Goal: Information Seeking & Learning: Learn about a topic

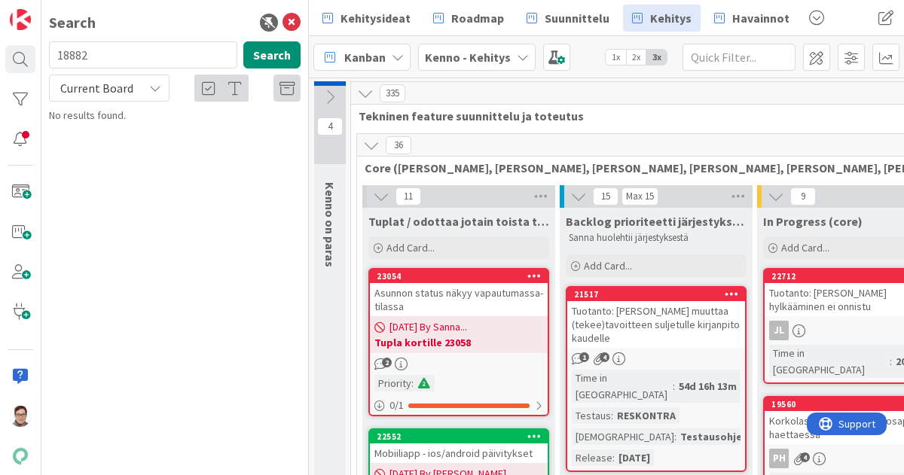
type input "18882"
click at [99, 93] on span "Current Board" at bounding box center [96, 88] width 73 height 15
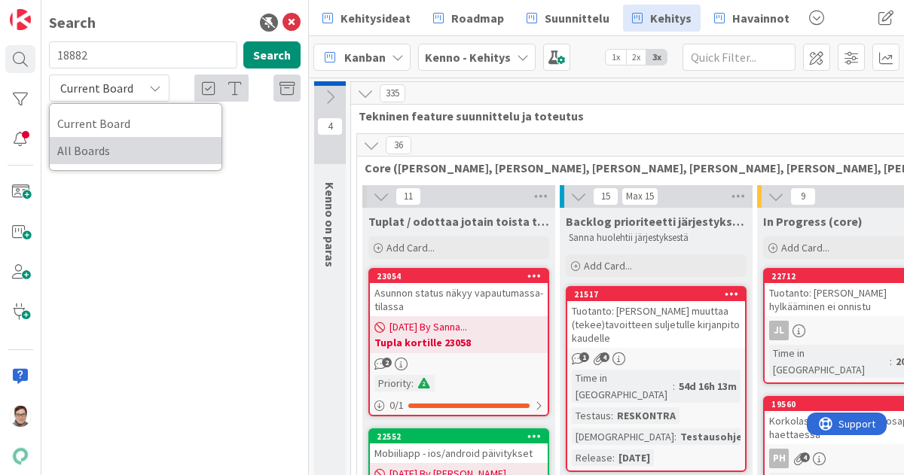
click at [101, 160] on span "All Boards" at bounding box center [135, 150] width 157 height 23
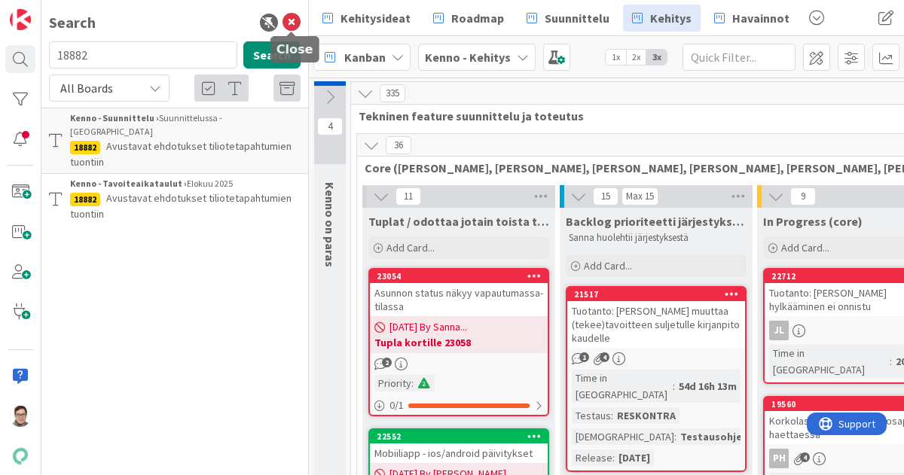
click at [291, 26] on icon at bounding box center [292, 23] width 18 height 18
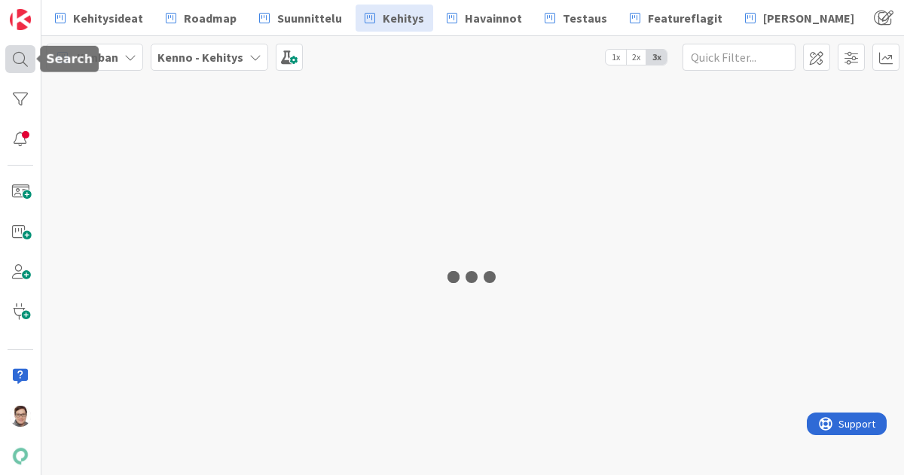
click at [17, 60] on div at bounding box center [20, 59] width 30 height 28
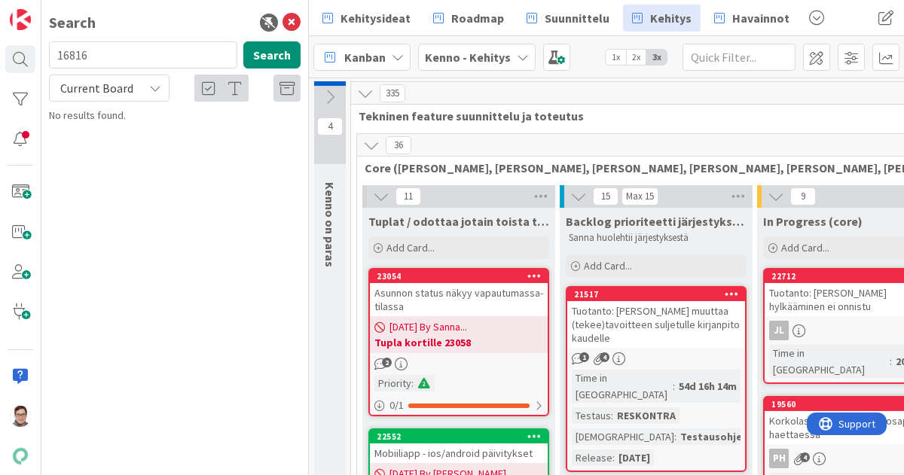
type input "16816"
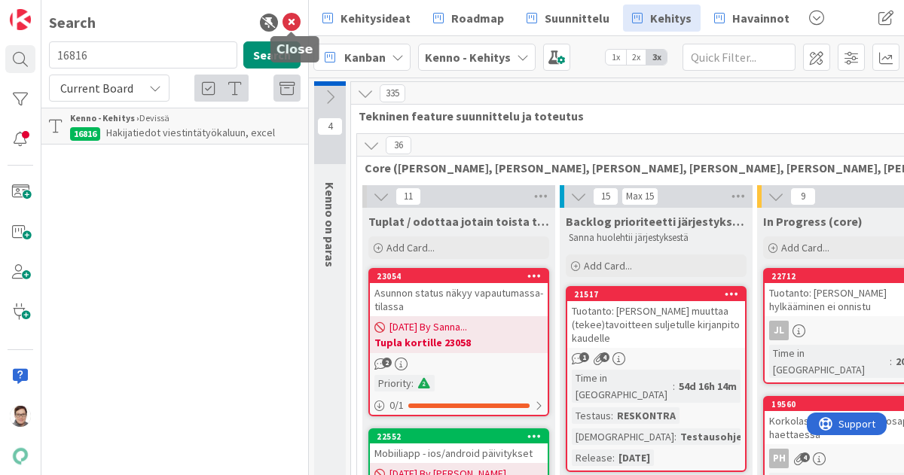
click at [294, 29] on icon at bounding box center [292, 23] width 18 height 18
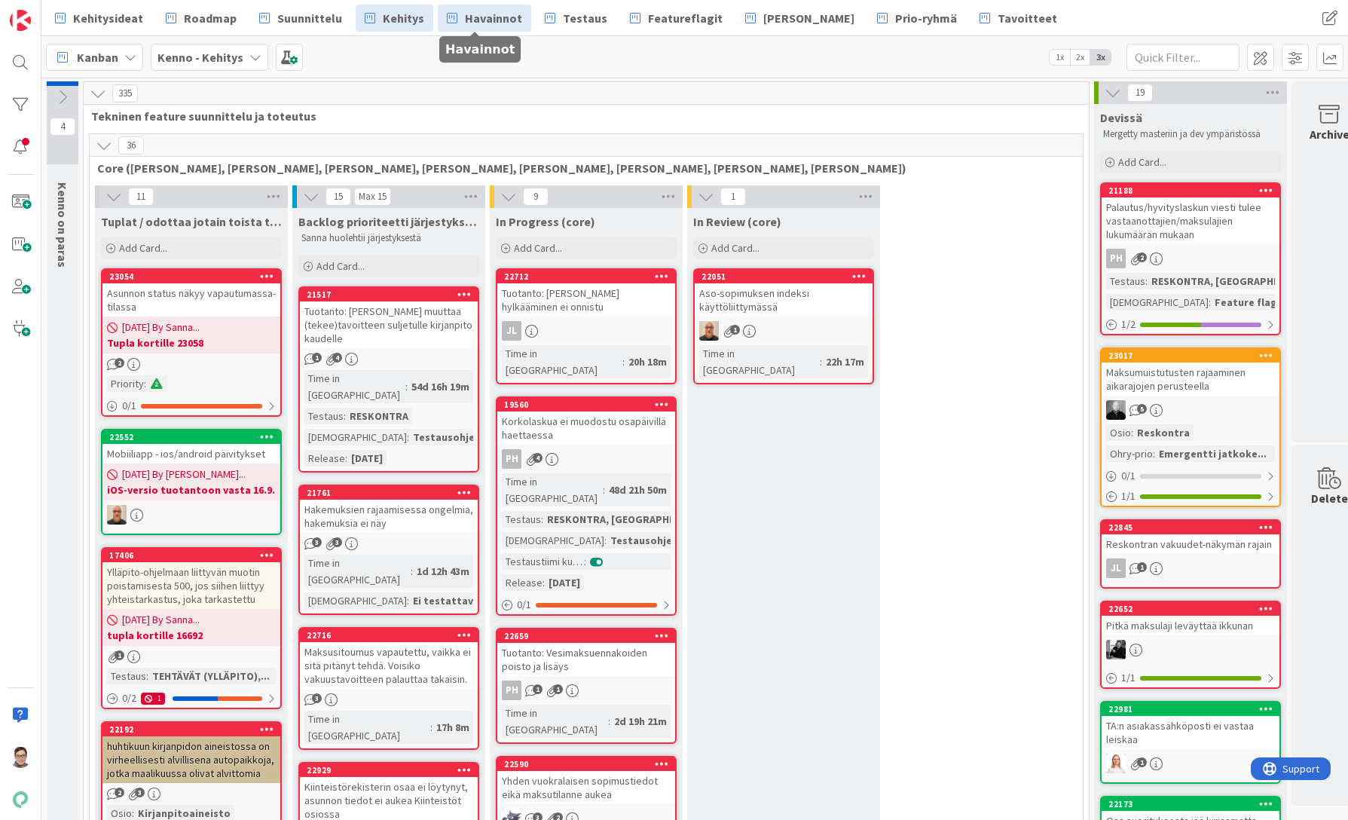
click at [484, 23] on span "Havainnot" at bounding box center [493, 18] width 57 height 18
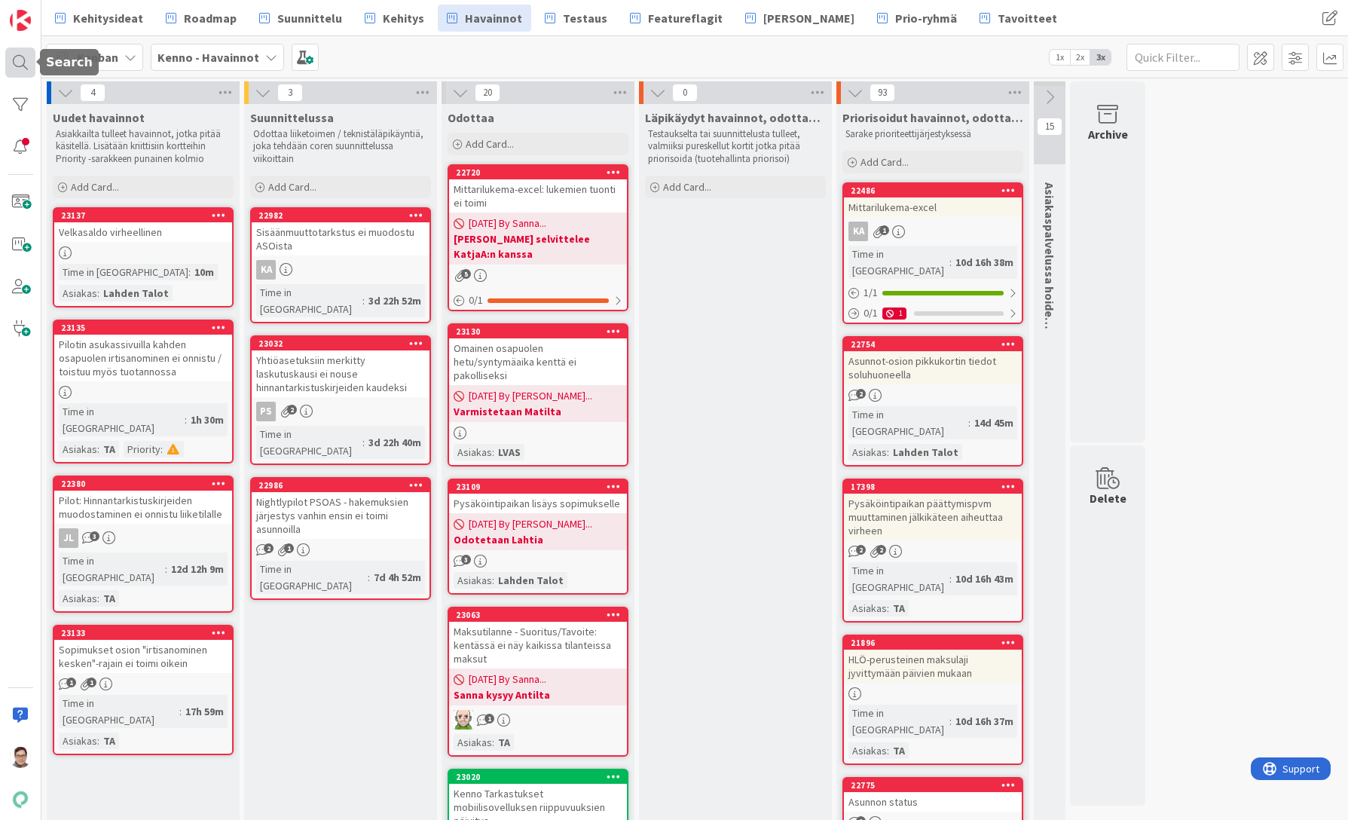
click at [15, 59] on div at bounding box center [20, 62] width 30 height 30
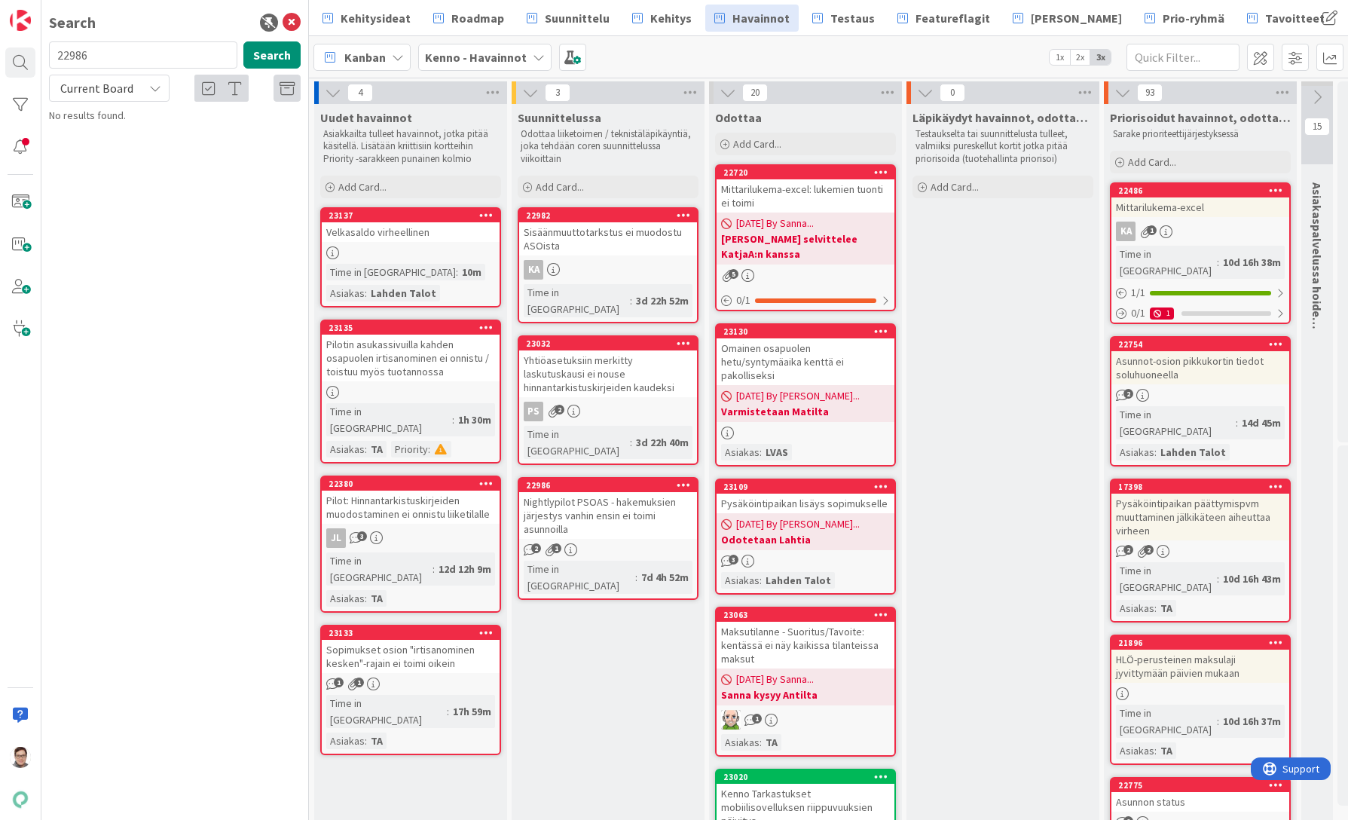
type input "22986"
click at [157, 130] on span "Nightlypilot PSOAS - hakemuksien järjestys vanhin ensin ei toimi asunnoilla" at bounding box center [185, 140] width 230 height 29
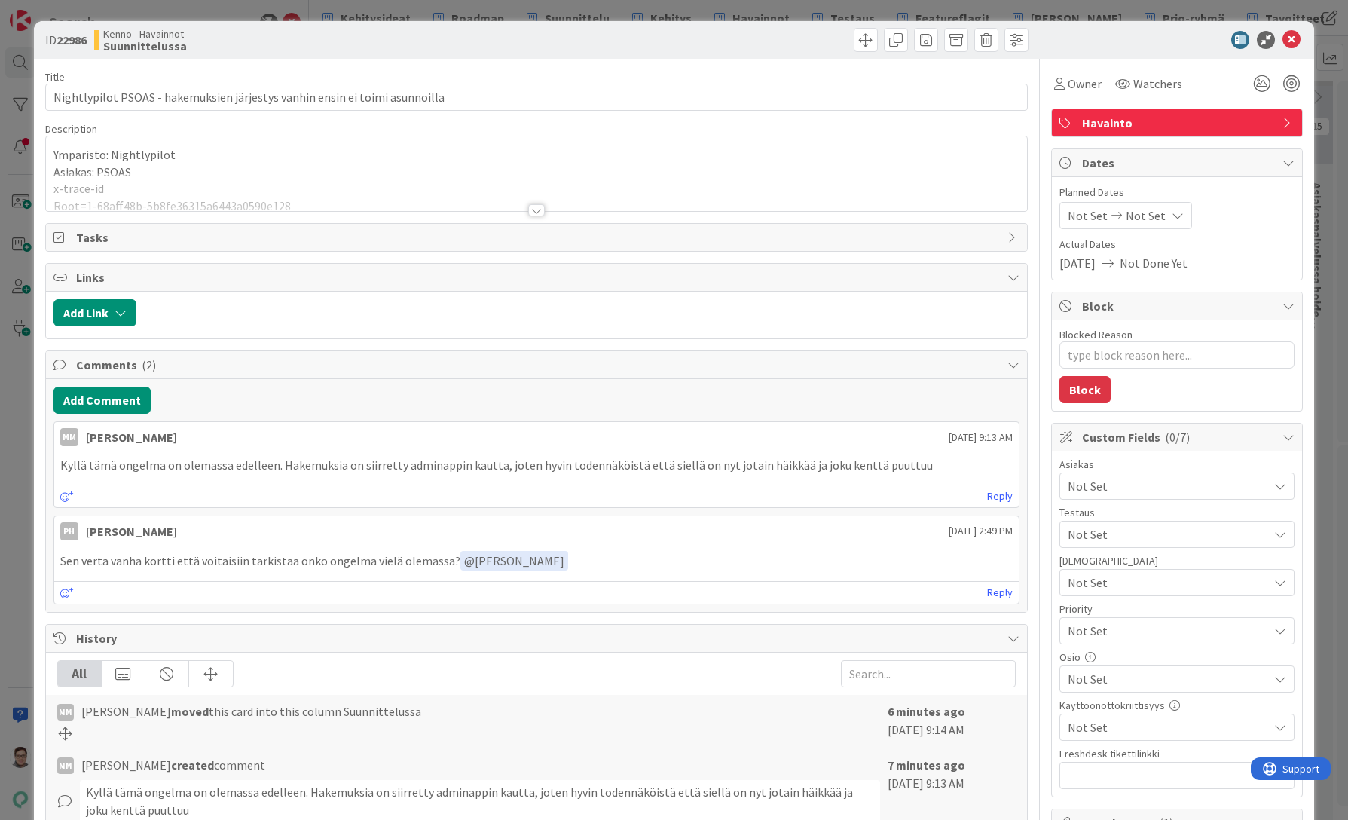
type textarea "x"
click at [1129, 357] on textarea "Blocked Reason" at bounding box center [1176, 354] width 235 height 27
type textarea "M"
type textarea "x"
type textarea "Mi"
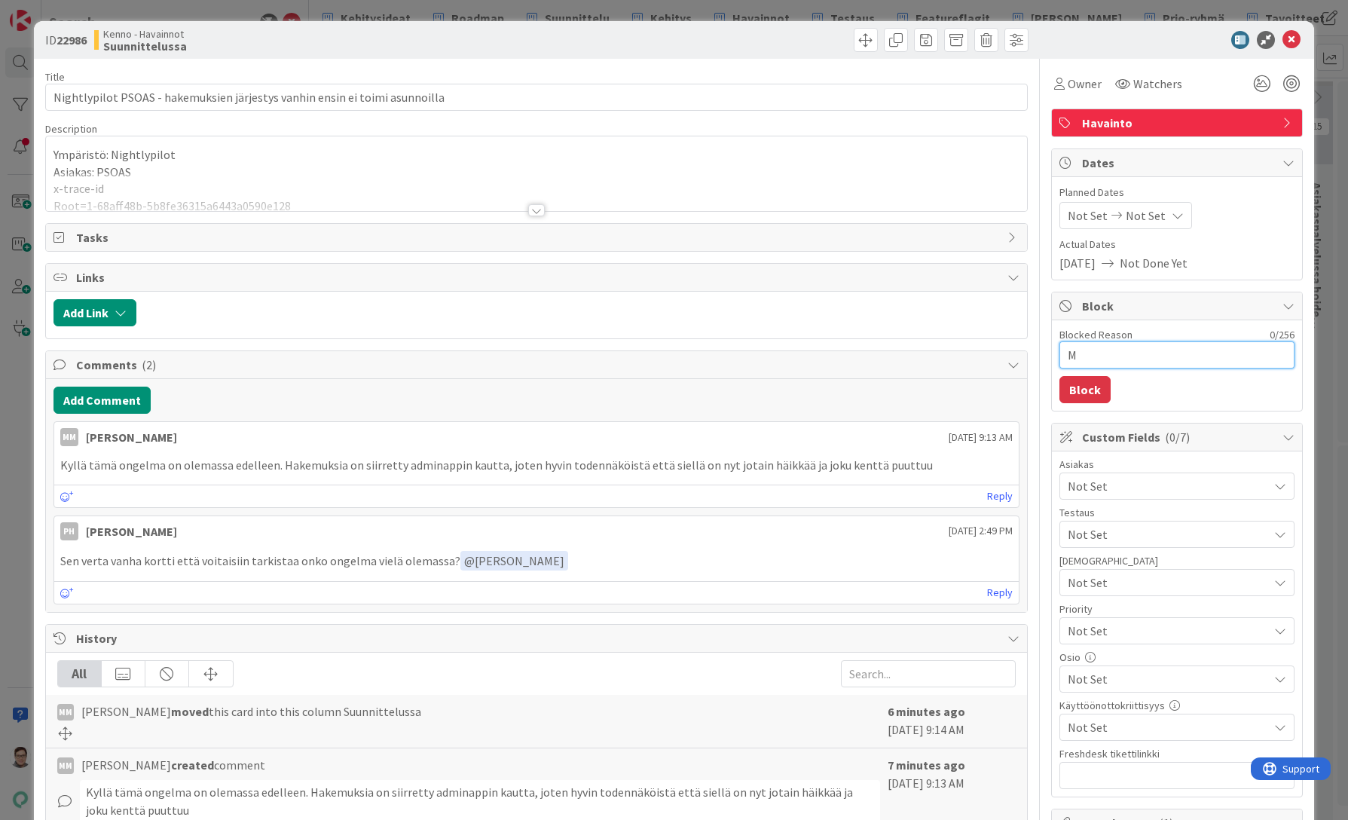
type textarea "x"
type textarea "Min"
type textarea "x"
type textarea "Minn"
type textarea "x"
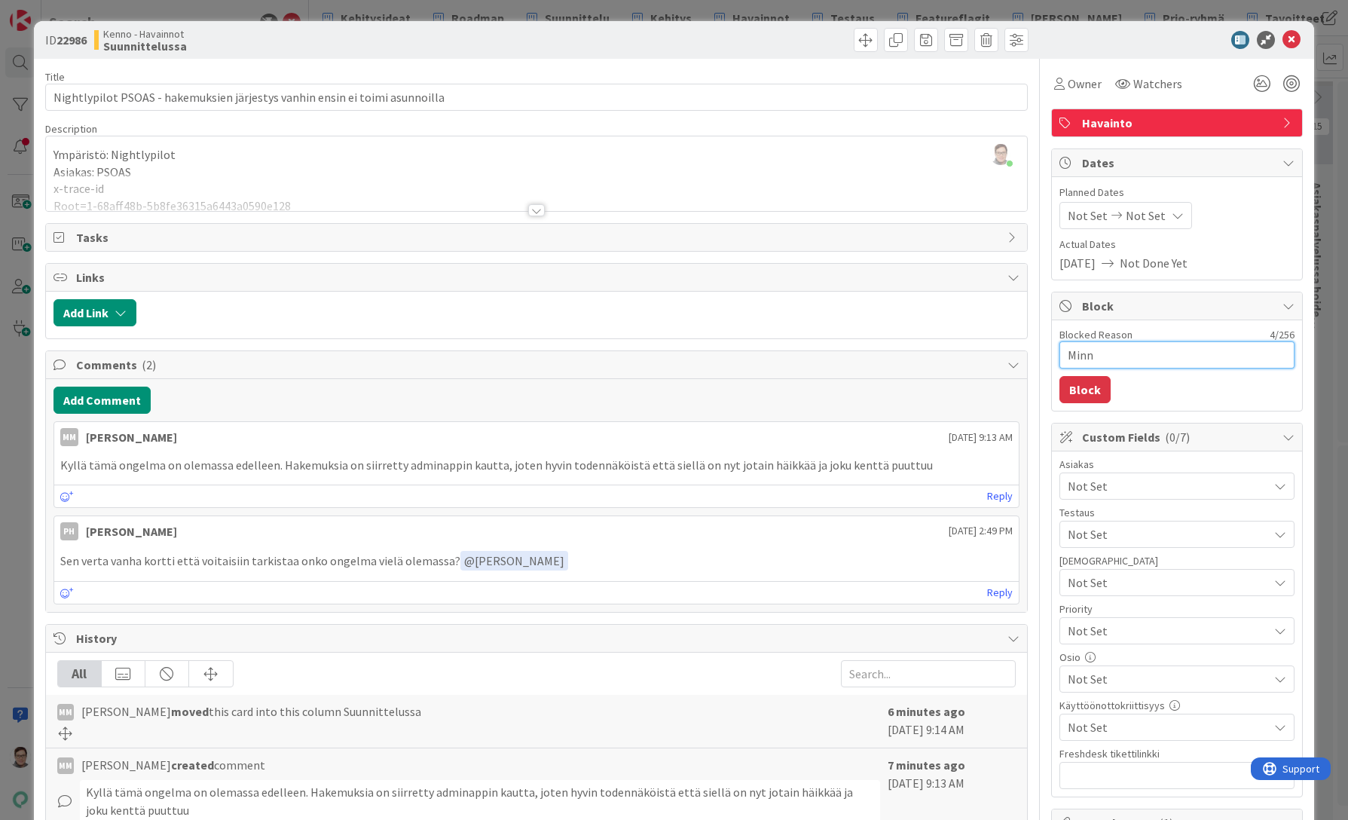
type textarea "Minna"
type textarea "x"
type textarea "Minna"
type textarea "x"
type textarea "Minna s"
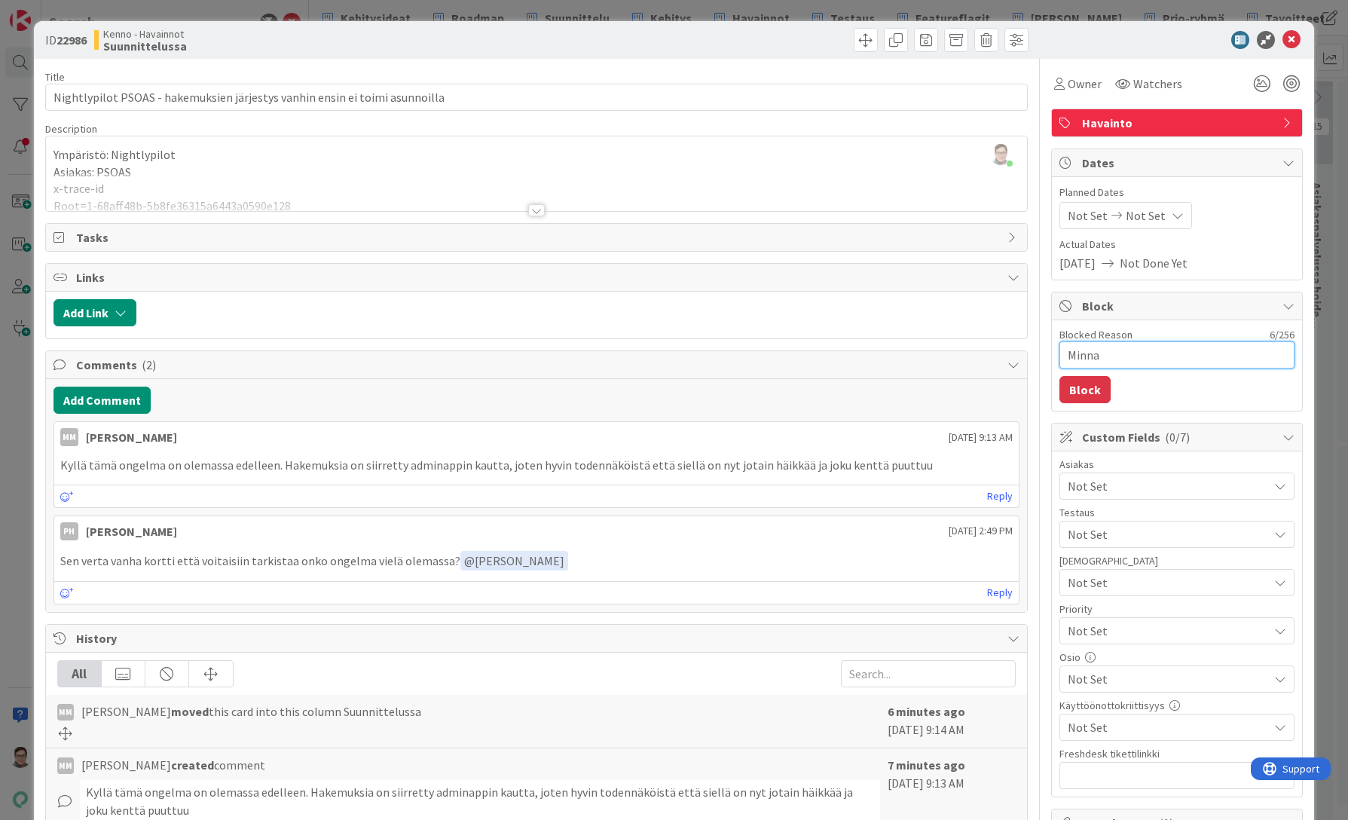
type textarea "x"
type textarea "Minna se"
type textarea "x"
type textarea "Minna sel"
type textarea "x"
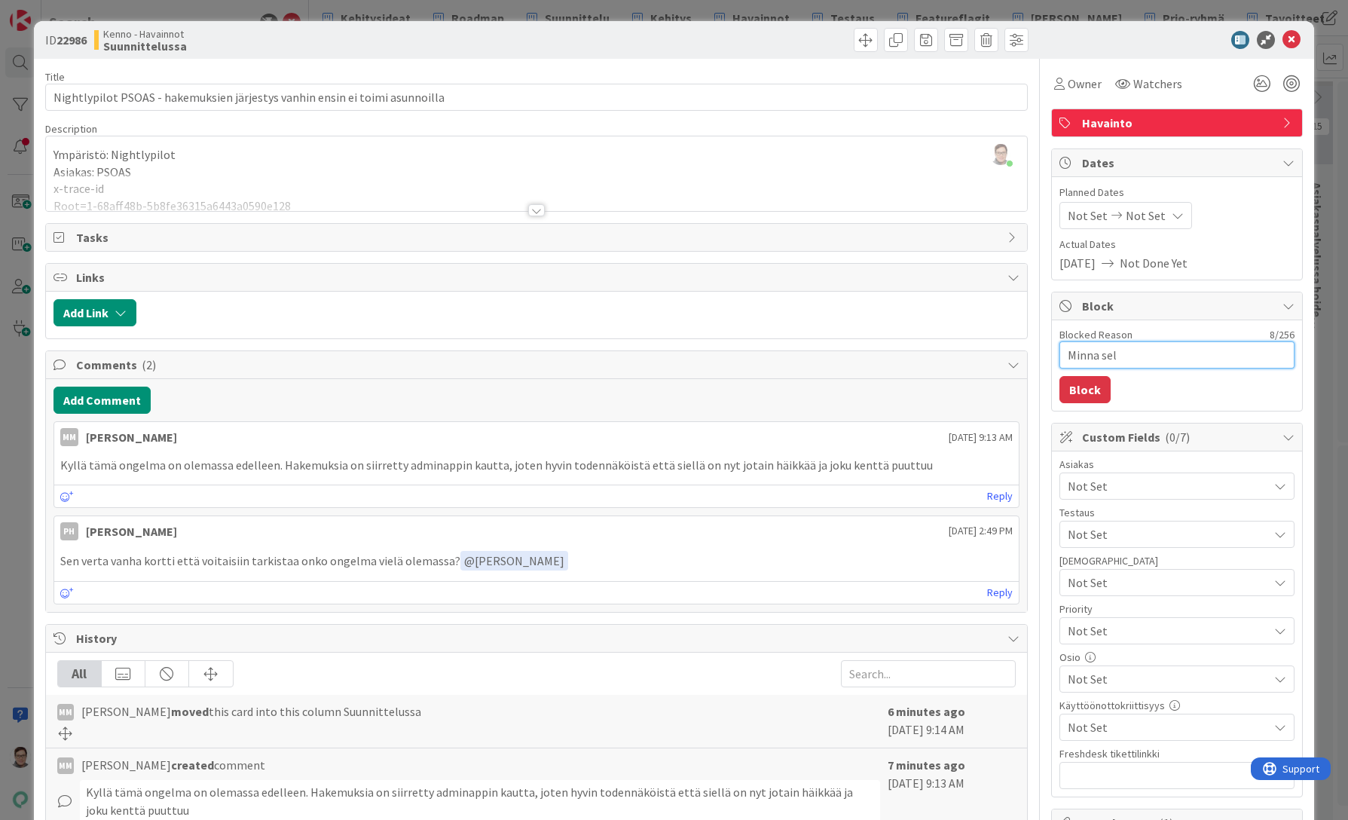
type textarea "Minna selv"
type textarea "x"
type textarea "Minna selvi"
type textarea "x"
type textarea "Minna selvit"
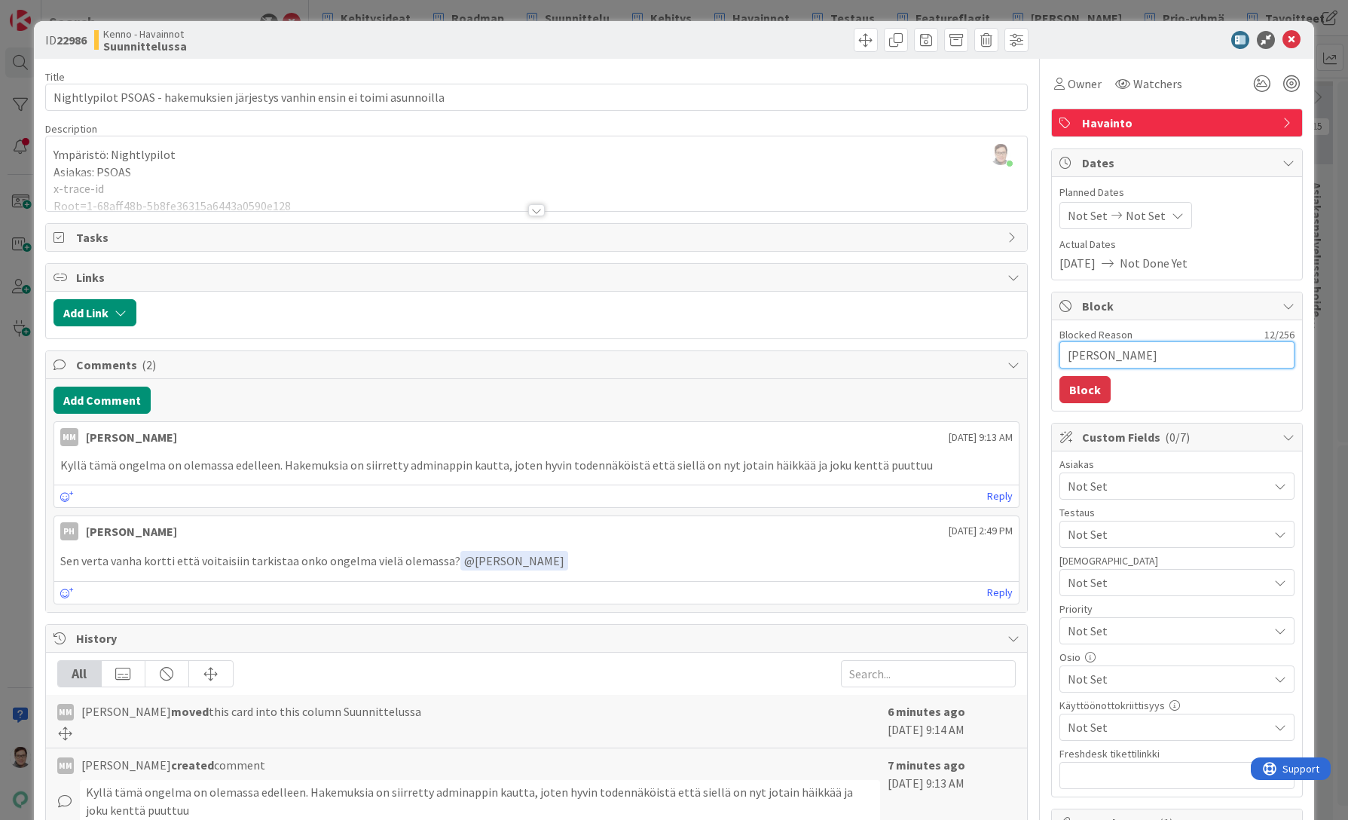
type textarea "x"
type textarea "Minna selvitt"
type textarea "x"
type textarea "Minna selvittä"
type textarea "x"
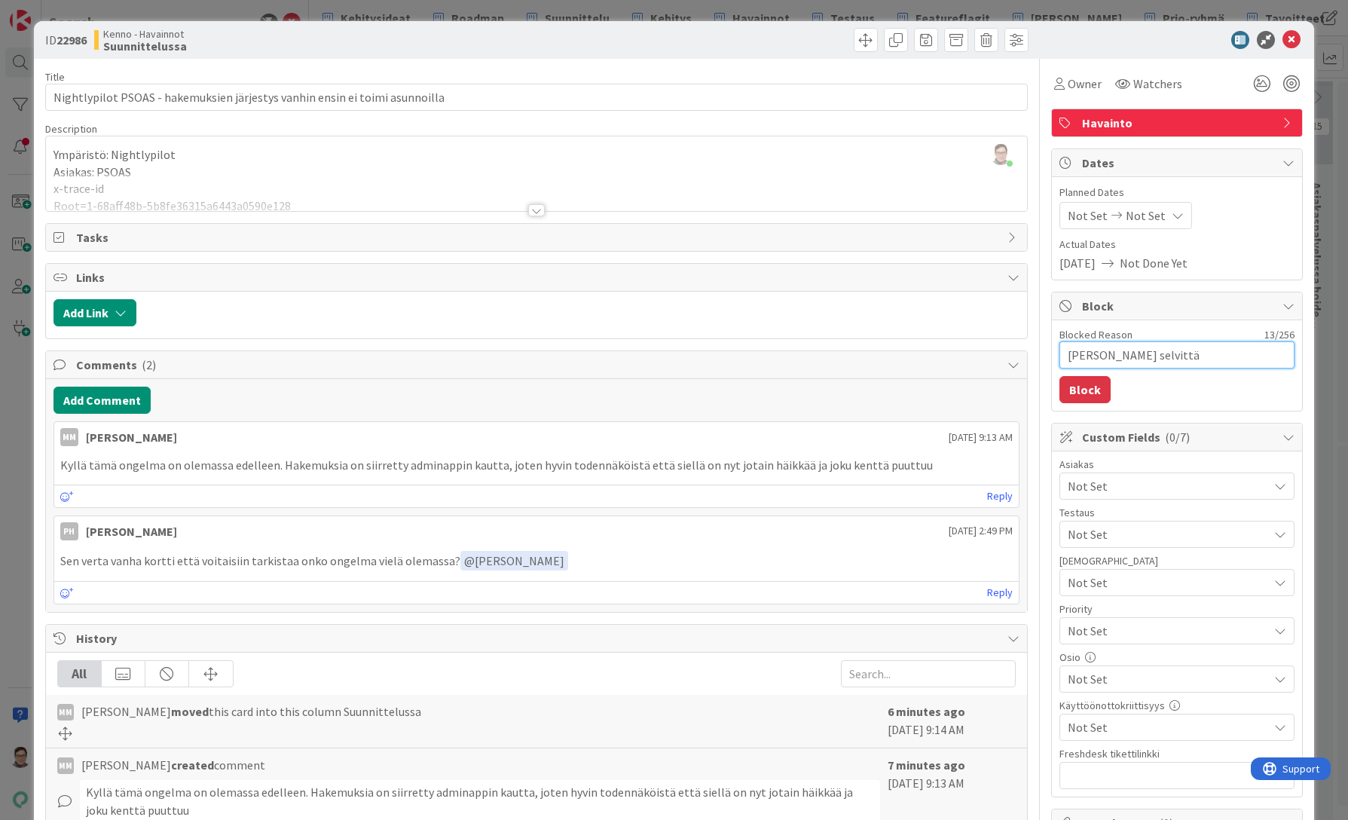
type textarea "Minna selvittää"
type textarea "x"
type textarea "Minna selvittää"
type textarea "x"
type textarea "Minna selvittää J"
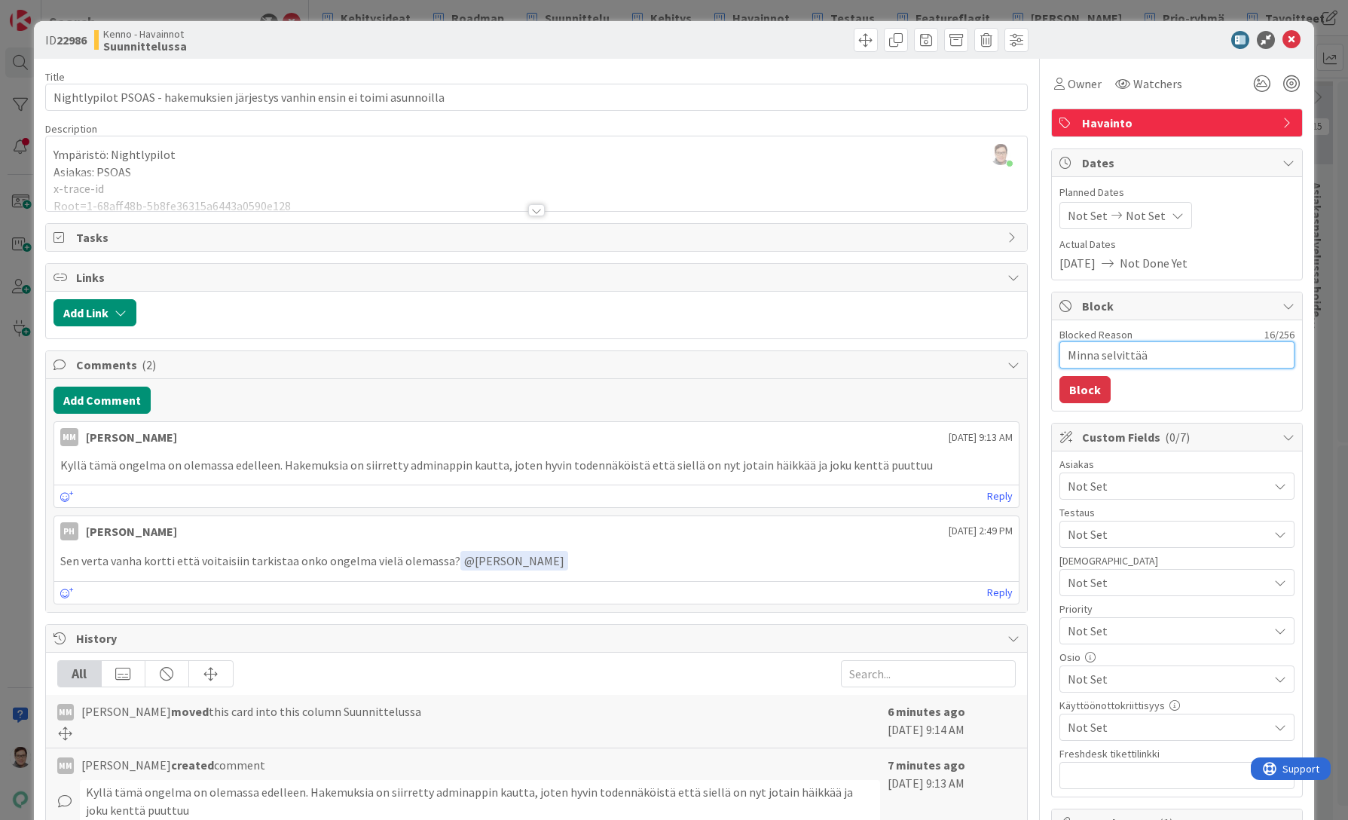
type textarea "x"
type textarea "Minna selvittää Jo"
type textarea "x"
type textarea "Minna selvittää Jou"
type textarea "x"
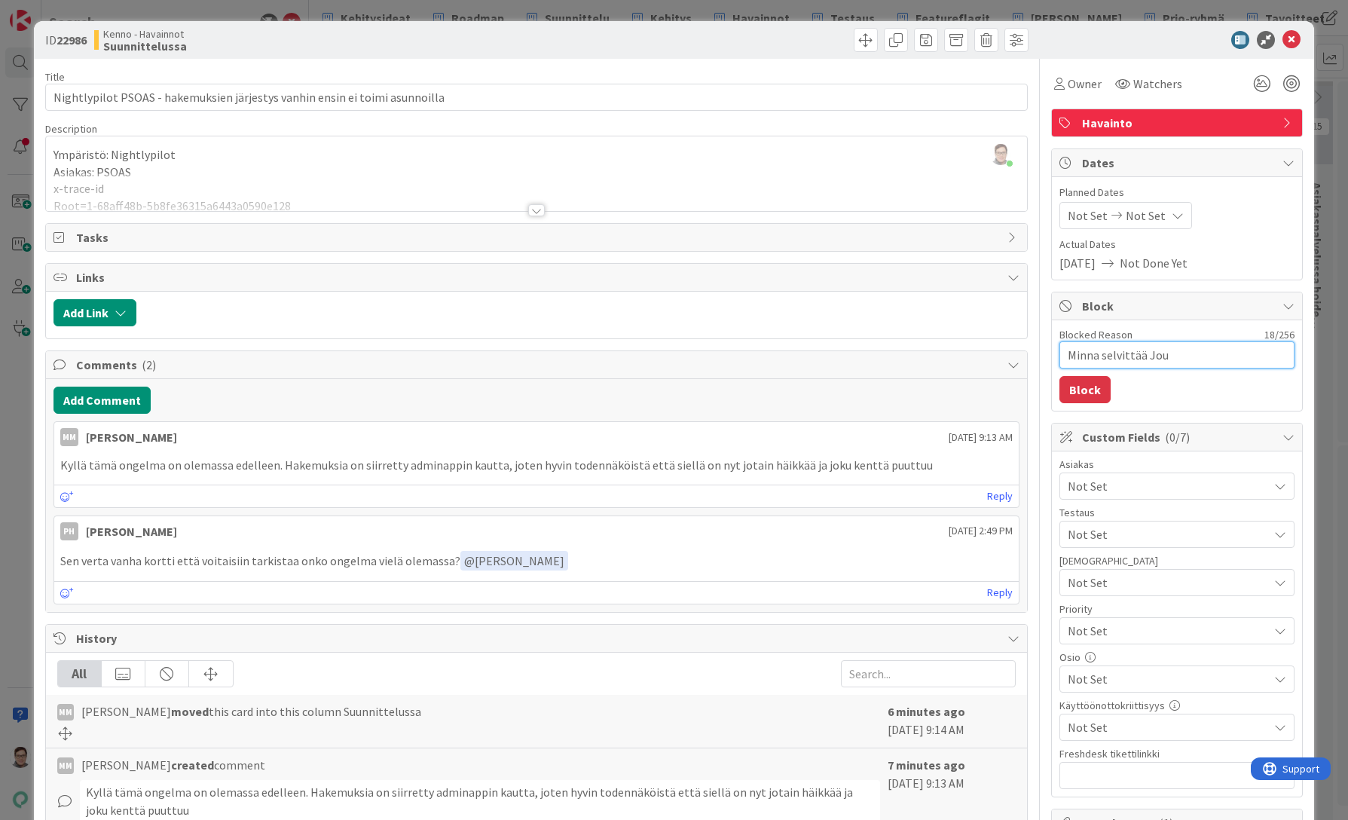
type textarea "Minna selvittää Joun"
type textarea "x"
type textarea "Minna selvittää Jouni"
type textarea "x"
type textarea "Minna selvittää Jounin"
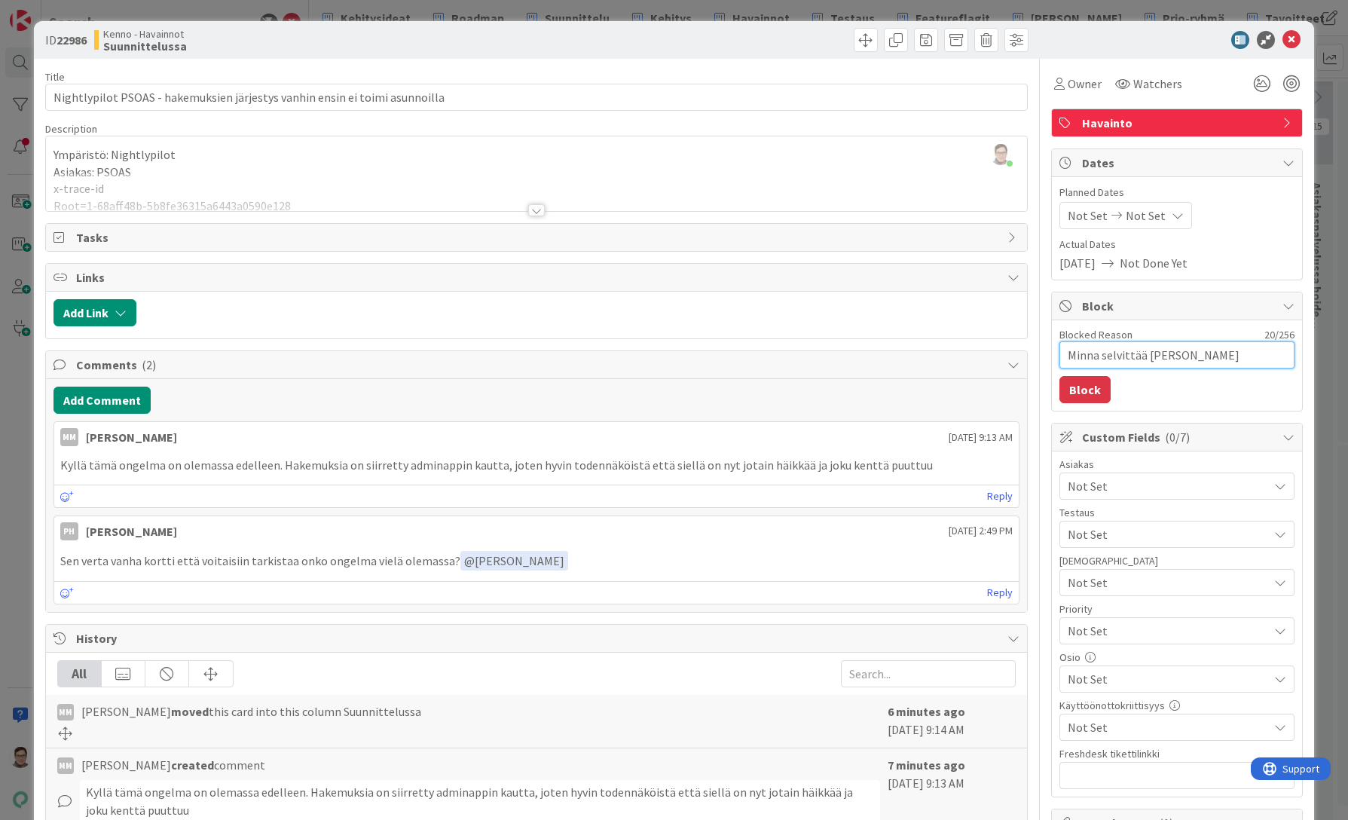
type textarea "x"
type textarea "Minna selvittää Jounin"
type textarea "x"
type textarea "Minna selvittää Jounin j"
type textarea "x"
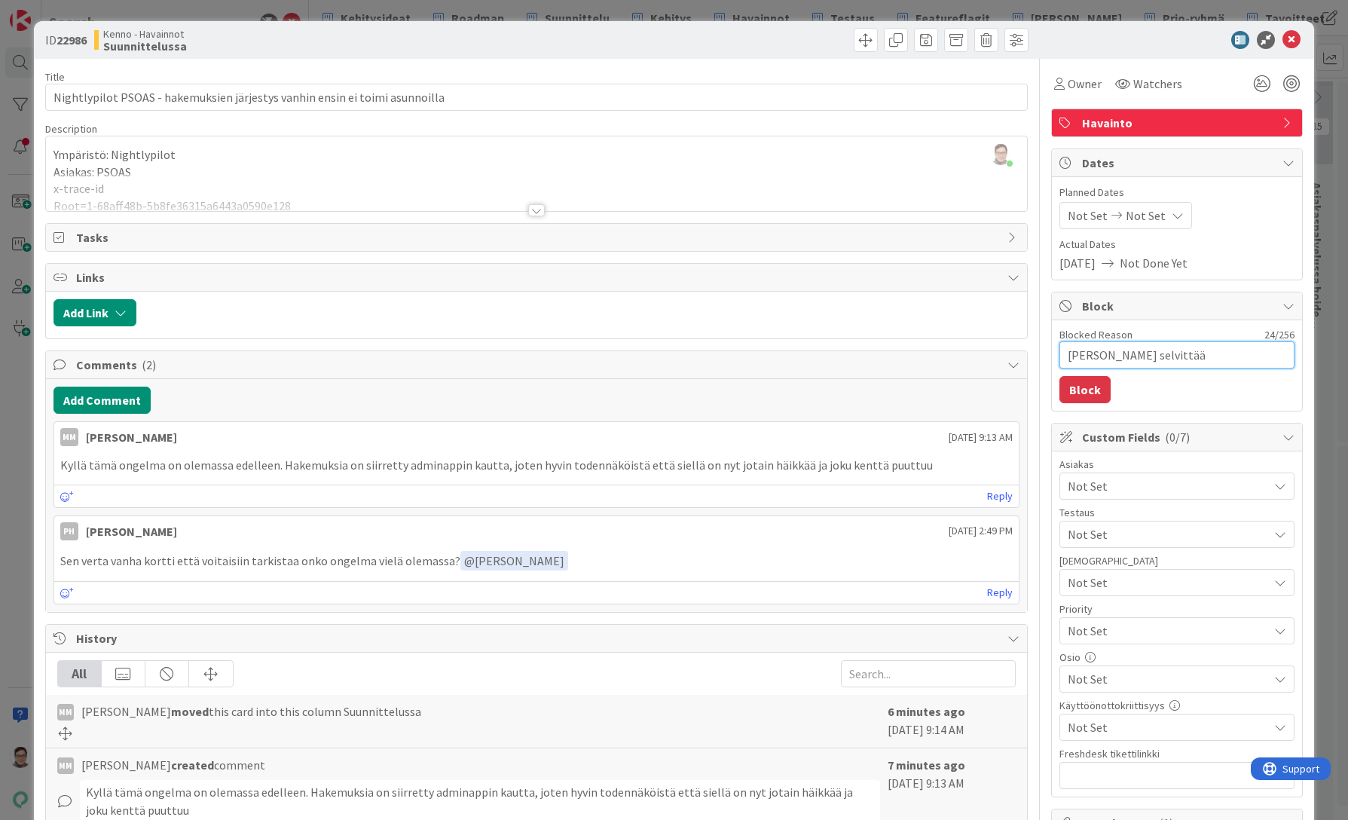
type textarea "Minna selvittää Jounin ja"
type textarea "x"
type textarea "Minna selvittää Jounin ja"
type textarea "x"
type textarea "Minna selvittää Jounin ja J"
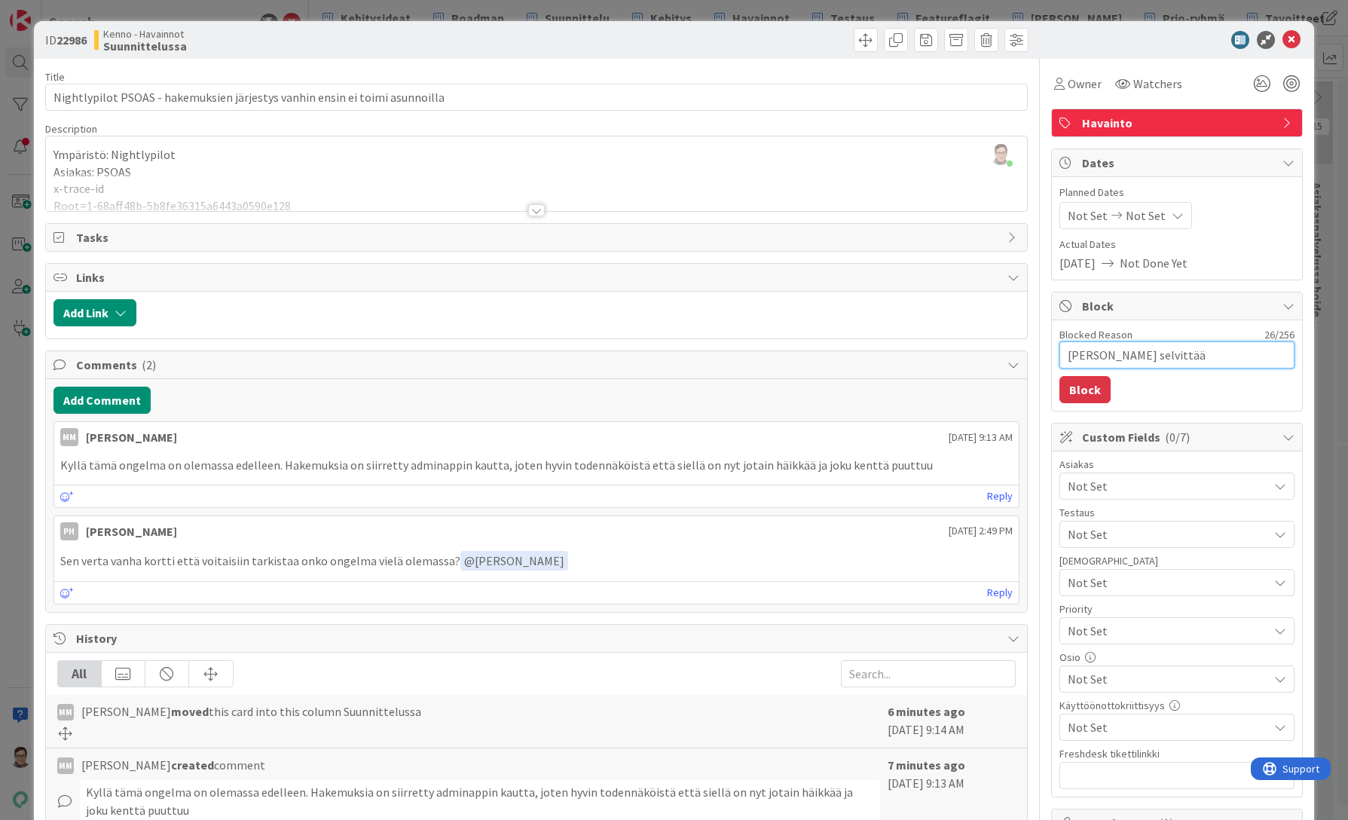
type textarea "x"
type textarea "Minna selvittää Jounin ja Ja"
type textarea "x"
type textarea "Minna selvittää Jounin ja Jaa"
type textarea "x"
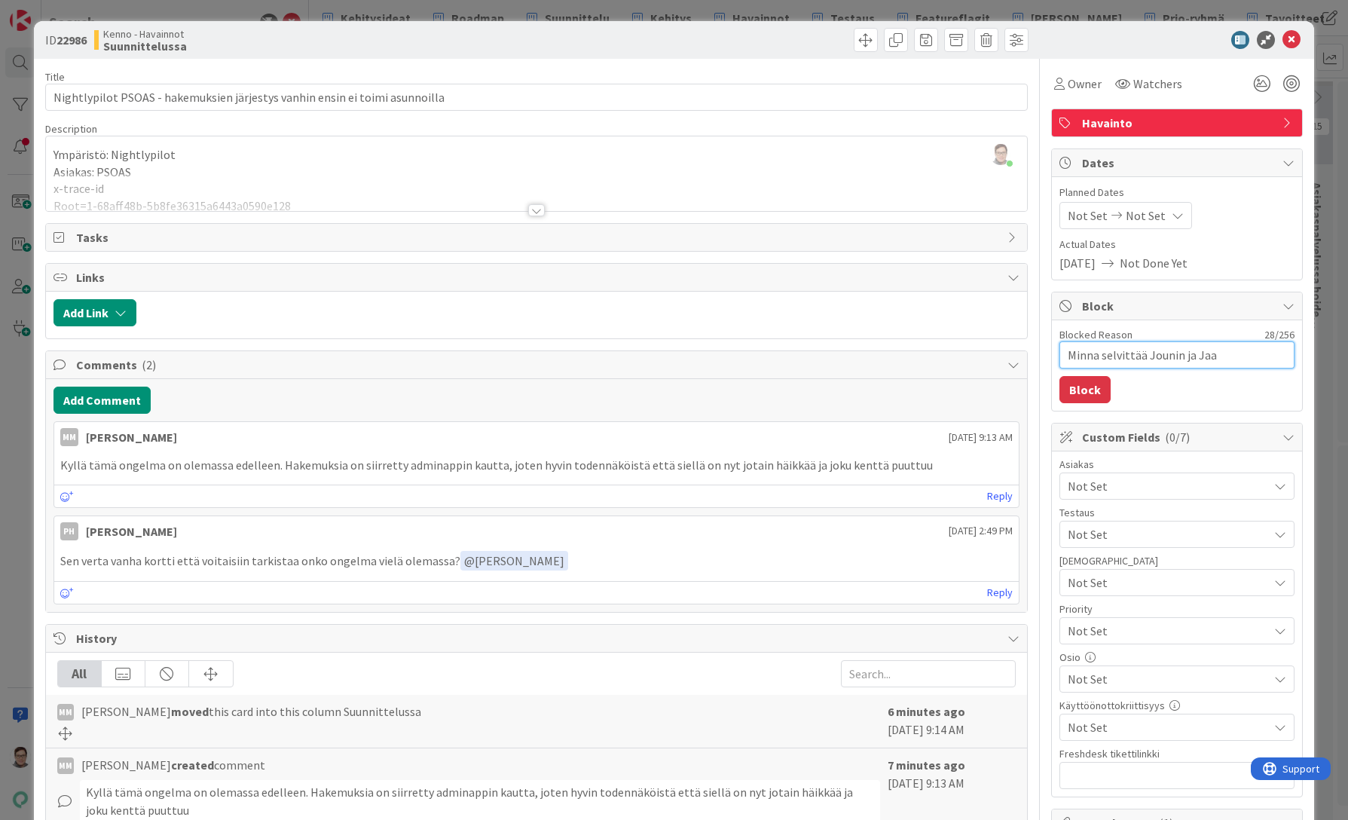
type textarea "Minna selvittää Jounin ja Jaak"
type textarea "x"
type textarea "Minna selvittää Jounin ja Jaako"
type textarea "x"
type textarea "Minna selvittää Jounin ja Jaakon"
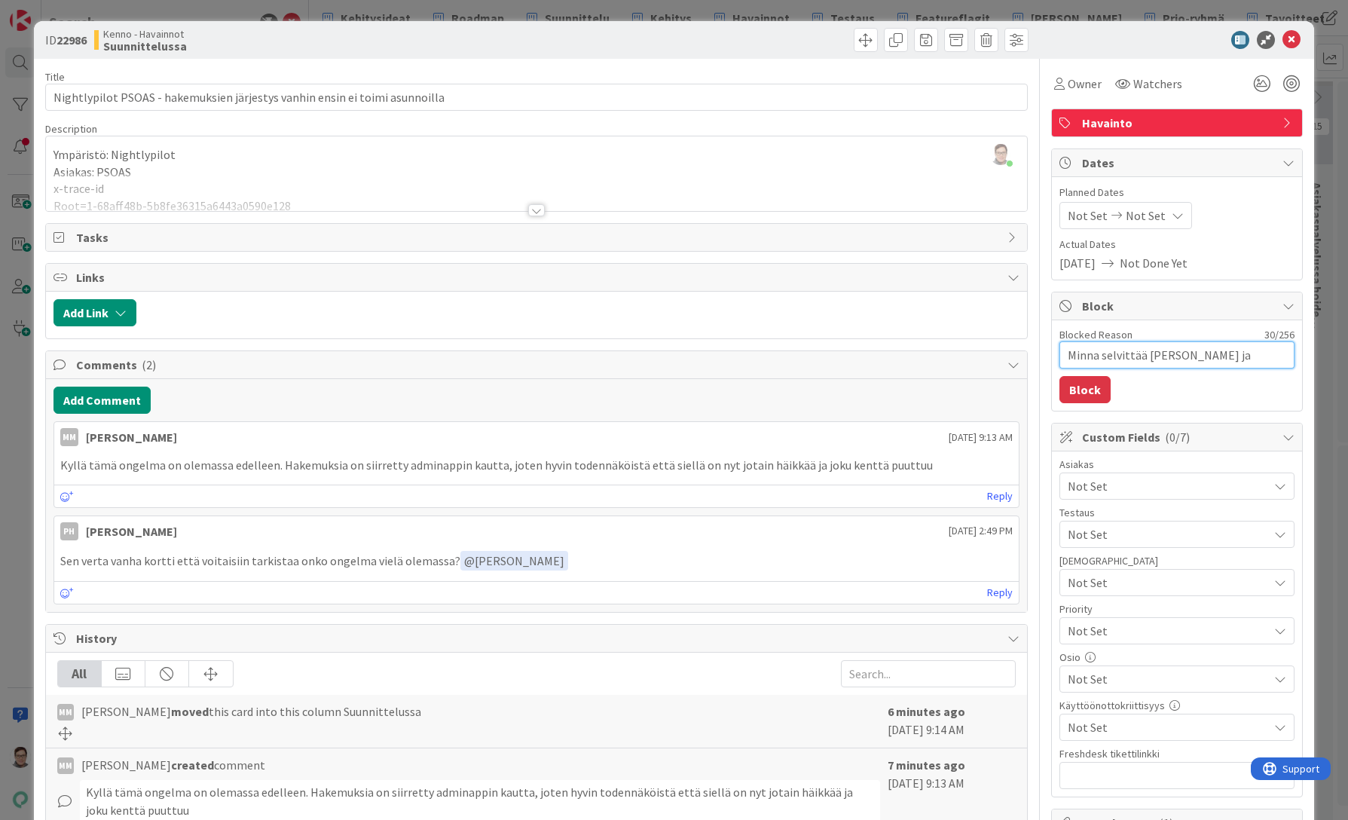
type textarea "x"
type textarea "Minna selvittää Jounin ja Jaakon"
type textarea "x"
type textarea "Minna selvittää Jounin ja Jaakon k"
type textarea "x"
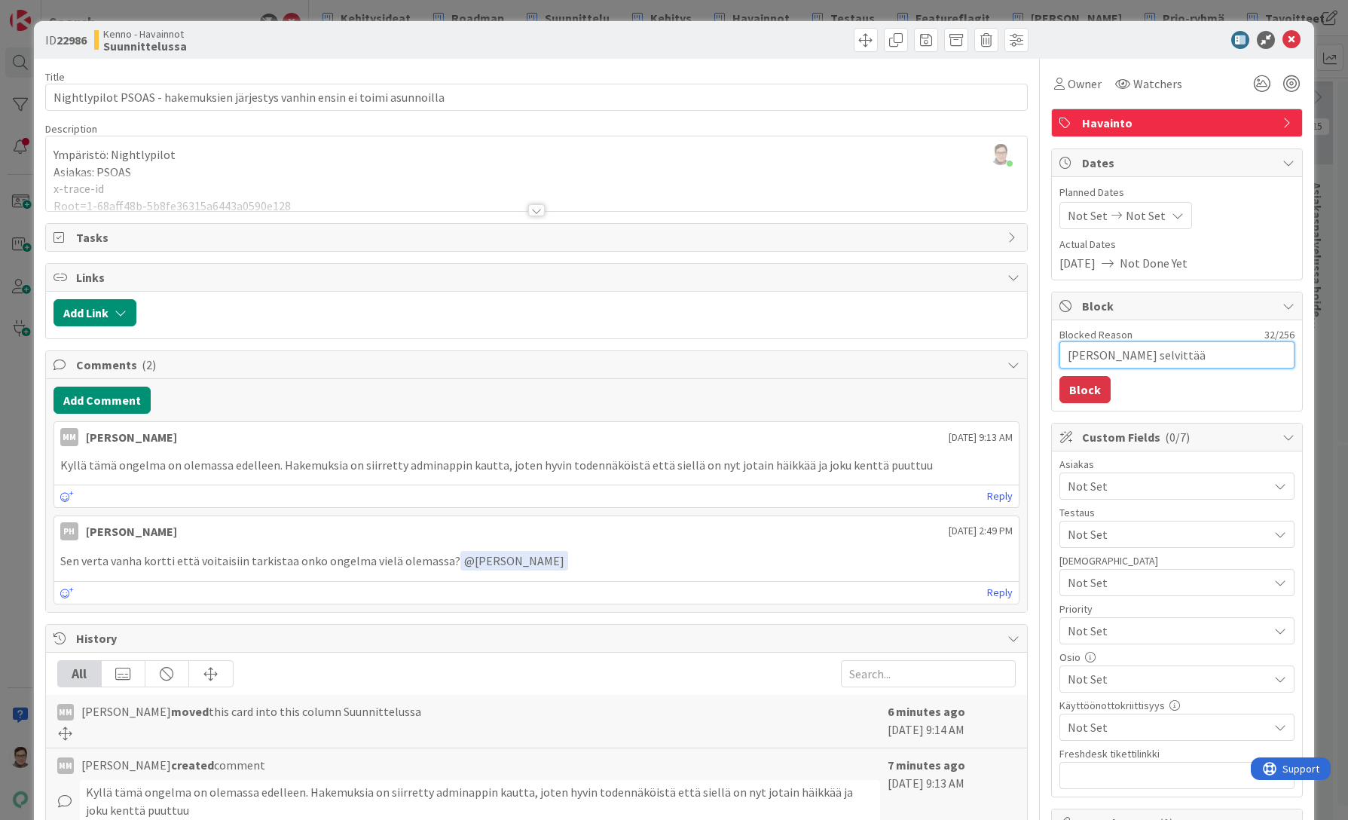
type textarea "Minna selvittää Jounin ja Jaakon ka"
type textarea "x"
type textarea "Minna selvittää Jounin ja Jaakon kan"
type textarea "x"
type textarea "Minna selvittää Jounin ja Jaakon kans"
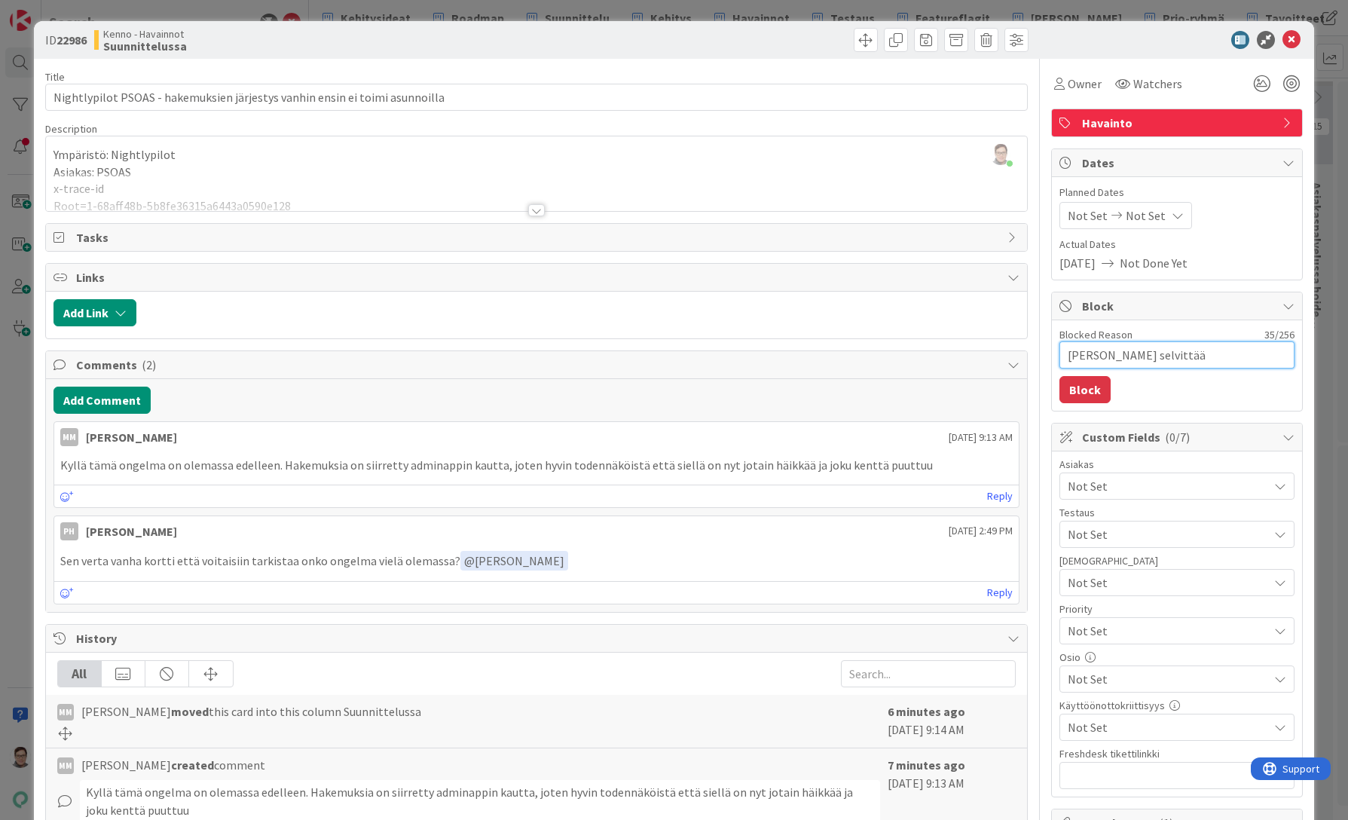
type textarea "x"
type textarea "Minna selvittää Jounin ja Jaakon kanss"
type textarea "x"
type textarea "Minna selvittää Jounin ja Jaakon kanssa"
type textarea "x"
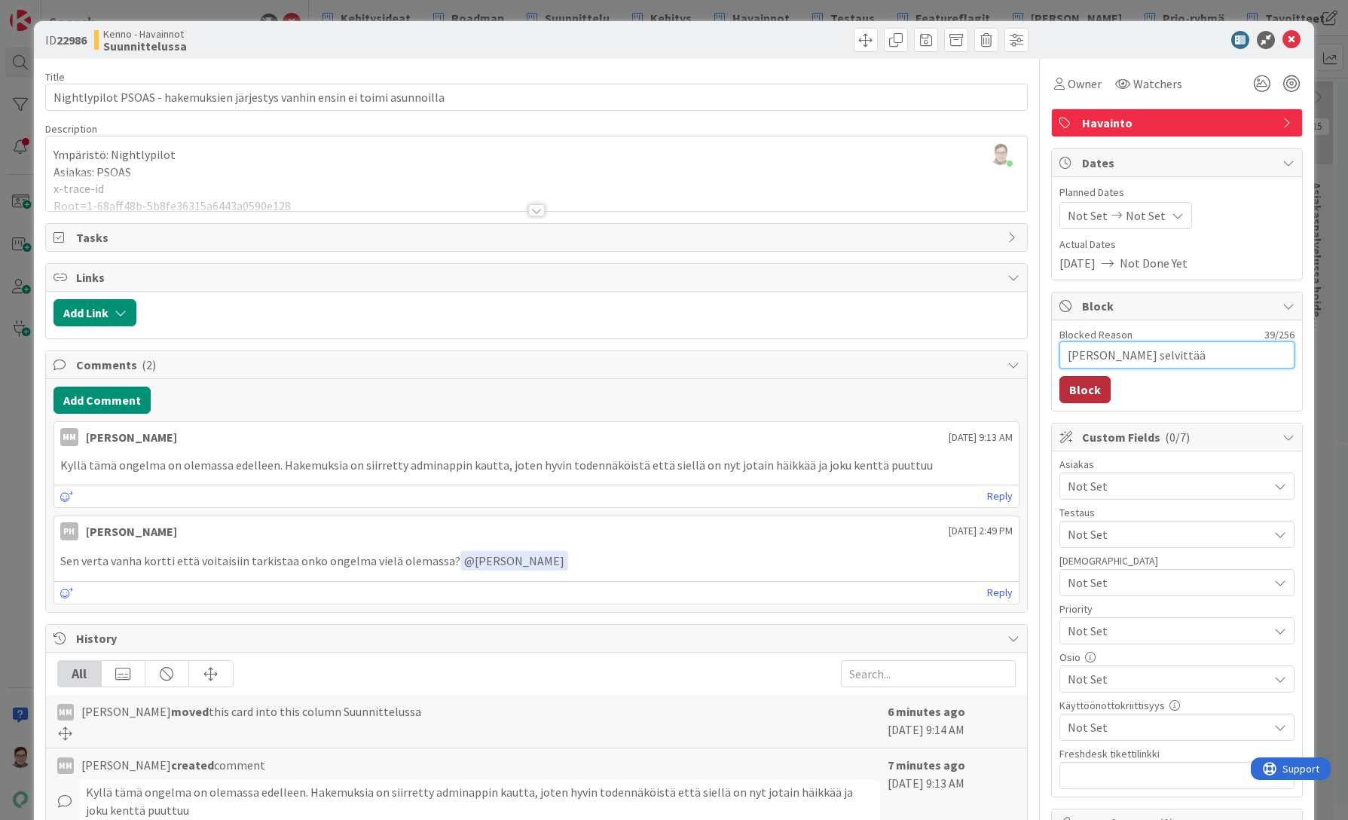
type textarea "Minna selvittää Jounin ja Jaakon kanssa"
click at [1077, 387] on button "Block" at bounding box center [1084, 389] width 51 height 27
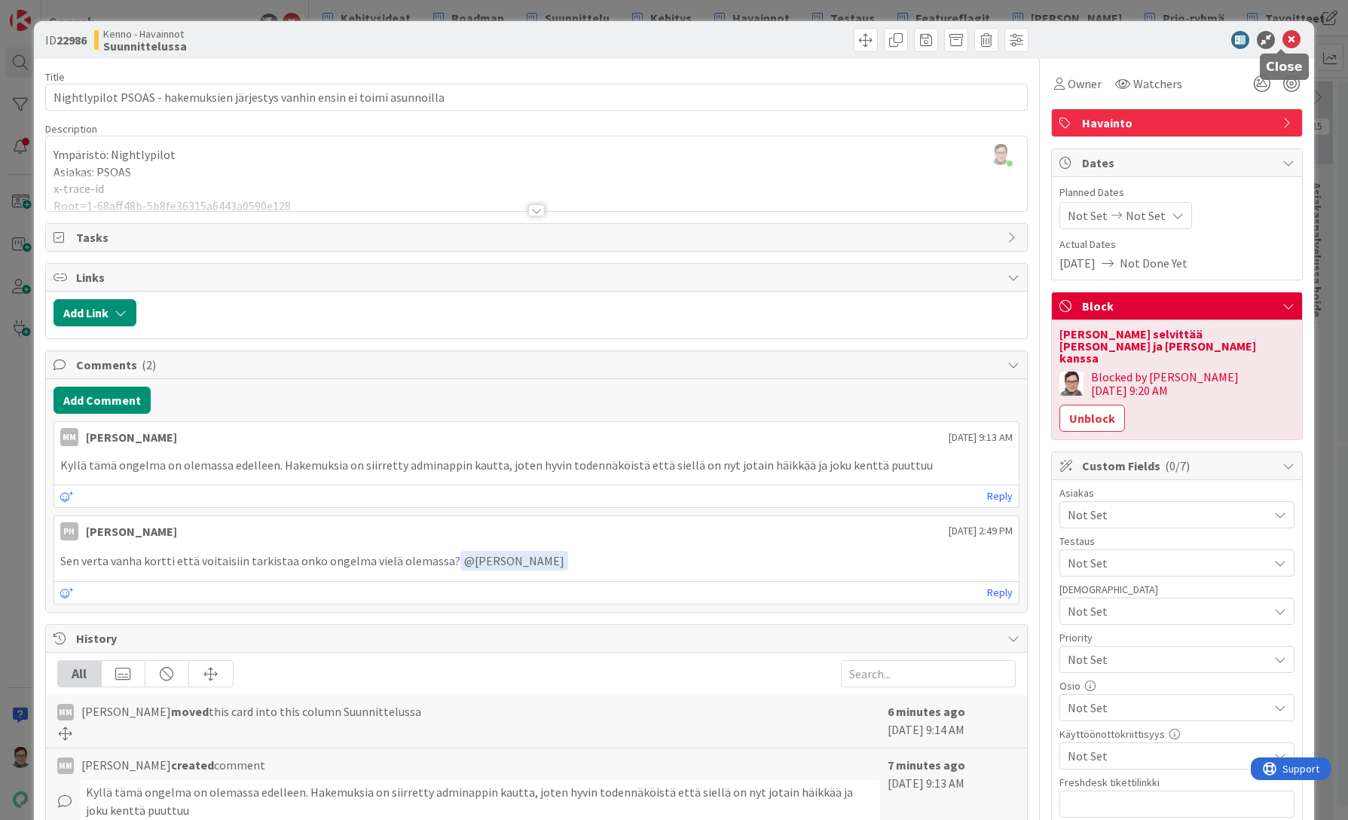
click at [1283, 44] on icon at bounding box center [1291, 40] width 18 height 18
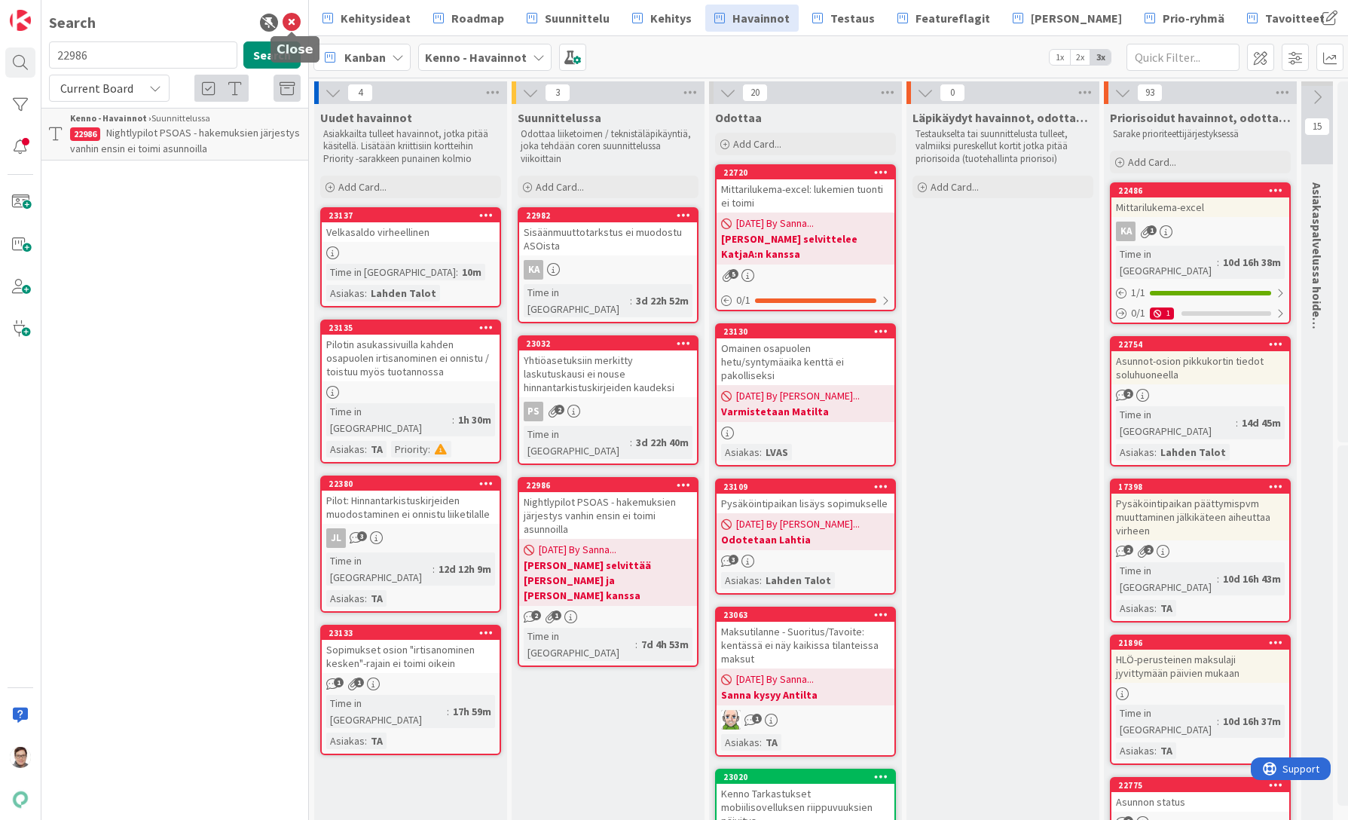
click at [293, 17] on icon at bounding box center [292, 23] width 18 height 18
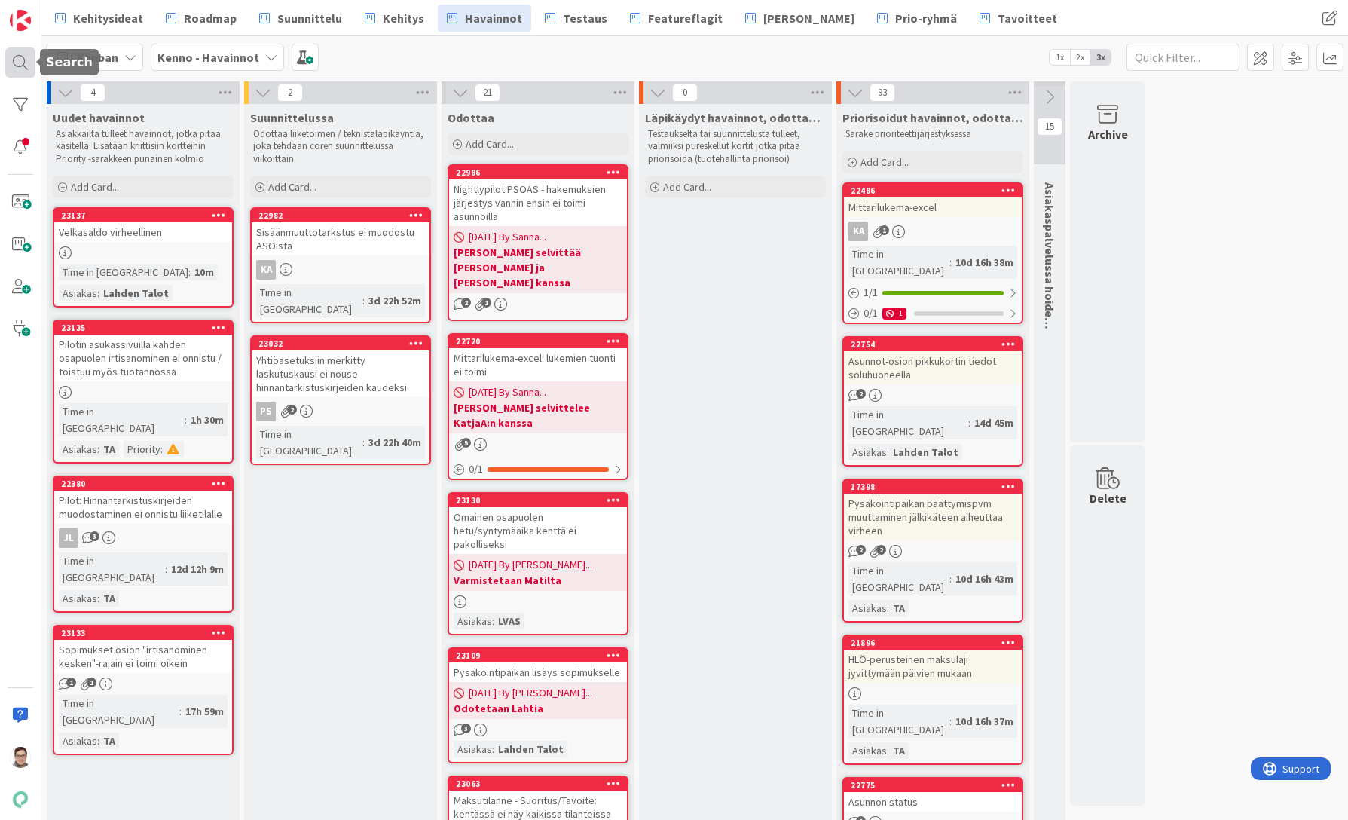
drag, startPoint x: 17, startPoint y: 64, endPoint x: 28, endPoint y: 68, distance: 11.9
click at [17, 64] on div at bounding box center [20, 62] width 30 height 30
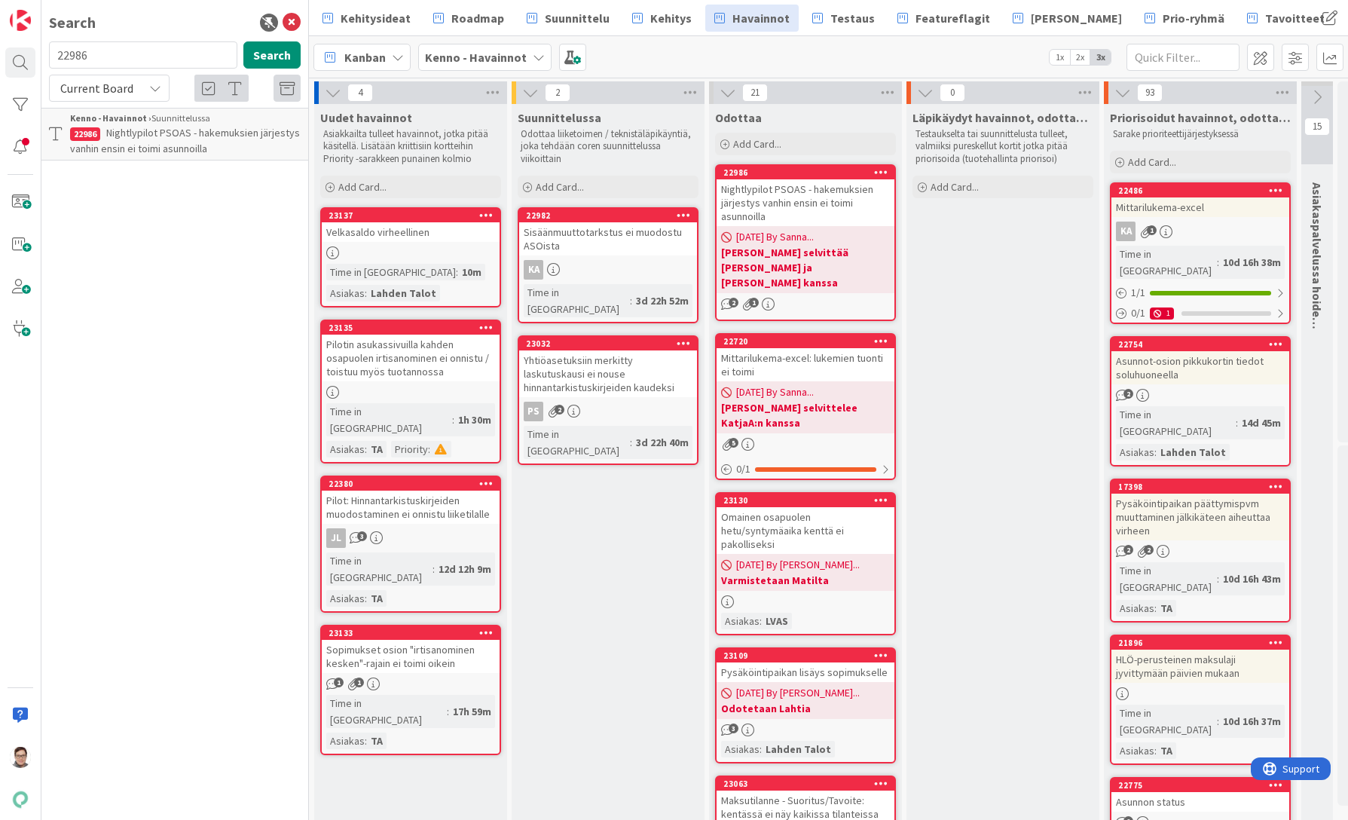
drag, startPoint x: 124, startPoint y: 53, endPoint x: 46, endPoint y: 53, distance: 77.6
click at [46, 53] on div "22986 Search" at bounding box center [175, 57] width 270 height 33
type input "tarjouksen"
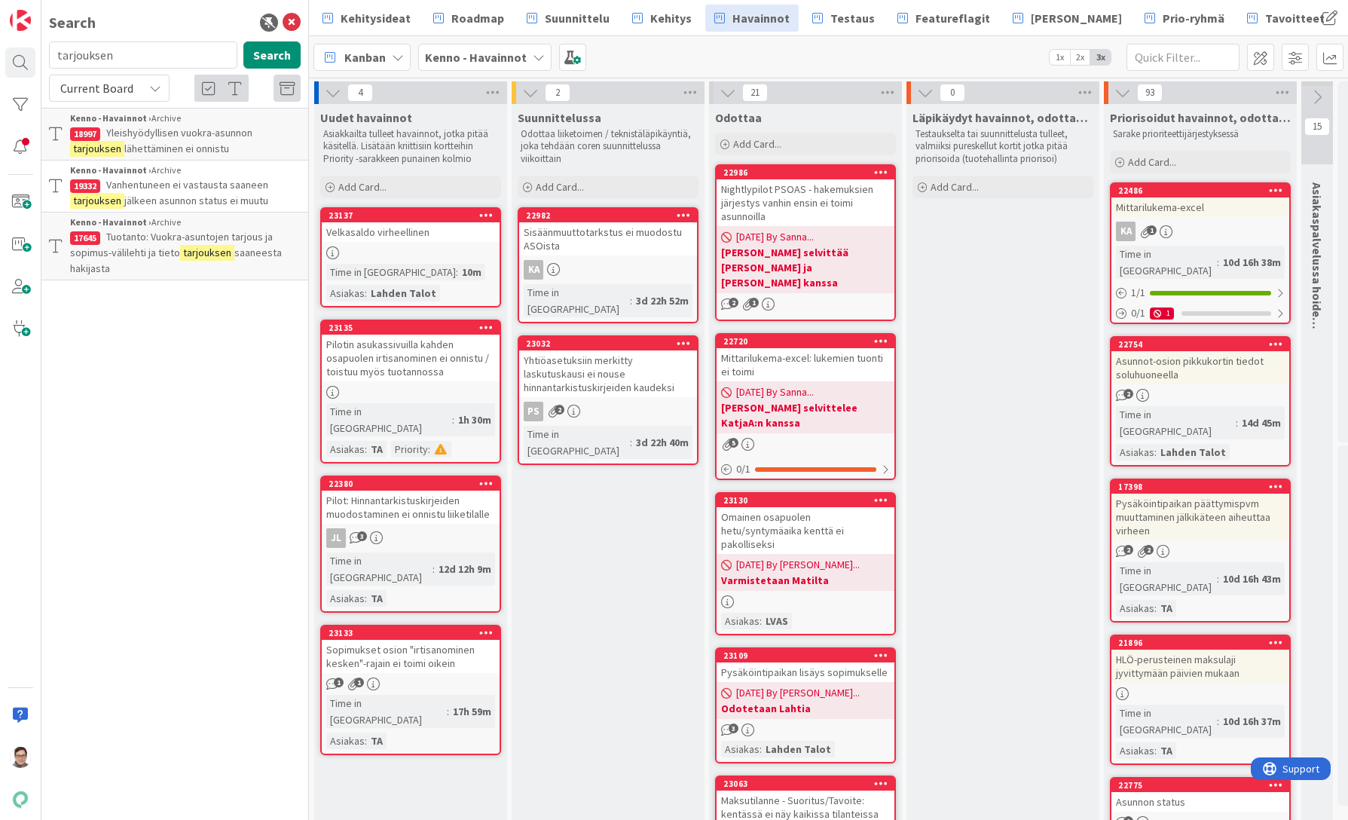
click at [116, 94] on span "Current Board" at bounding box center [96, 88] width 73 height 15
click at [103, 156] on span "All Boards" at bounding box center [135, 150] width 157 height 23
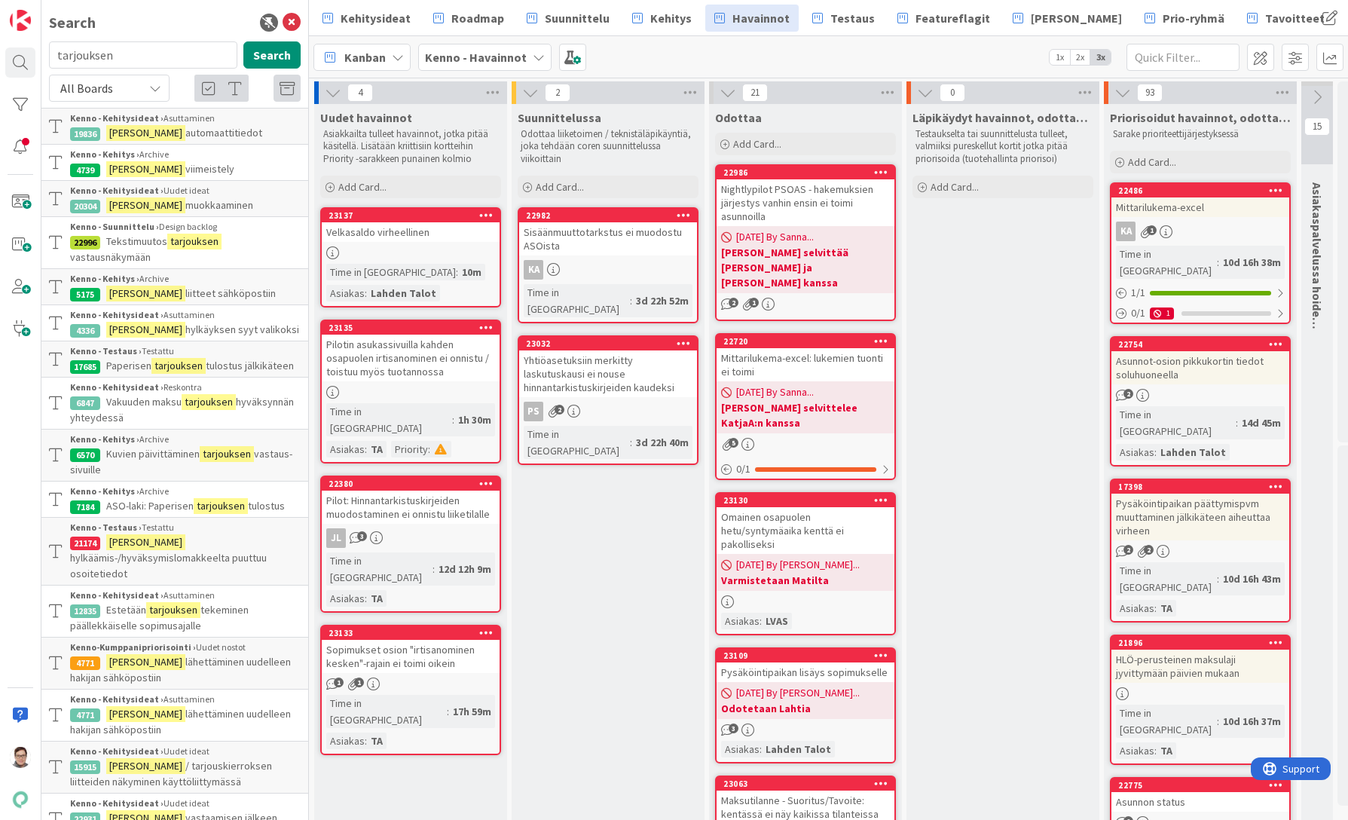
click at [210, 673] on span "lähettäminen uudelleen hakijan sähköpostiin" at bounding box center [180, 669] width 221 height 29
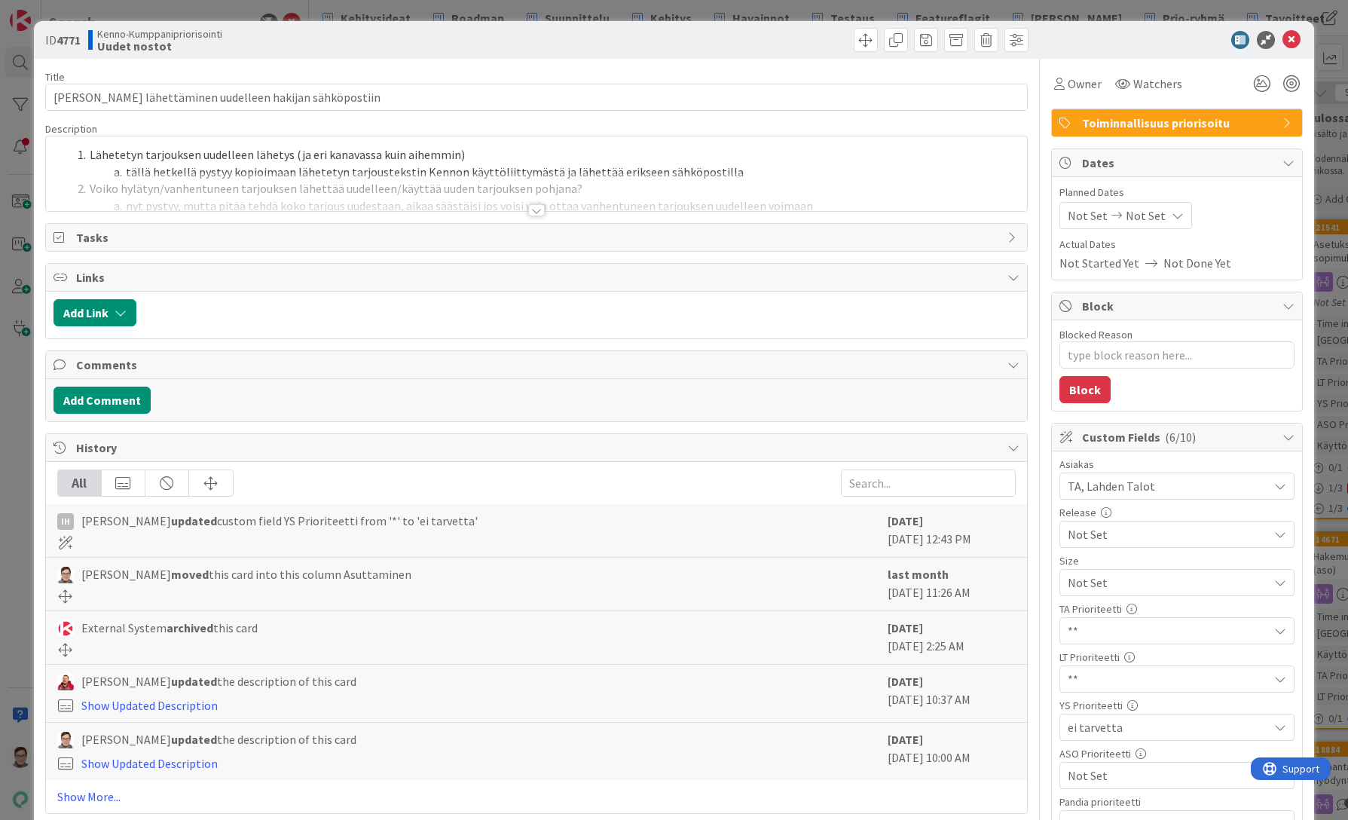
click at [530, 211] on div at bounding box center [536, 210] width 17 height 12
type textarea "x"
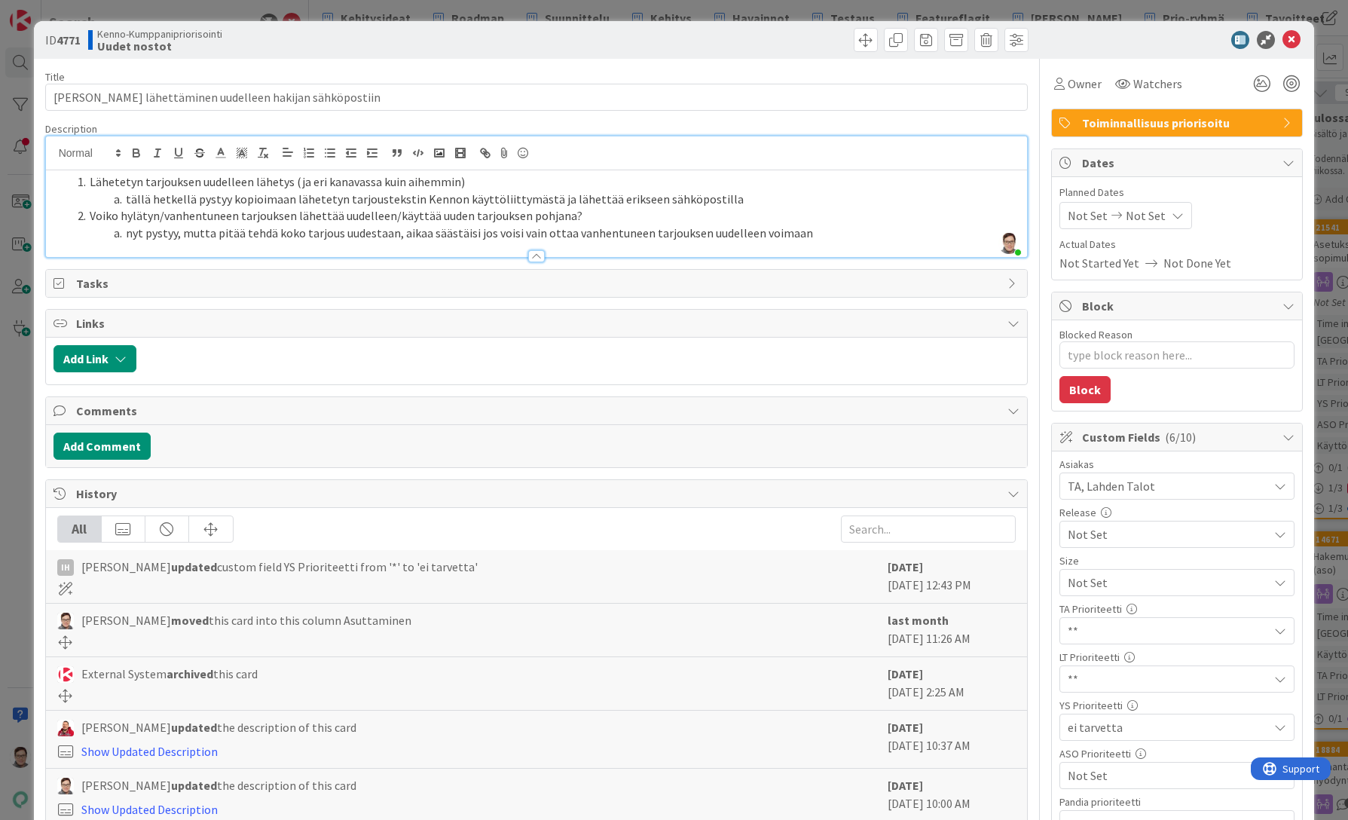
click at [416, 182] on span "Lähetetyn tarjouksen uudelleen lähetys (ja eri kanavassa kuin aihemmin)" at bounding box center [277, 181] width 375 height 15
type textarea "x"
click at [1286, 44] on icon at bounding box center [1291, 40] width 18 height 18
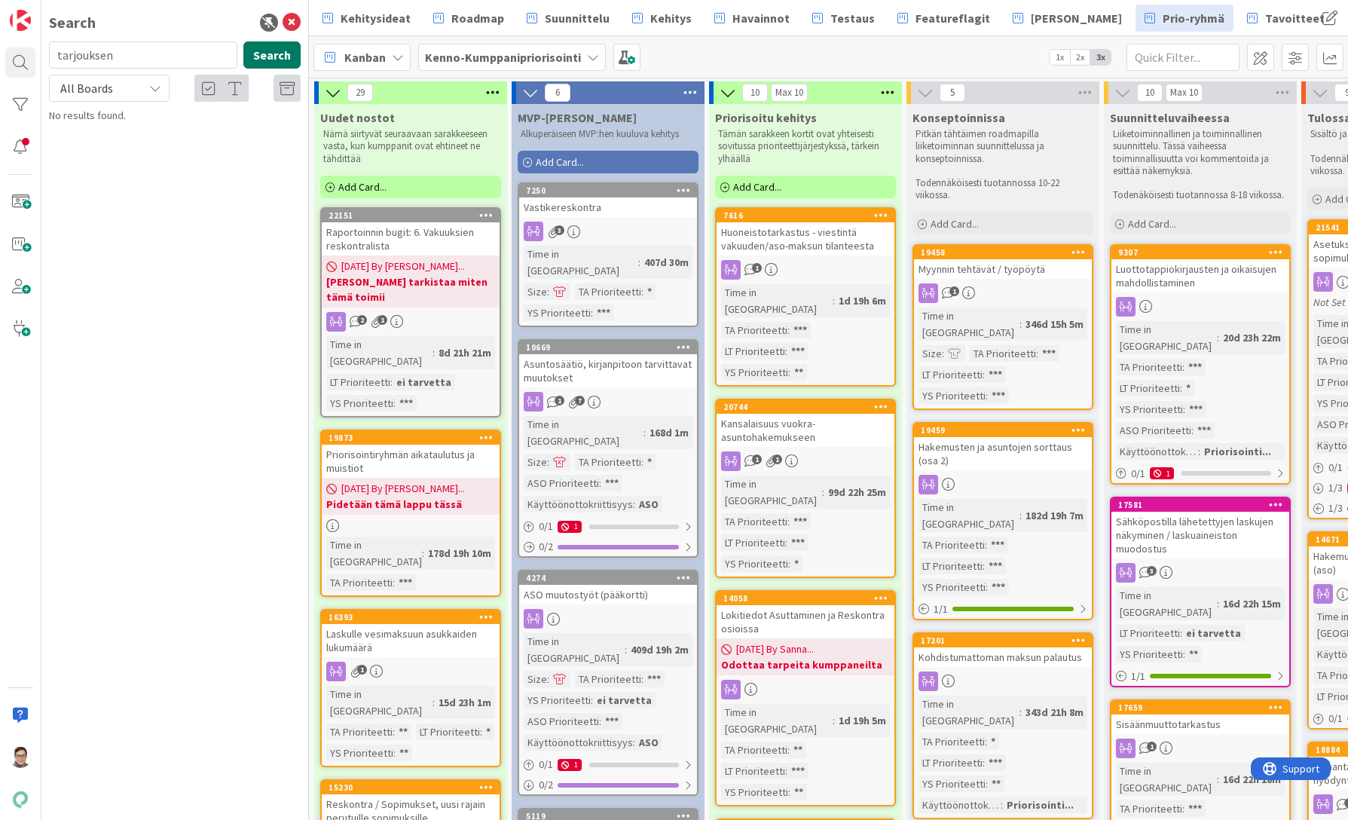
click at [273, 57] on button "Search" at bounding box center [271, 54] width 57 height 27
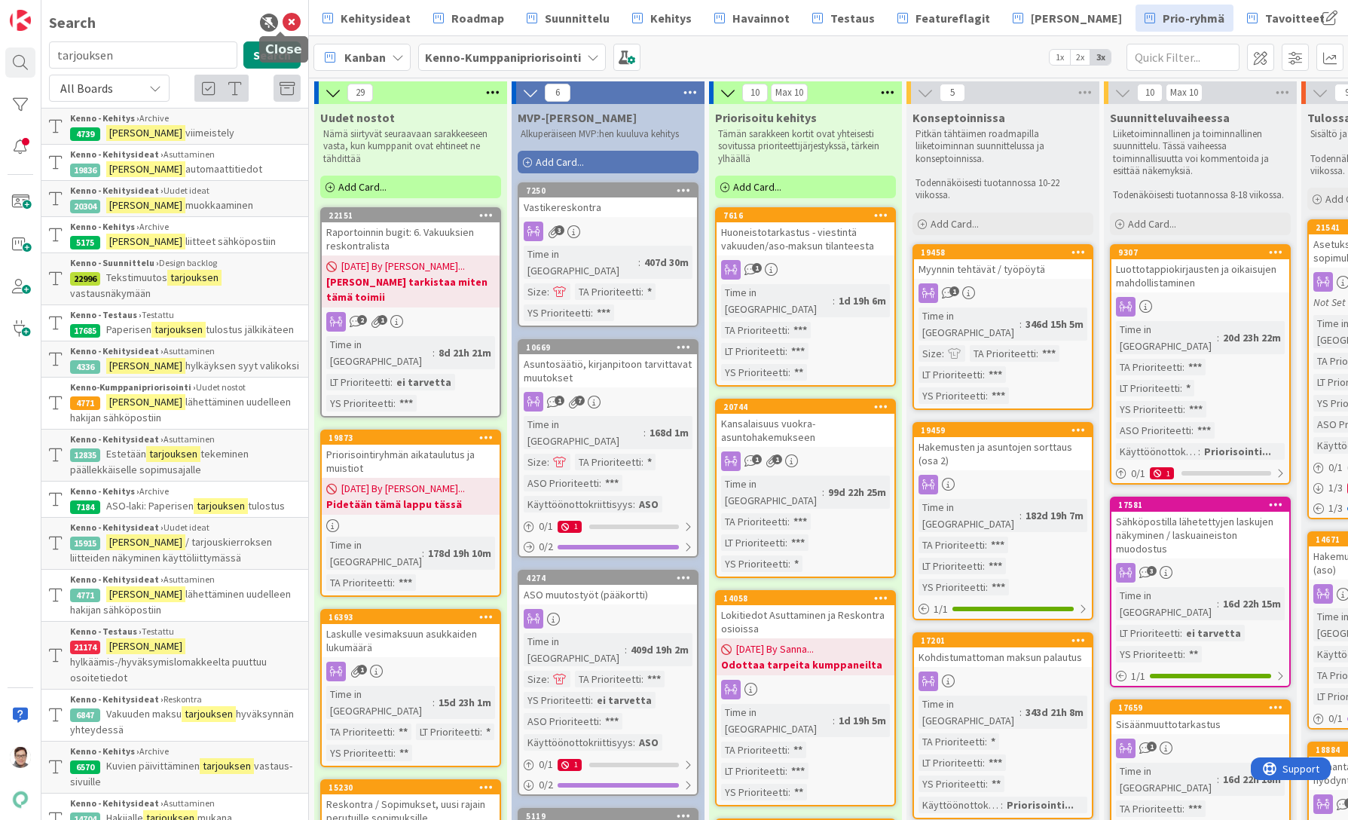
click at [283, 23] on icon at bounding box center [292, 23] width 18 height 18
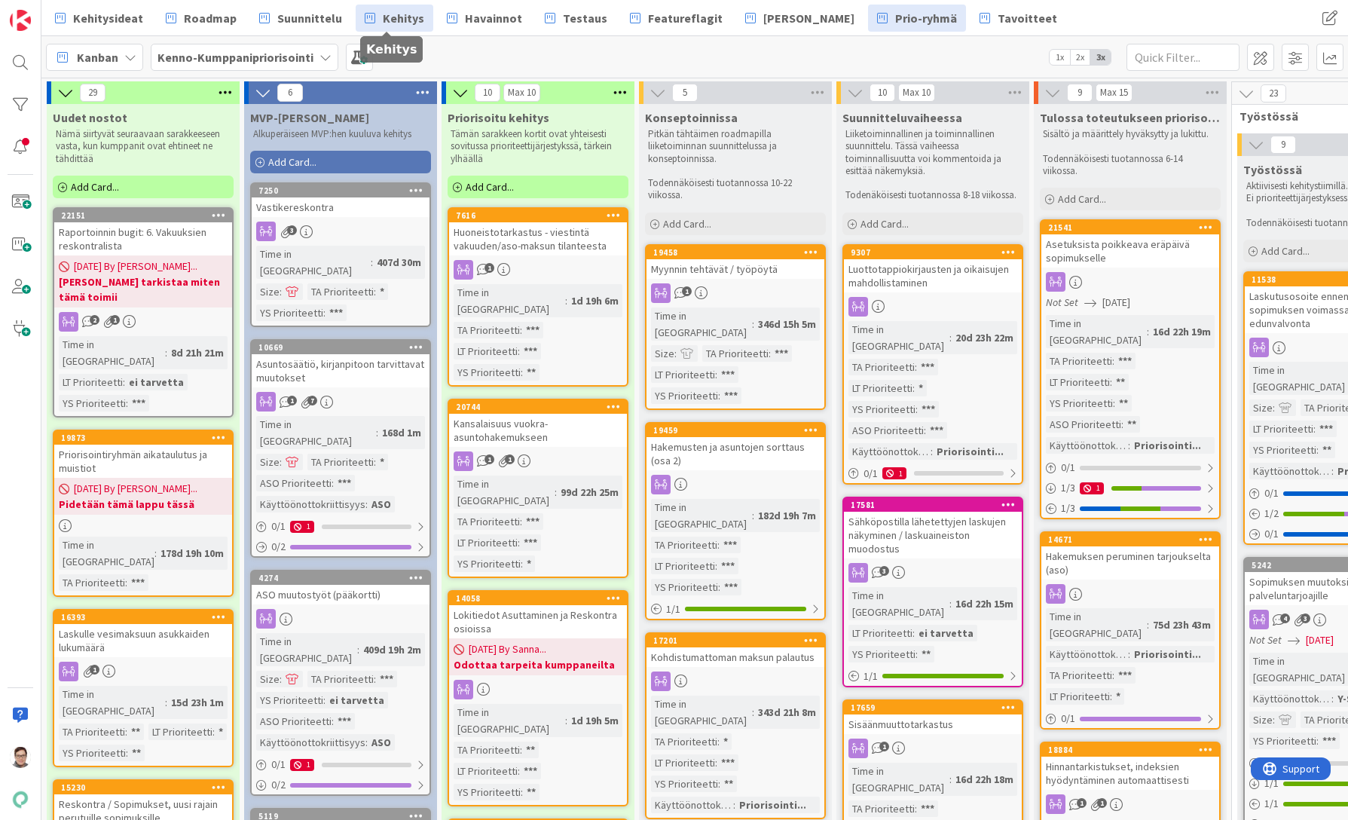
click at [390, 15] on span "Kehitys" at bounding box center [403, 18] width 41 height 18
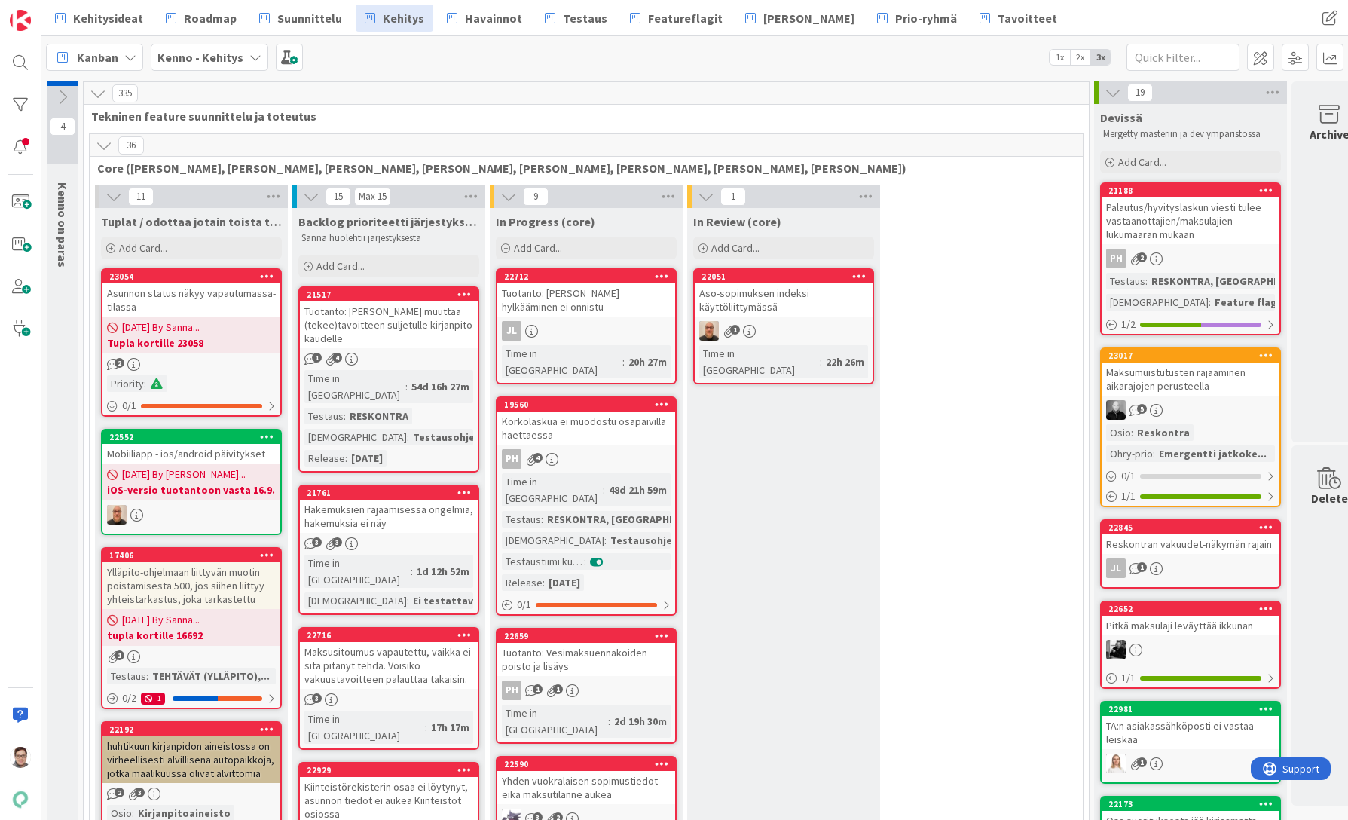
click at [102, 142] on icon at bounding box center [104, 145] width 17 height 17
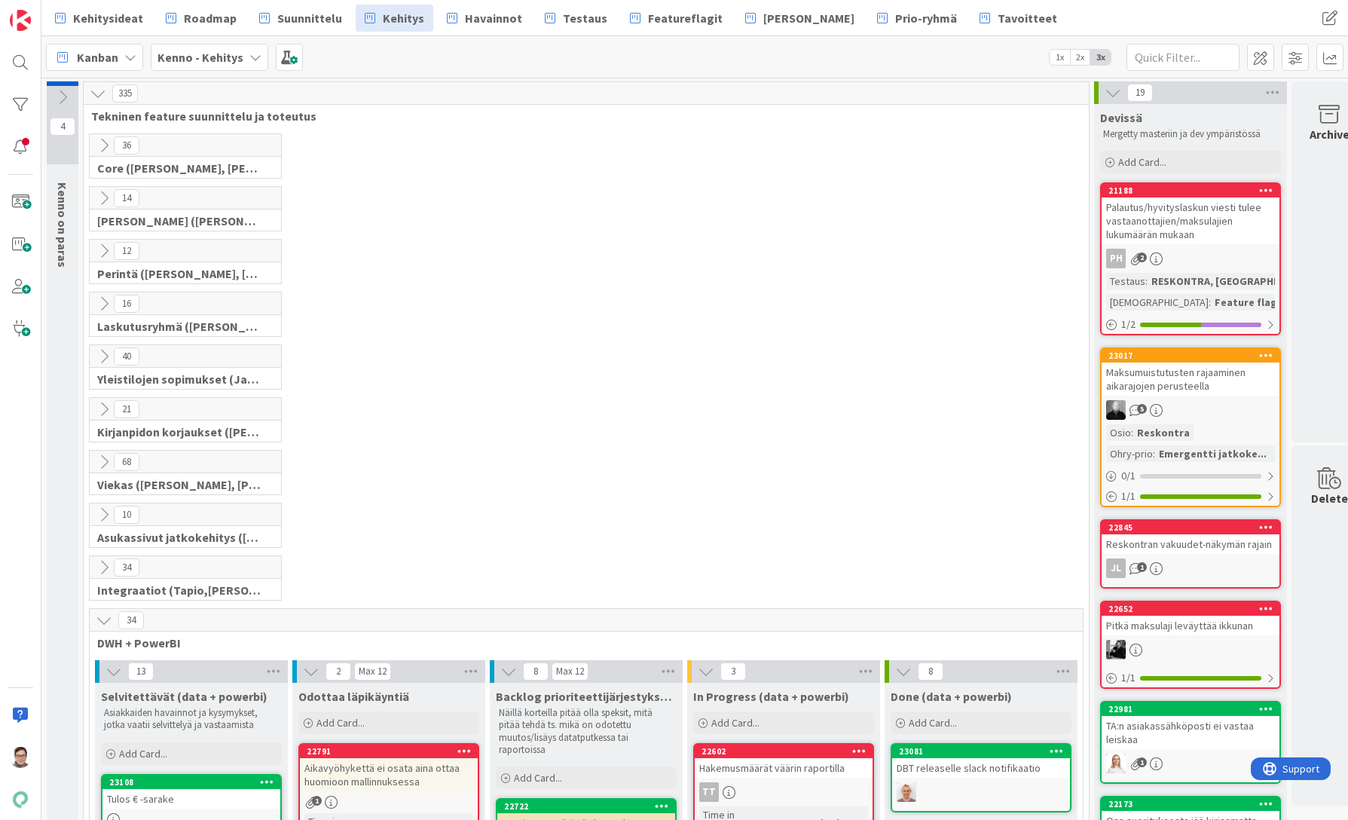
click at [102, 200] on icon at bounding box center [104, 198] width 17 height 17
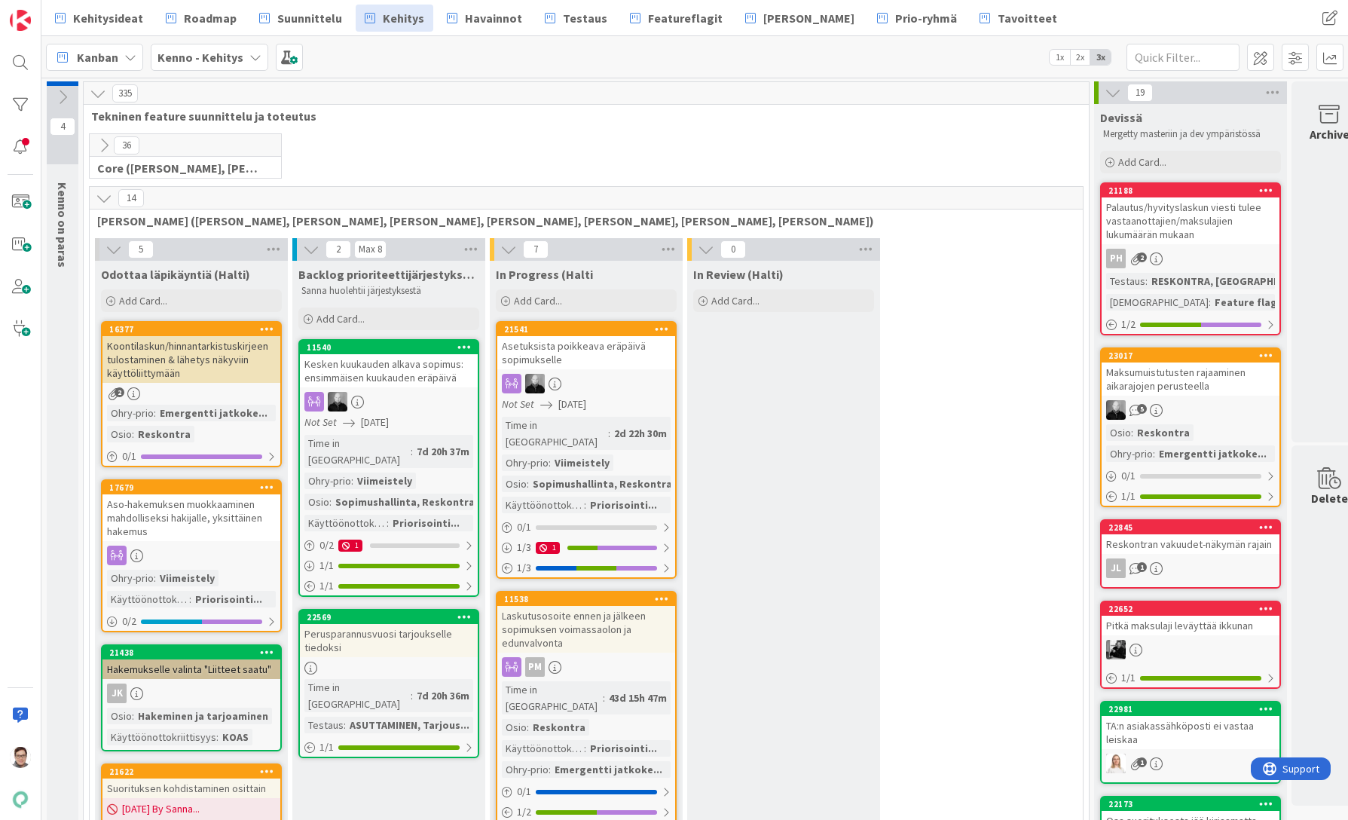
click at [103, 199] on icon at bounding box center [104, 198] width 17 height 17
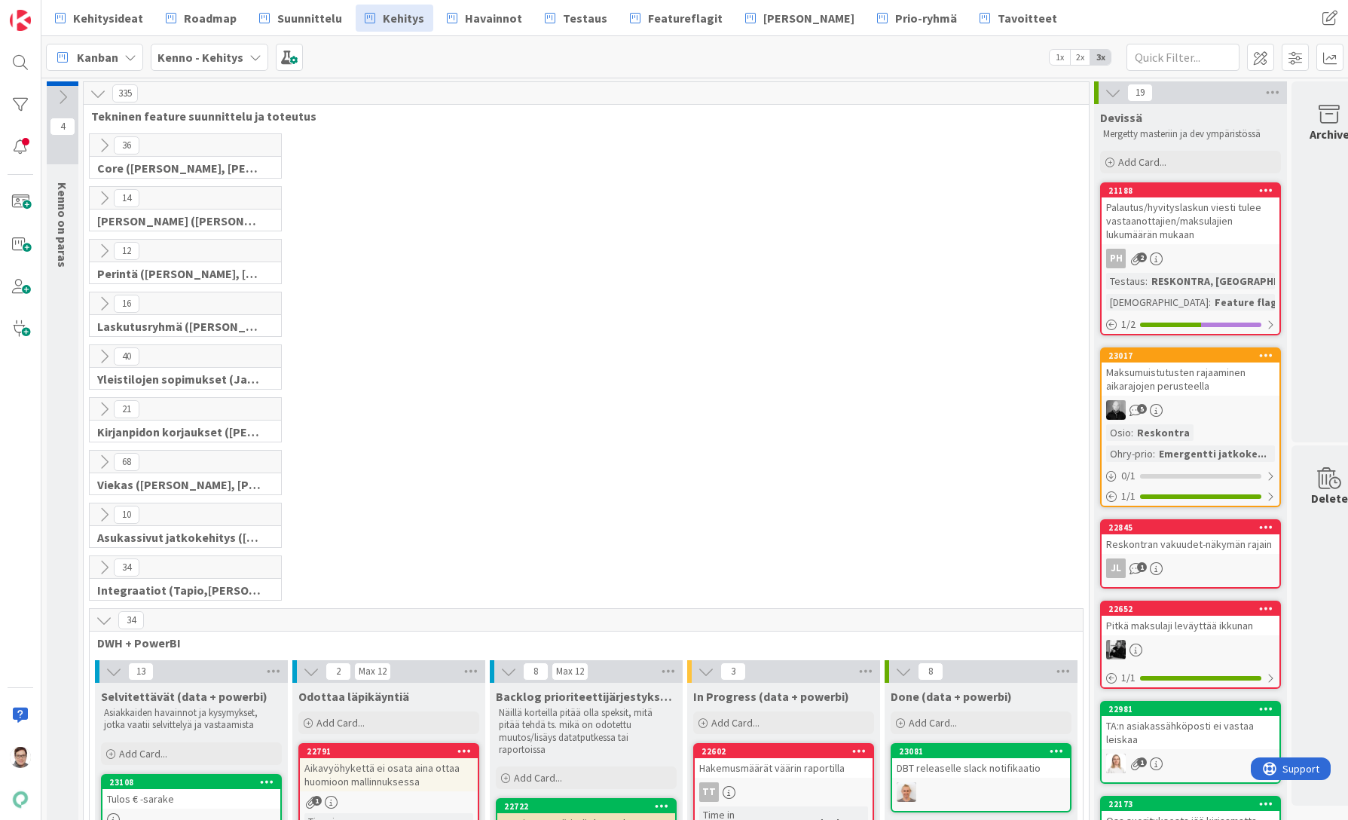
click at [104, 616] on icon at bounding box center [104, 620] width 17 height 17
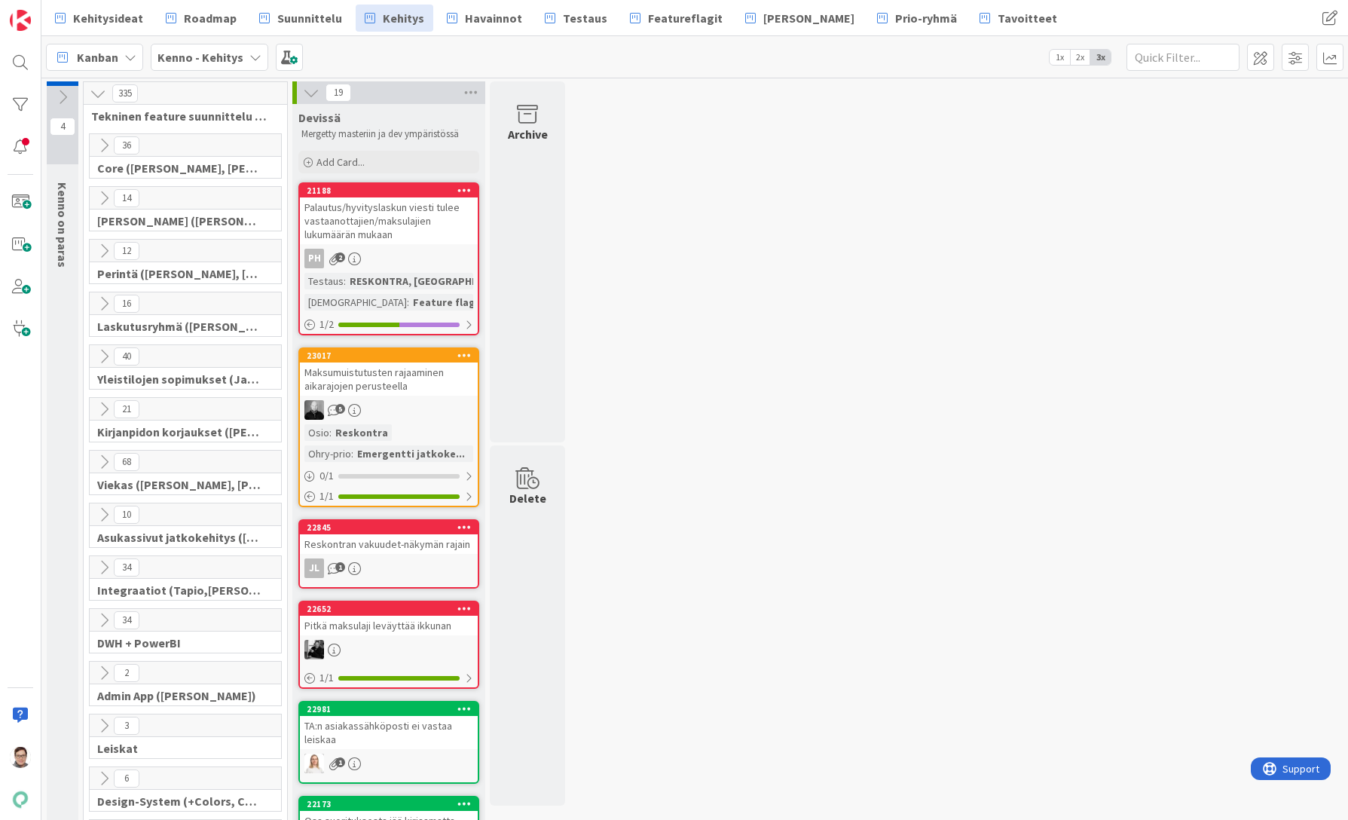
click at [105, 197] on icon at bounding box center [104, 198] width 17 height 17
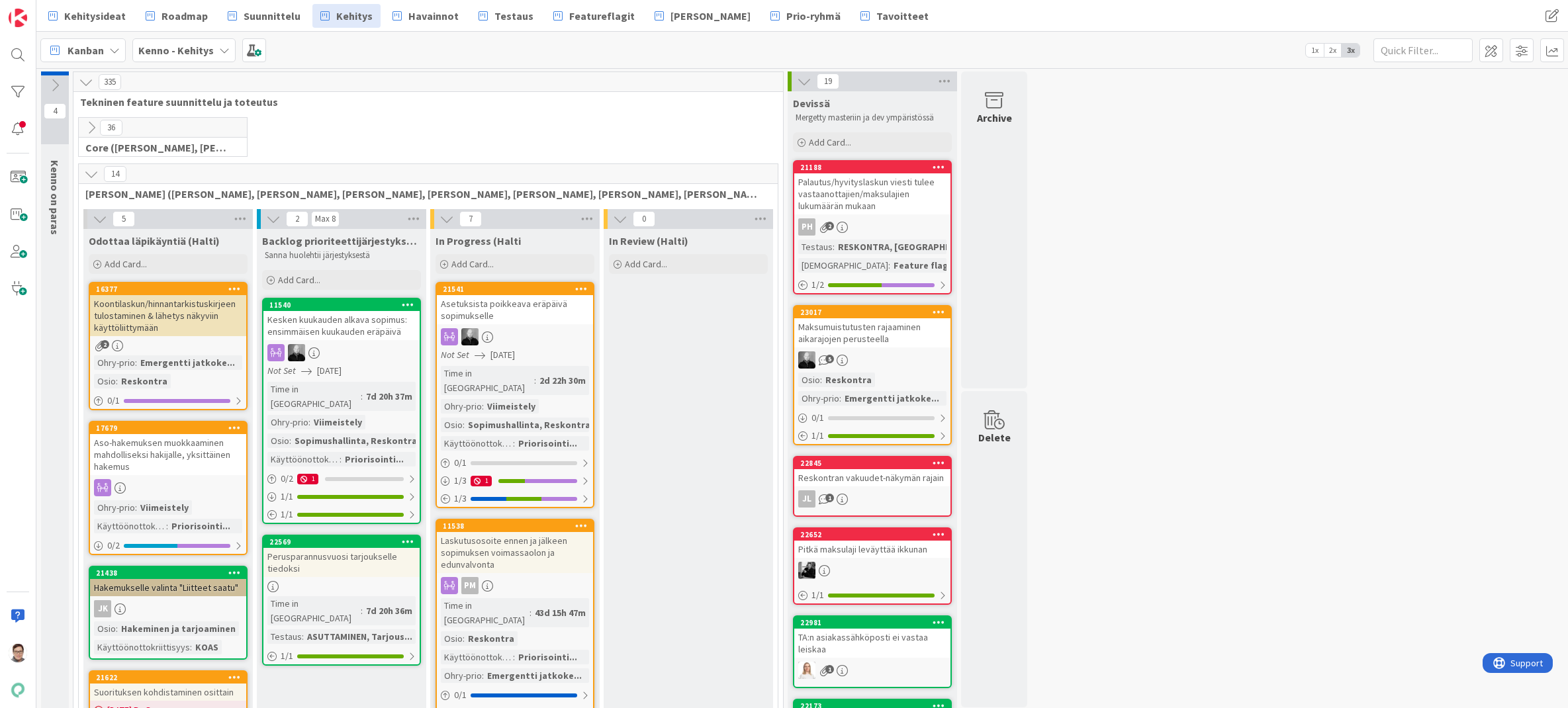
click at [15, 54] on div at bounding box center [18, 54] width 26 height 26
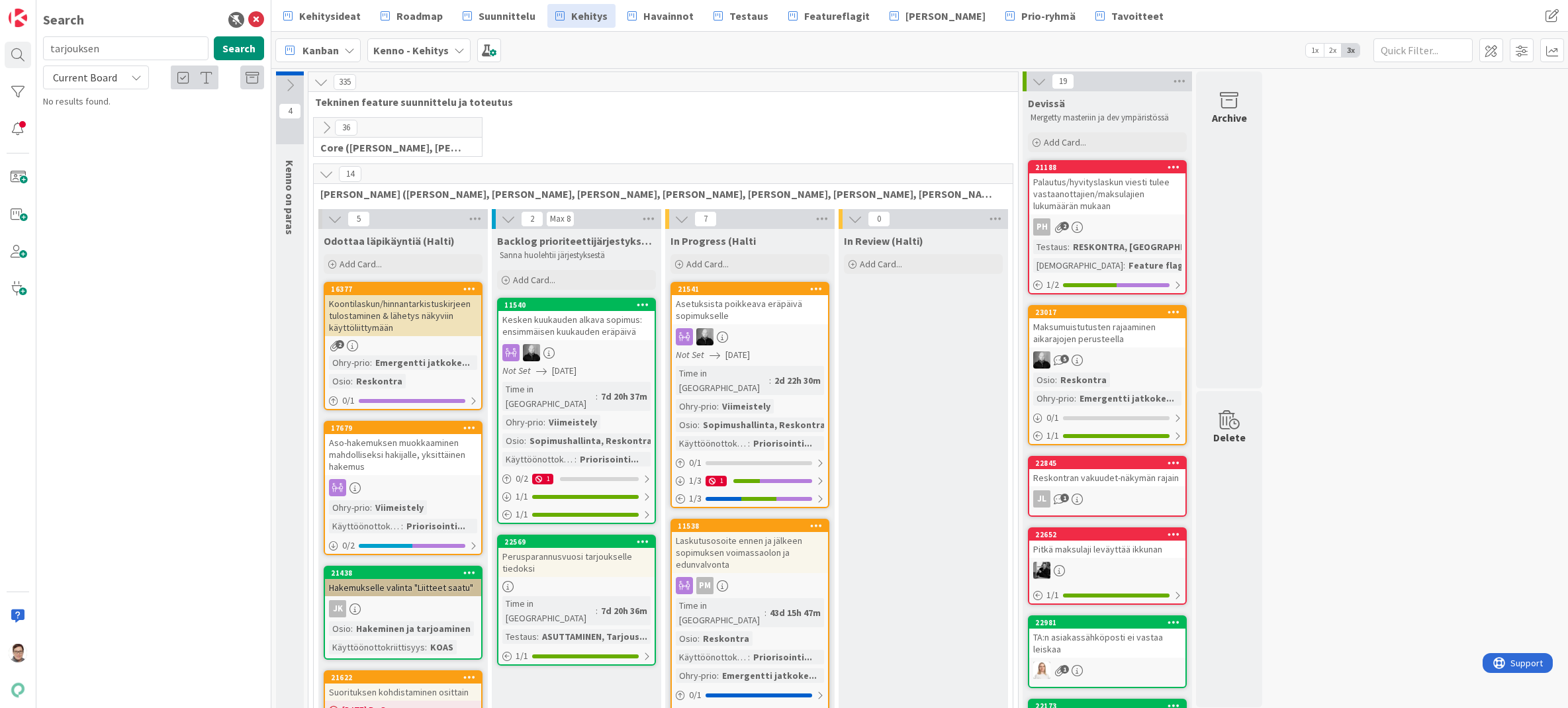
click at [109, 44] on input "tarjouksen" at bounding box center [126, 47] width 165 height 24
type input "23089"
click at [95, 80] on span "Current Board" at bounding box center [84, 77] width 64 height 13
click at [92, 130] on span "All Boards" at bounding box center [119, 132] width 138 height 20
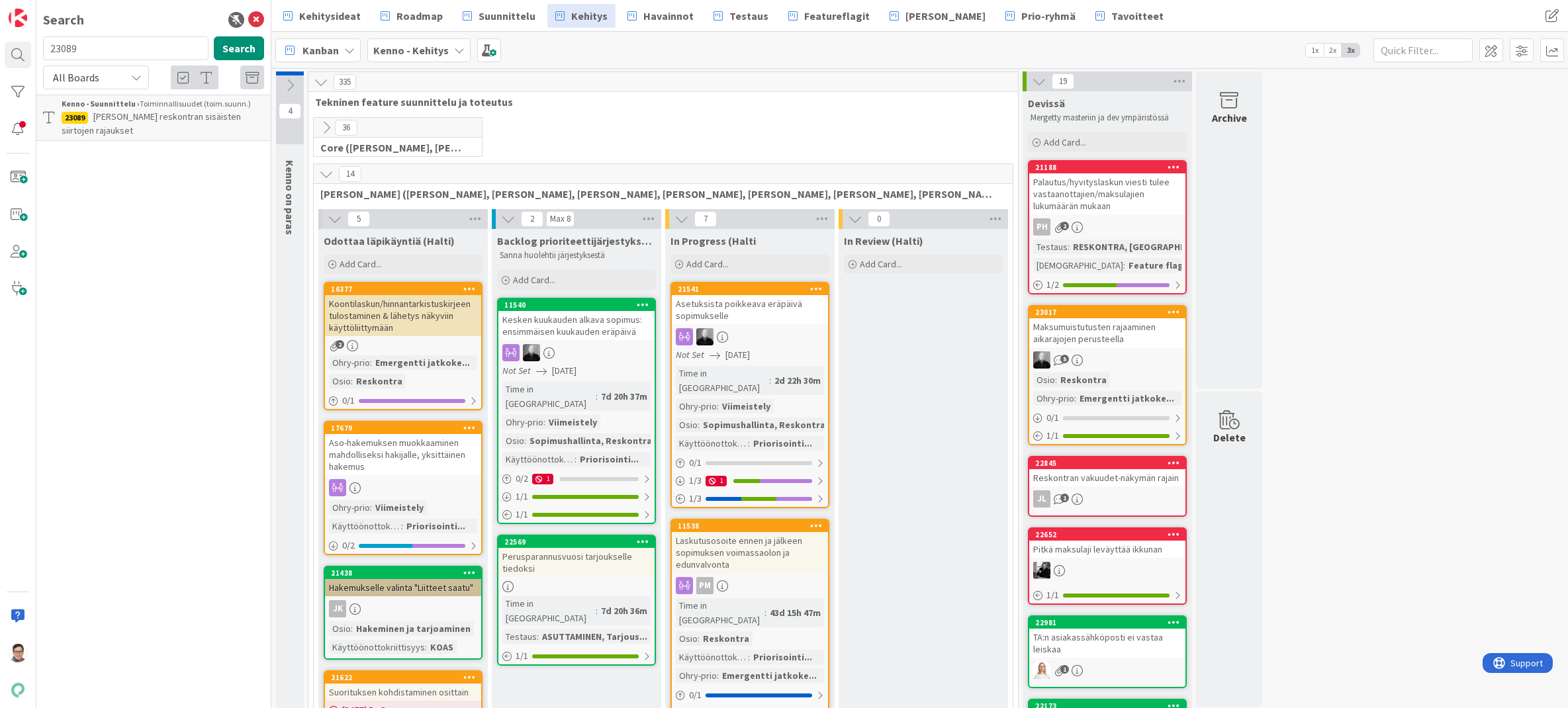
click at [168, 115] on span "Kennon reskontran sisäisten siirtojen rajaukset" at bounding box center [151, 123] width 179 height 25
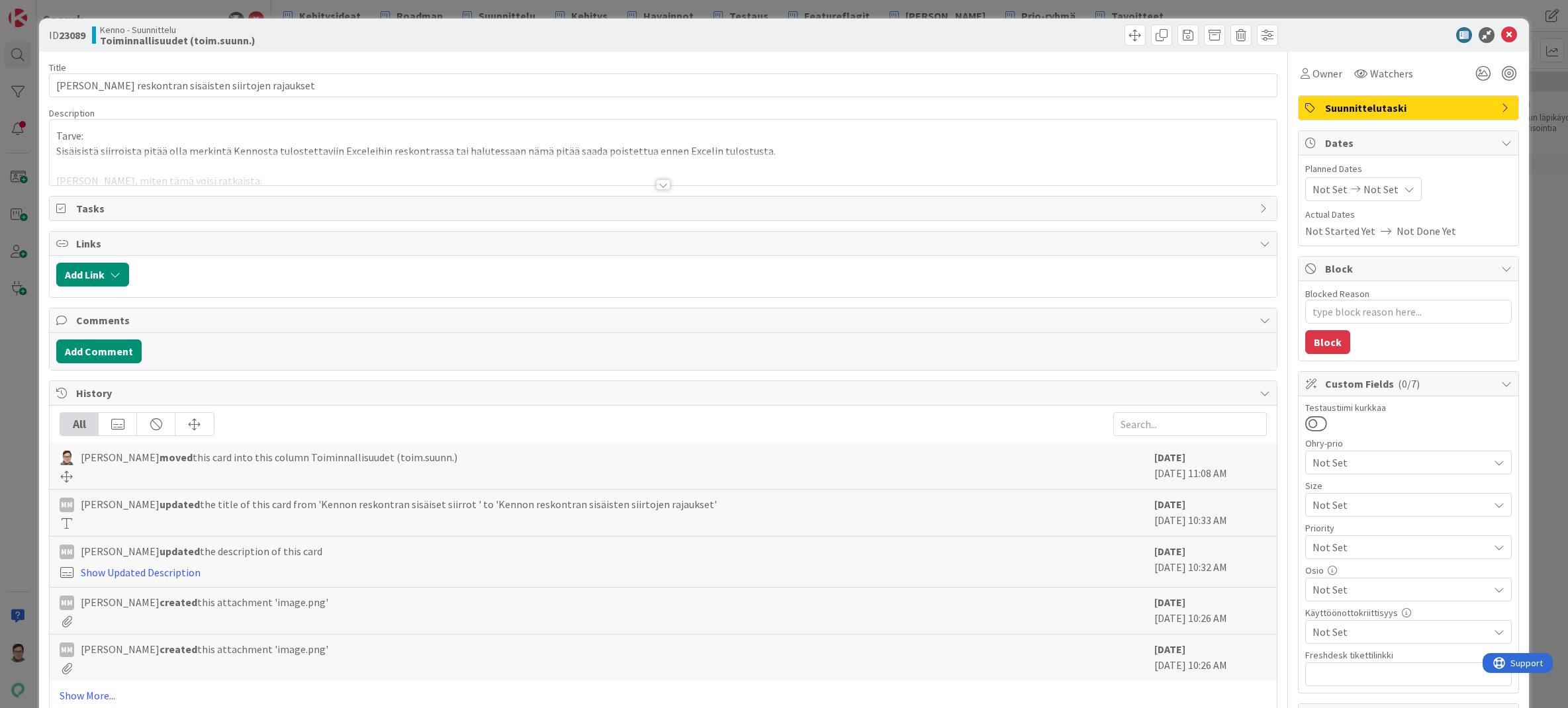
click at [664, 184] on div at bounding box center [663, 184] width 15 height 11
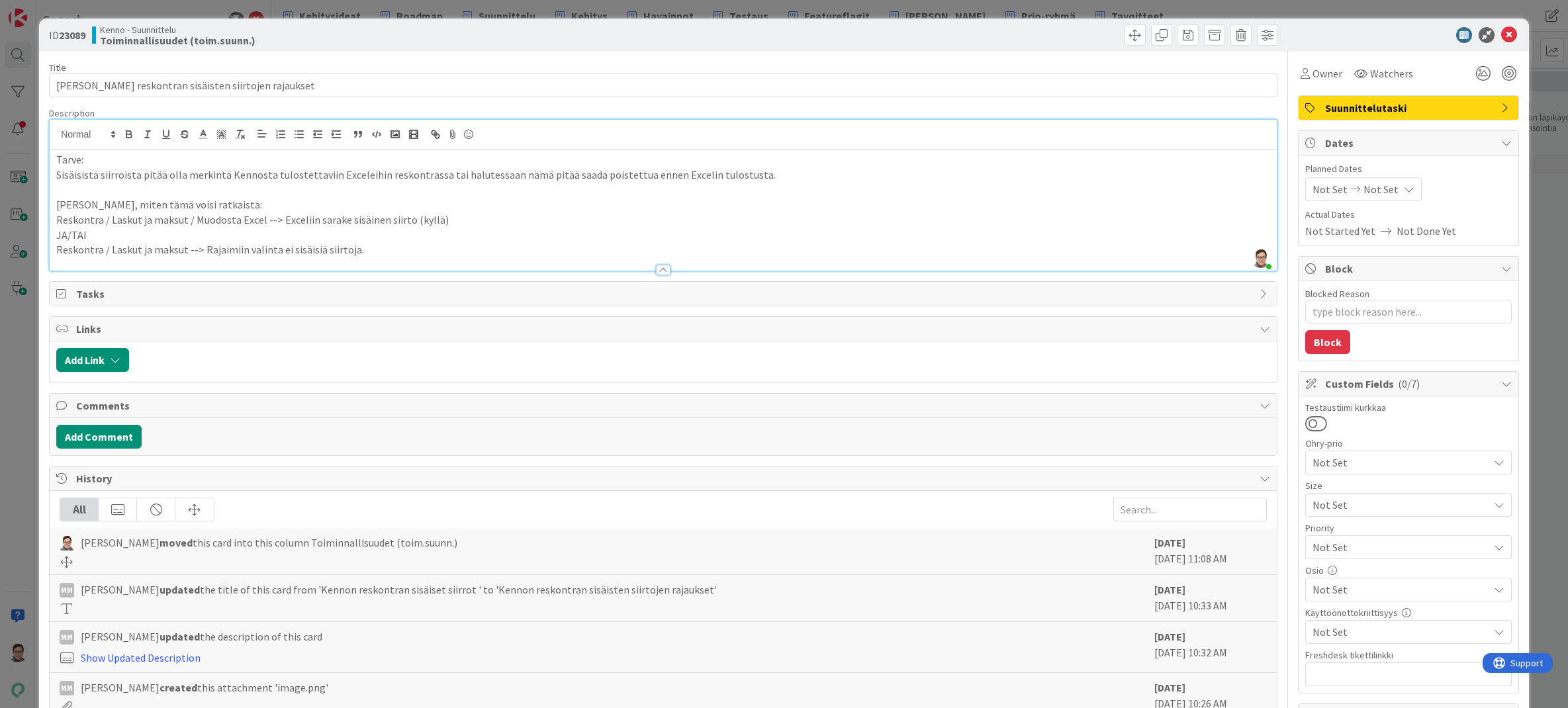
click at [1183, 544] on span "Not Set" at bounding box center [1397, 547] width 170 height 18
click at [1183, 602] on span "Critical" at bounding box center [1427, 603] width 154 height 20
click at [1183, 36] on icon at bounding box center [1509, 35] width 16 height 16
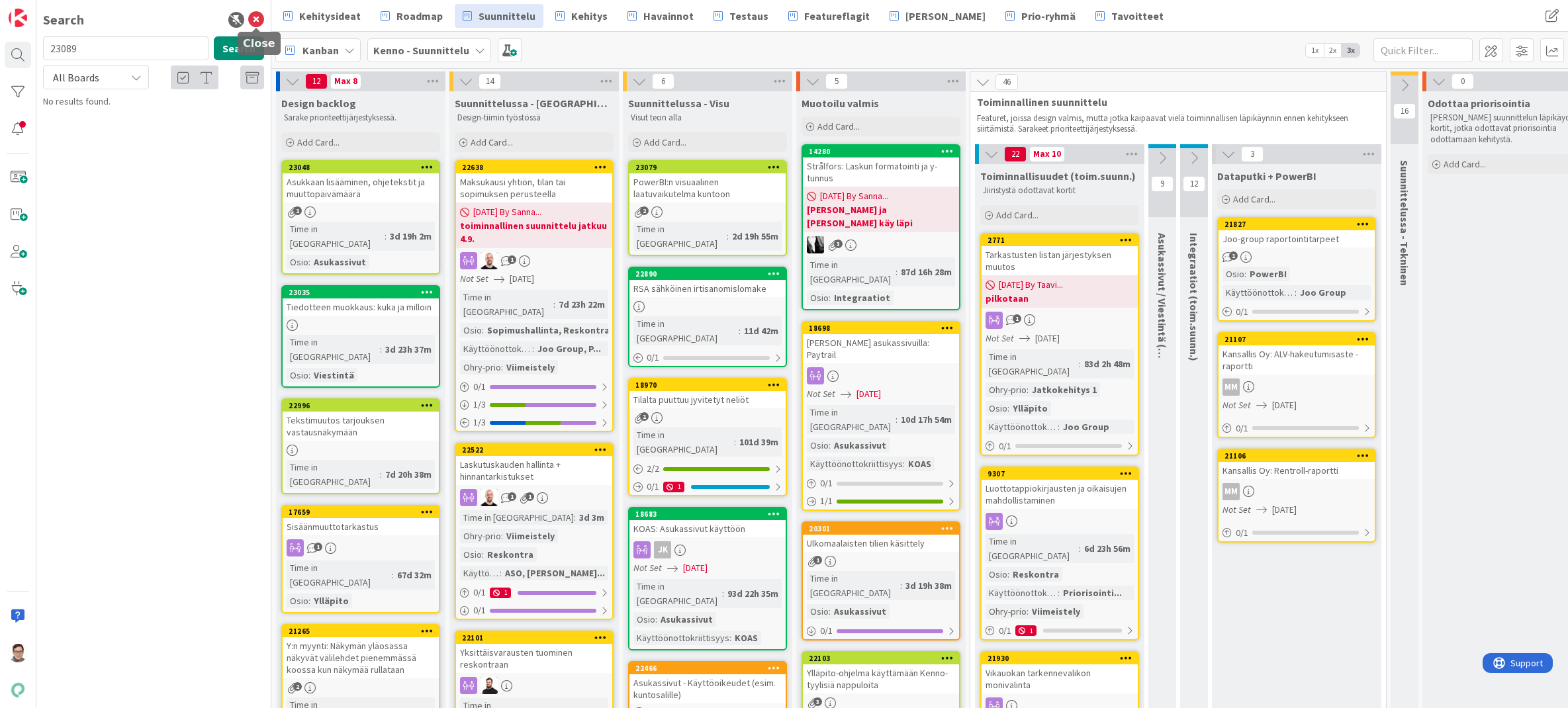
click at [257, 18] on icon at bounding box center [257, 20] width 16 height 16
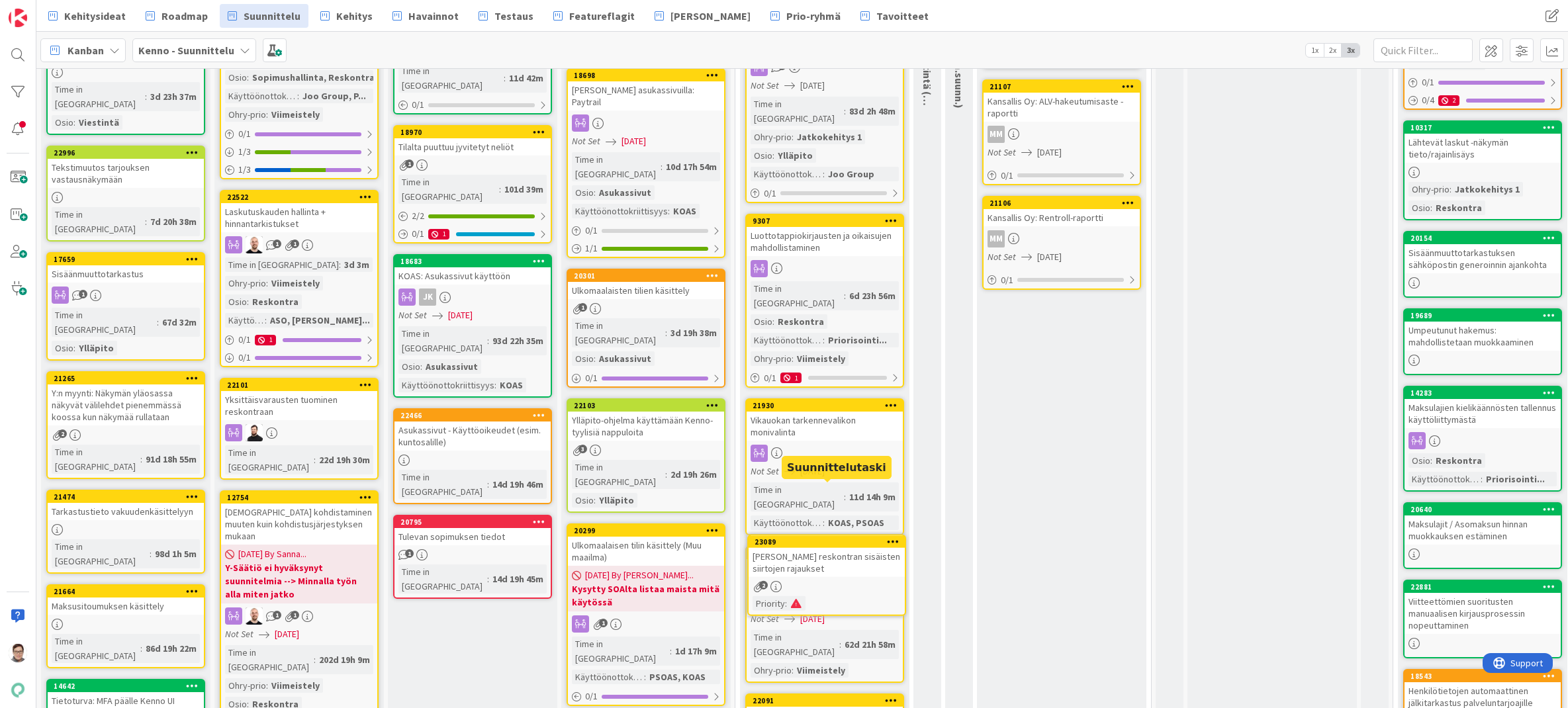
scroll to position [291, 0]
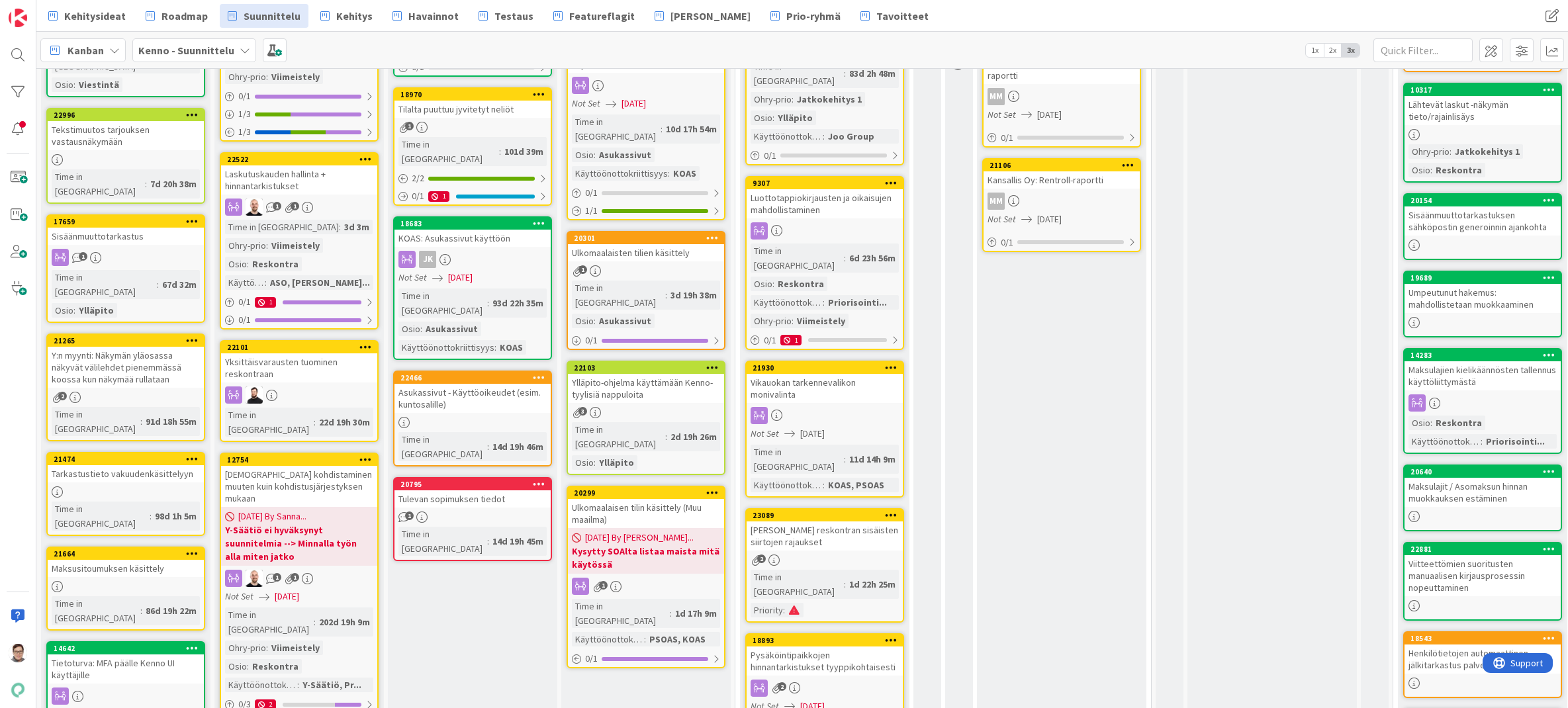
click at [839, 522] on div "Kennon reskontran sisäisten siirtojen rajaukset" at bounding box center [825, 536] width 156 height 29
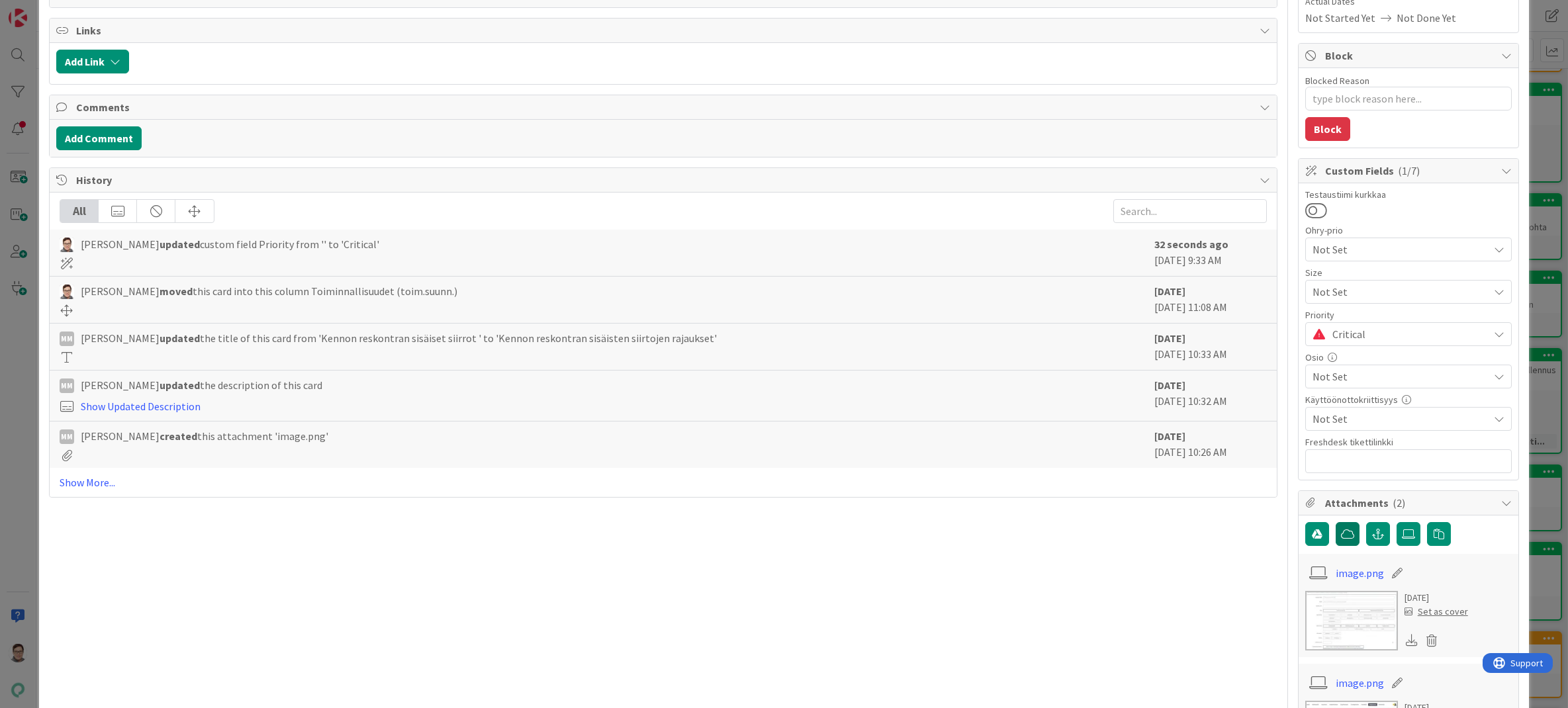
scroll to position [264, 0]
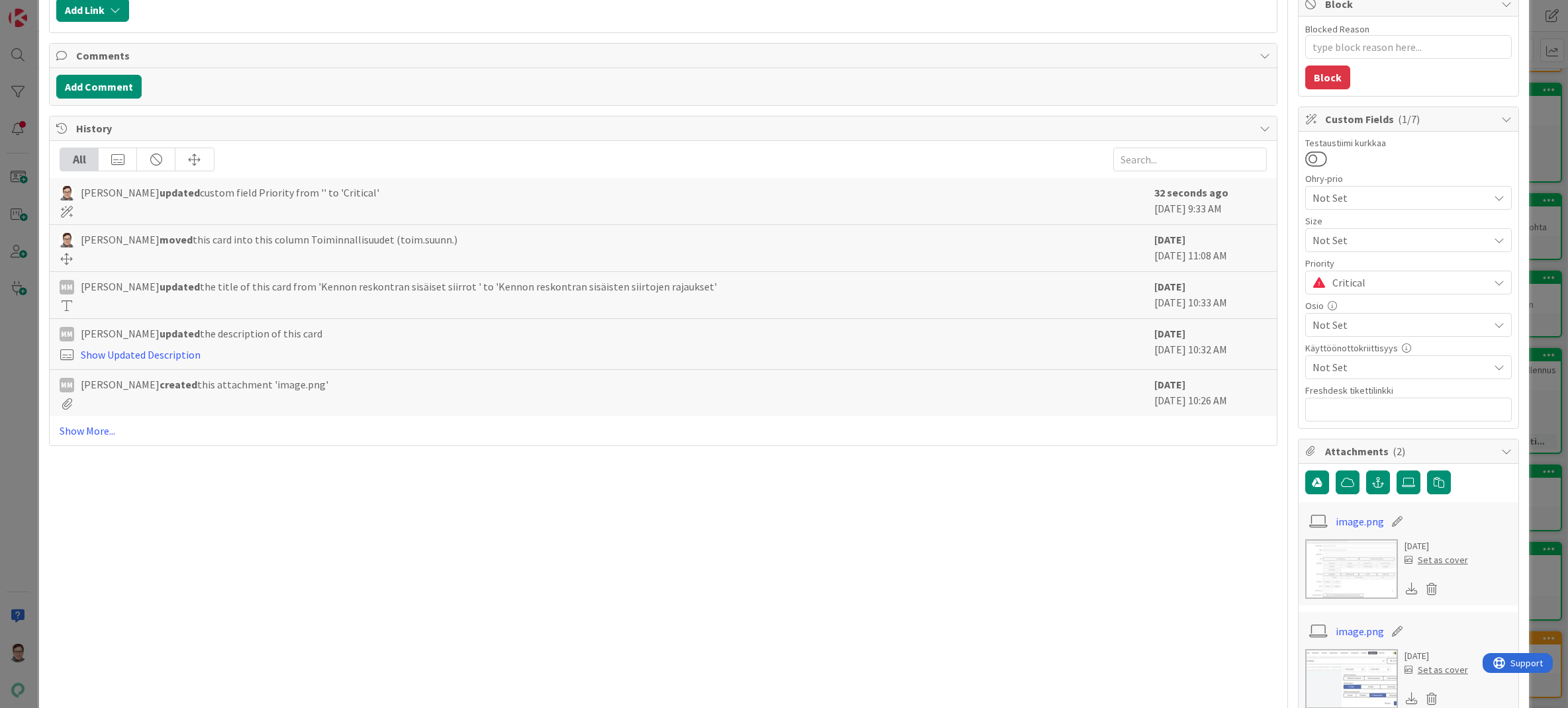
click at [1183, 364] on span "Not Set" at bounding box center [1400, 367] width 176 height 16
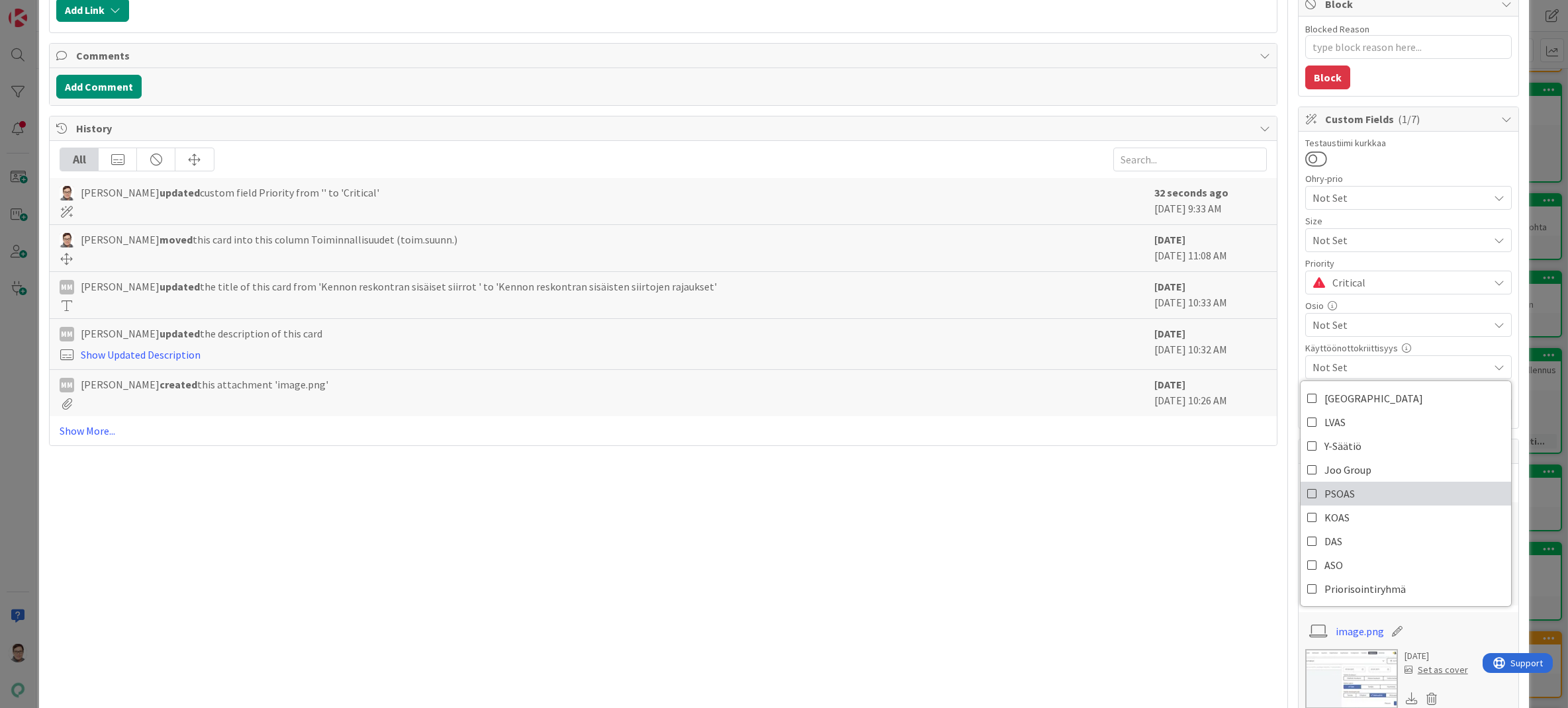
click at [1183, 488] on span "PSOAS" at bounding box center [1340, 494] width 31 height 20
click at [1122, 584] on div "Title 47 / 128 Kennon reskontran sisäisten siirtojen rajaukset Description Sann…" at bounding box center [663, 453] width 1228 height 1334
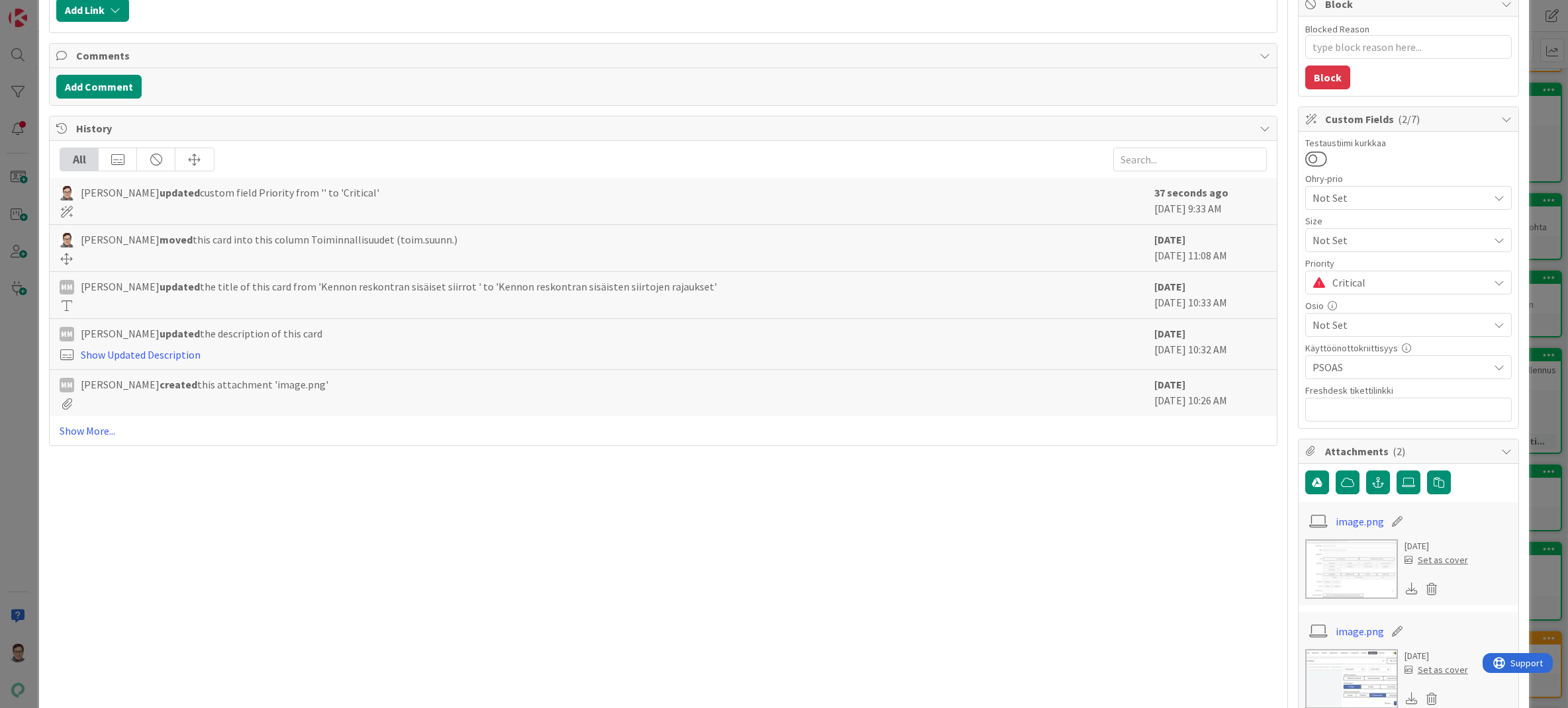
scroll to position [0, 0]
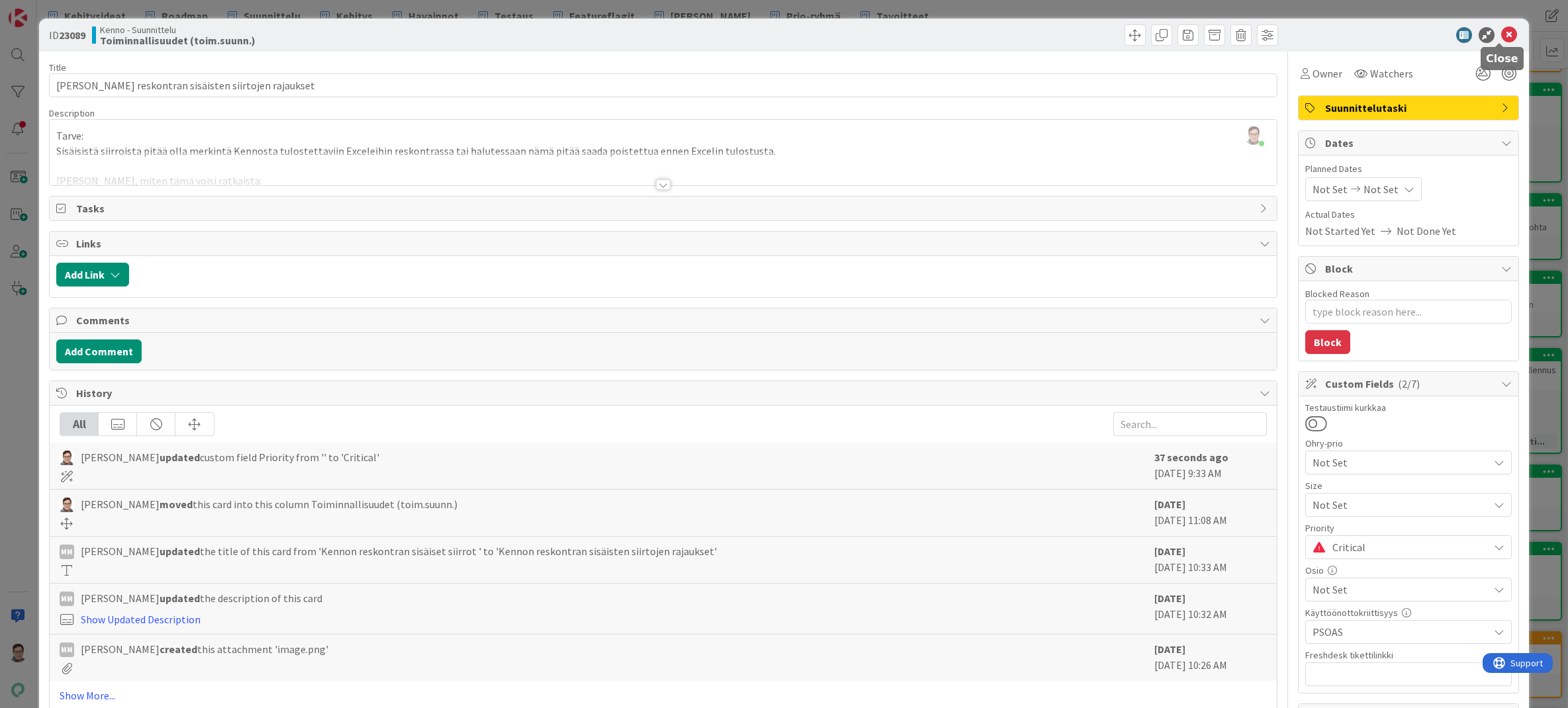
click at [1183, 35] on icon at bounding box center [1509, 35] width 16 height 16
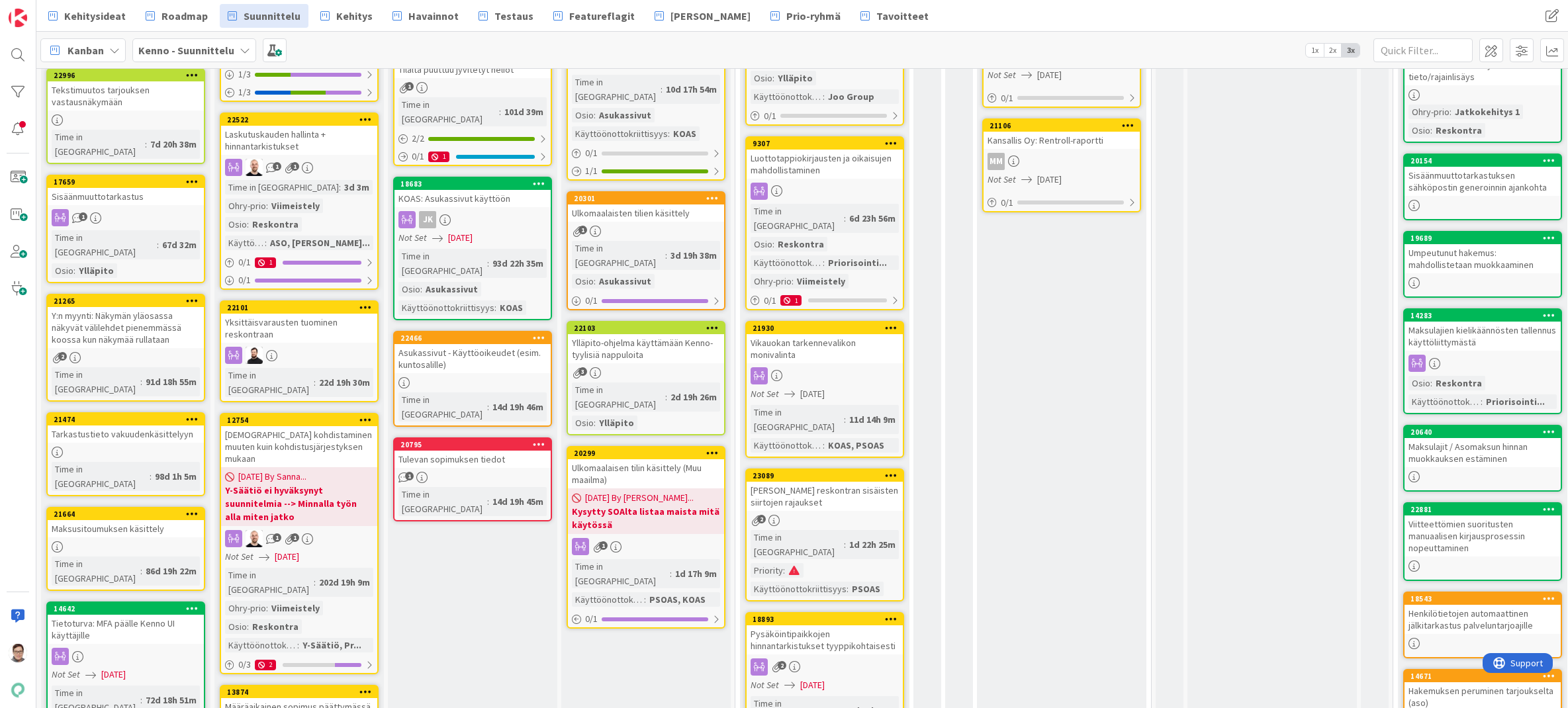
scroll to position [331, 0]
click at [823, 481] on div "Kennon reskontran sisäisten siirtojen rajaukset" at bounding box center [825, 495] width 156 height 29
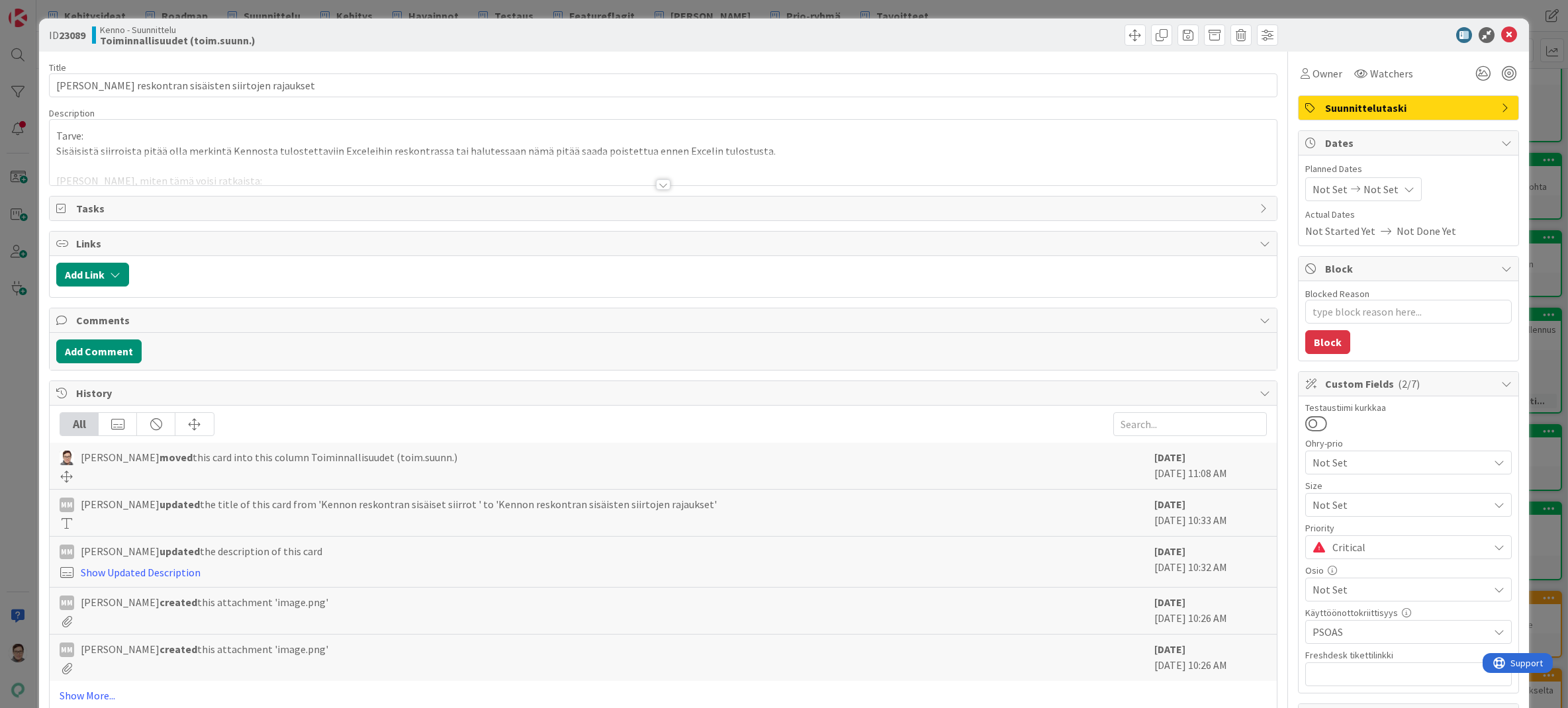
type textarea "x"
click at [657, 180] on div at bounding box center [663, 184] width 15 height 11
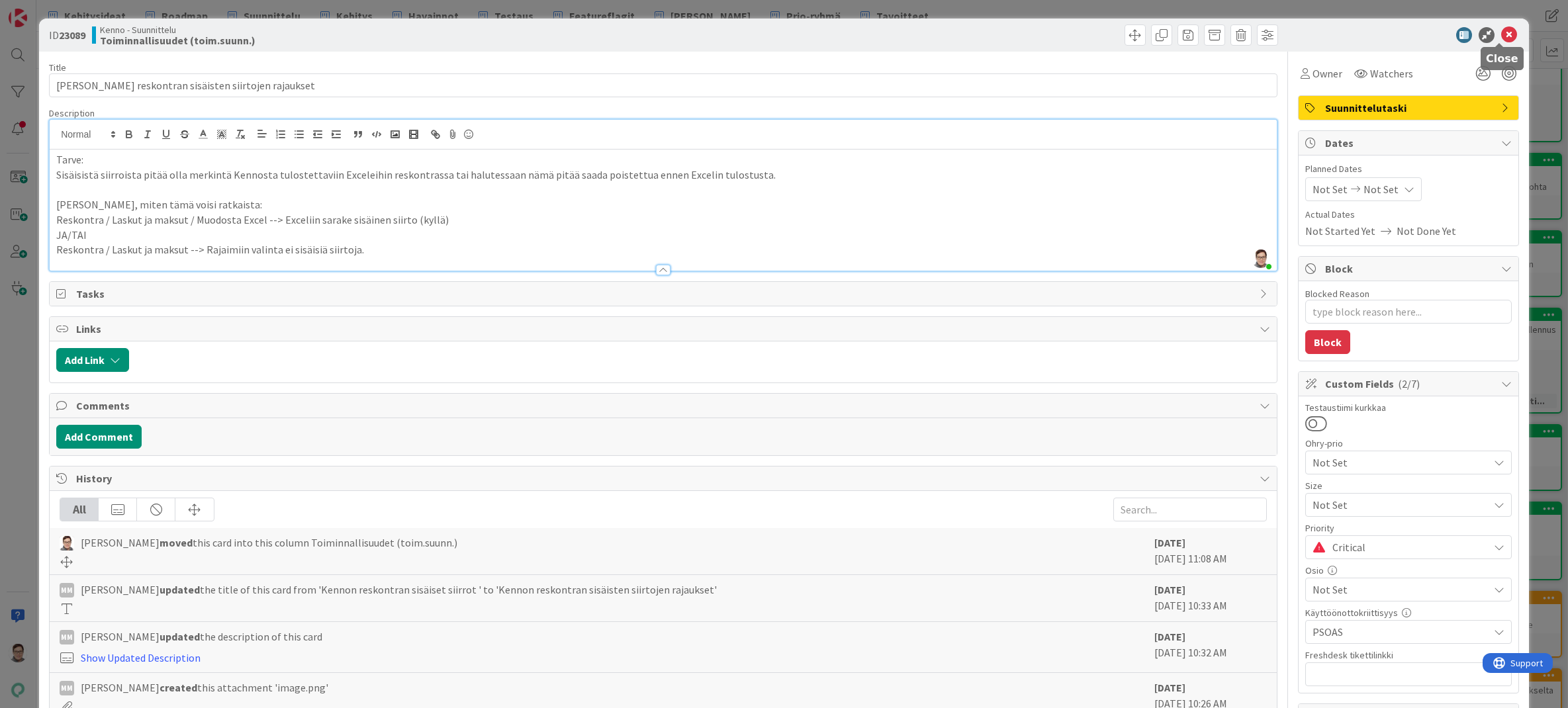
click at [1183, 35] on icon at bounding box center [1509, 35] width 16 height 16
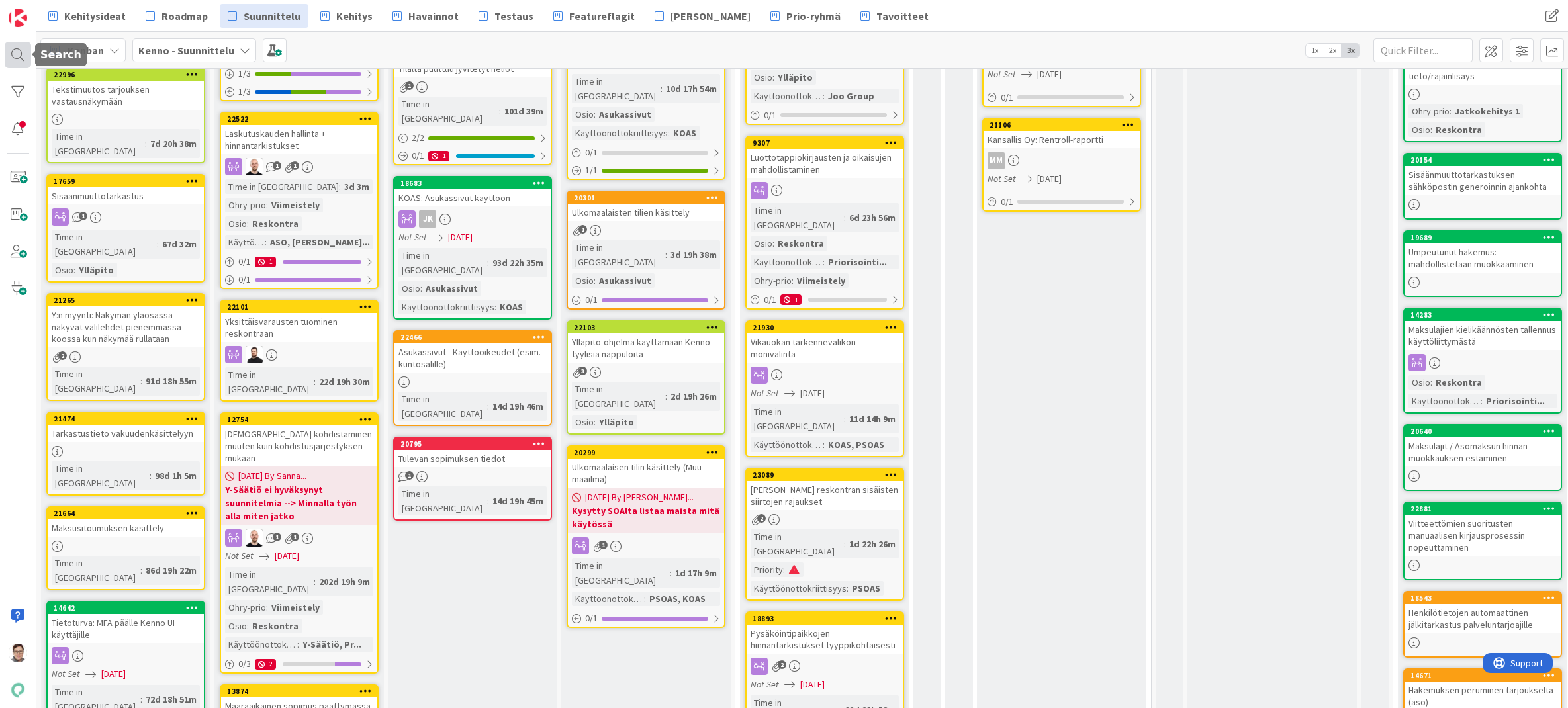
click at [13, 53] on div at bounding box center [18, 54] width 26 height 26
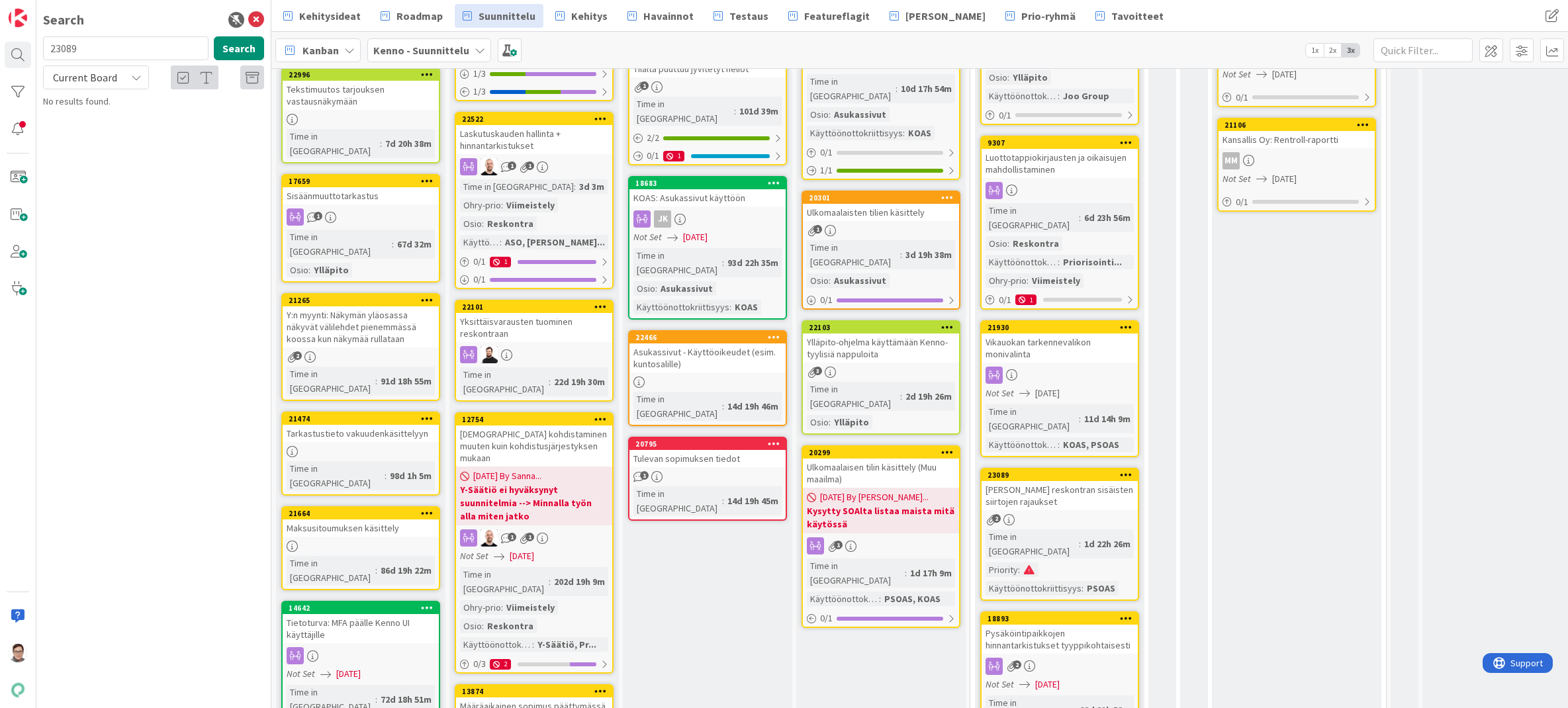
click at [98, 50] on input "23089" at bounding box center [126, 47] width 165 height 24
type input "huoltajan"
click at [87, 79] on span "Current Board" at bounding box center [84, 77] width 64 height 13
click at [90, 138] on span "All Boards" at bounding box center [119, 132] width 138 height 20
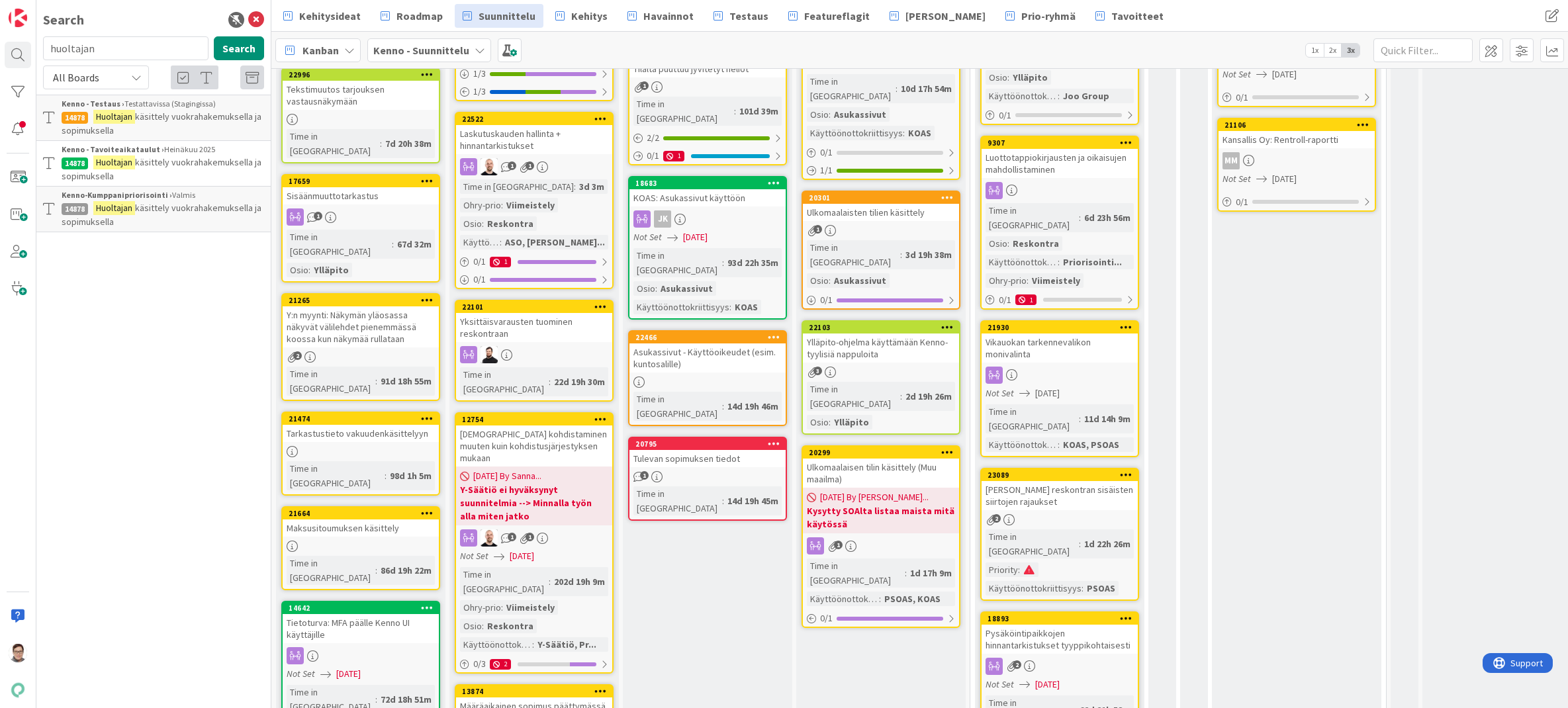
click at [157, 119] on span "käsittely vuokrahakemuksella ja sopimuksella" at bounding box center [162, 123] width 200 height 25
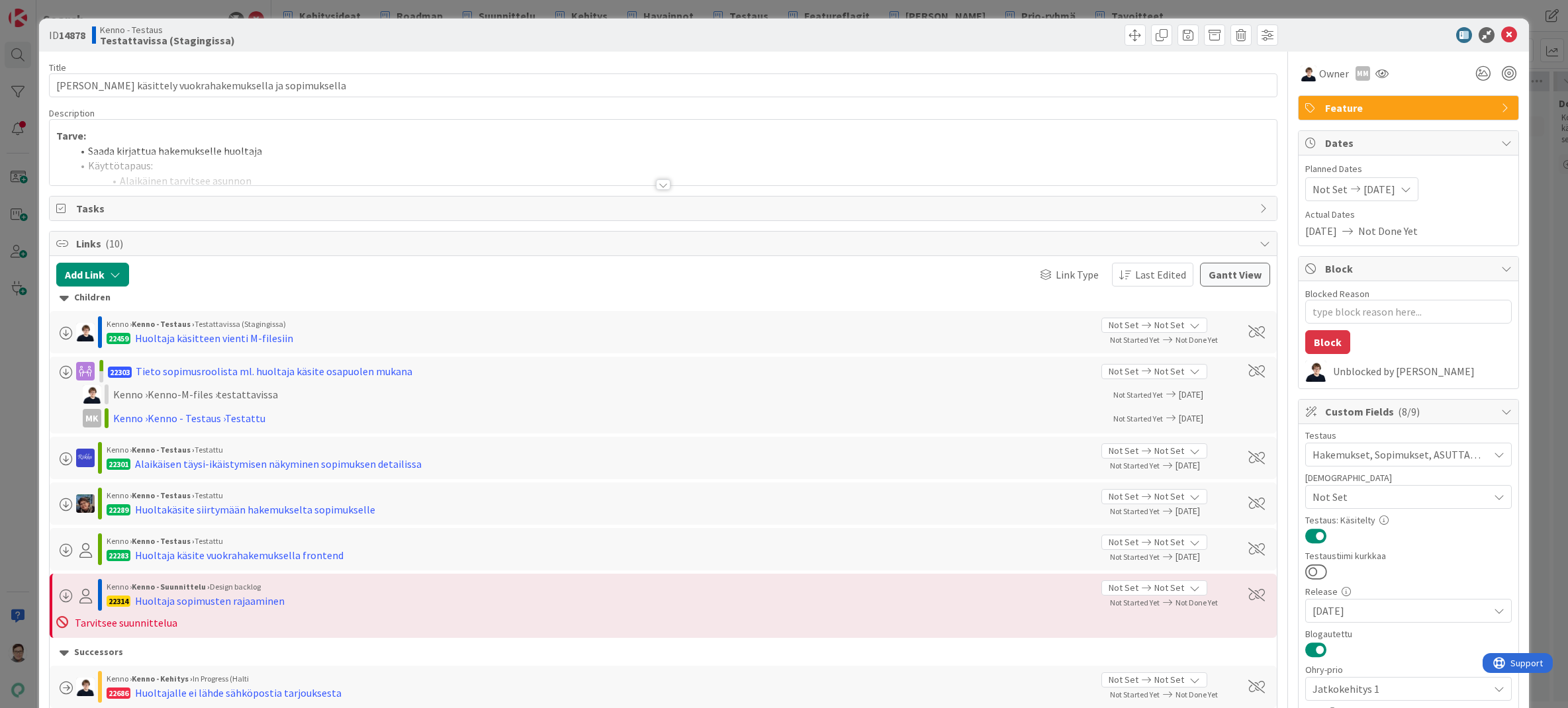
click at [658, 182] on div at bounding box center [663, 184] width 15 height 11
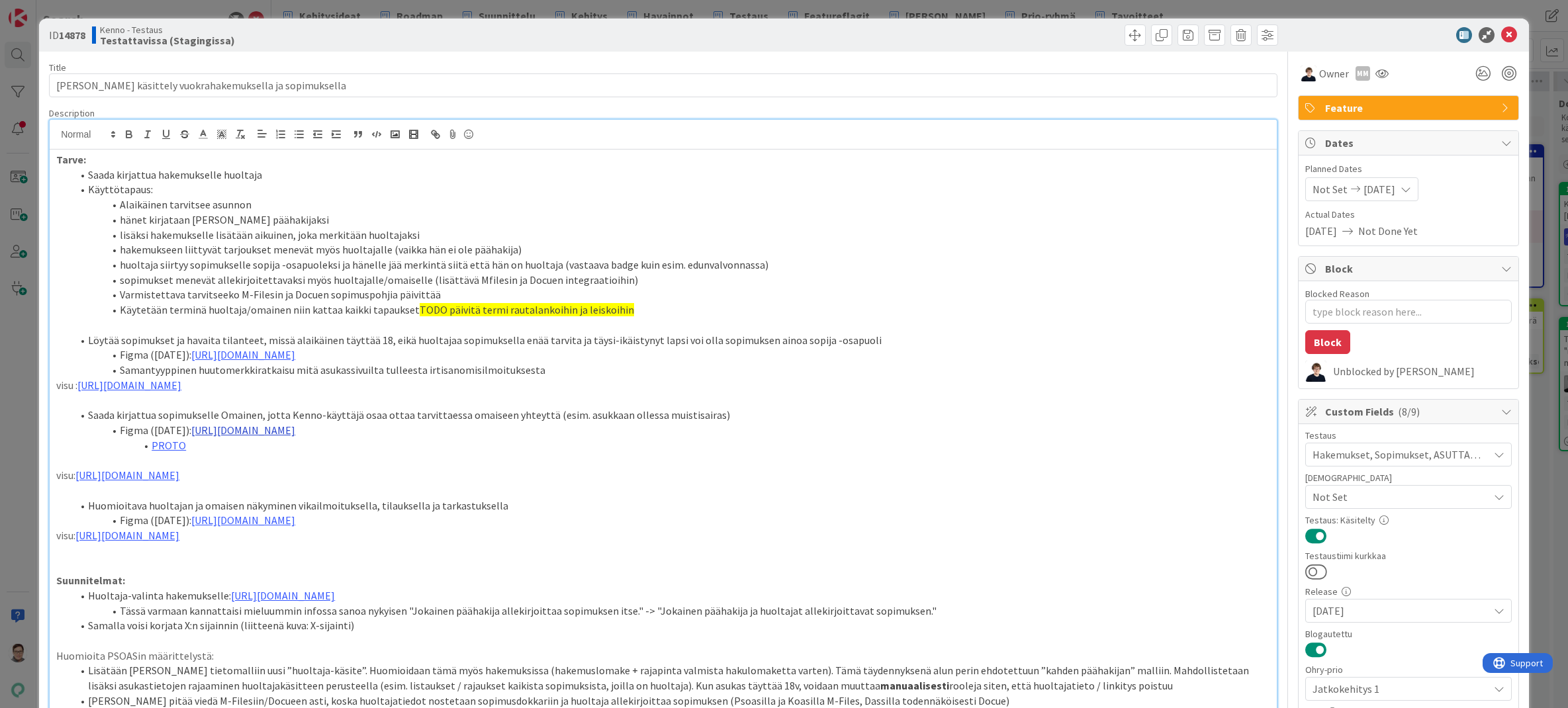
click at [295, 430] on link "https://www.figma.com/design/0IJ8fGlasErUUd7odgirDN/Sopimushallinta?node-id=599…" at bounding box center [243, 430] width 104 height 13
click at [439, 457] on link "https://www.figma.com/design/0IJ8fGlasErUUd7odgirDN/Sopimushallinta?node-id=599…" at bounding box center [433, 456] width 90 height 18
click at [640, 484] on p at bounding box center [663, 490] width 1214 height 15
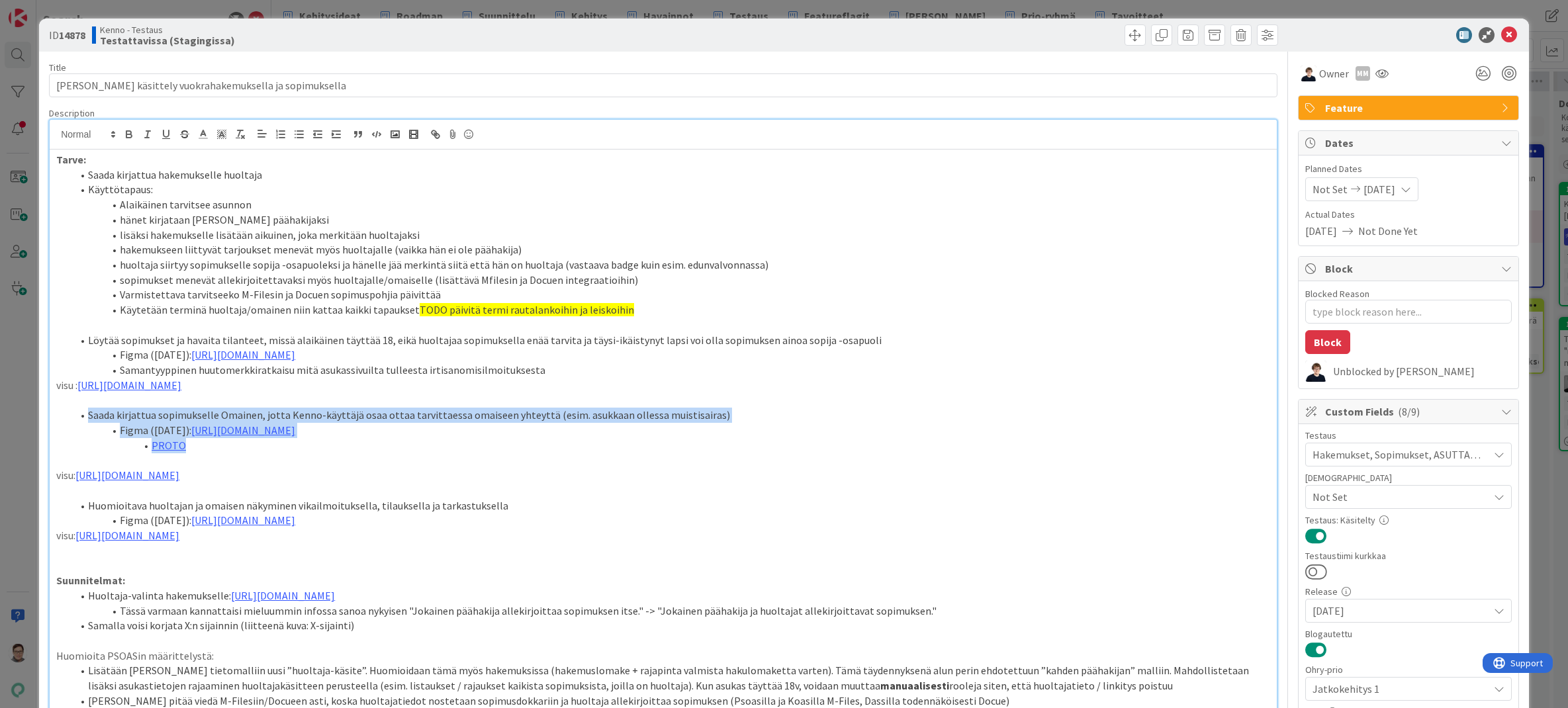
drag, startPoint x: 194, startPoint y: 451, endPoint x: 85, endPoint y: 416, distance: 114.5
click at [85, 416] on ol "Saada kirjattua sopimukselle Omainen, jotta Kenno-käyttäjä osaa ottaa tarvittae…" at bounding box center [663, 430] width 1214 height 45
copy ol "Saada kirjattua sopimukselle Omainen, jotta Kenno-käyttäjä osaa ottaa tarvittae…"
drag, startPoint x: 1499, startPoint y: 40, endPoint x: 1412, endPoint y: 36, distance: 87.1
click at [1183, 40] on icon at bounding box center [1509, 35] width 16 height 16
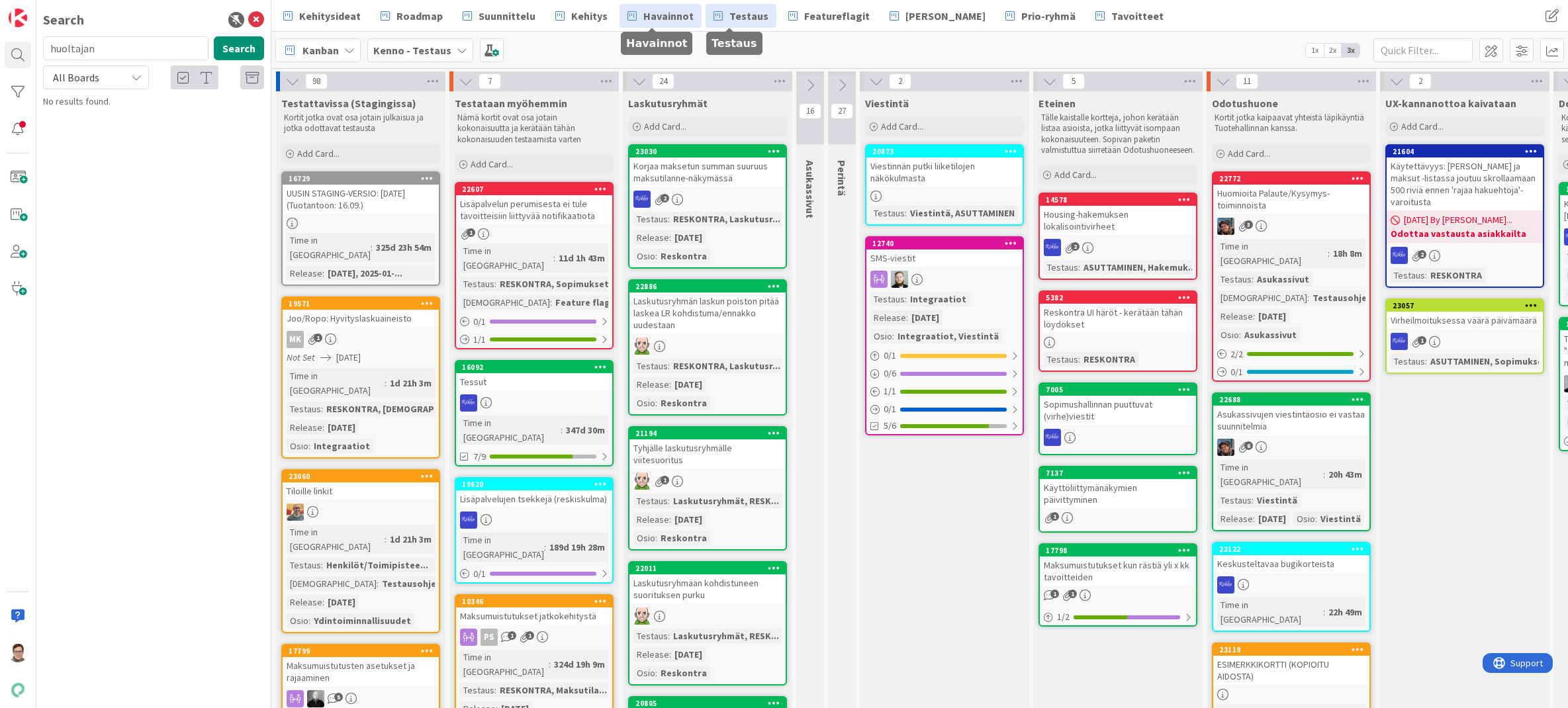
click at [659, 15] on span "Havainnot" at bounding box center [668, 16] width 50 height 16
click at [258, 22] on icon at bounding box center [257, 20] width 16 height 16
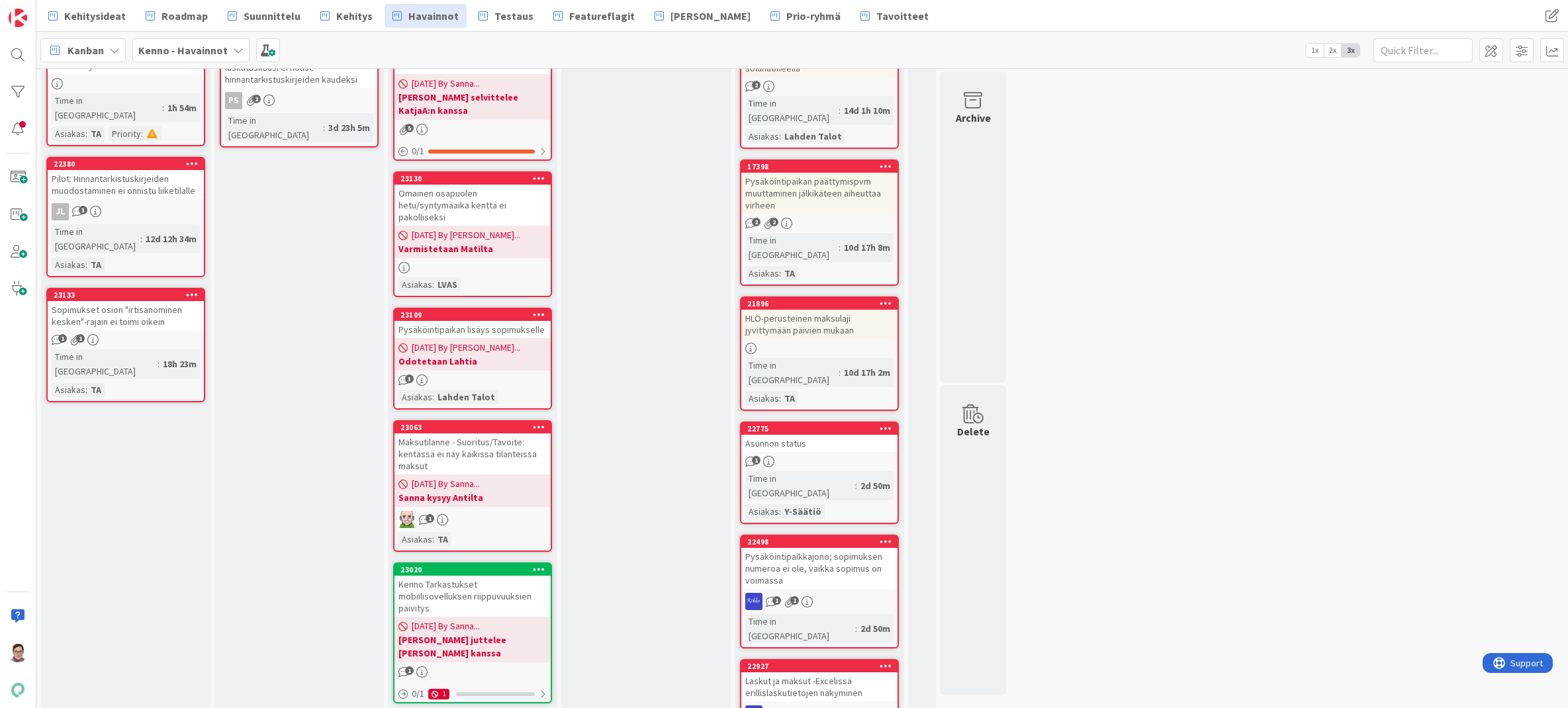
scroll to position [264, 0]
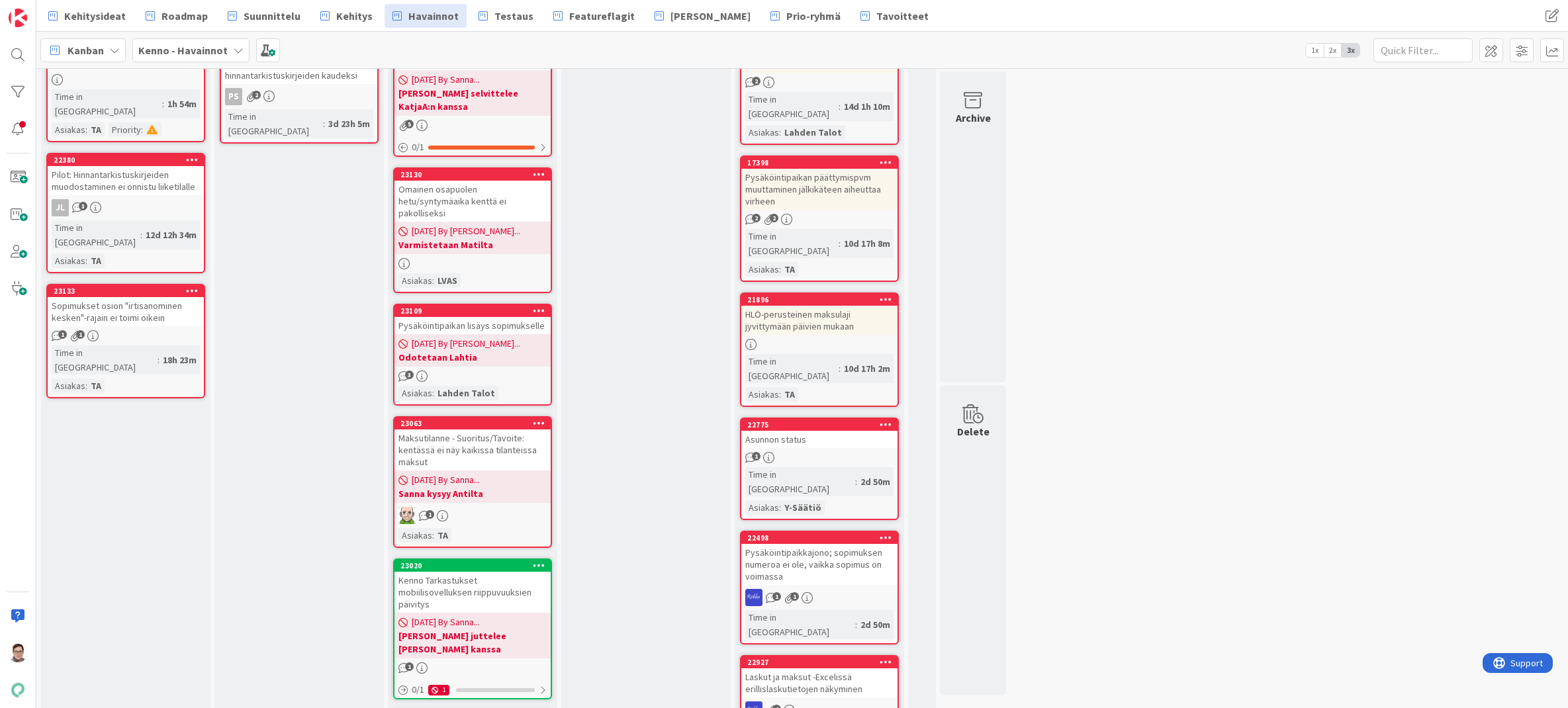
click at [474, 430] on div "Maksutilanne - Suoritus/Tavoite: kentässä ei näy kaikissa tilanteissa maksut" at bounding box center [473, 450] width 156 height 41
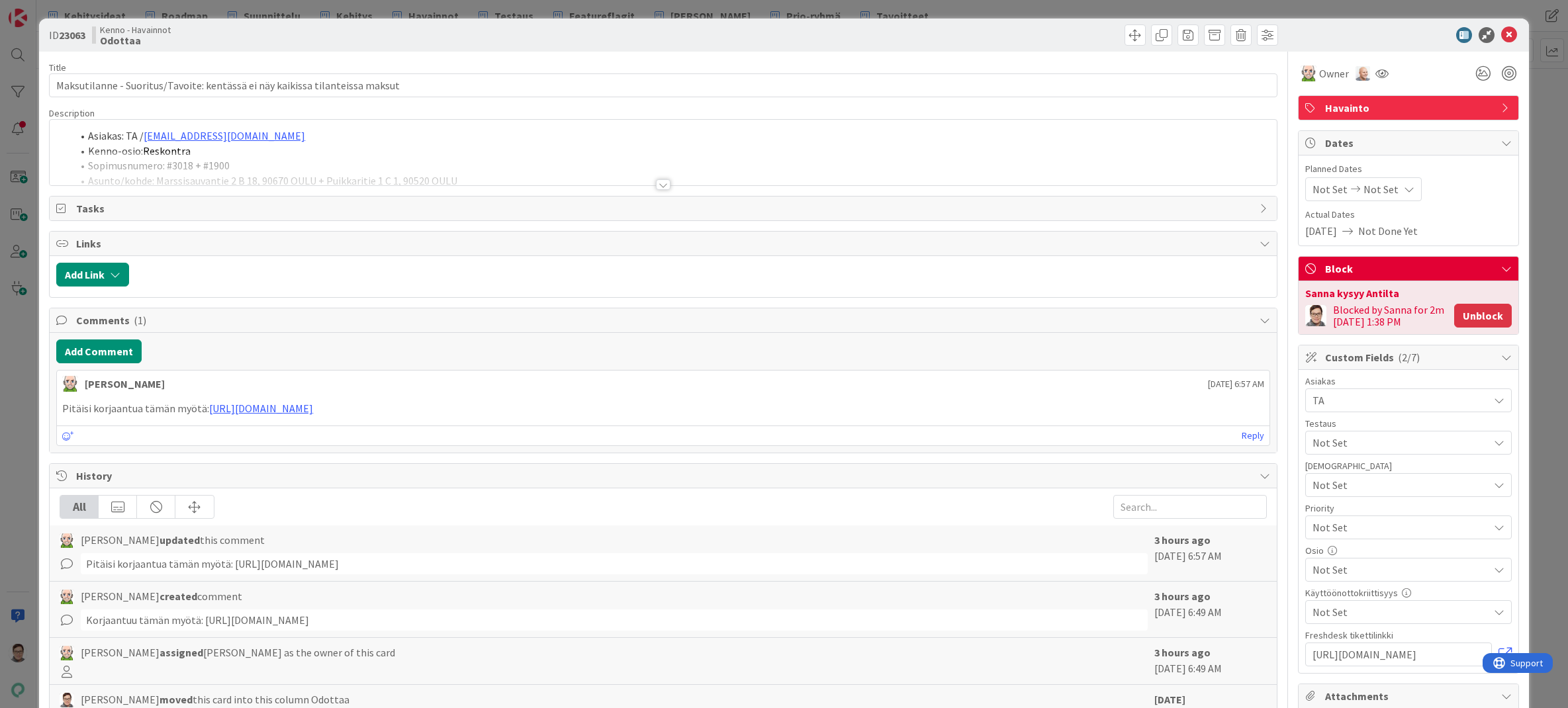
click at [1183, 315] on button "Unblock" at bounding box center [1483, 315] width 58 height 24
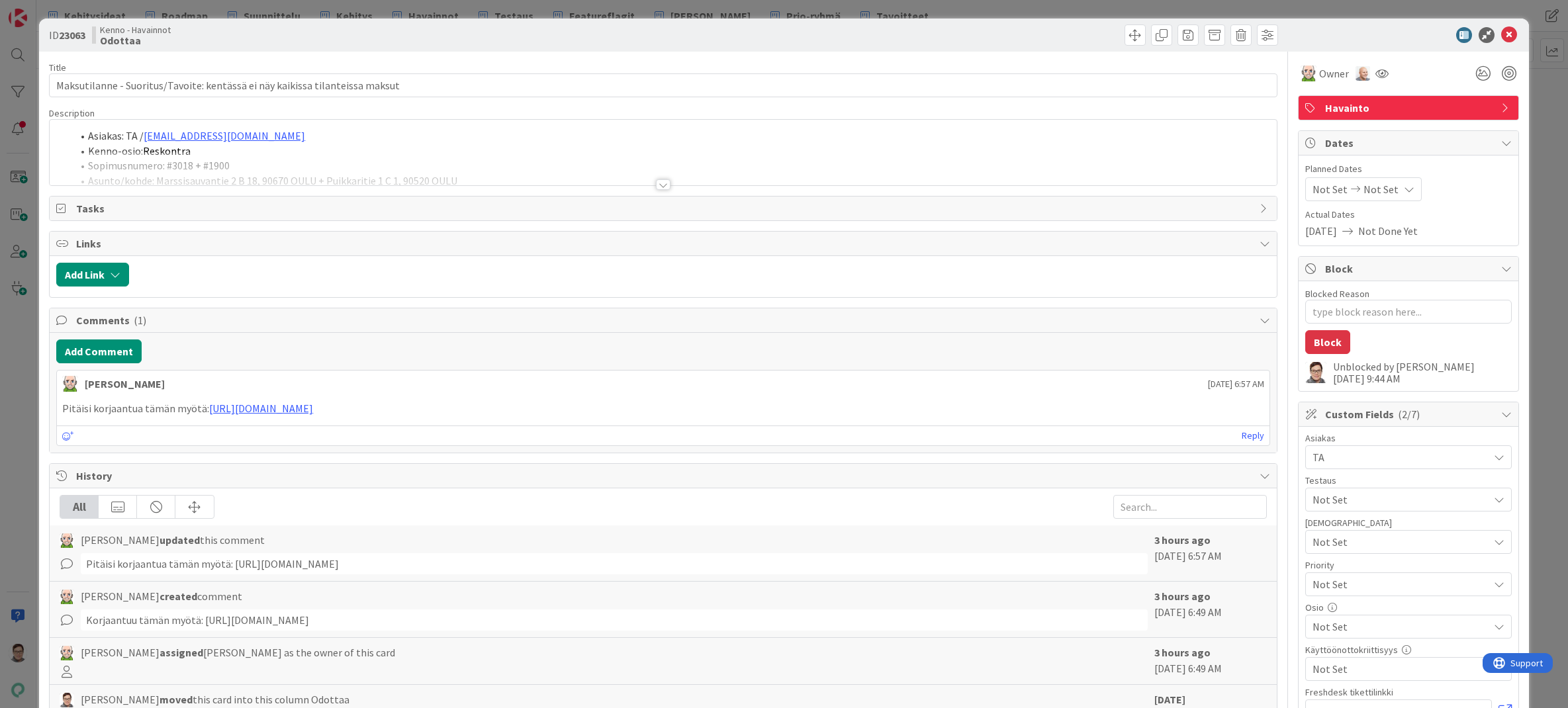
type textarea "x"
click at [104, 350] on button "Add Comment" at bounding box center [98, 351] width 85 height 24
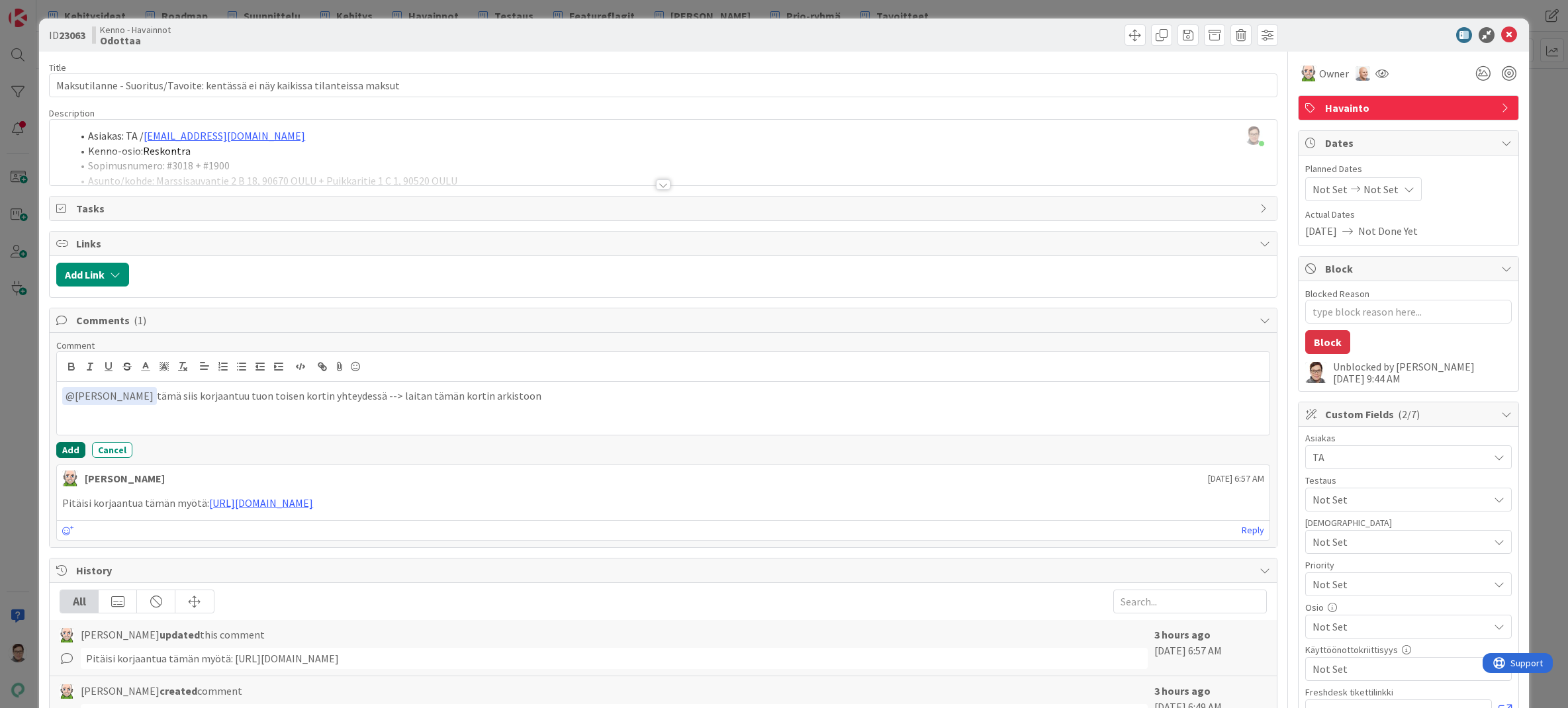
click at [69, 450] on button "Add" at bounding box center [70, 450] width 29 height 16
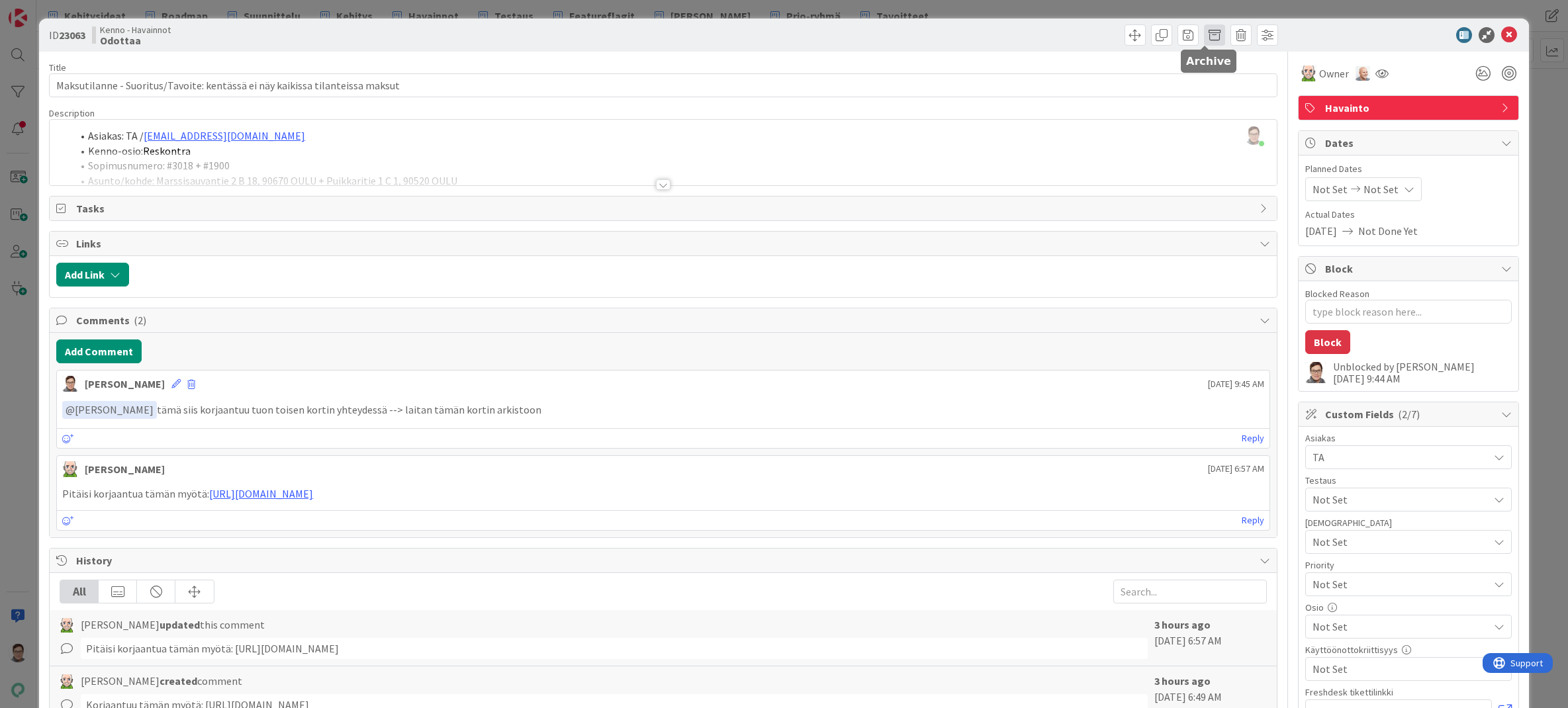
click at [1183, 37] on span at bounding box center [1215, 35] width 21 height 21
click at [1183, 91] on button "Archive" at bounding box center [1237, 97] width 53 height 24
type textarea "x"
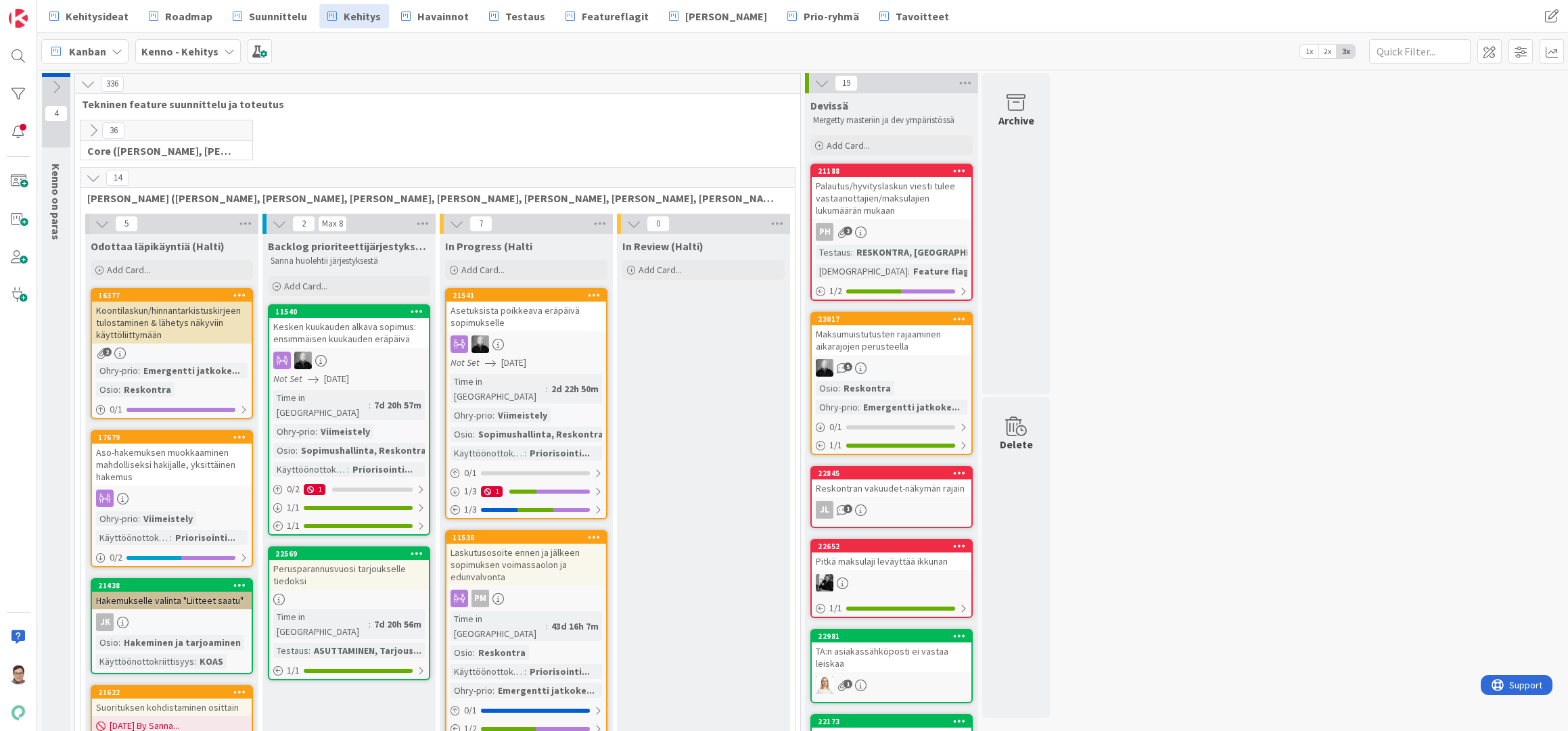
click at [512, 18] on span "Testaus" at bounding box center [525, 16] width 39 height 16
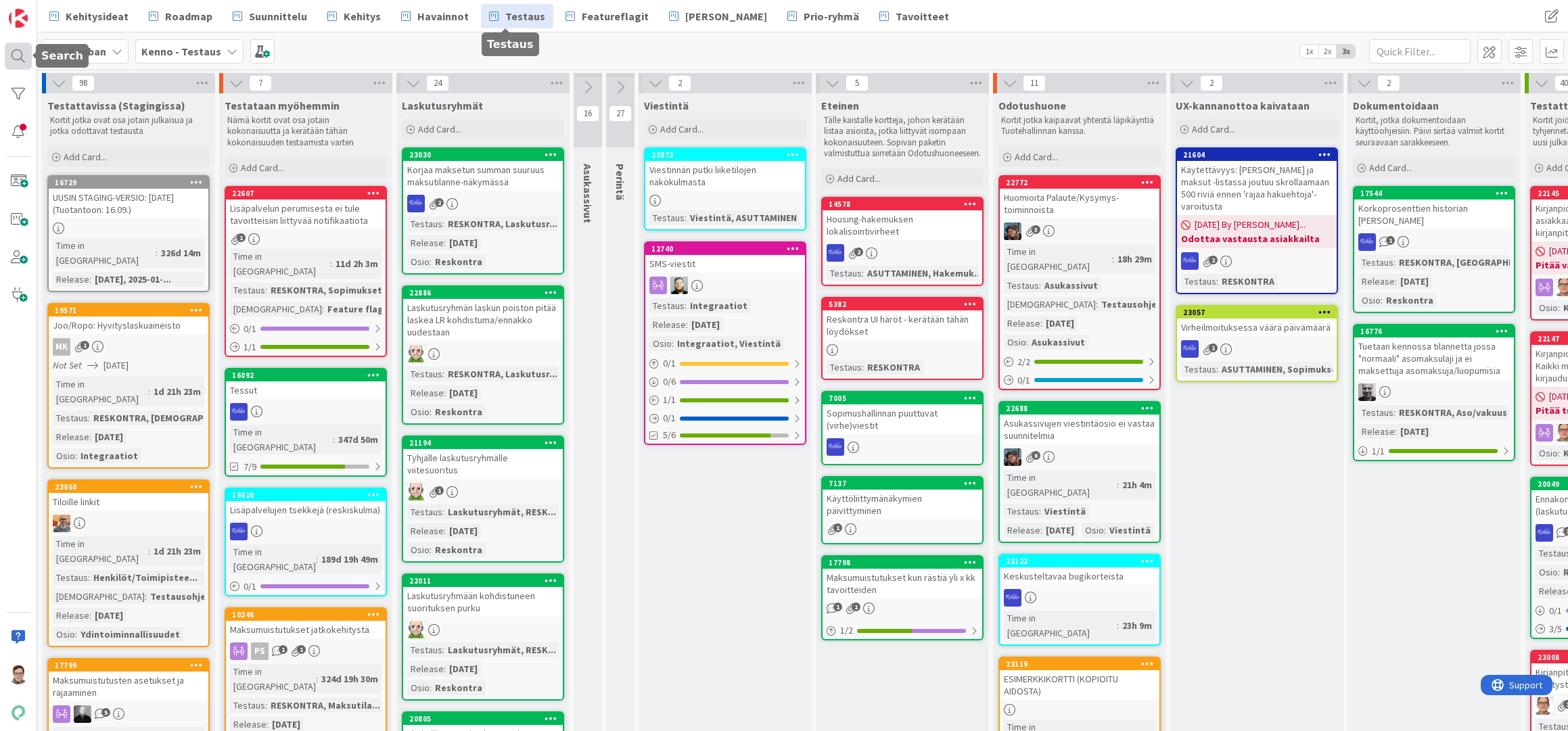
click at [17, 51] on div at bounding box center [18, 56] width 27 height 27
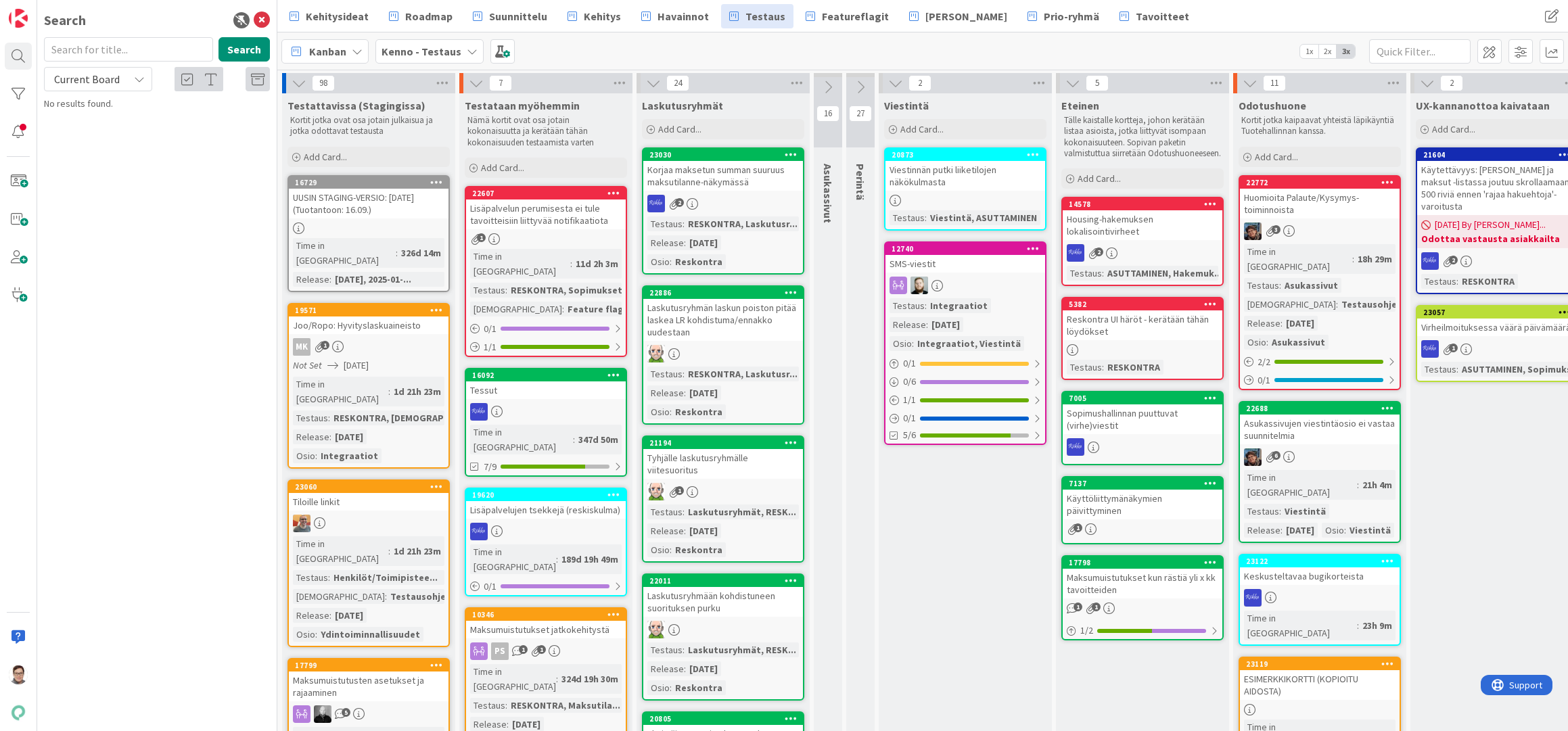
click at [108, 48] on input "text" at bounding box center [128, 48] width 169 height 24
click at [67, 78] on span "Current Board" at bounding box center [86, 79] width 66 height 13
click at [78, 135] on span "All Boards" at bounding box center [121, 135] width 141 height 21
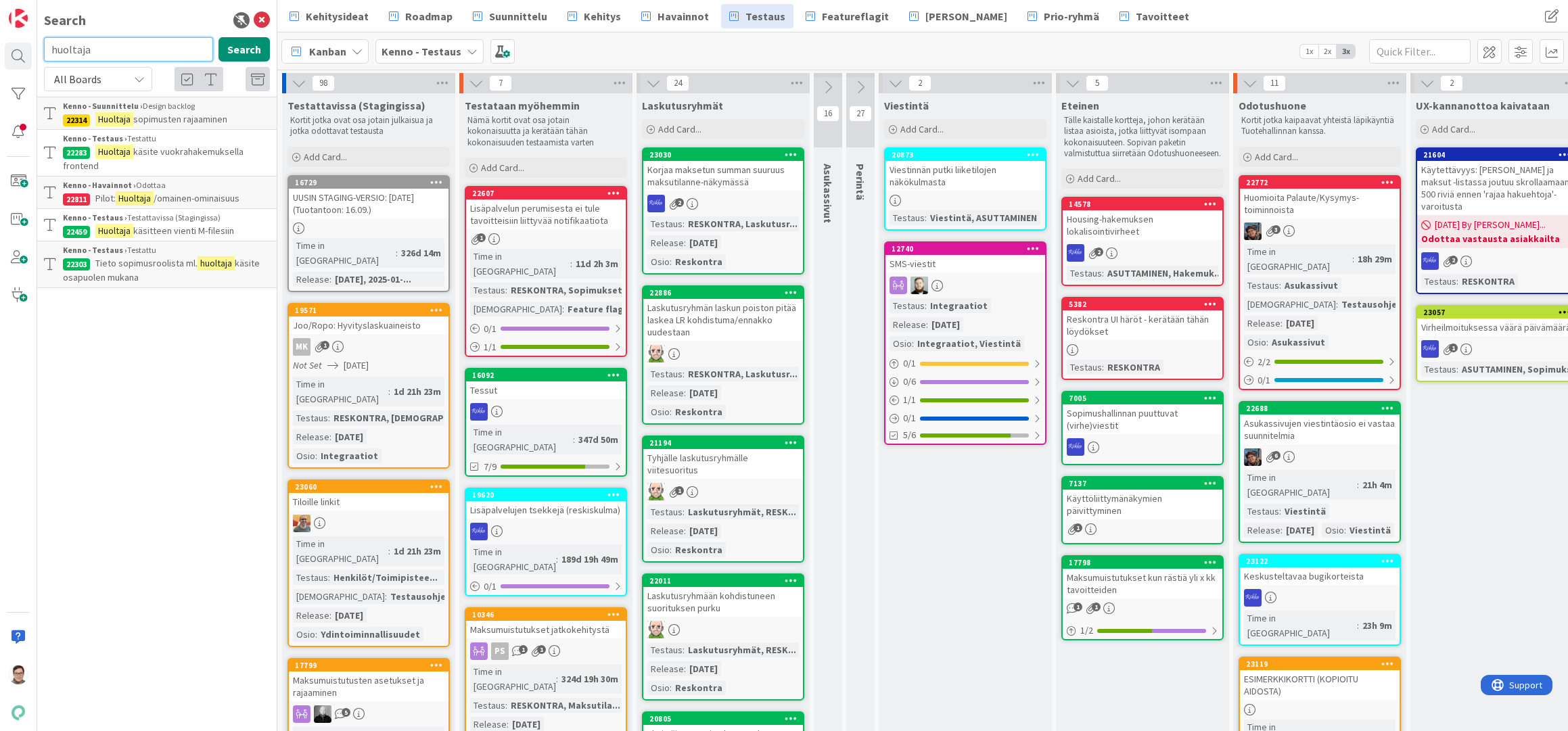
click at [109, 45] on input "huoltaja" at bounding box center [128, 48] width 169 height 24
type input "huoltajan"
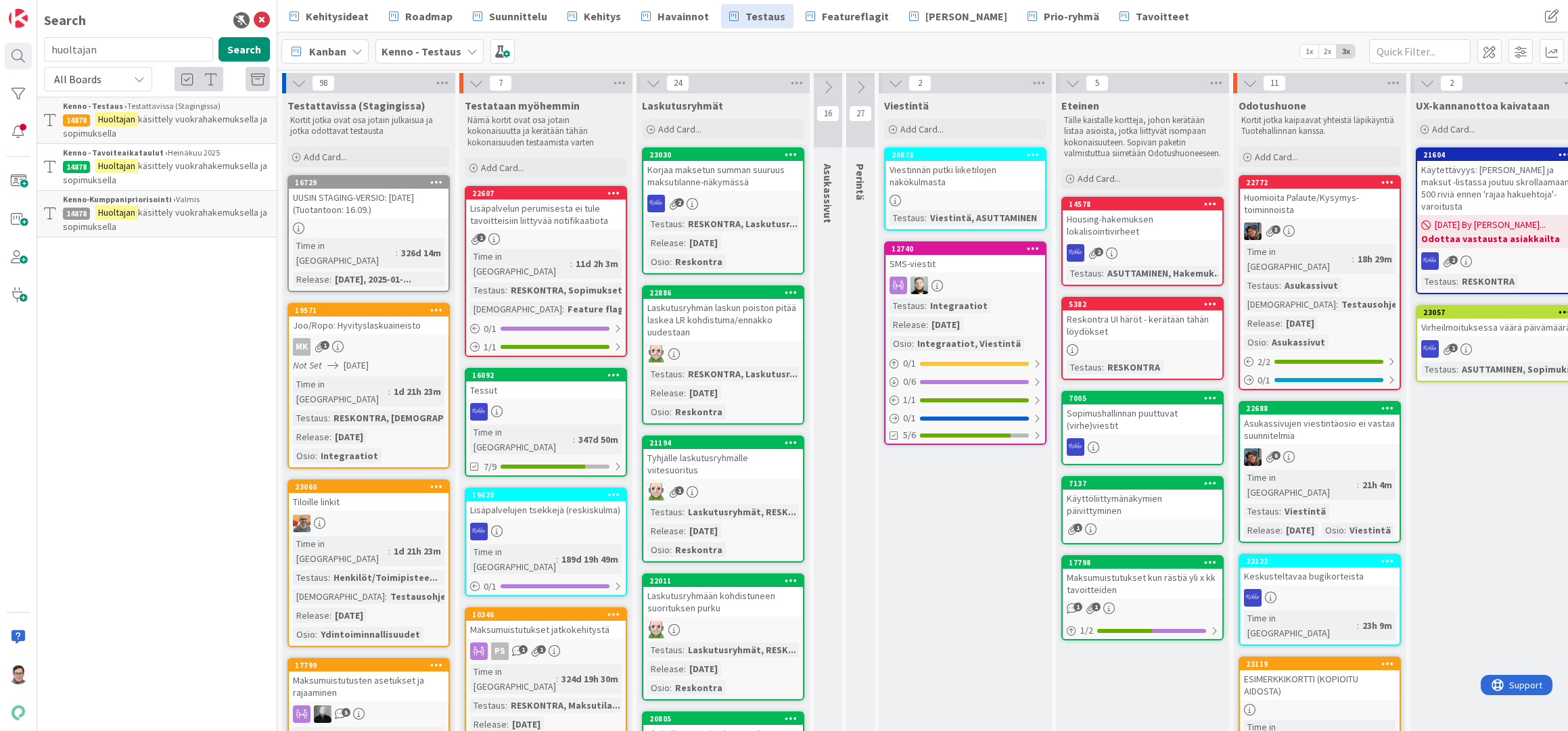
click at [167, 116] on span "käsittely vuokrahakemuksella ja sopimuksella" at bounding box center [165, 126] width 205 height 26
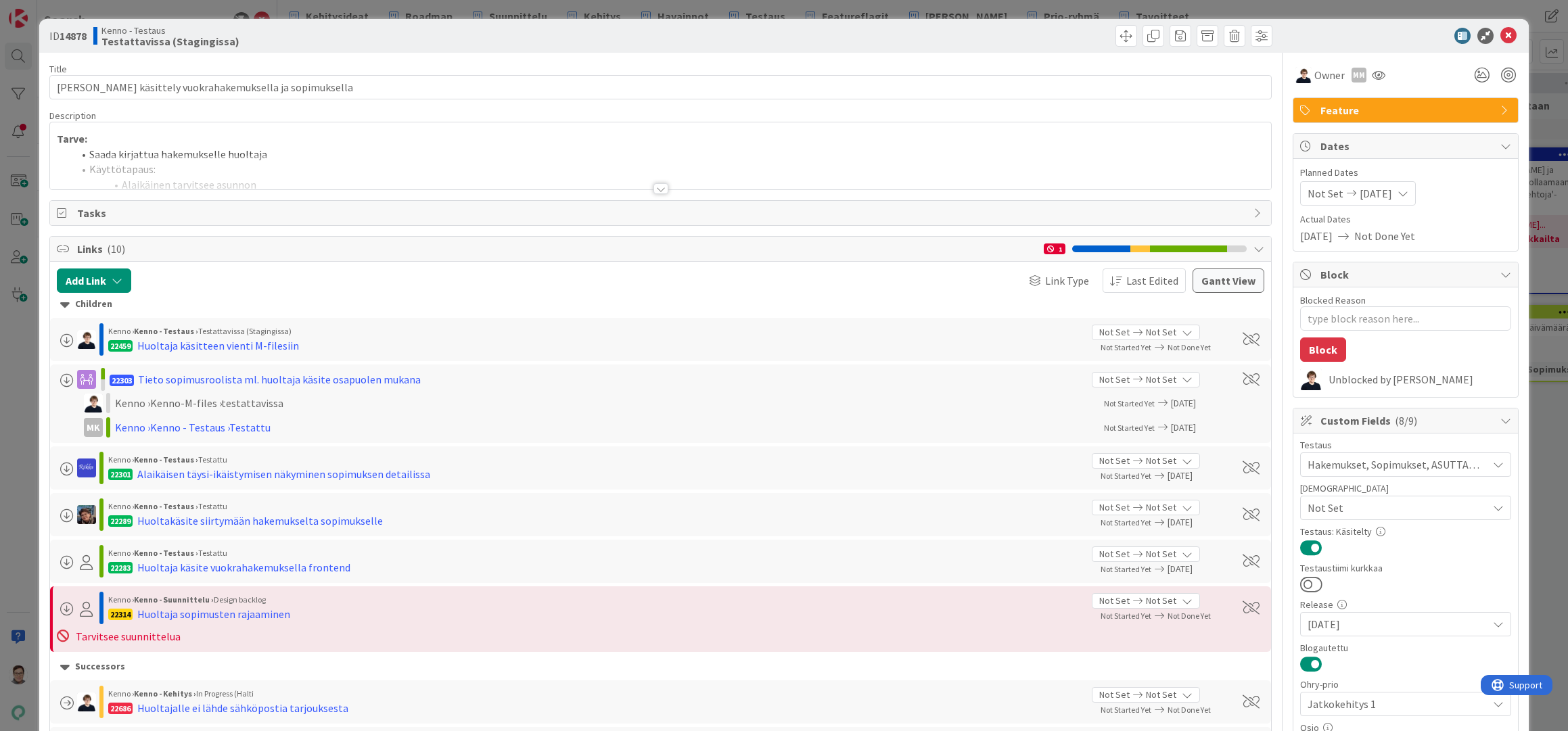
click at [653, 187] on div at bounding box center [661, 188] width 15 height 11
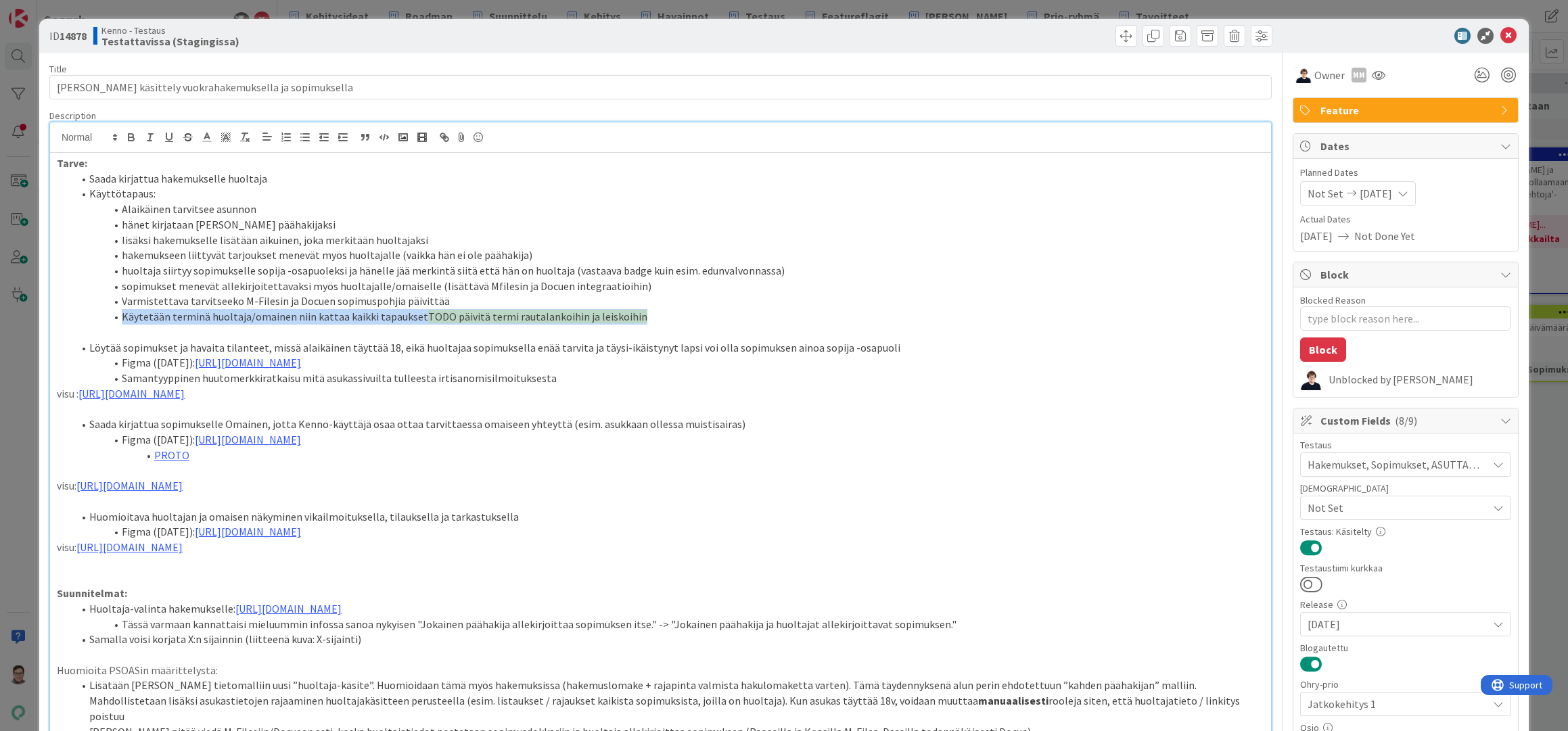
drag, startPoint x: 119, startPoint y: 316, endPoint x: 650, endPoint y: 318, distance: 531.0
click at [649, 318] on li "Käytetään terminä huoltaja/omainen niin kattaa kaikki tapaukset TODO päivitä te…" at bounding box center [668, 316] width 1191 height 15
copy li "Käytetään terminä huoltaja/omainen niin kattaa kaikki tapaukset TODO päivitä te…"
drag, startPoint x: 468, startPoint y: 701, endPoint x: 476, endPoint y: 709, distance: 11.3
click at [468, 701] on li "Lisätään Kennon tietomalliin uusi ”huoltaja-käsite”. Huomioidaan tämä myös hake…" at bounding box center [668, 700] width 1191 height 46
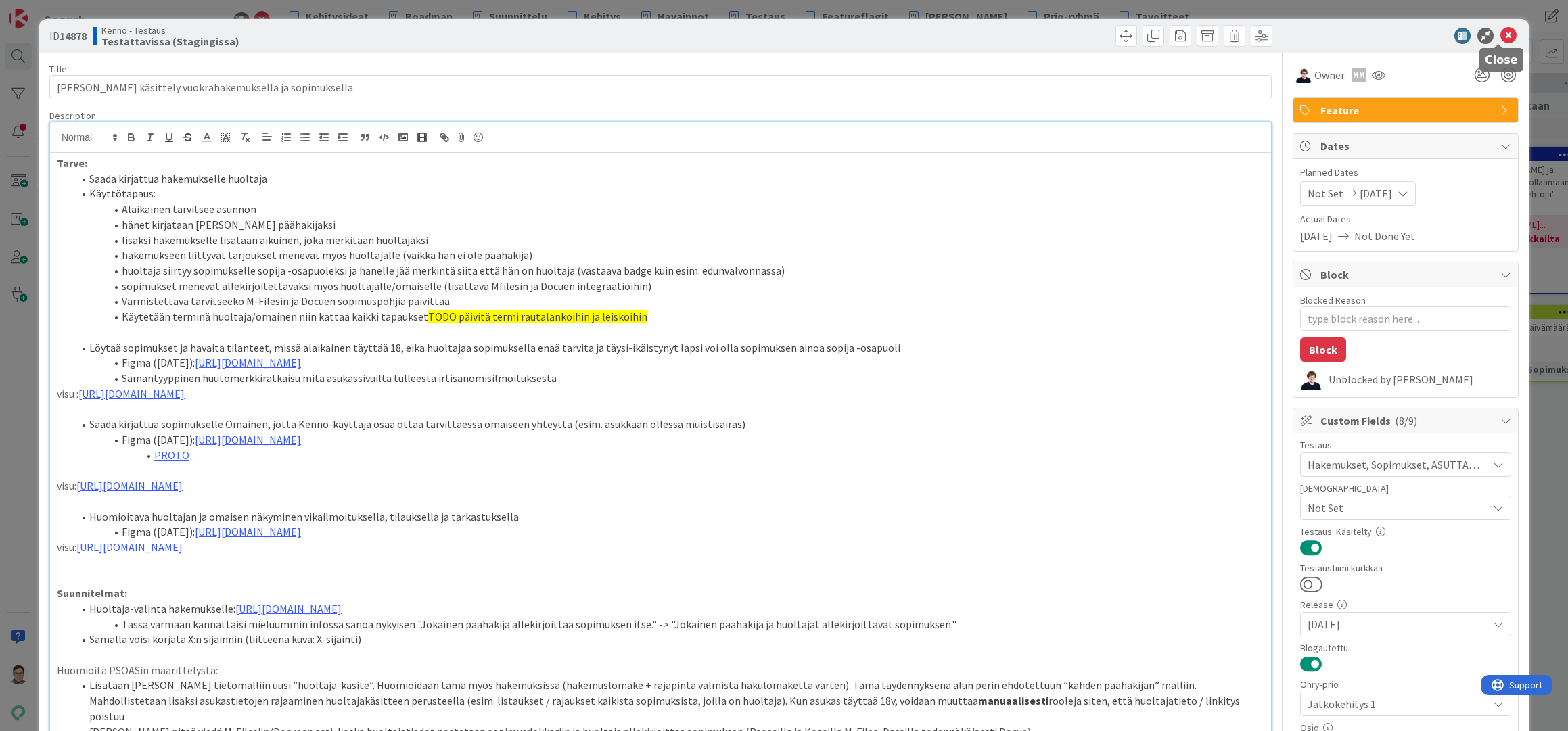
click at [1500, 37] on icon at bounding box center [1508, 36] width 16 height 16
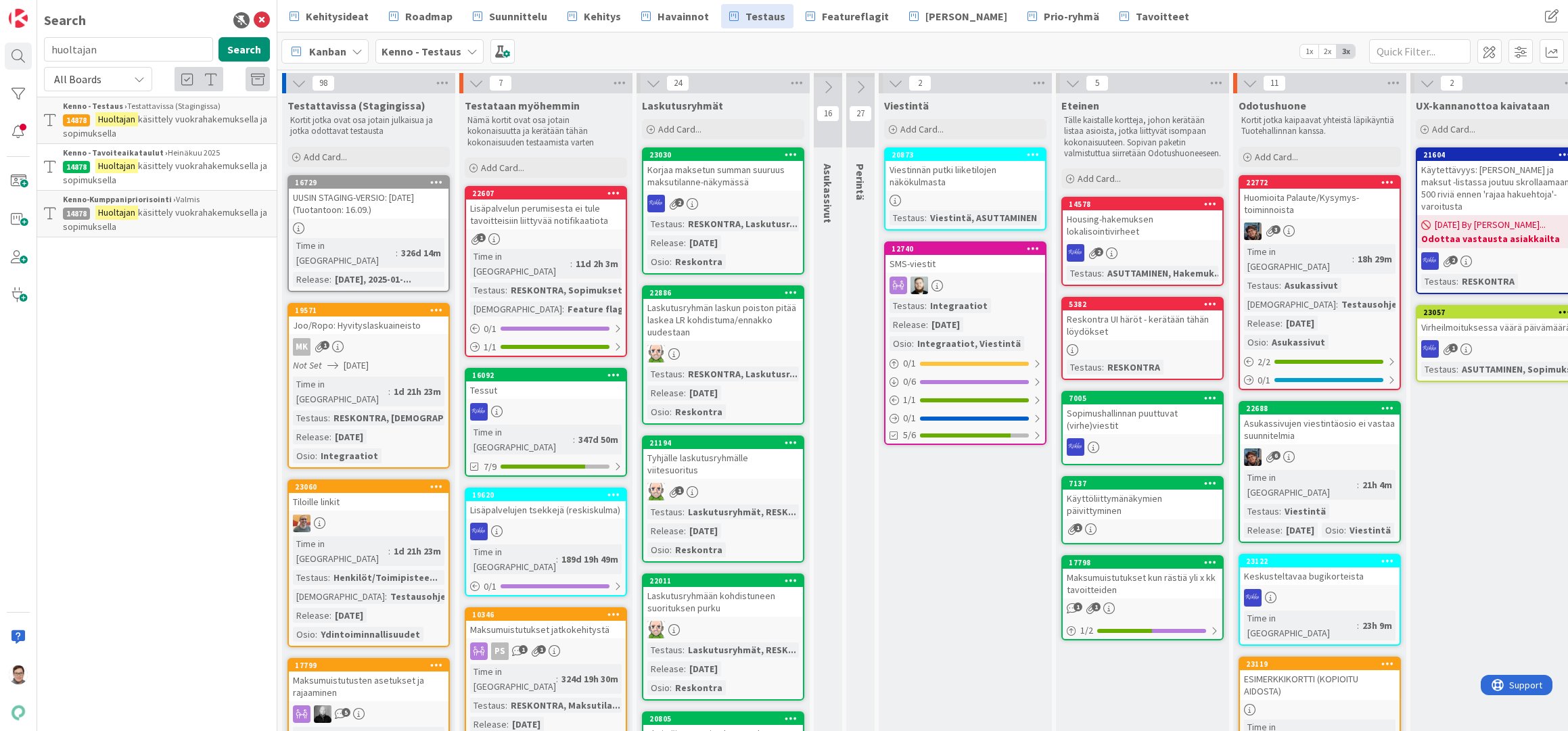
click at [136, 123] on mark "Huoltajan" at bounding box center [116, 119] width 42 height 14
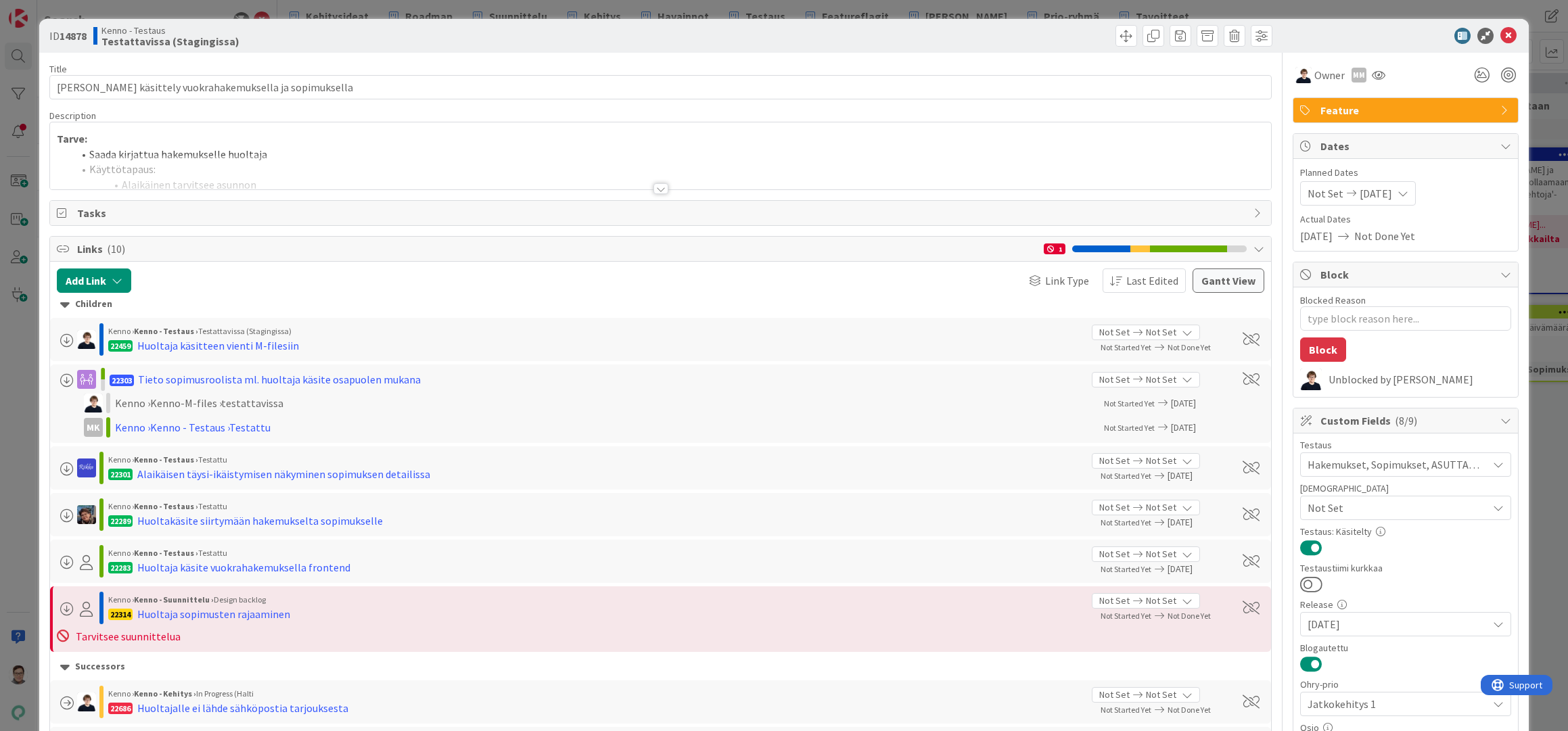
click at [653, 187] on div at bounding box center [661, 188] width 15 height 11
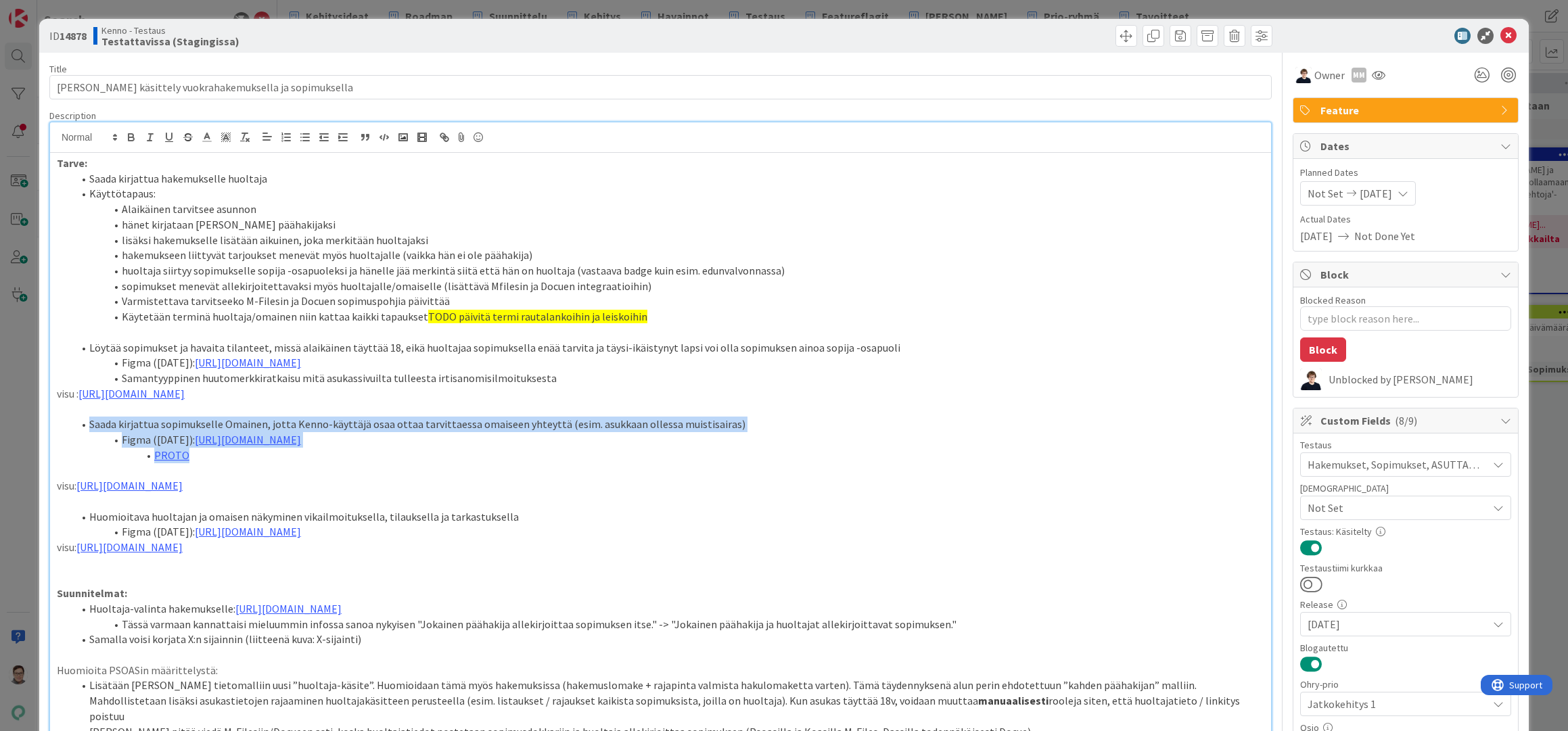
drag, startPoint x: 203, startPoint y: 457, endPoint x: 88, endPoint y: 426, distance: 119.1
click at [88, 426] on ol "Saada kirjattua sopimukselle Omainen, jotta Kenno-käyttäjä osaa ottaa tarvittae…" at bounding box center [660, 439] width 1207 height 46
copy ol "Saada kirjattua sopimukselle Omainen, jotta Kenno-käyttäjä osaa ottaa tarvittae…"
drag, startPoint x: 60, startPoint y: 700, endPoint x: 45, endPoint y: 711, distance: 18.6
click at [60, 700] on ol "Lisätään Kennon tietomalliin uusi ”huoltaja-käsite”. Huomioidaan tämä myös hake…" at bounding box center [660, 708] width 1207 height 62
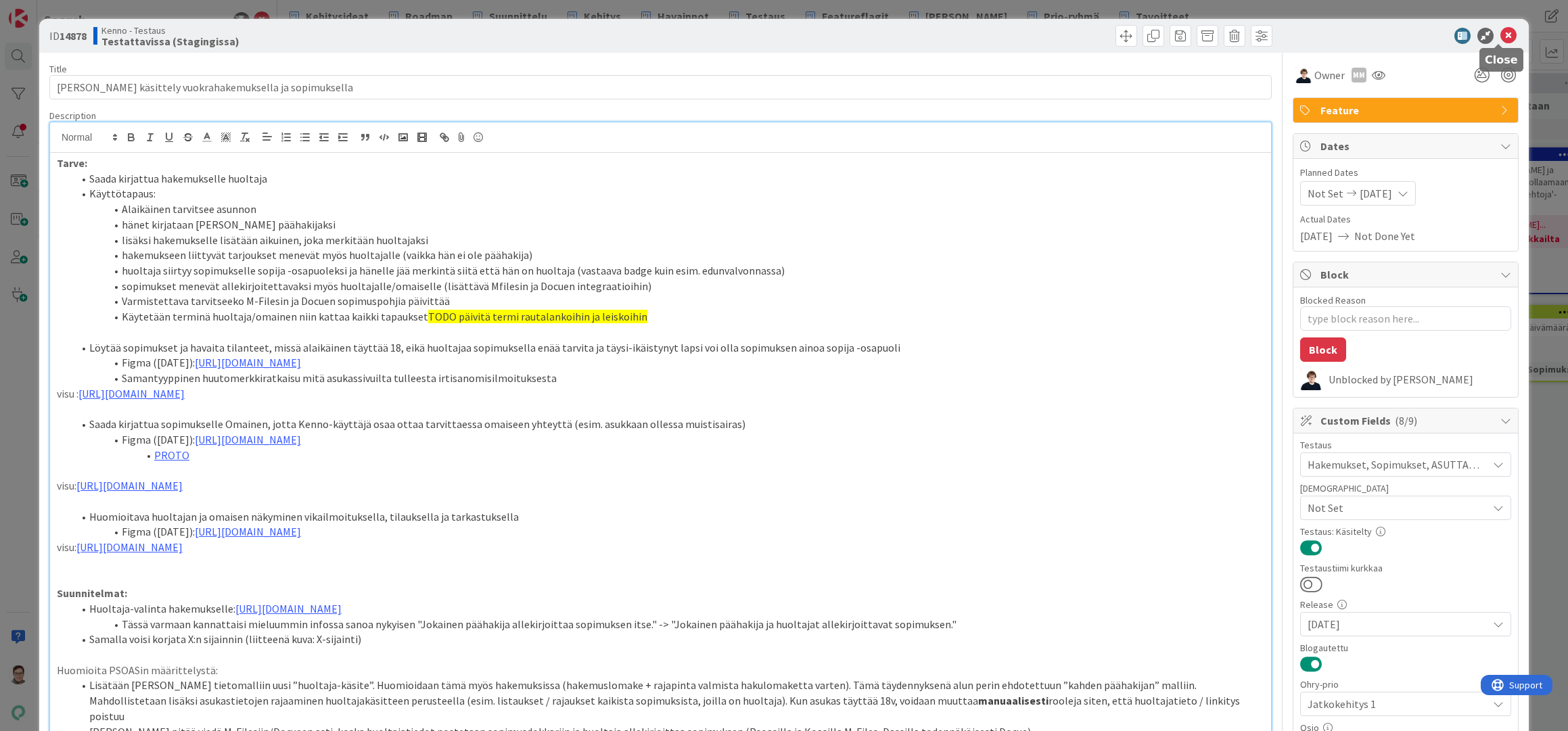
drag, startPoint x: 1503, startPoint y: 29, endPoint x: 1441, endPoint y: 98, distance: 92.8
click at [1502, 29] on icon at bounding box center [1508, 36] width 16 height 16
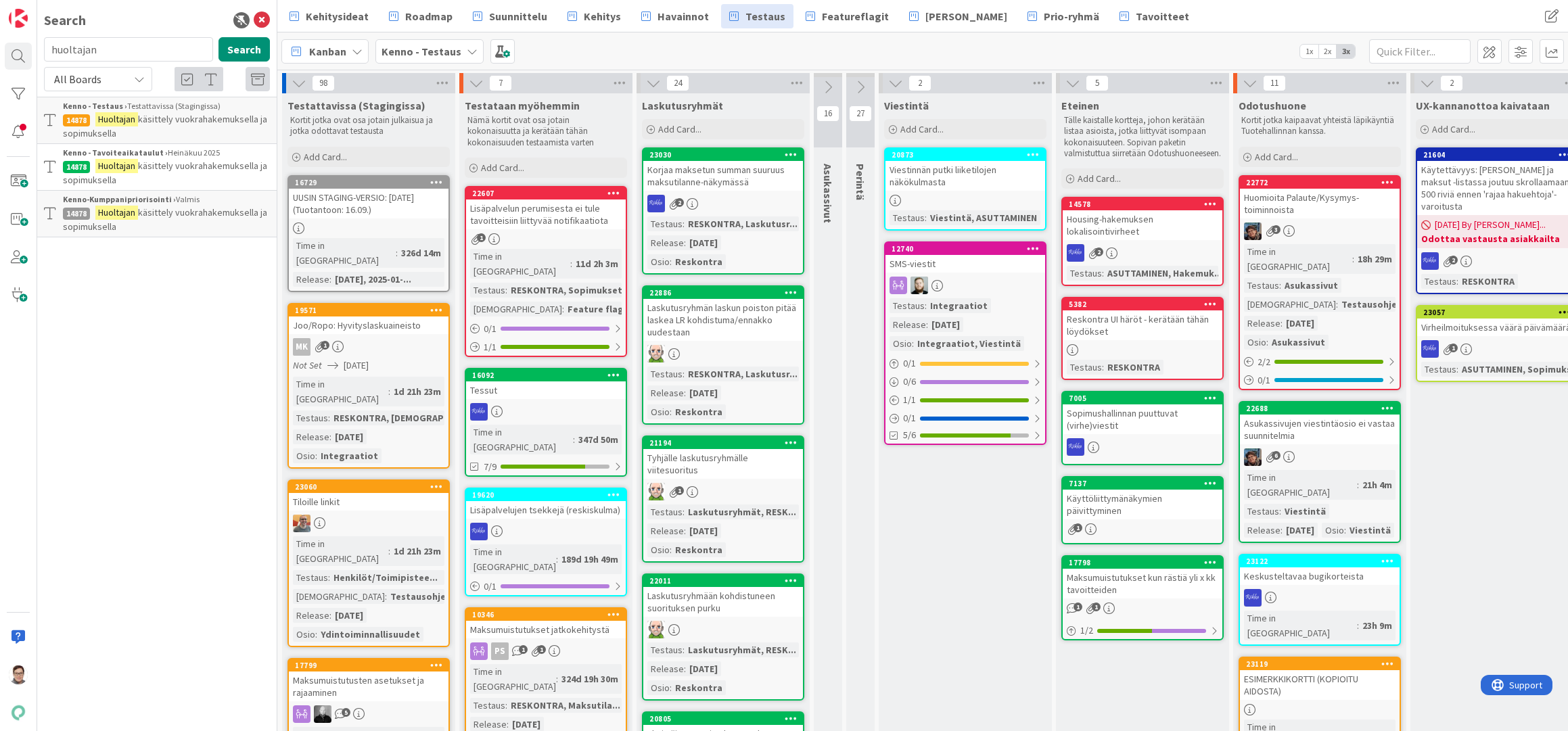
drag, startPoint x: 956, startPoint y: 701, endPoint x: 848, endPoint y: 586, distance: 157.8
drag, startPoint x: 679, startPoint y: 23, endPoint x: 629, endPoint y: 17, distance: 50.4
click at [679, 23] on span "Havainnot" at bounding box center [682, 16] width 51 height 16
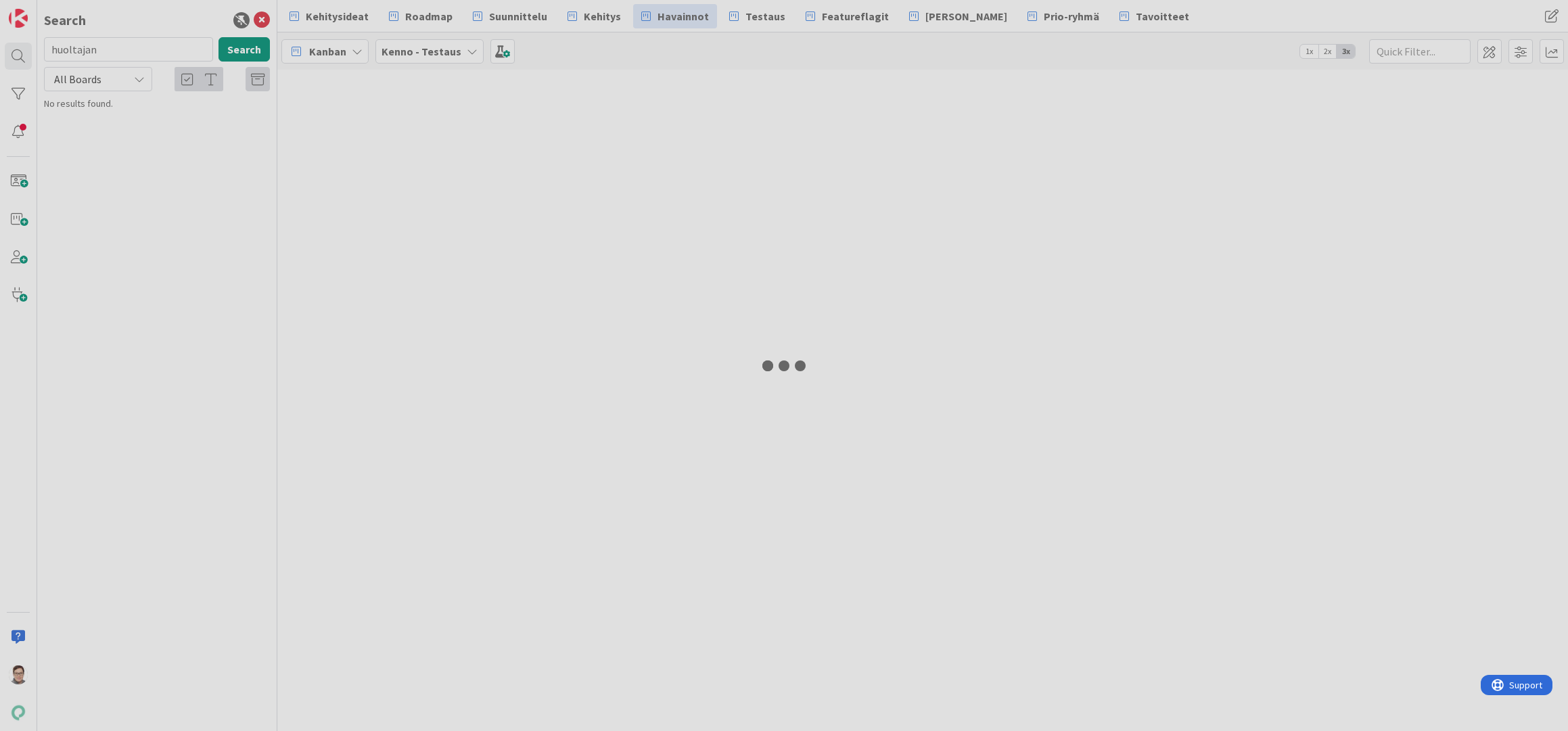
click at [262, 21] on div at bounding box center [784, 365] width 1568 height 731
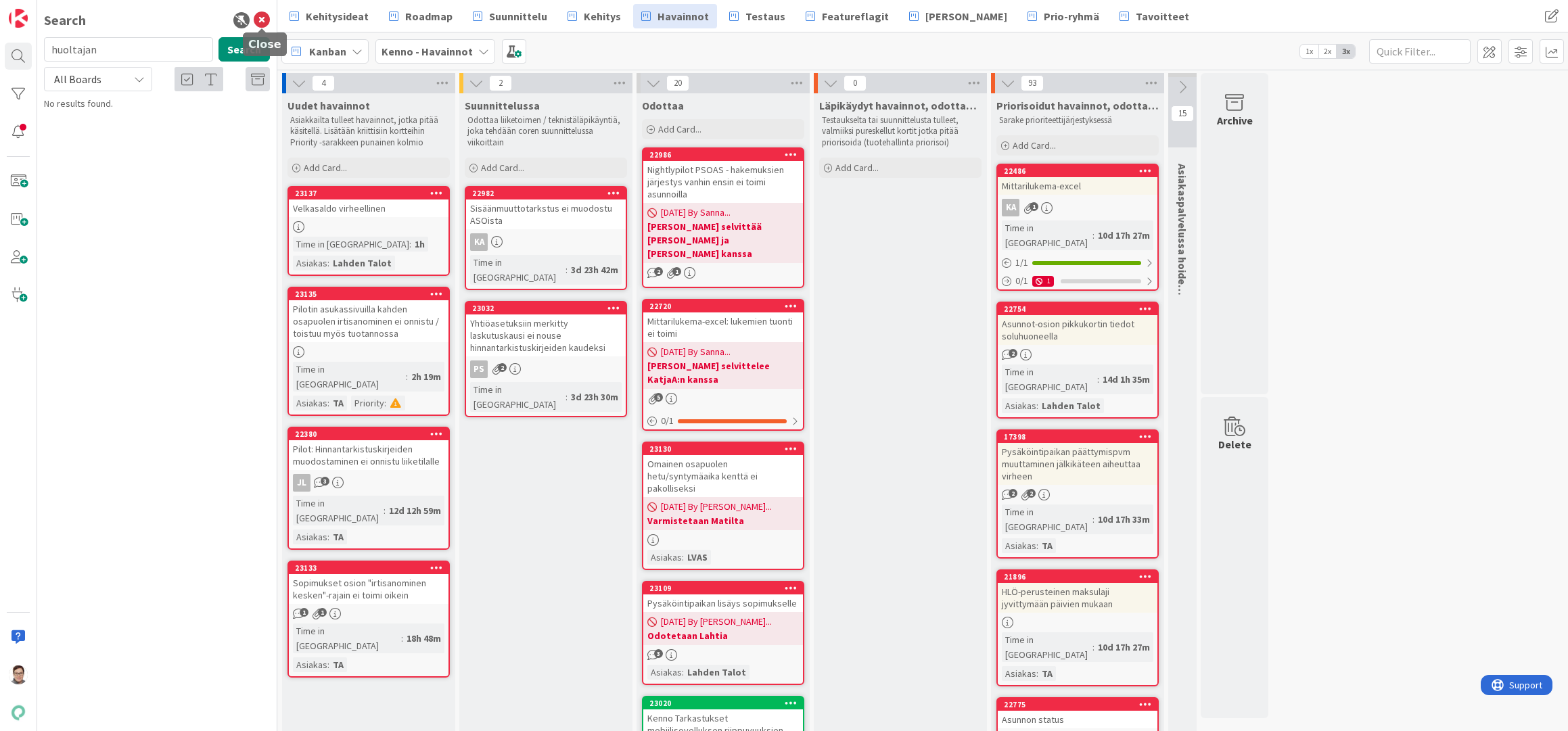
click at [262, 21] on icon at bounding box center [262, 21] width 16 height 16
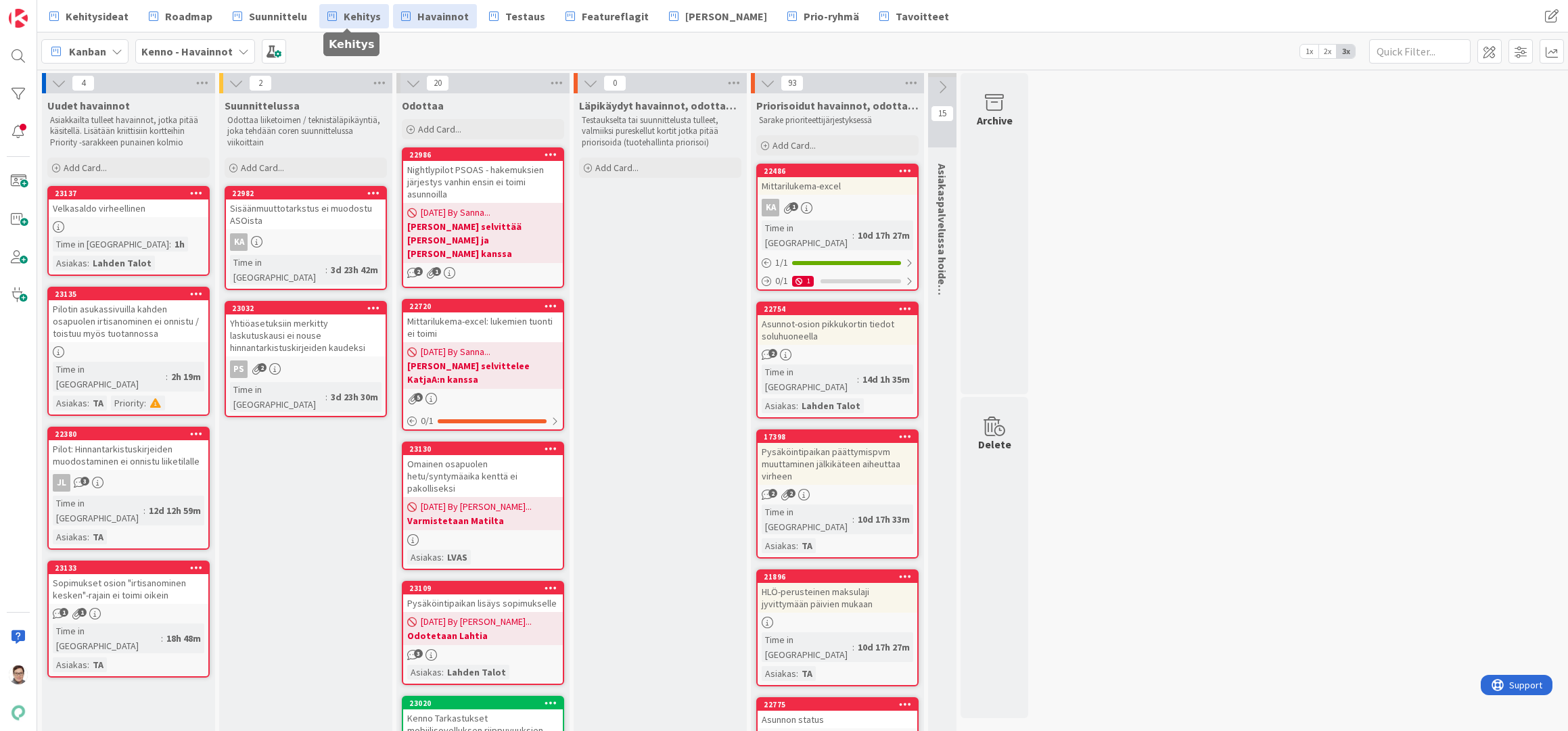
click at [364, 21] on span "Kehitys" at bounding box center [362, 16] width 37 height 16
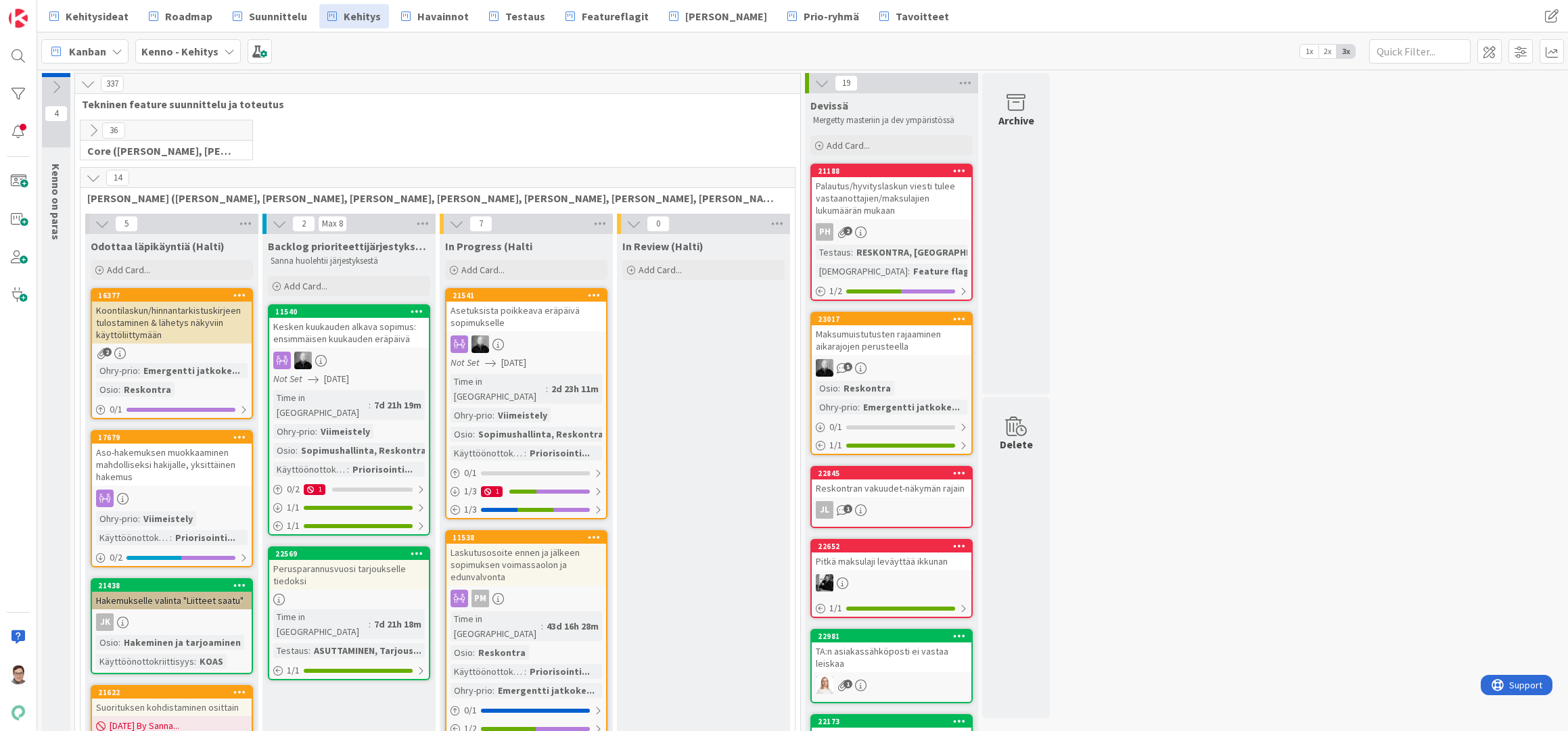
click at [89, 130] on icon at bounding box center [93, 130] width 15 height 15
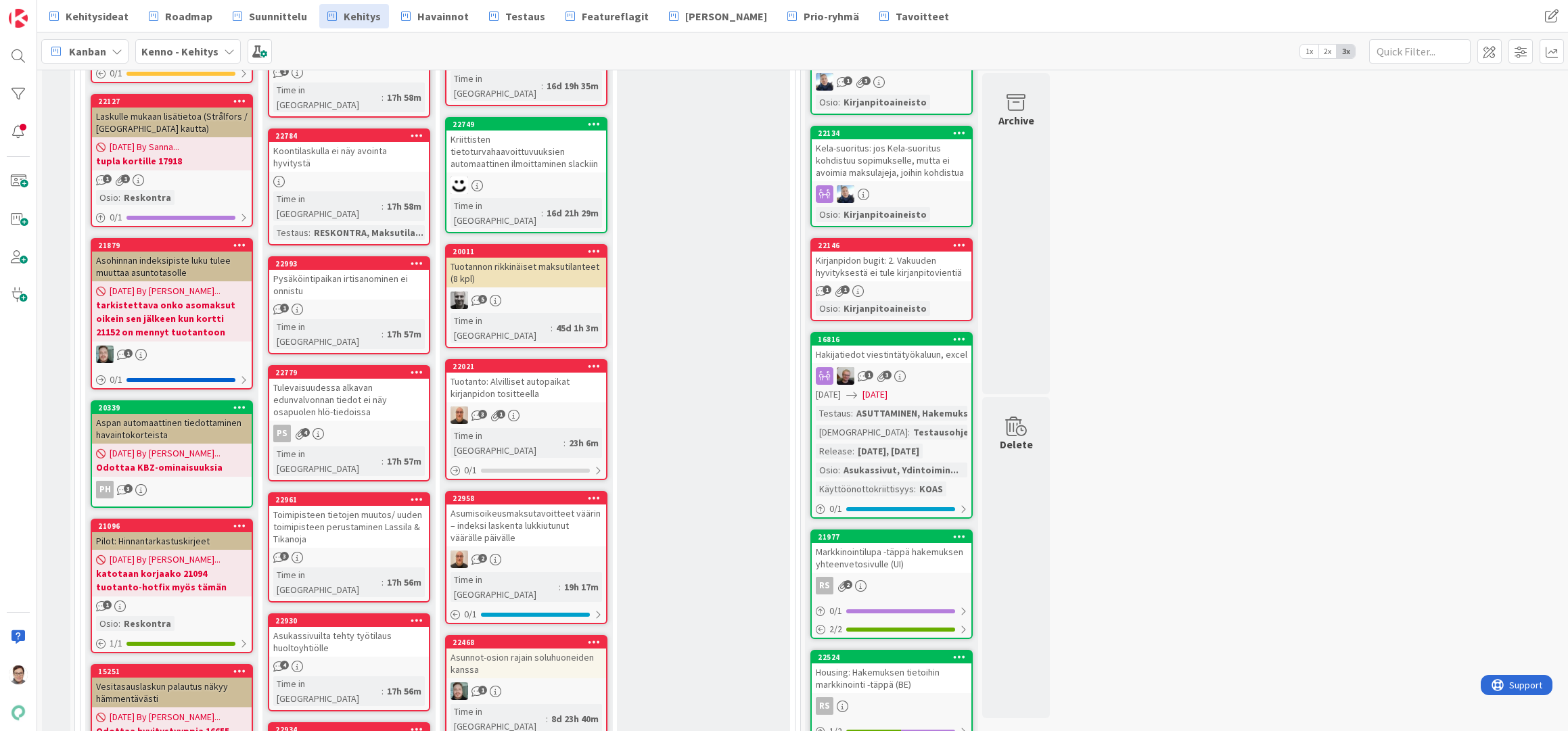
scroll to position [744, 0]
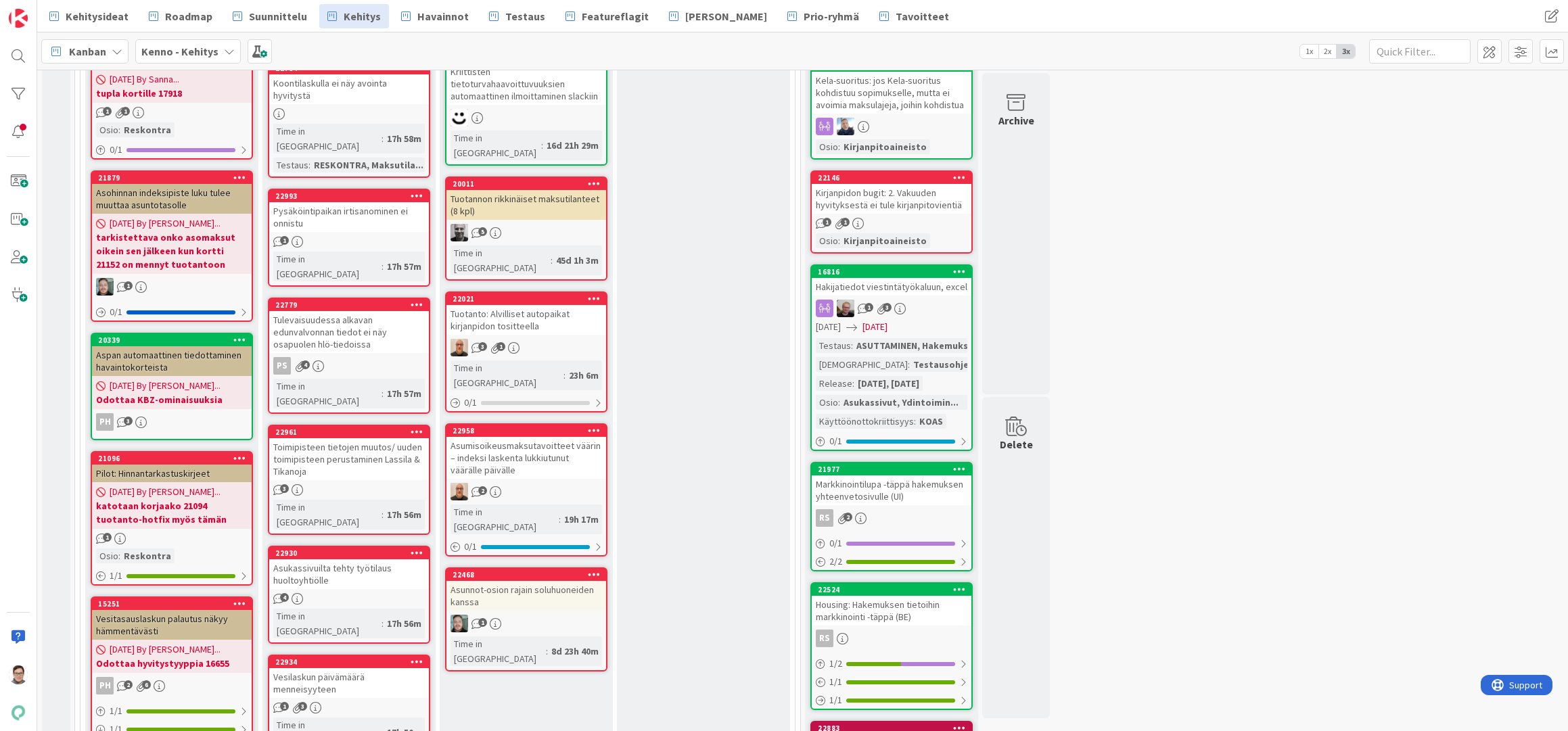
click at [353, 438] on div "Toimipisteen tietojen muutos/ uuden toimipisteen perustaminen Lassila & Tikanoja" at bounding box center [349, 458] width 160 height 42
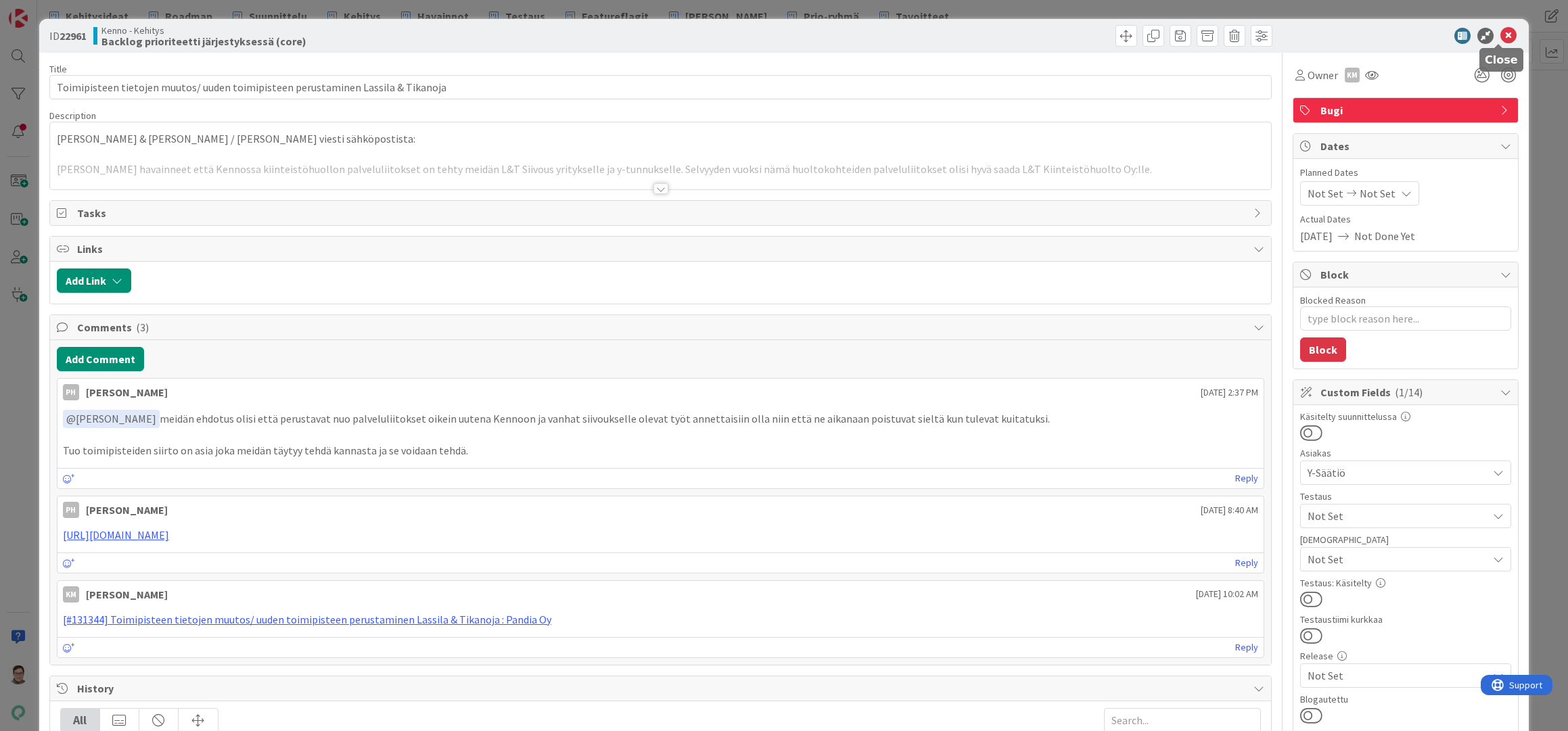
click at [1500, 39] on icon at bounding box center [1508, 36] width 16 height 16
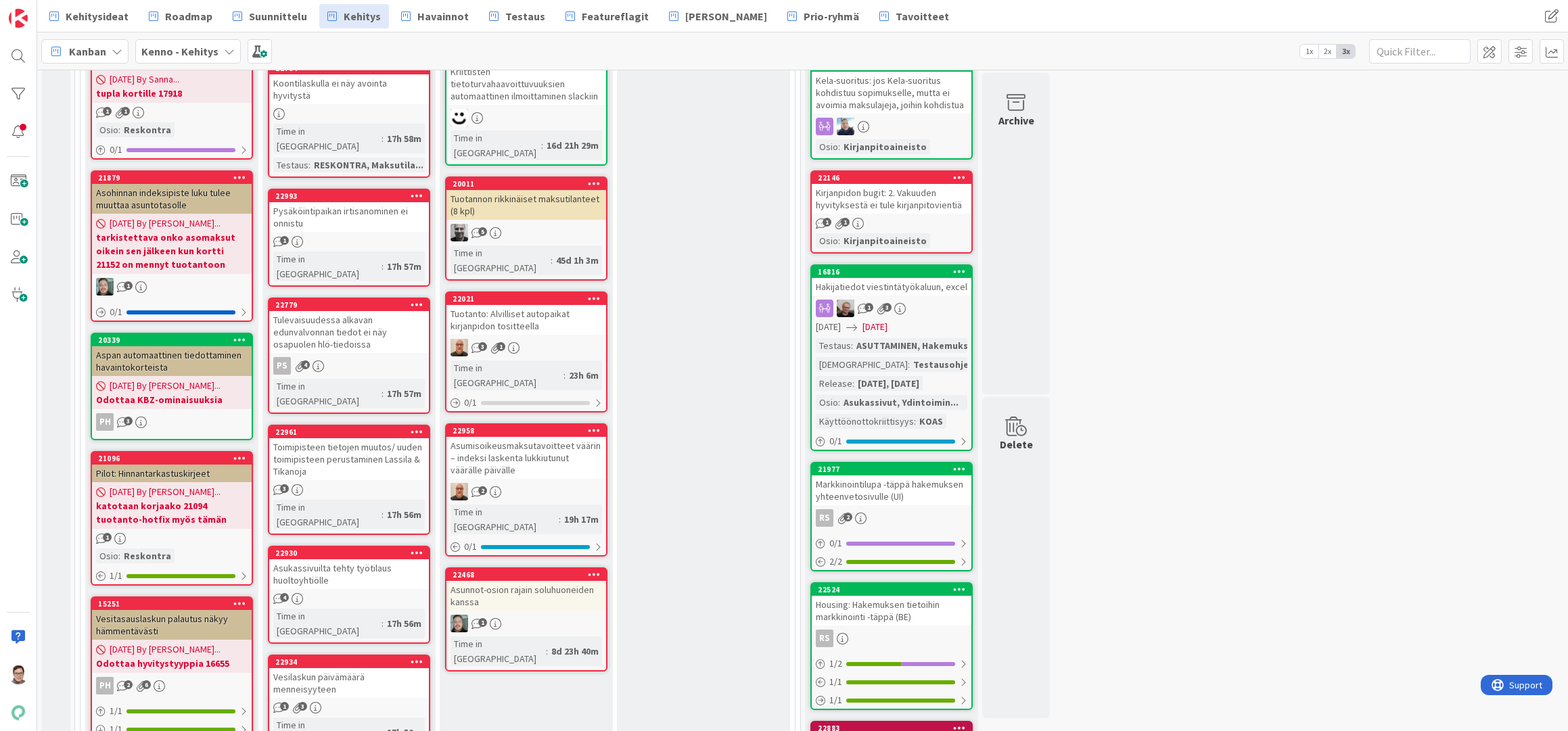
scroll to position [811, 0]
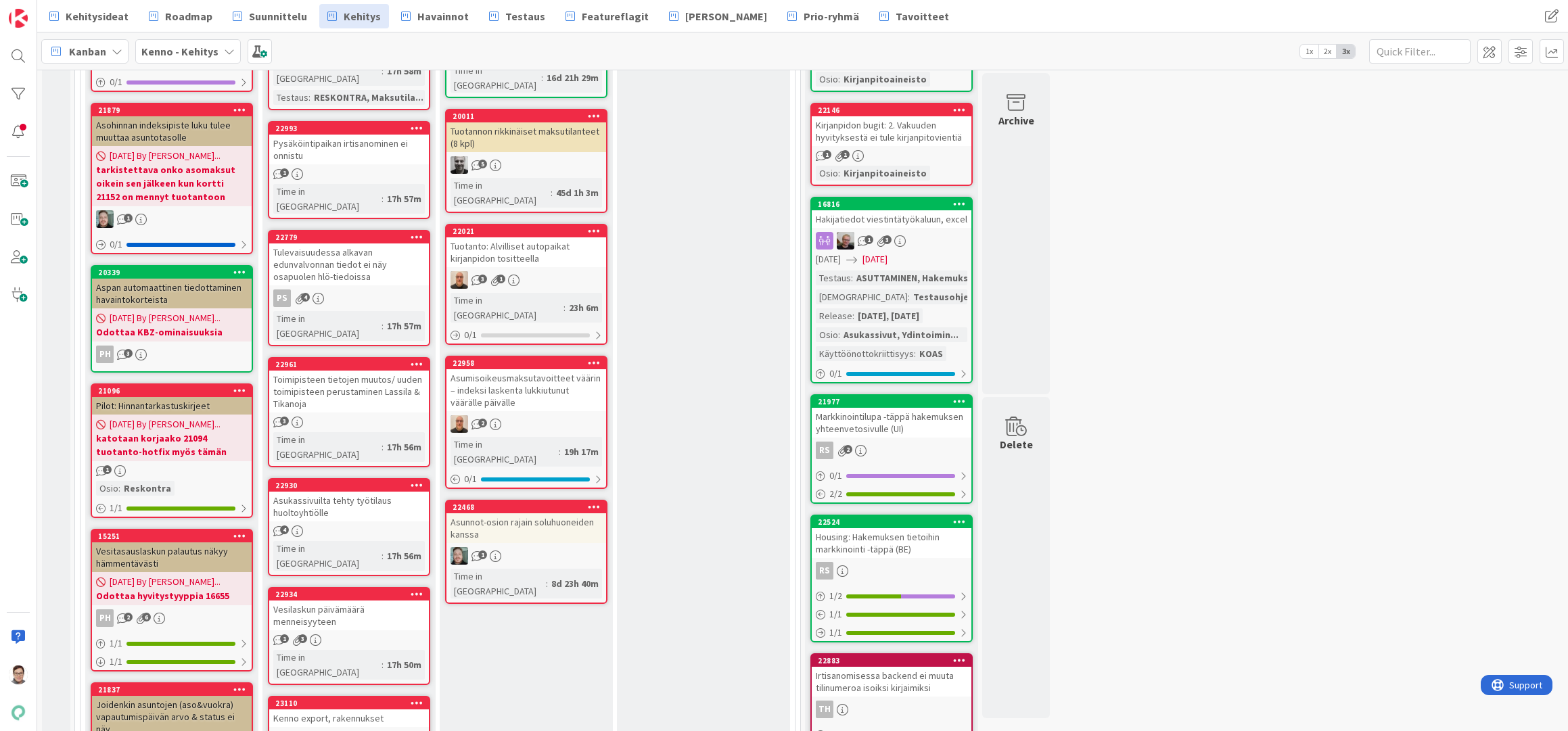
click at [363, 492] on div "Asukassivuilta tehty työtilaus huoltoyhtiölle" at bounding box center [349, 506] width 160 height 30
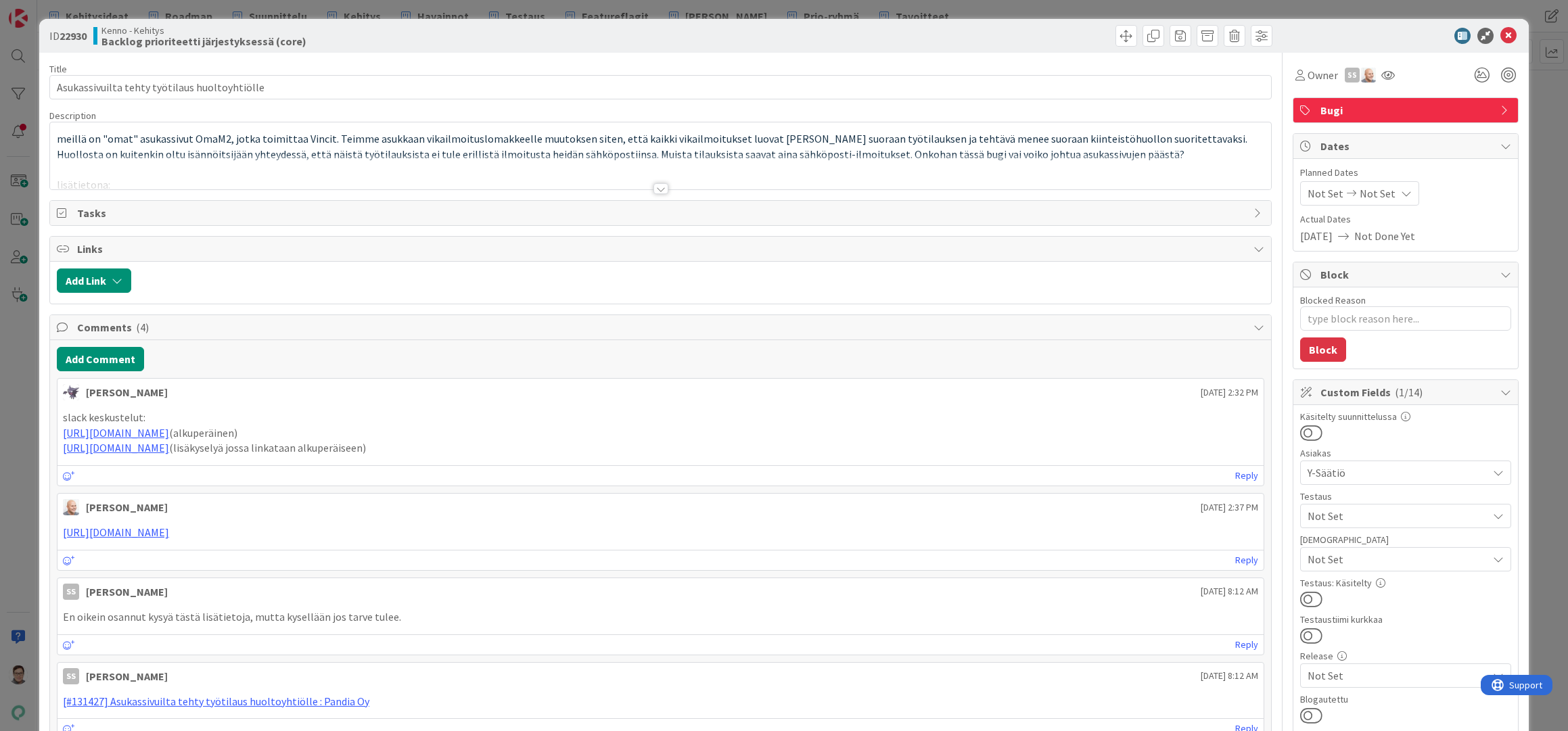
click at [658, 187] on div at bounding box center [661, 188] width 15 height 11
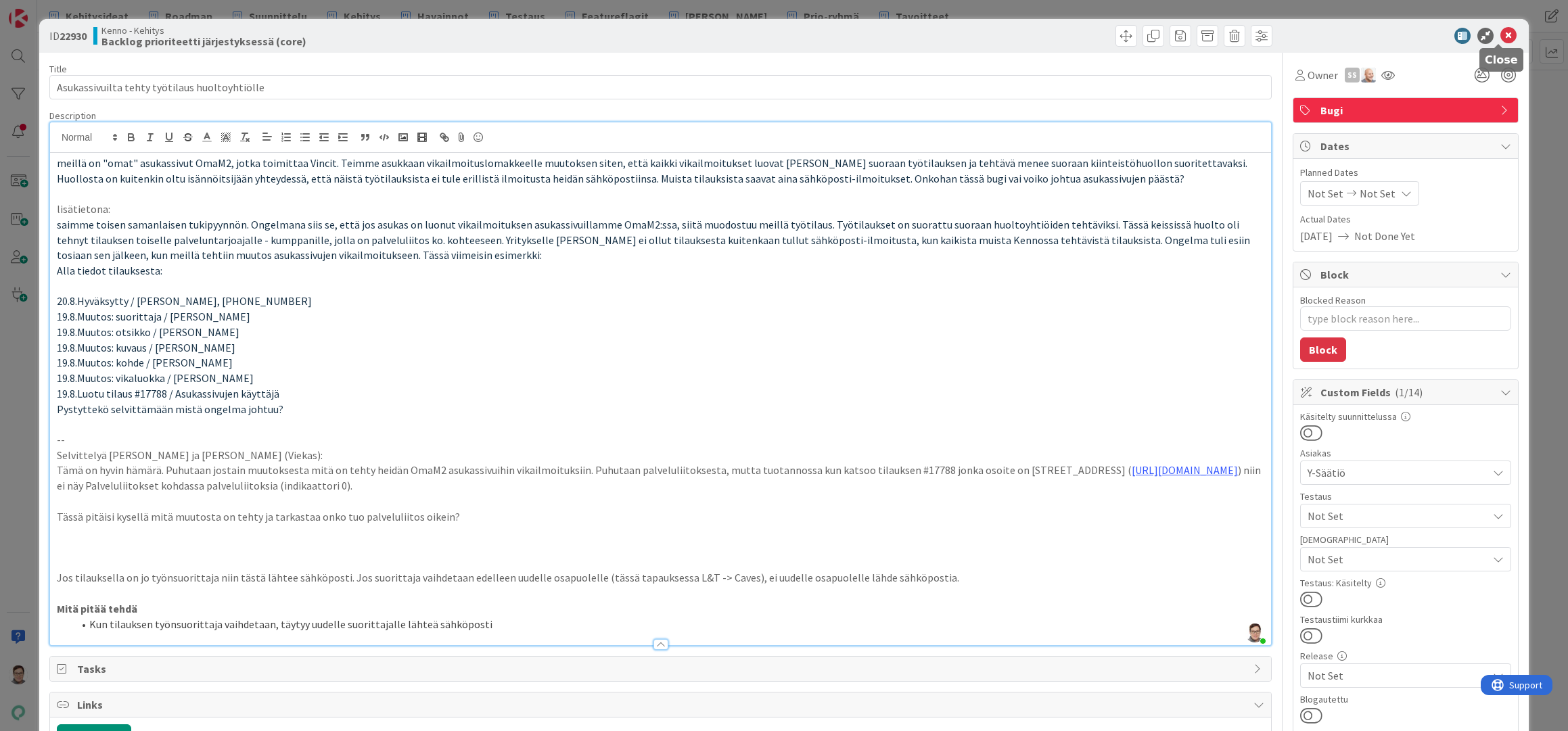
click at [1501, 36] on icon at bounding box center [1508, 36] width 16 height 16
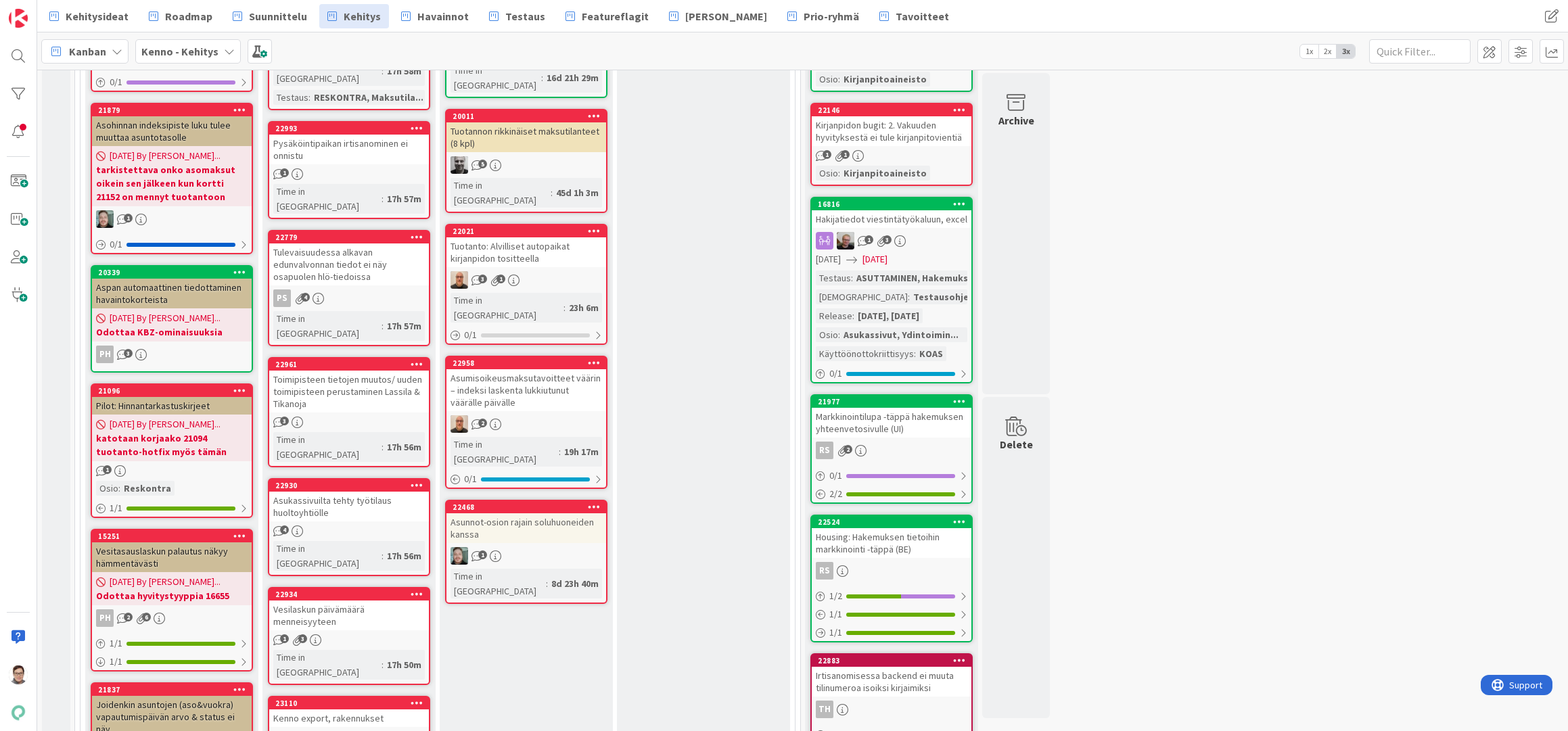
click at [671, 717] on div "In Review (core) Add Card... 22051 Aso-sopimuksen indeksi käyttöliittymässä 1 T…" at bounding box center [703, 340] width 173 height 1928
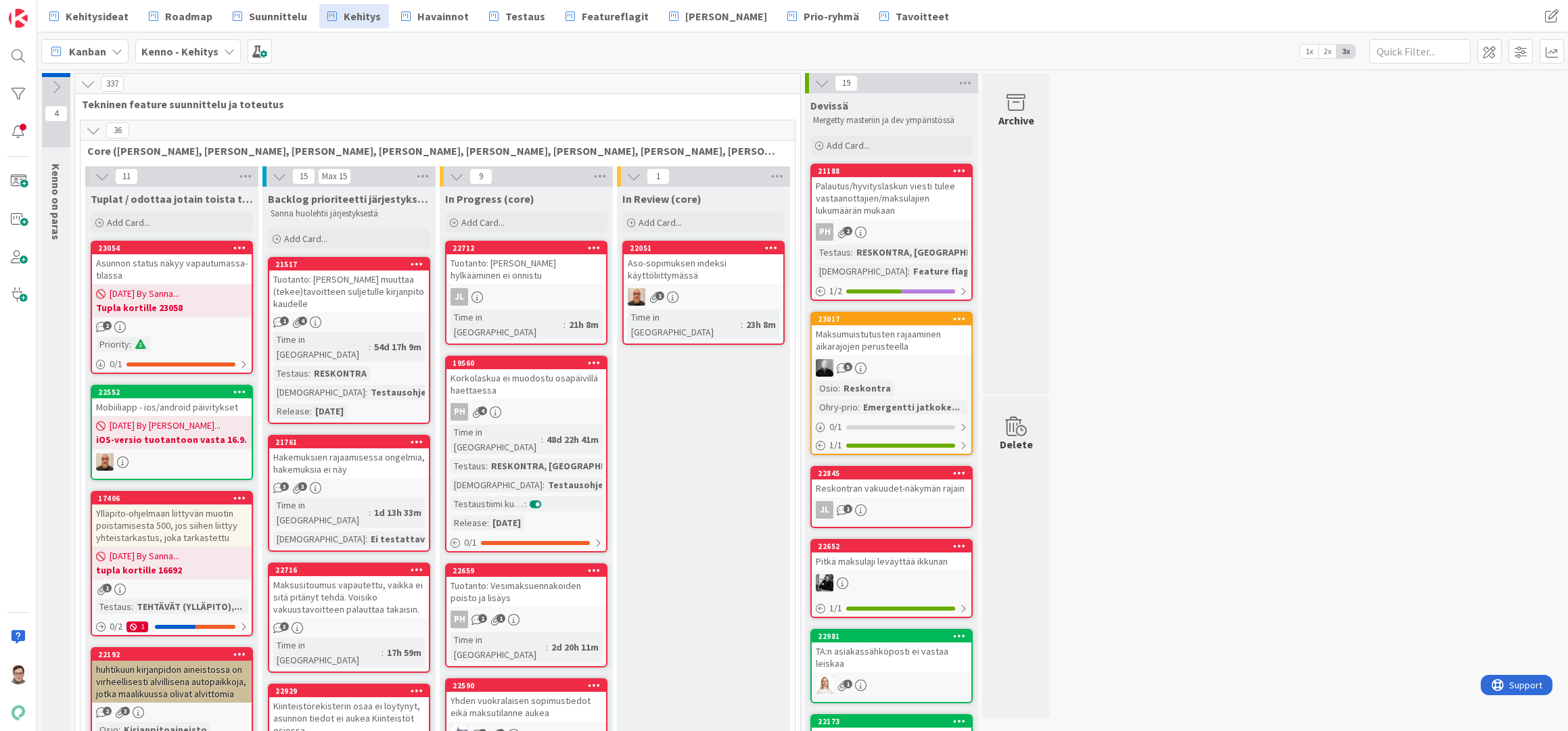
click at [92, 133] on icon at bounding box center [93, 130] width 15 height 15
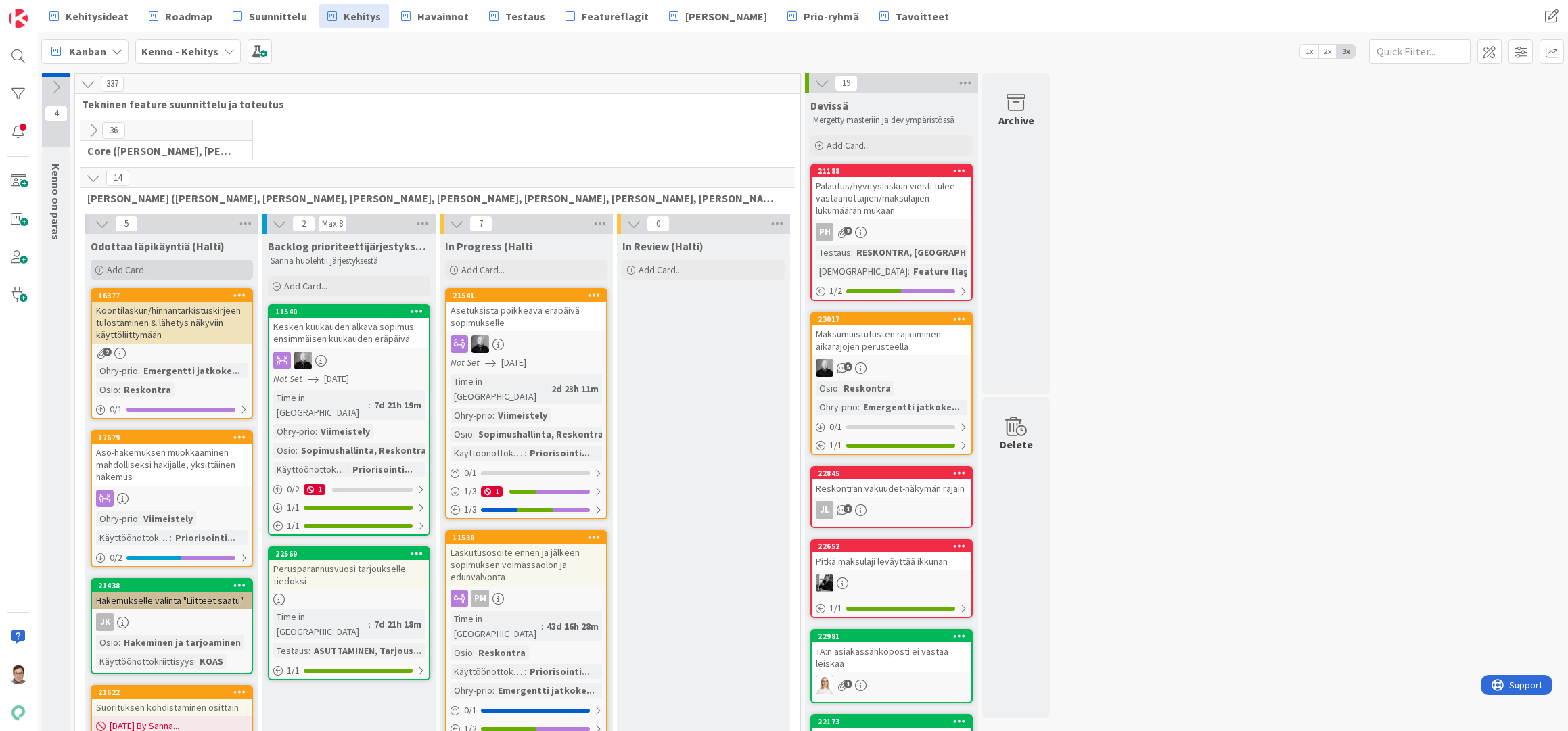
click at [127, 269] on span "Add Card..." at bounding box center [128, 270] width 43 height 13
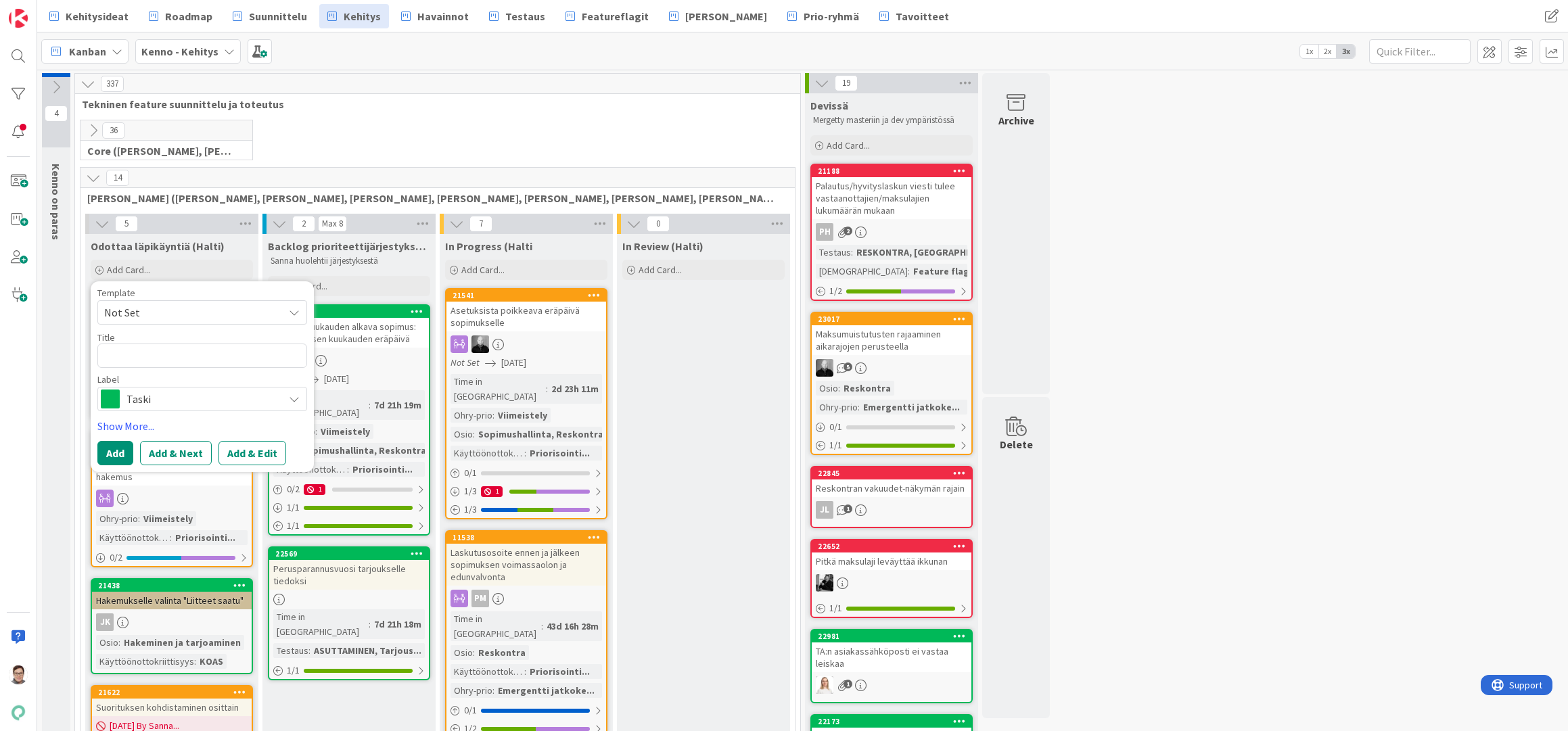
type textarea "x"
type textarea "O"
type textarea "x"
type textarea "Om"
type textarea "x"
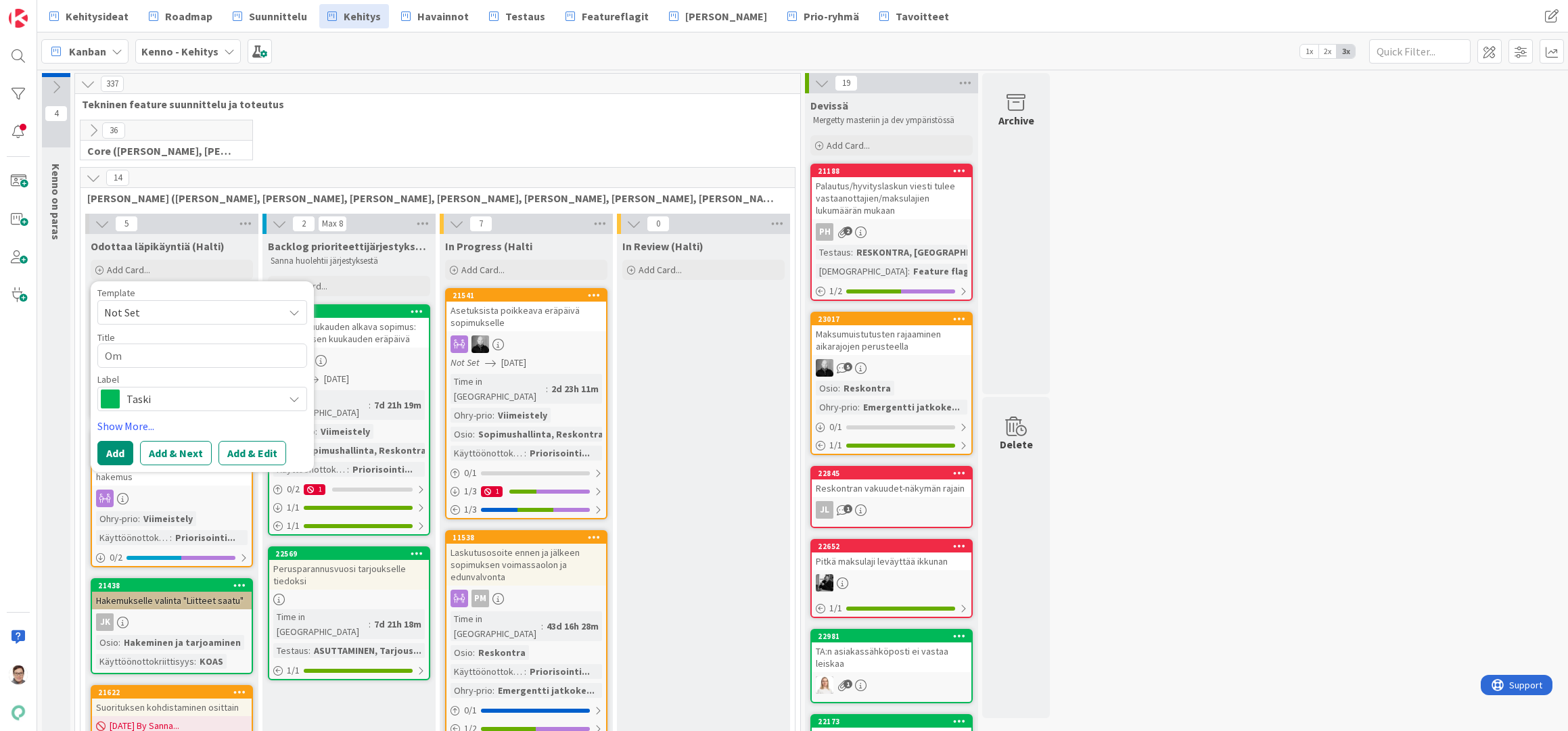
type textarea "Oma"
type textarea "x"
type textarea "Omai"
type textarea "x"
type textarea "Omais"
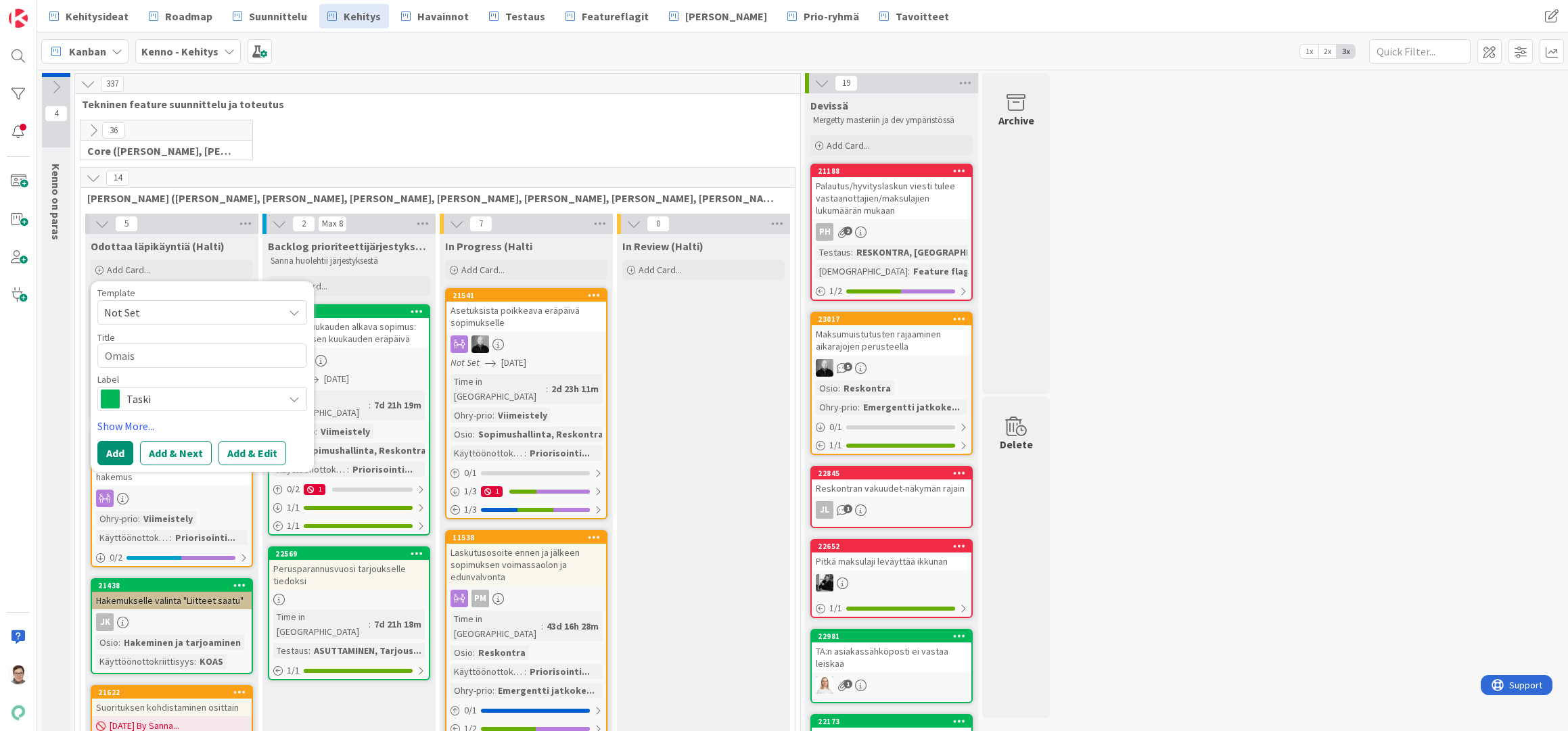
type textarea "x"
type textarea "Omaise"
type textarea "x"
type textarea "Omaisen"
type textarea "x"
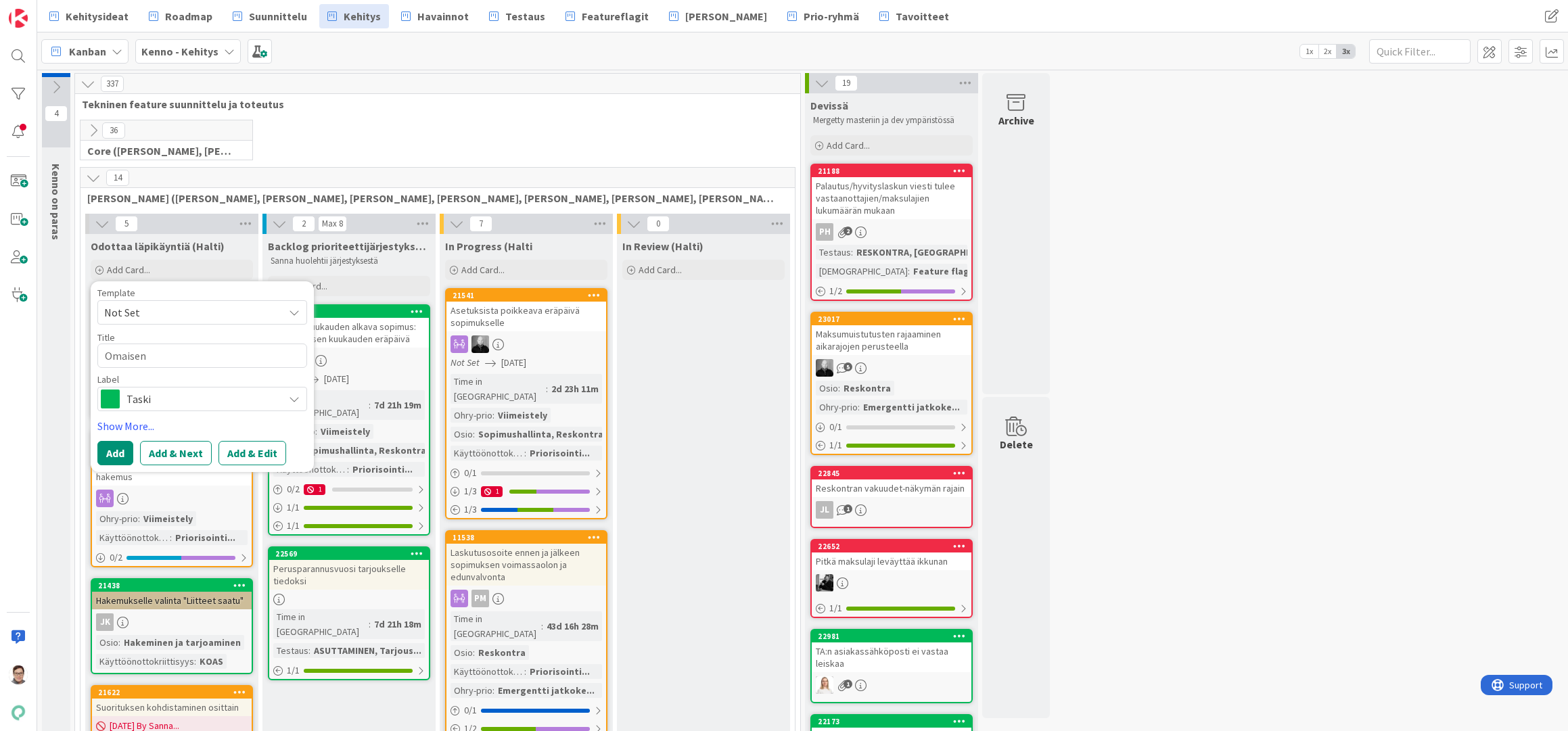
type textarea "Omaisen"
type textarea "x"
type textarea "Omaisen l"
type textarea "x"
type textarea "Omaisen lis"
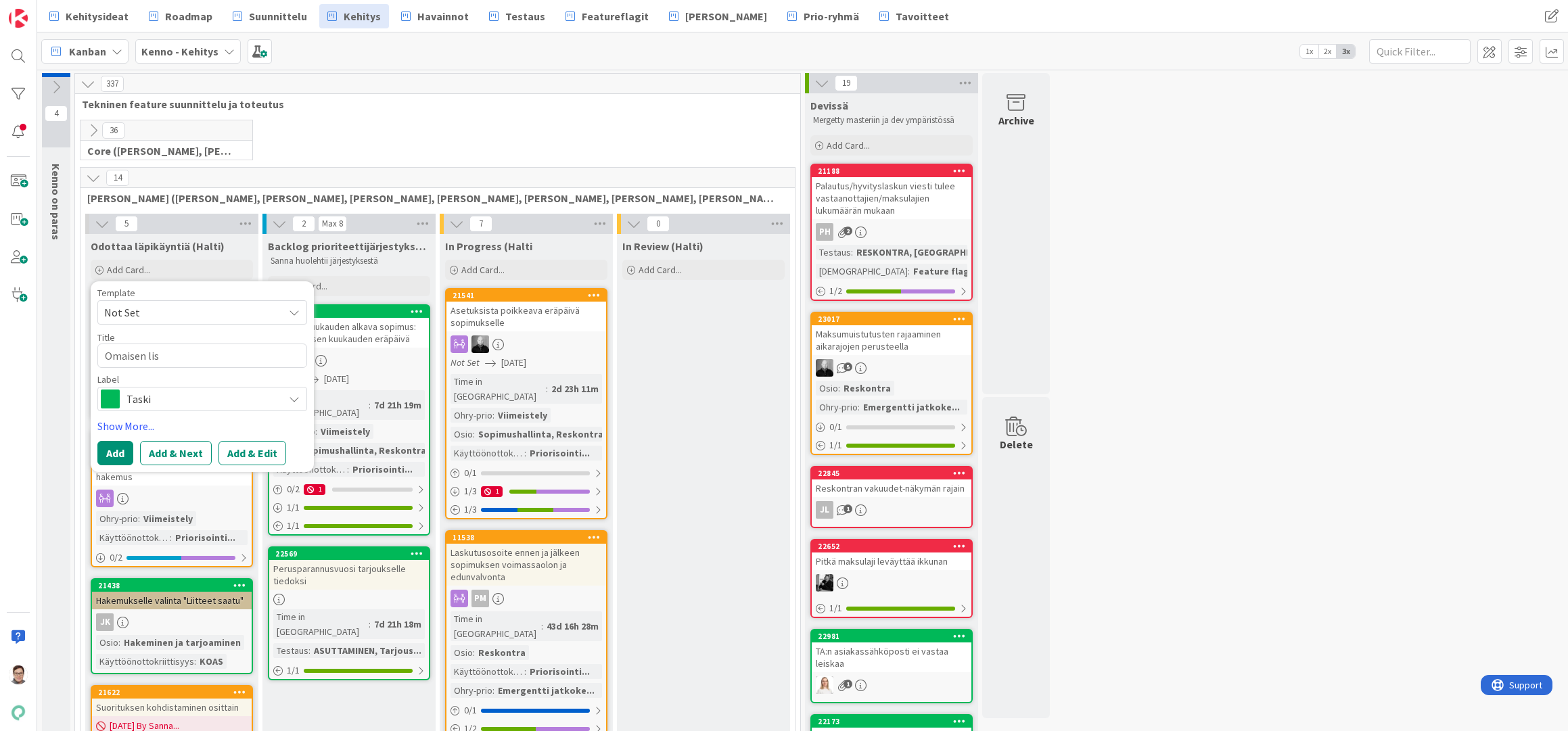
type textarea "x"
type textarea "Omaisen lisä"
type textarea "x"
type textarea "Omaisen lisää"
type textarea "x"
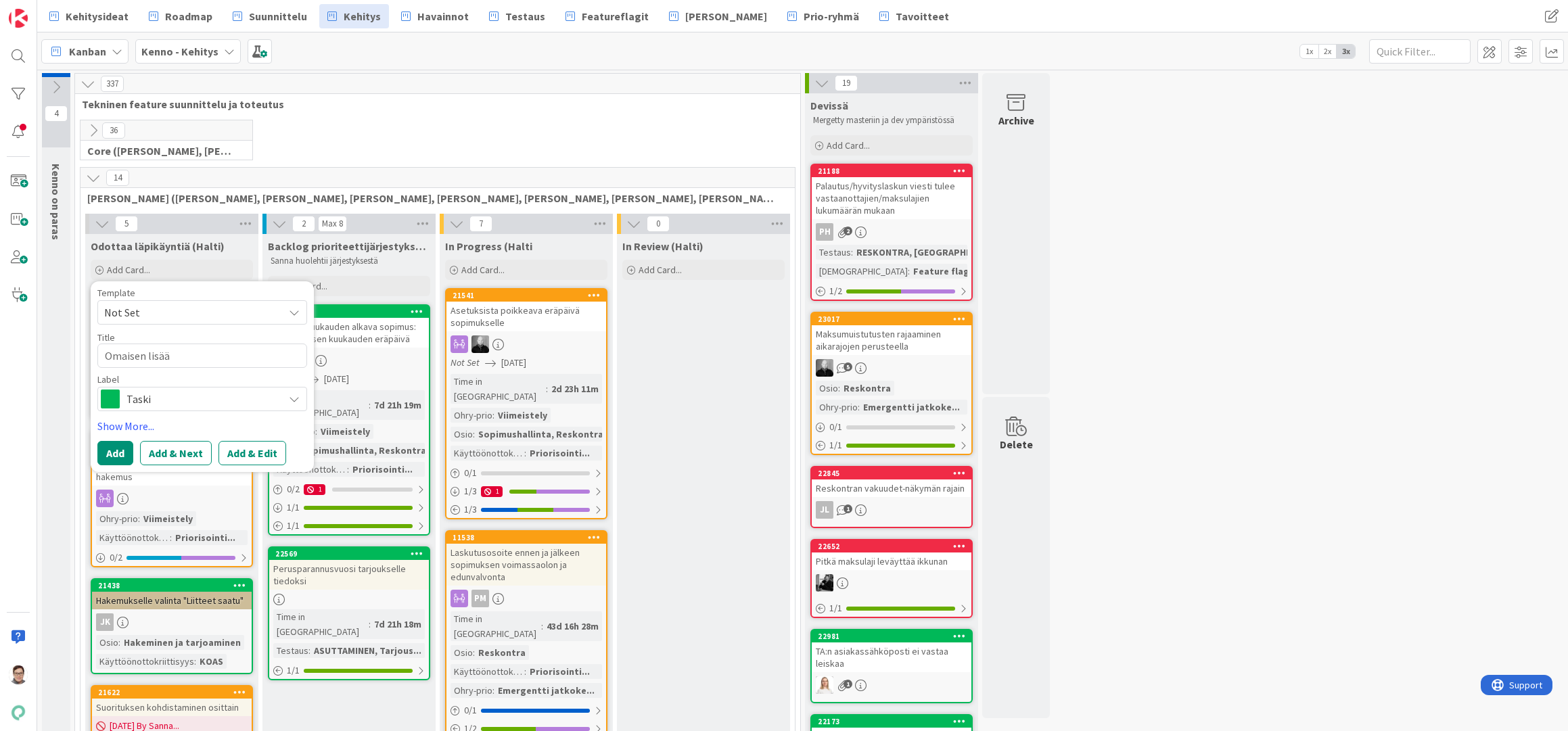
type textarea "Omaisen lisääm"
type textarea "x"
type textarea "Omaisen lisäämi"
type textarea "x"
type textarea "Omaisen lisäämin"
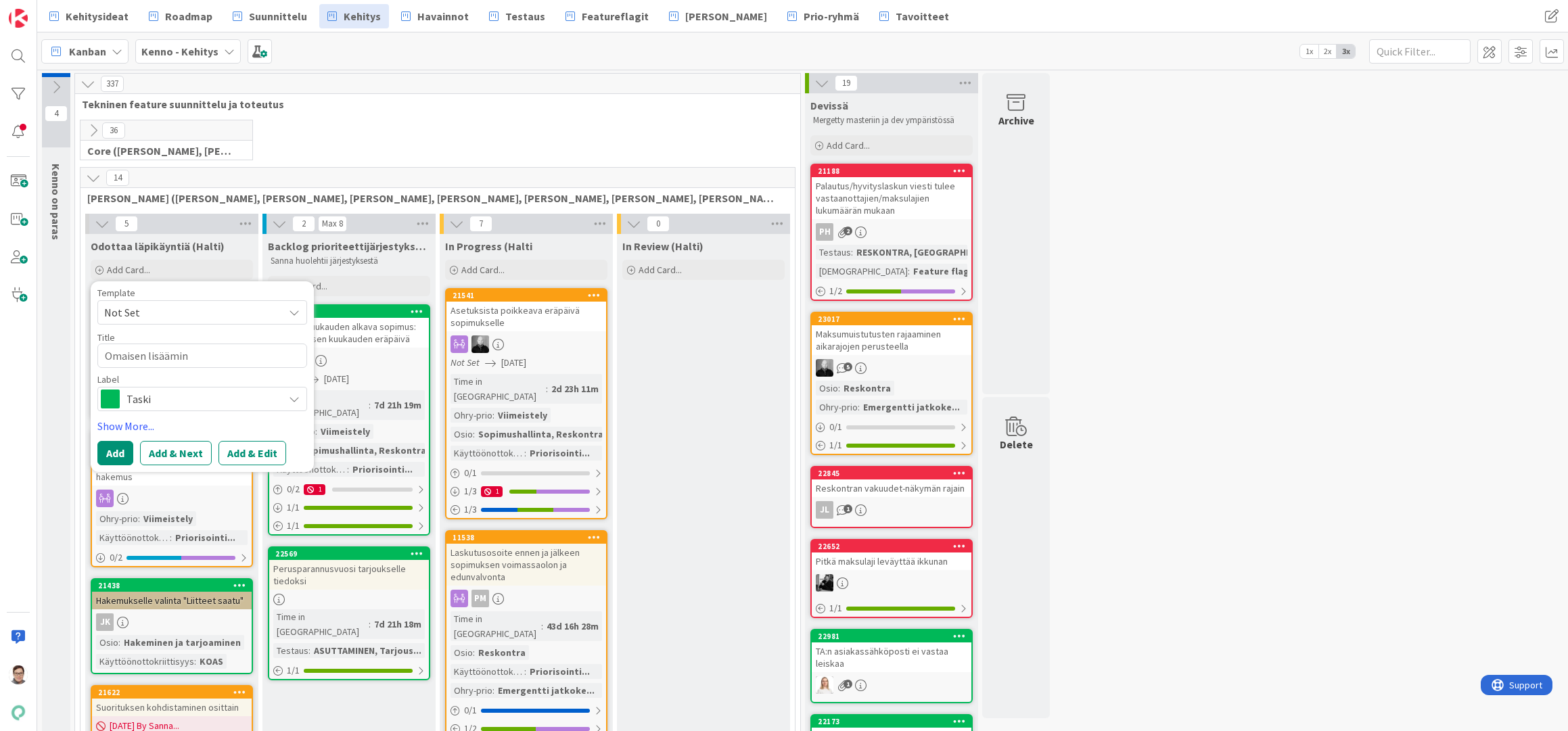
type textarea "x"
type textarea "Omaisen lisäämine"
type textarea "x"
type textarea "Omaisen lisääminen"
type textarea "x"
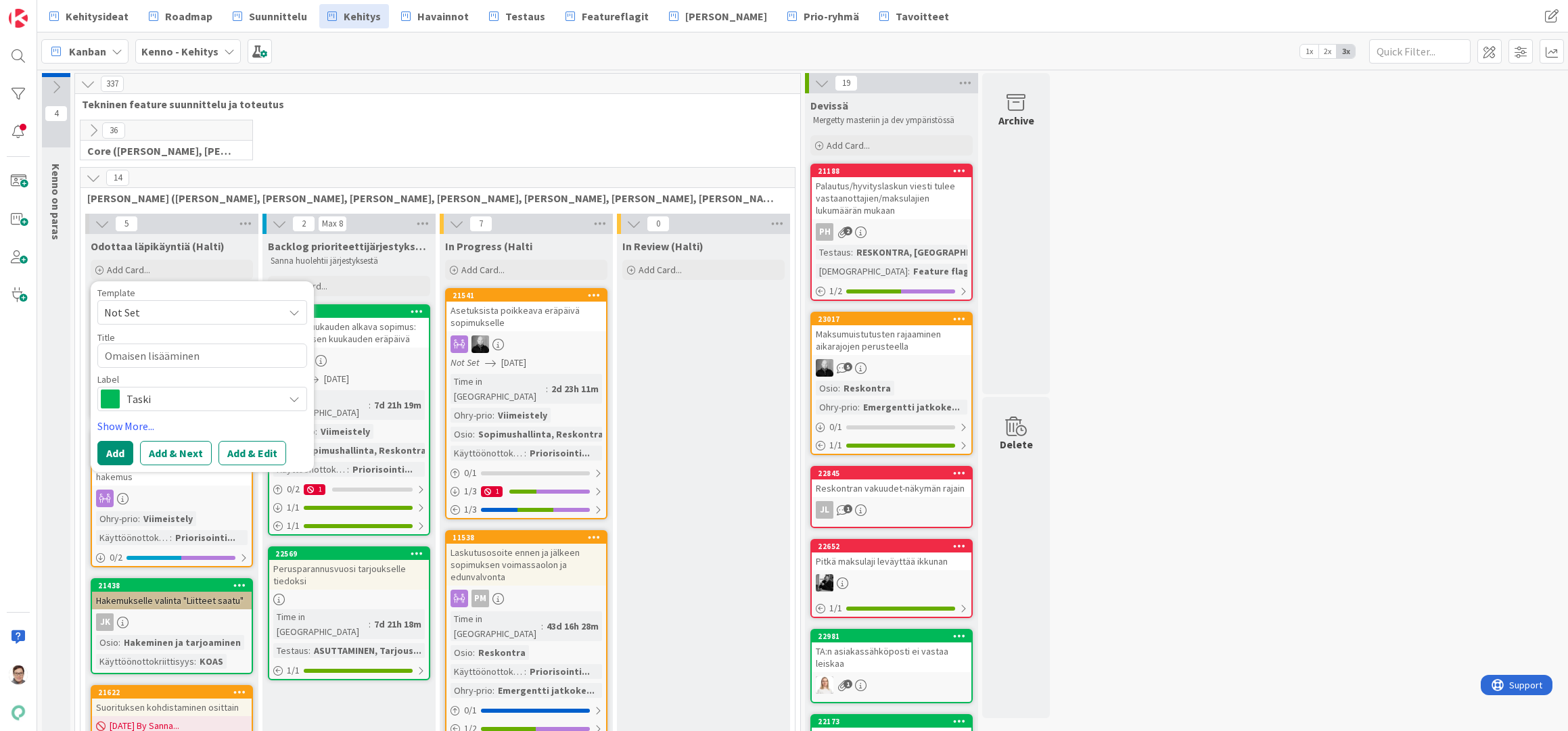
type textarea "Omaisen lisääminen"
type textarea "x"
type textarea "Omaisen lisääminen so"
type textarea "x"
type textarea "Omaisen lisääminen sop"
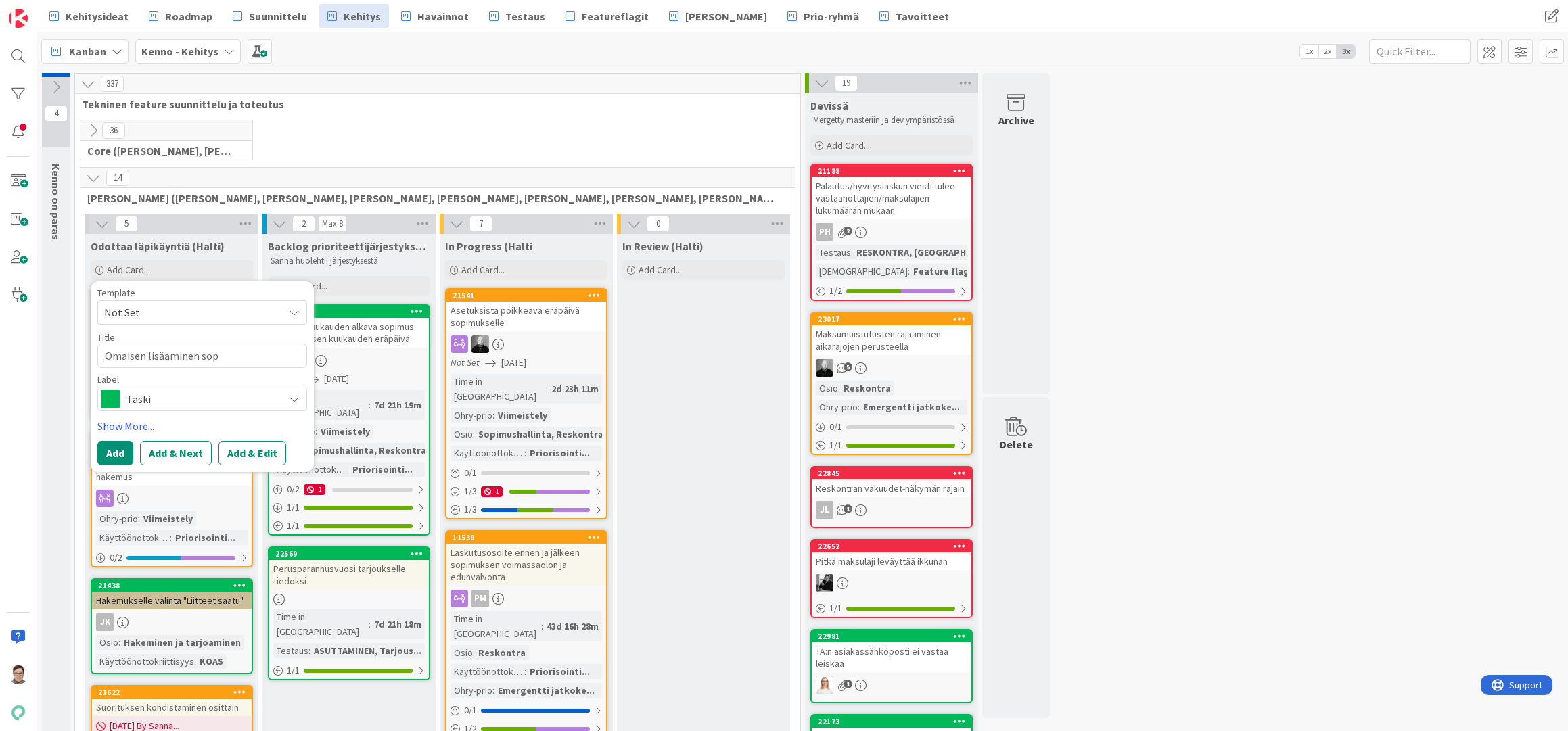
type textarea "x"
type textarea "Omaisen lisääminen sopi"
type textarea "x"
type textarea "Omaisen lisääminen sopim"
type textarea "x"
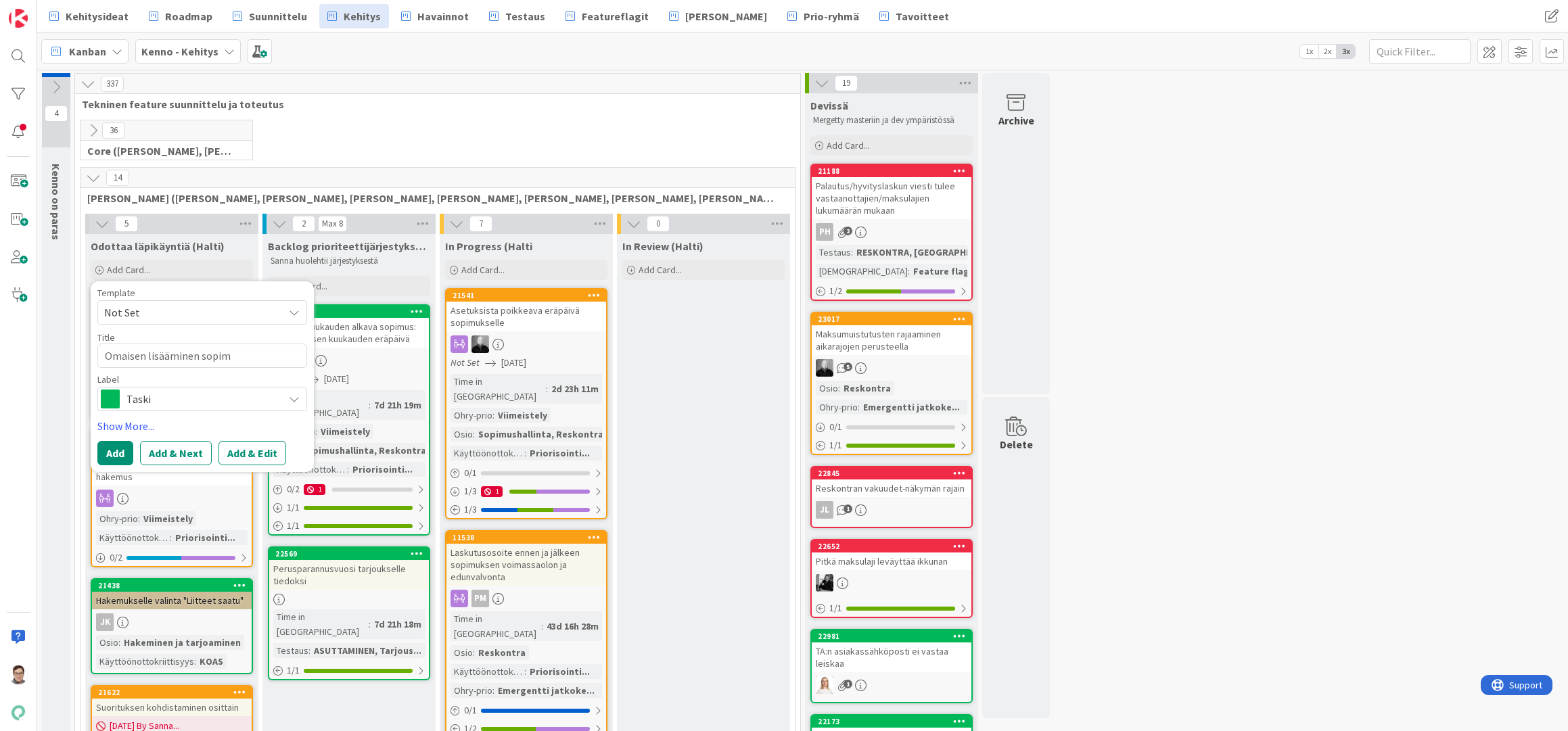
type textarea "Omaisen lisääminen sopimu"
type textarea "x"
type textarea "Omaisen lisääminen sopimuk"
type textarea "x"
type textarea "Omaisen lisääminen sopimuks"
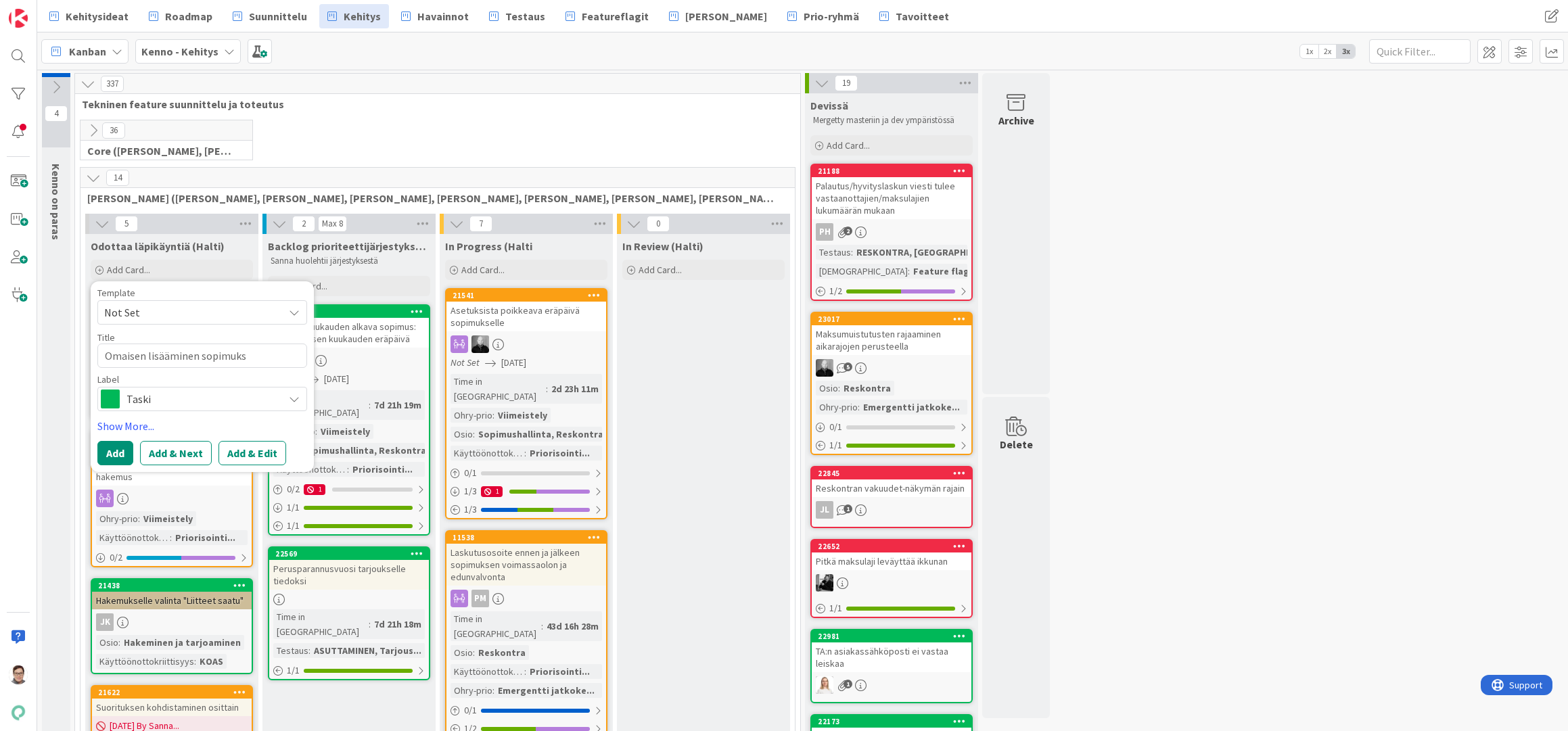
type textarea "x"
type textarea "Omaisen lisääminen sopimukse"
type textarea "x"
type textarea "Omaisen lisääminen sopimuksel"
type textarea "x"
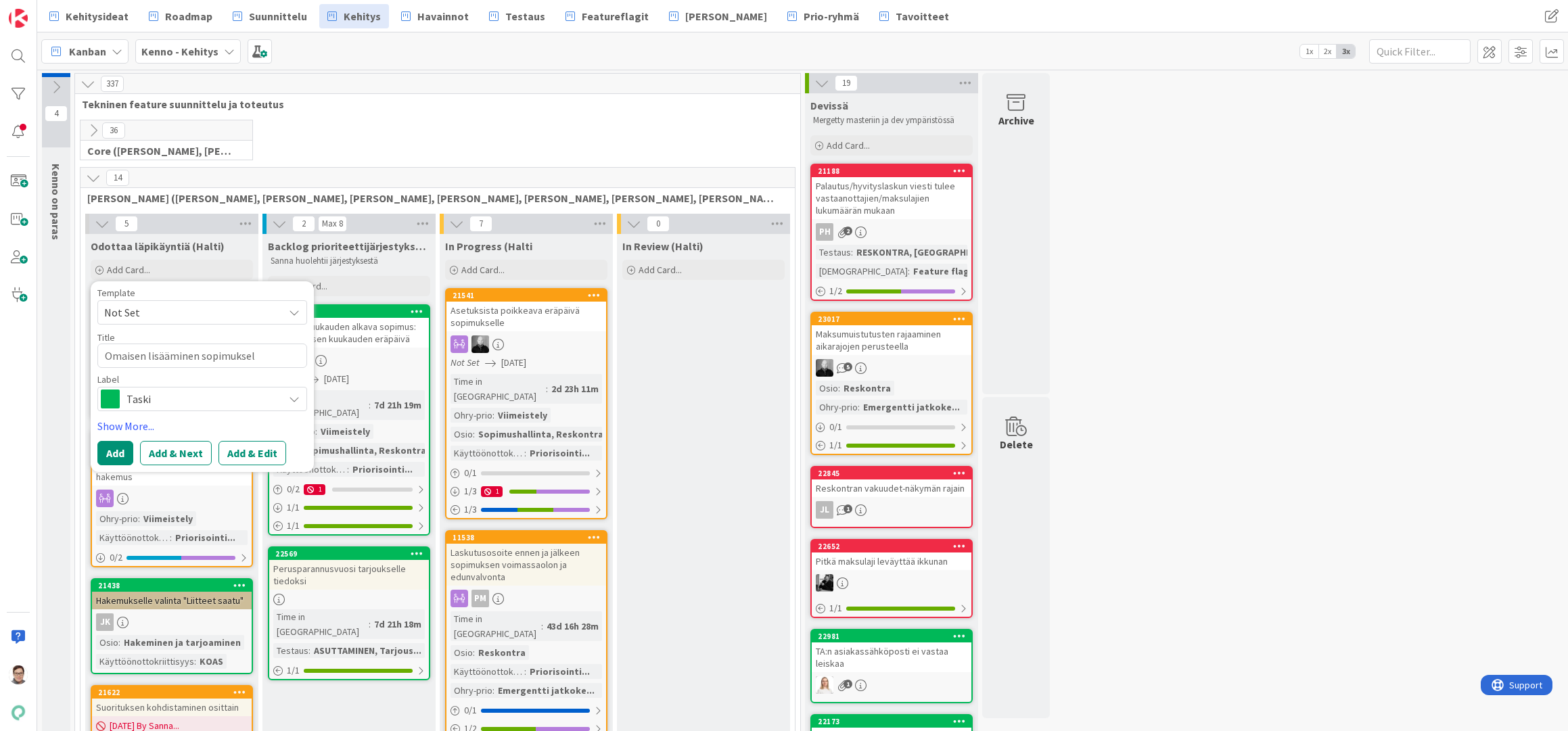
type textarea "Omaisen lisääminen sopimuksell"
type textarea "x"
type textarea "Omaisen lisääminen sopimukselle"
click at [249, 454] on button "Add & Edit" at bounding box center [251, 452] width 67 height 24
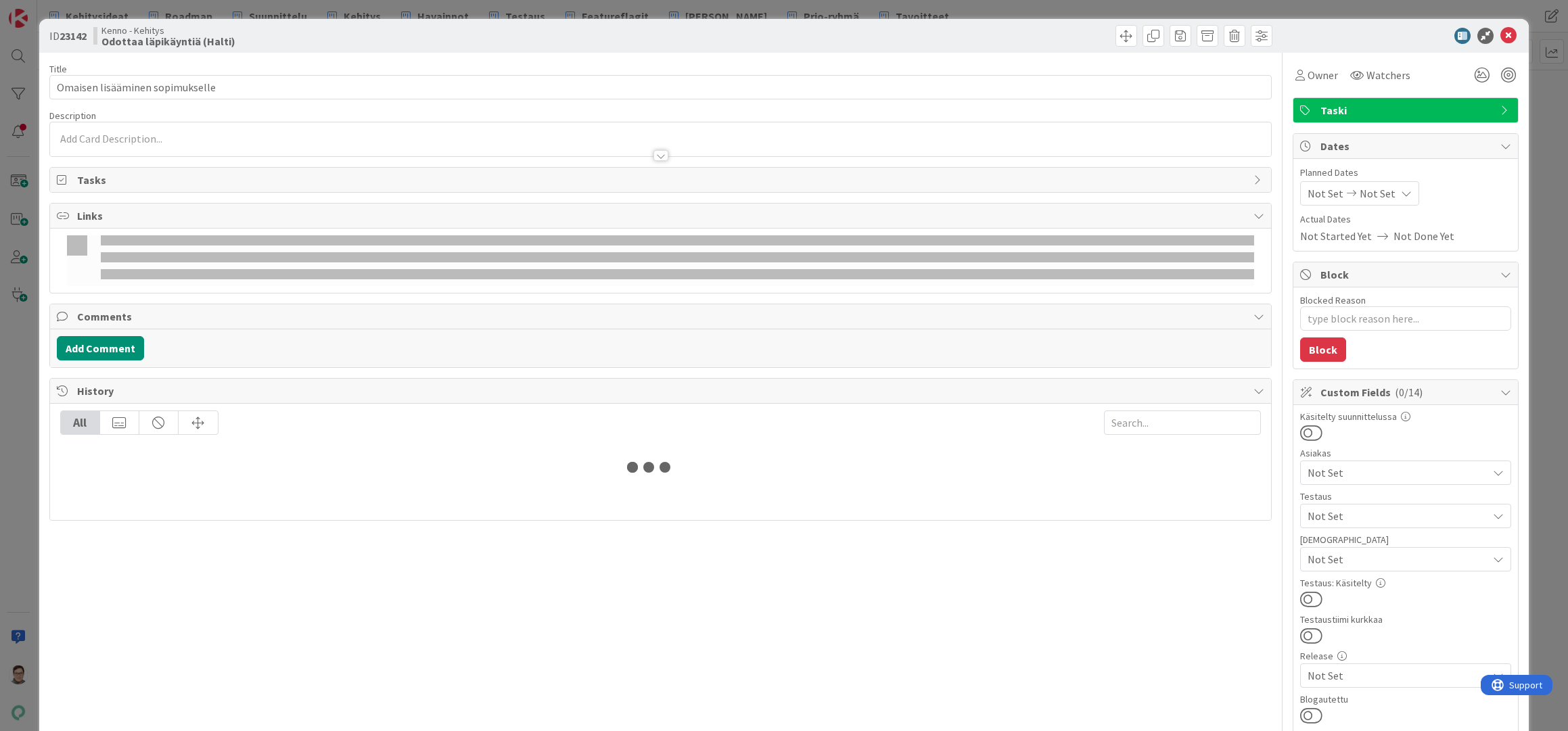
type textarea "x"
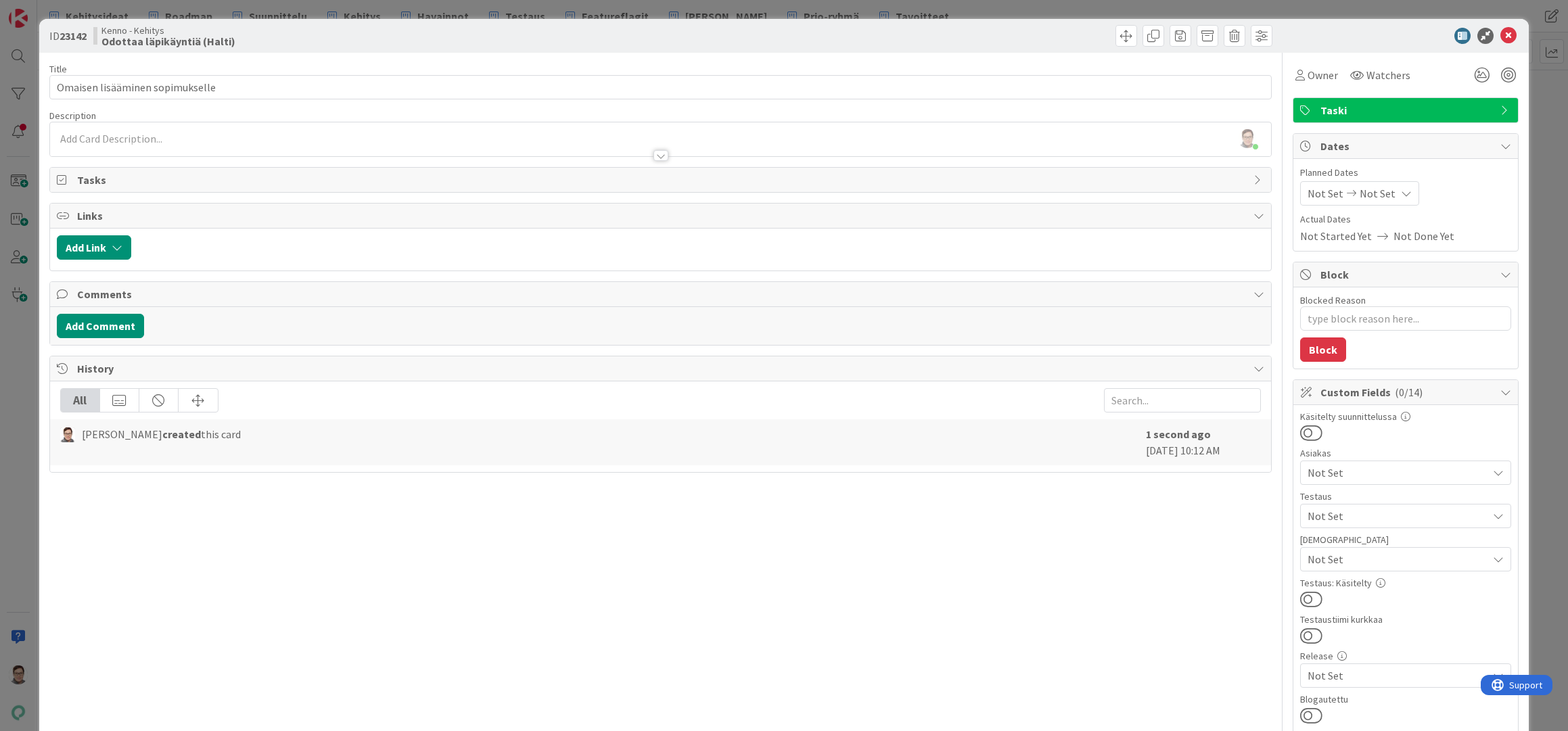
click at [91, 246] on button "Add Link" at bounding box center [93, 247] width 74 height 24
click at [109, 366] on input "text" at bounding box center [158, 361] width 189 height 24
type input "14878"
click at [141, 328] on span "Current Board" at bounding box center [146, 331] width 152 height 19
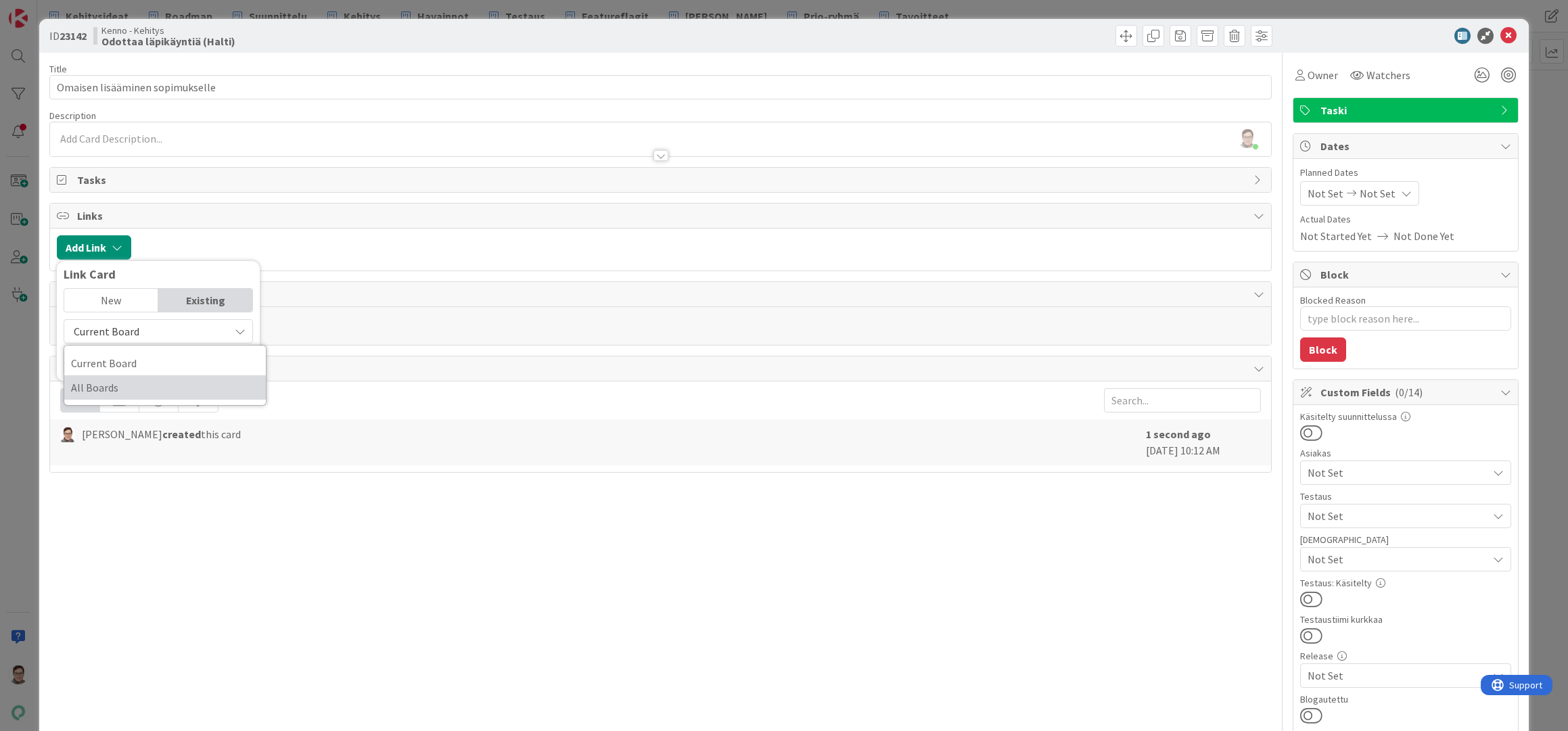
click at [113, 383] on span "All Boards" at bounding box center [164, 387] width 188 height 21
click at [166, 361] on input "14878" at bounding box center [158, 361] width 189 height 24
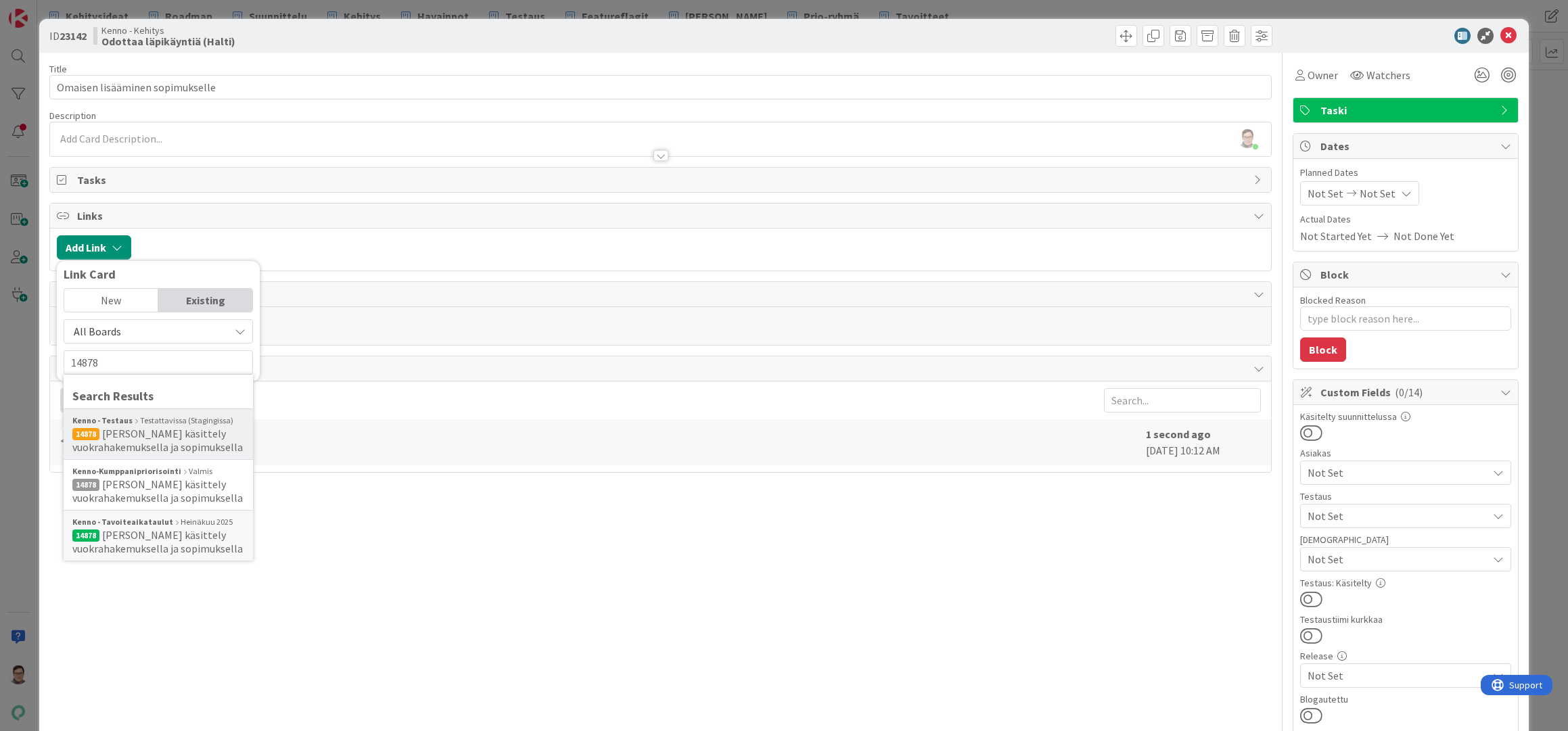
click at [158, 432] on span "Huoltajan käsittely vuokrahakemuksella ja sopimuksella" at bounding box center [158, 439] width 171 height 27
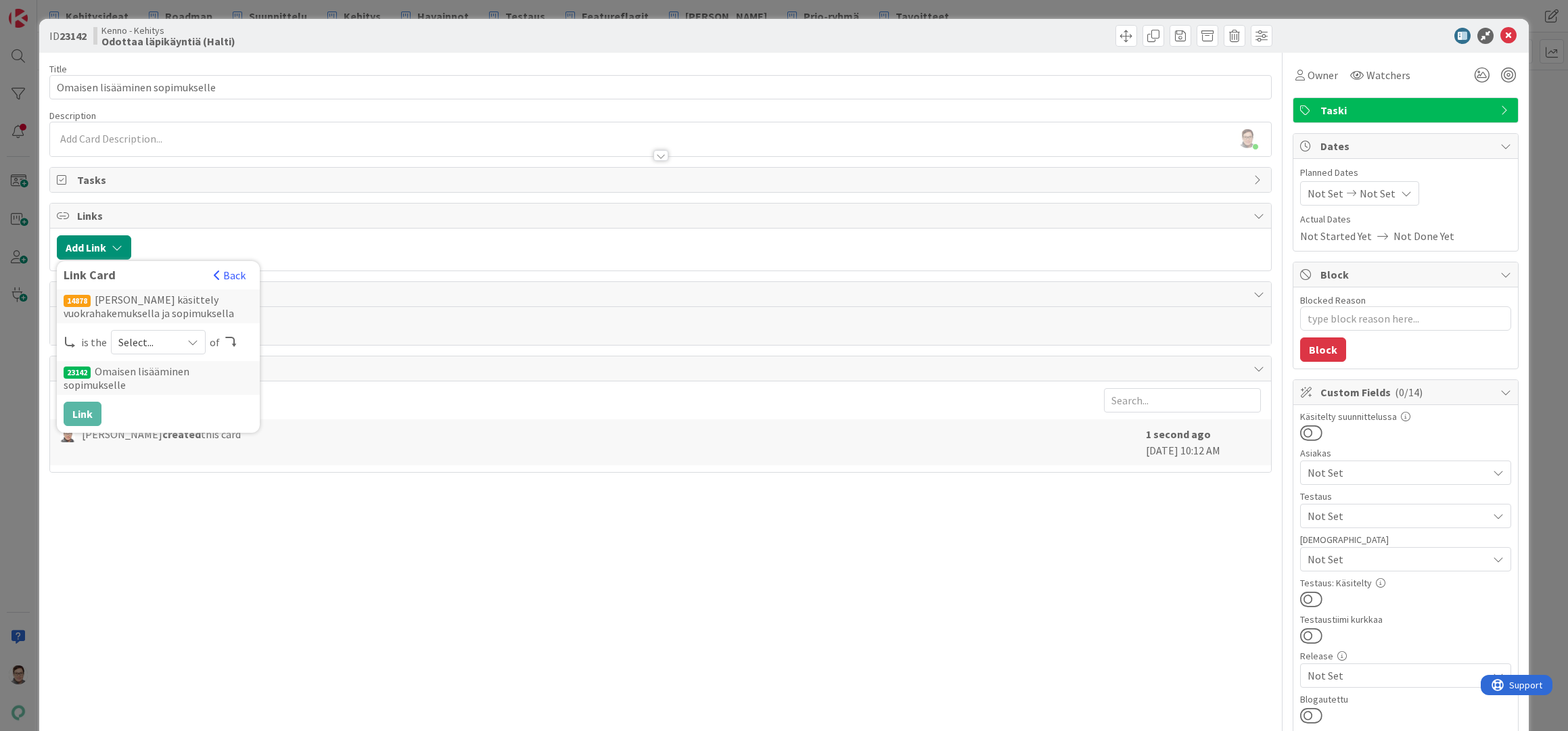
click at [193, 344] on icon at bounding box center [193, 342] width 11 height 11
click at [181, 421] on span "predecessor" at bounding box center [230, 422] width 153 height 21
click at [83, 402] on button "Link" at bounding box center [83, 413] width 38 height 24
type textarea "x"
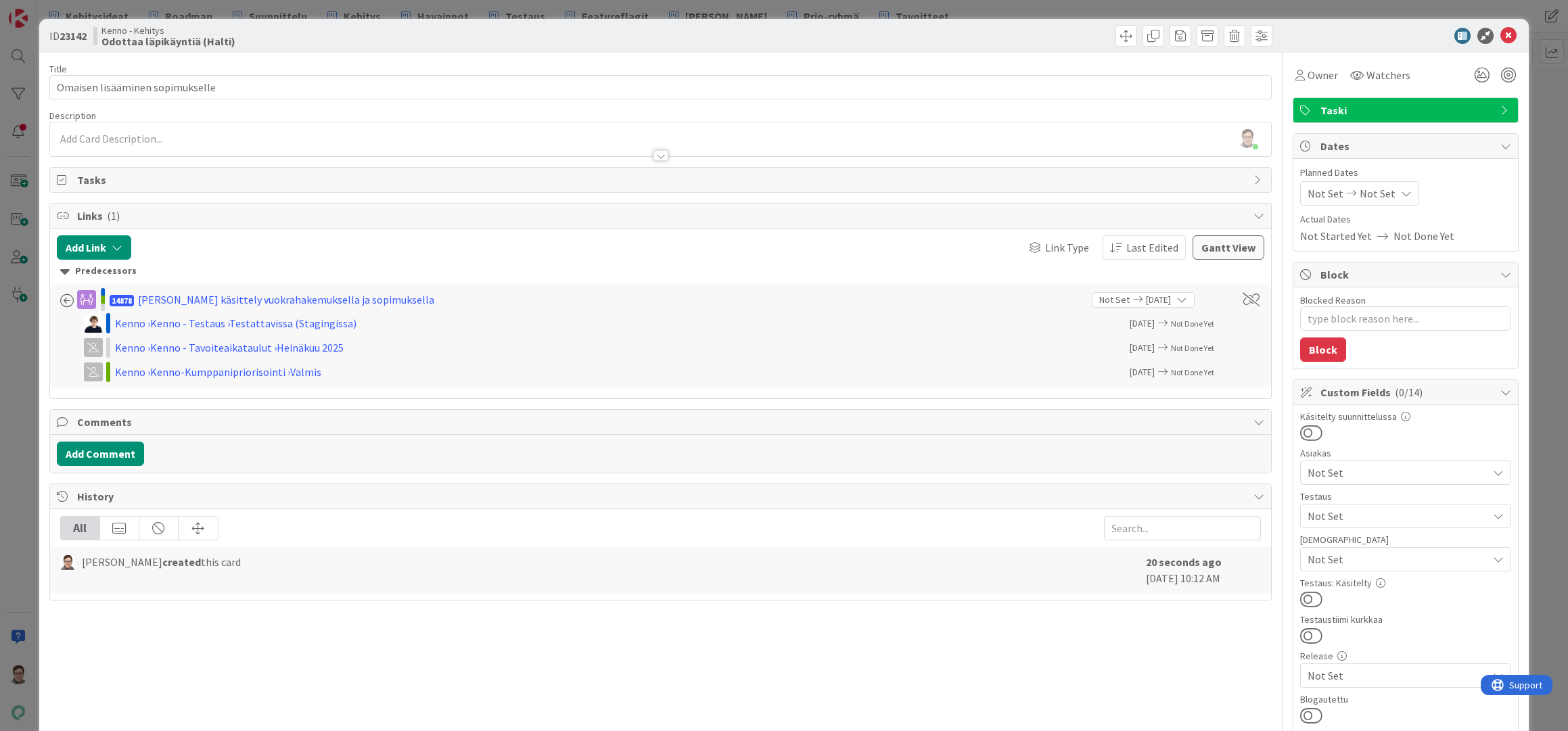
click at [91, 135] on div "Sanna Mattila just joined" at bounding box center [661, 139] width 1221 height 34
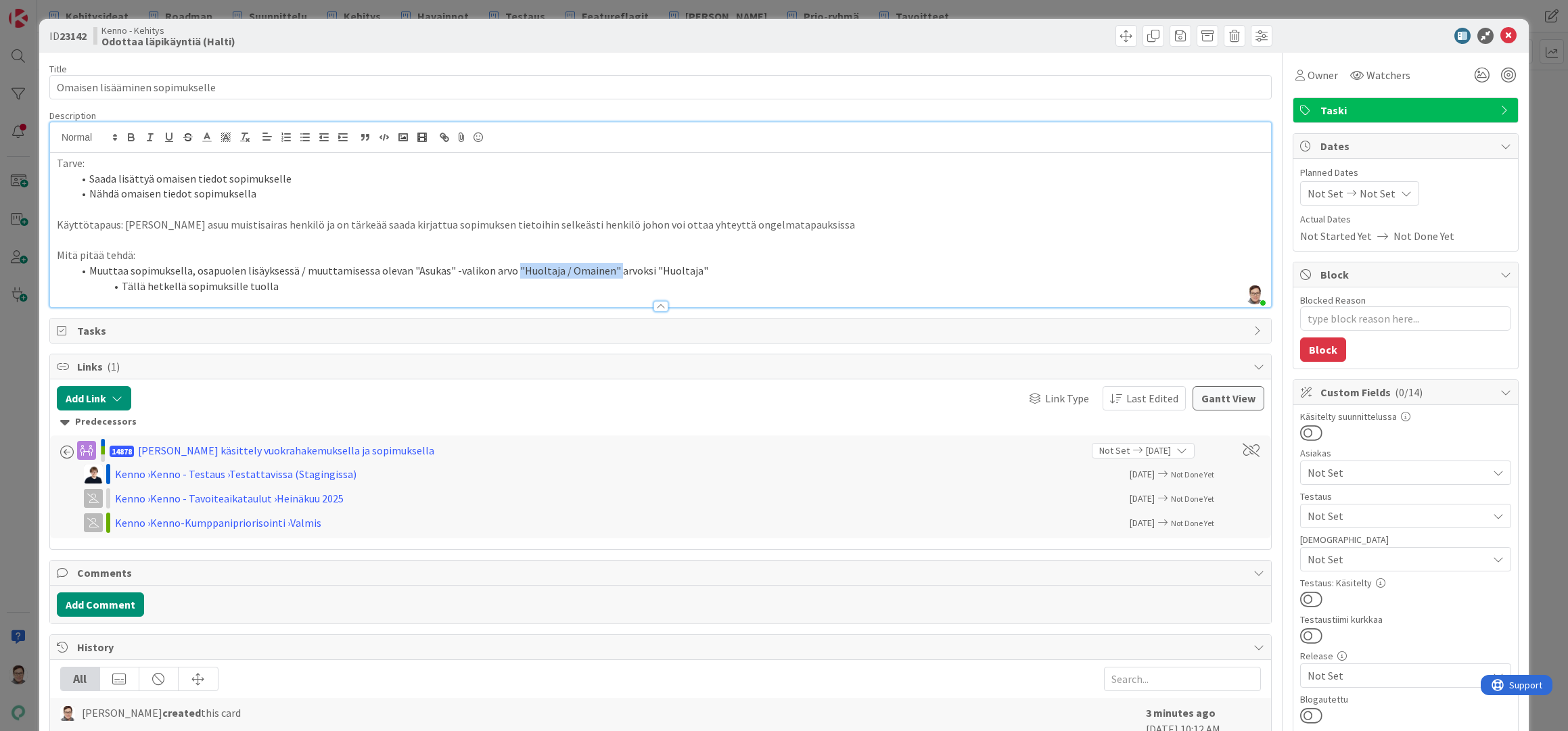
drag, startPoint x: 509, startPoint y: 271, endPoint x: 608, endPoint y: 275, distance: 99.1
click at [608, 275] on li "Muuttaa sopimuksella, osapuolen lisäyksessä / muuttamisessa olevan "Asukas" -va…" at bounding box center [668, 270] width 1191 height 15
copy li ""Huoltaja / Omainen""
click at [343, 287] on li "Tällä hetkellä sopimuksille tuolla" at bounding box center [668, 285] width 1191 height 15
drag, startPoint x: 147, startPoint y: 258, endPoint x: 11, endPoint y: 257, distance: 136.0
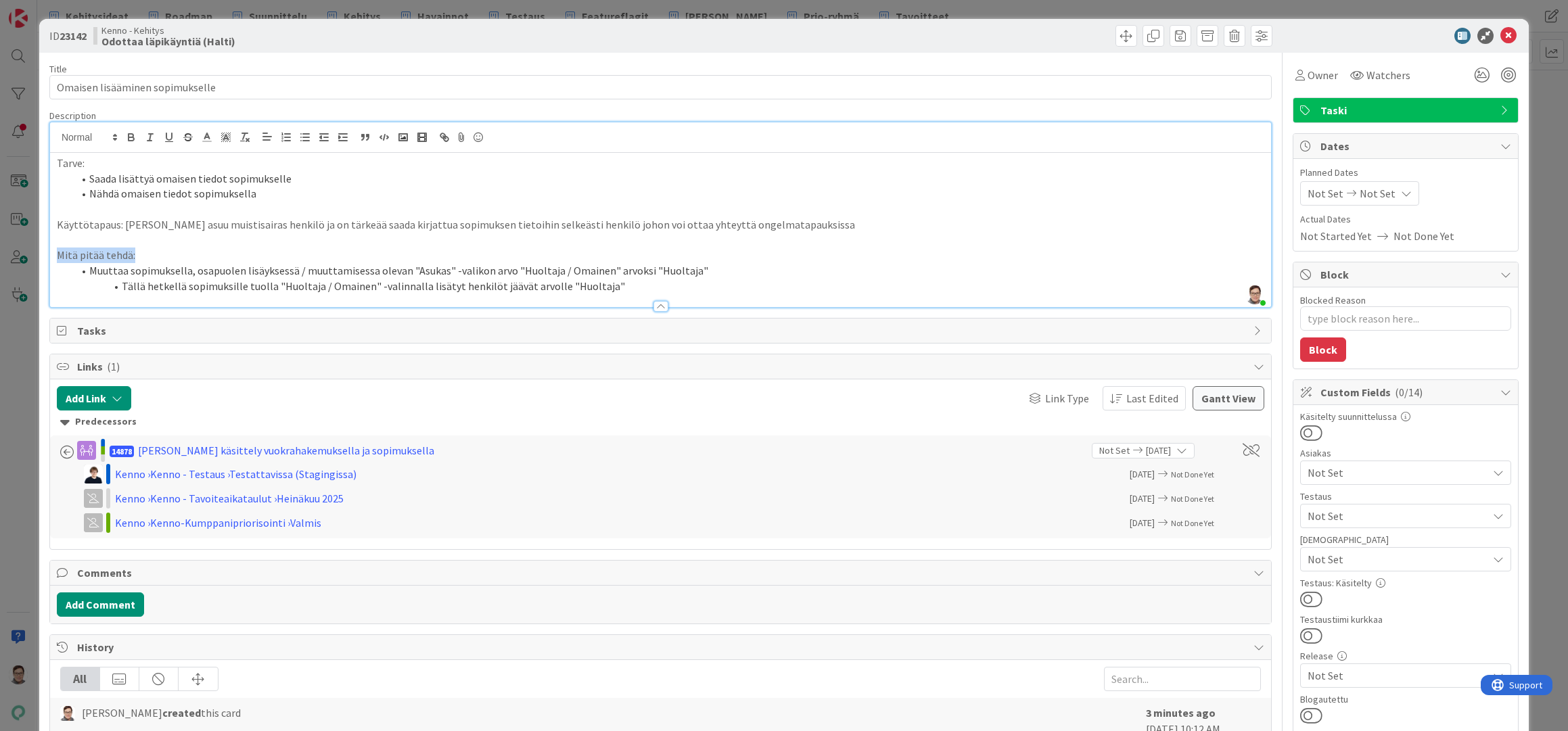
click at [11, 257] on div "ID 23142 Kenno - Kehitys Odottaa läpikäyntiä (Halti) Title 31 / 128 Omaisen lis…" at bounding box center [784, 365] width 1568 height 731
drag, startPoint x: 83, startPoint y: 161, endPoint x: -13, endPoint y: 159, distance: 96.0
click at [0, 159] on html "Kehitysideat Roadmap Suunnittelu Kehitys Havainnot Testaus Featureflagit Kenno …" at bounding box center [784, 365] width 1568 height 731
click at [605, 283] on li "Tällä hetkellä sopimuksille tuolla "Huoltaja / Omainen" -valinnalla lisätyt hen…" at bounding box center [668, 285] width 1191 height 15
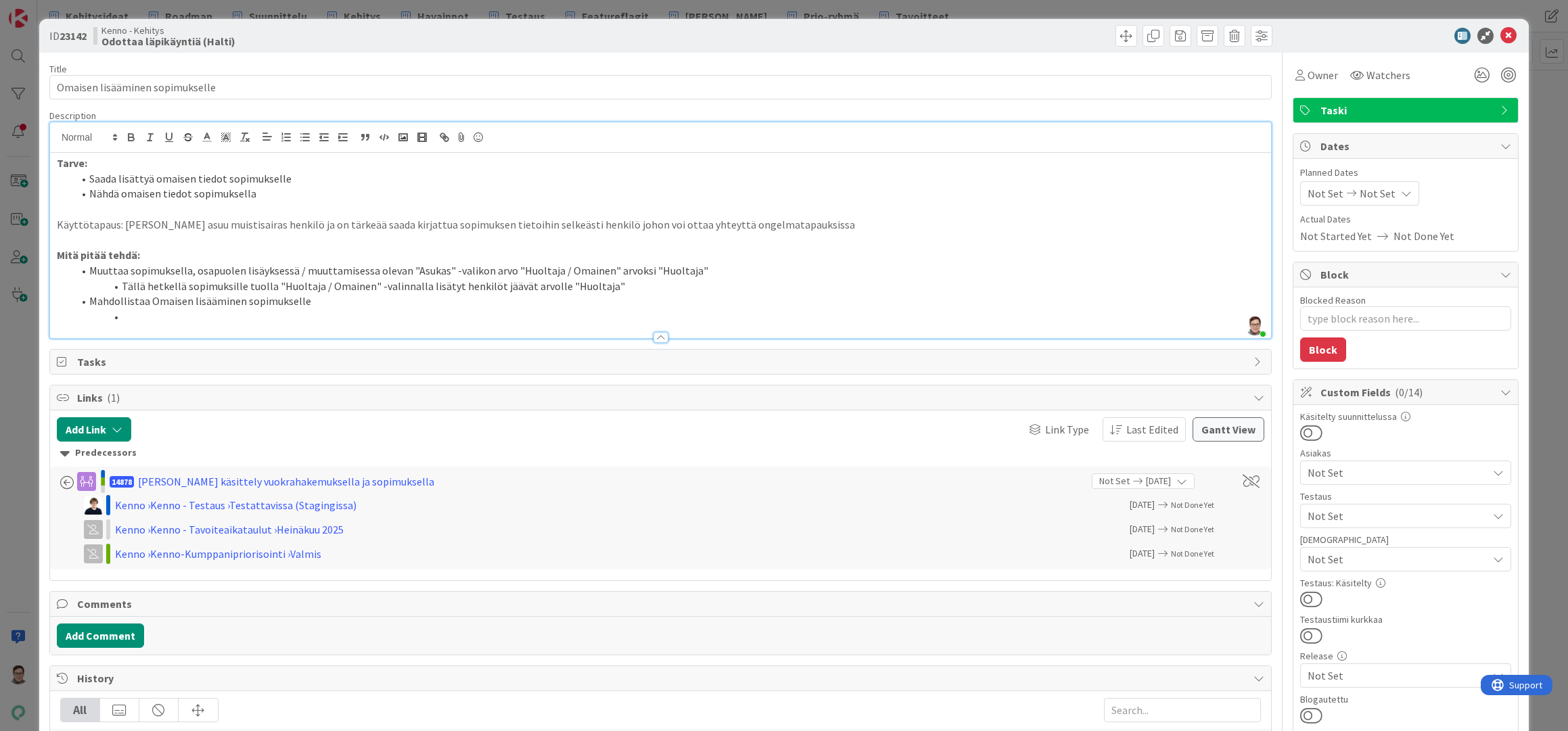
click at [561, 699] on div "All" at bounding box center [660, 709] width 1200 height 24
click at [188, 315] on li at bounding box center [668, 316] width 1191 height 15
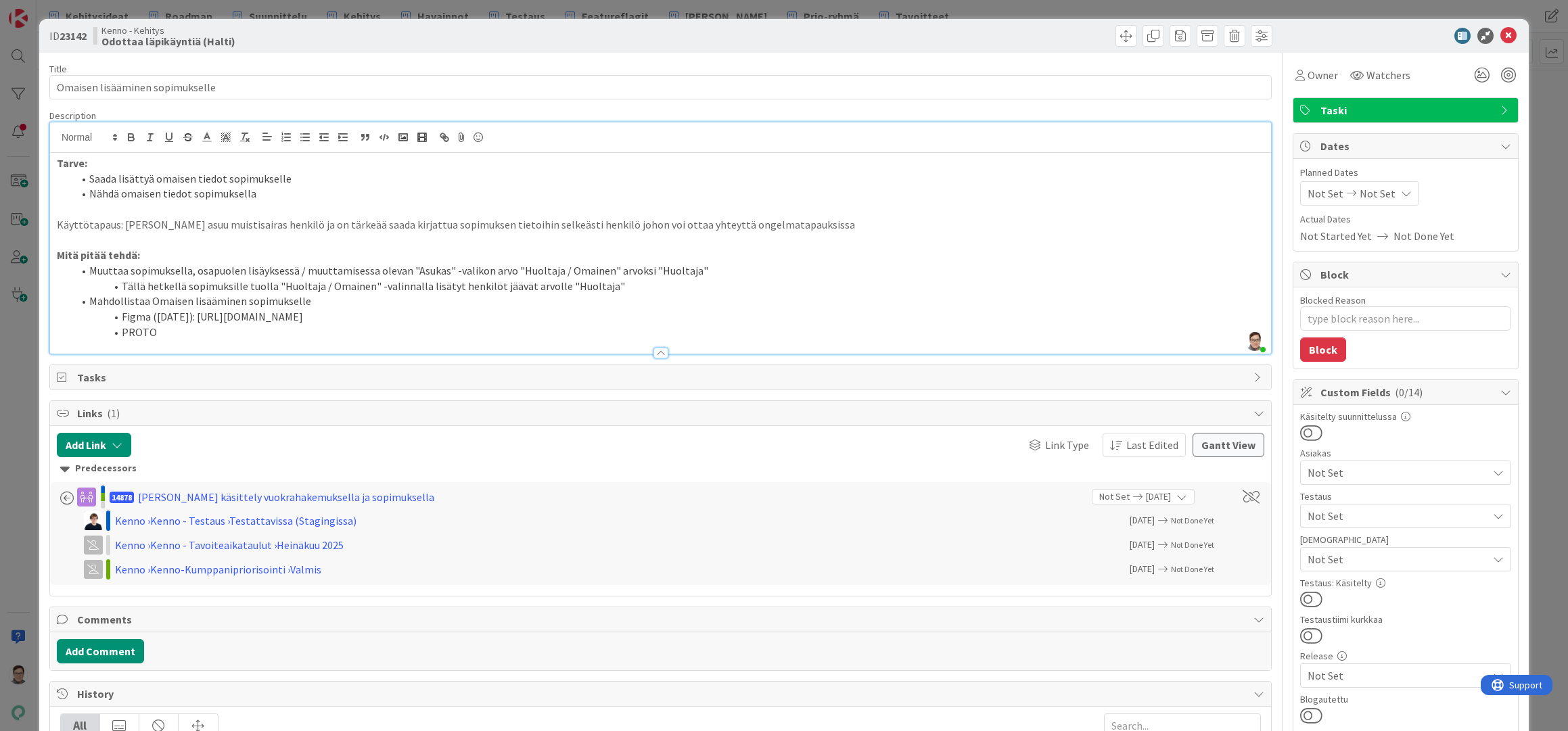
click at [775, 319] on li "Figma (22.4.2025): https://www.figma.com/design/0IJ8fGlasErUUd7odgirDN/Sopimush…" at bounding box center [668, 316] width 1191 height 15
click at [172, 330] on li "PROTO" at bounding box center [668, 332] width 1191 height 15
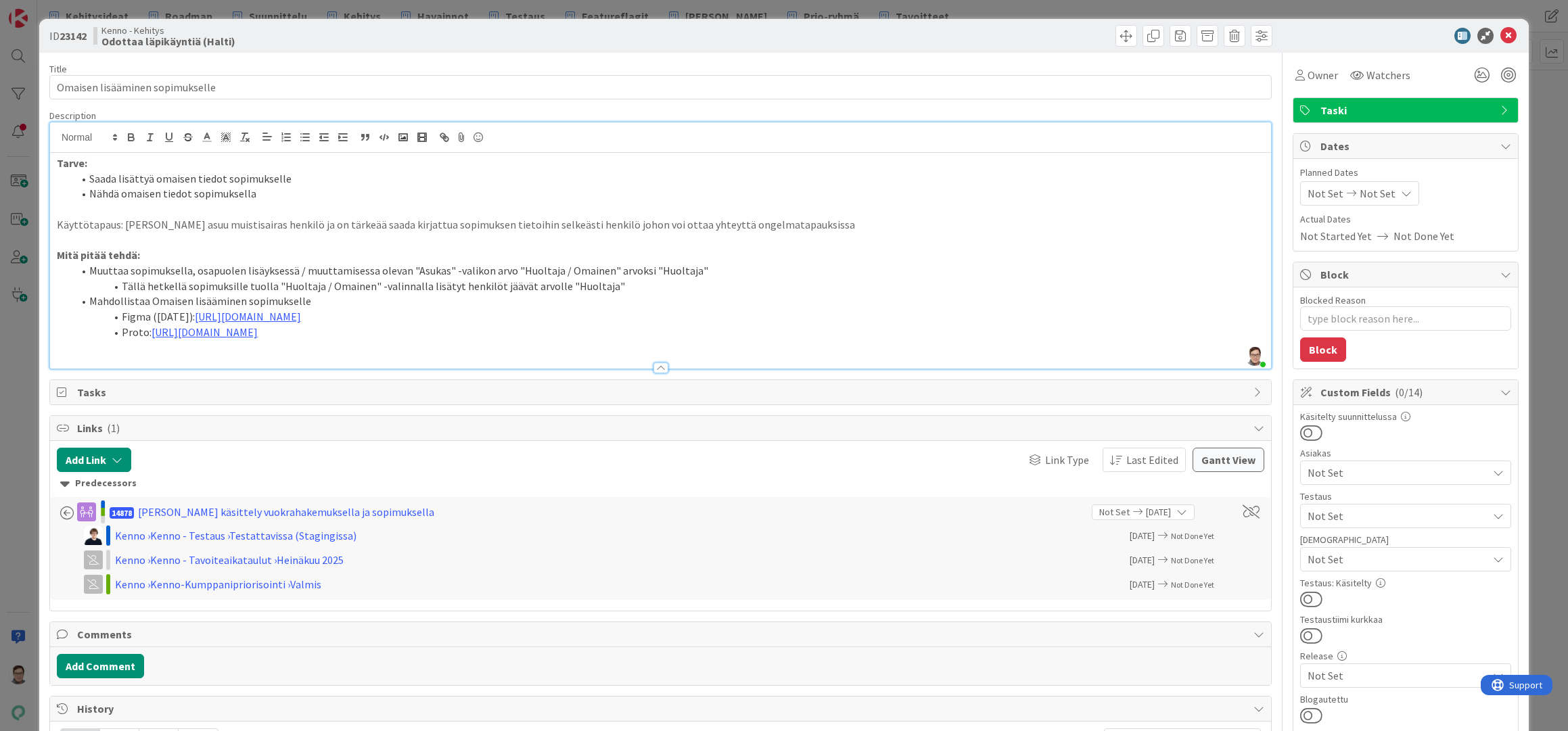
click at [353, 340] on li "Proto: https://www.figma.com/proto/0IJ8fGlasErUUd7odgirDN/Sopimushallinta?page-…" at bounding box center [668, 332] width 1191 height 15
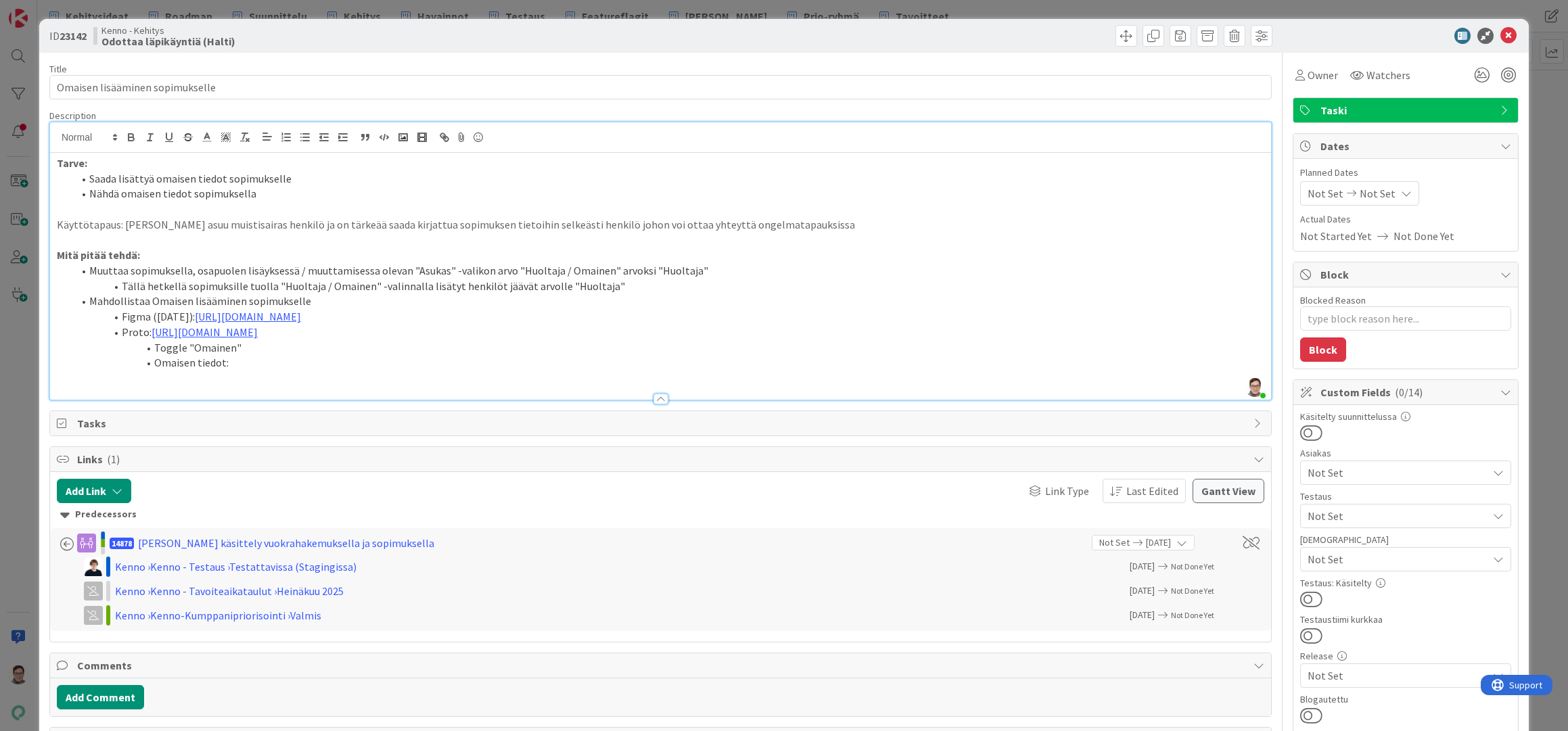
drag, startPoint x: 242, startPoint y: 375, endPoint x: 254, endPoint y: 379, distance: 12.6
click at [242, 370] on li "Omaisen tiedot:" at bounding box center [668, 362] width 1191 height 15
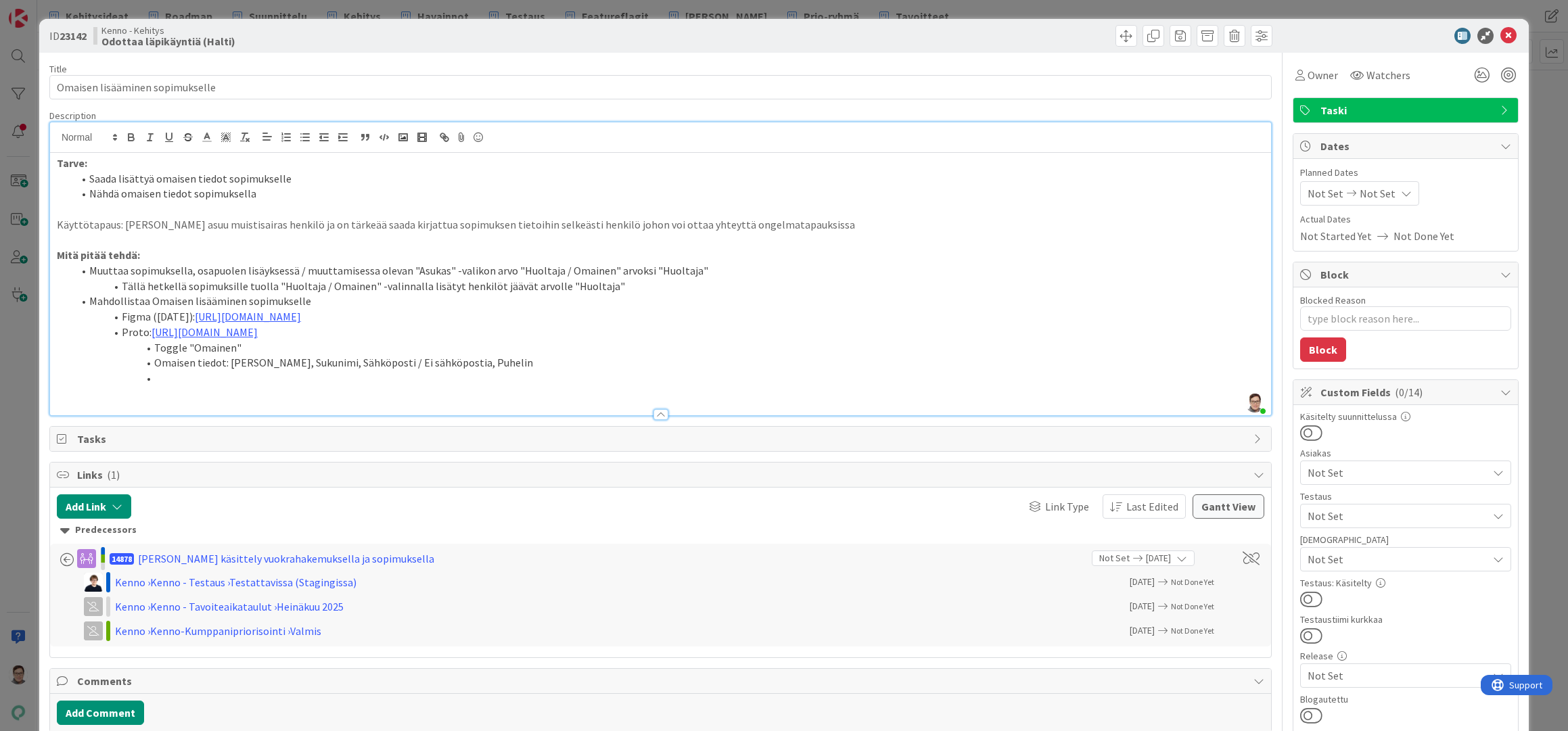
click at [172, 386] on li at bounding box center [668, 378] width 1191 height 15
click at [301, 314] on link "https://www.figma.com/design/0IJ8fGlasErUUd7odgirDN/Sopimushallinta?node-id=599…" at bounding box center [248, 316] width 106 height 13
click at [434, 342] on link "https://www.figma.com/design/0IJ8fGlasErUUd7odgirDN/Sopimushallinta?node-id=599…" at bounding box center [442, 343] width 92 height 18
click at [194, 386] on li at bounding box center [668, 378] width 1191 height 15
click at [634, 282] on li "Tällä hetkellä sopimuksille tuolla "Huoltaja / Omainen" -valinnalla lisätyt hen…" at bounding box center [668, 285] width 1191 height 15
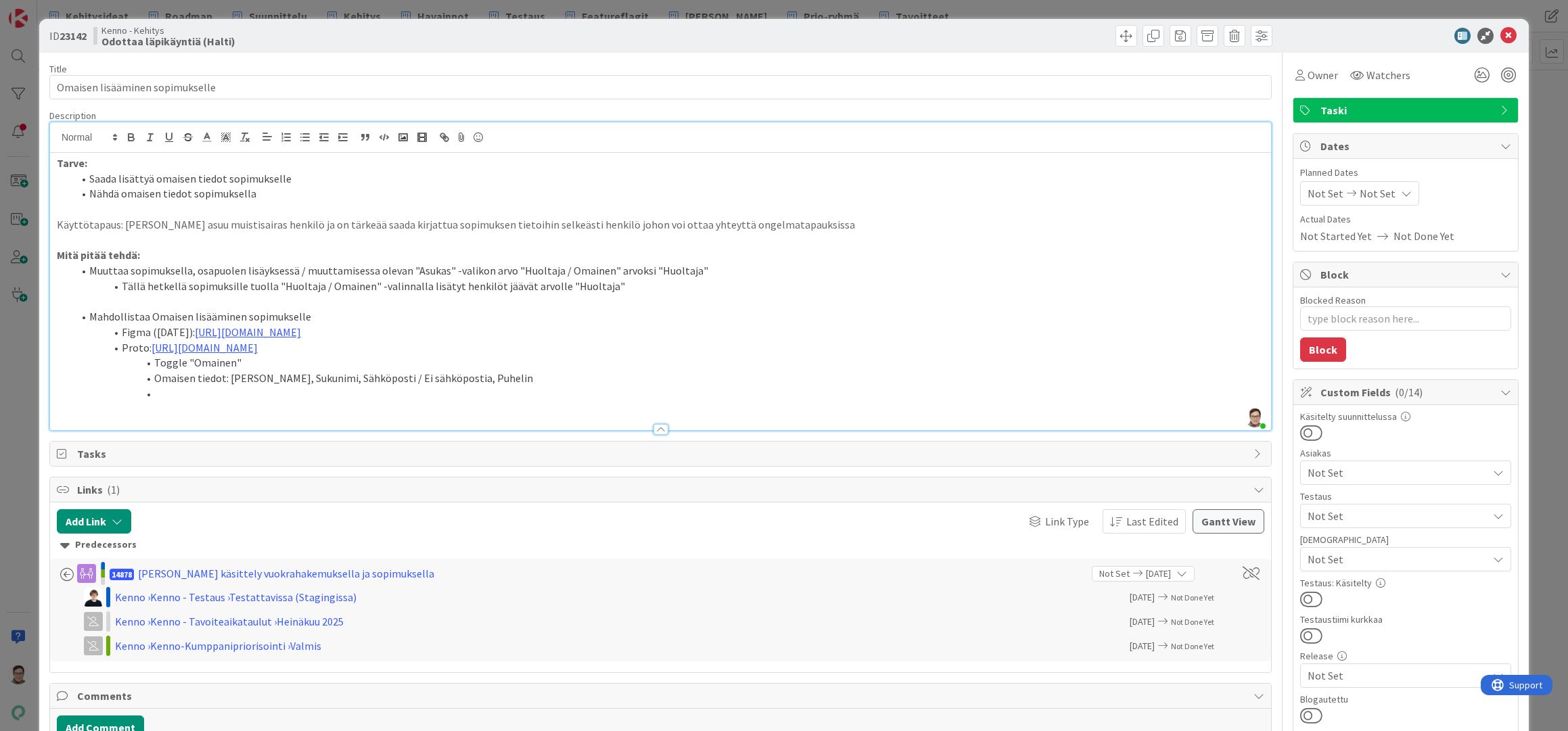
click at [175, 402] on li at bounding box center [668, 393] width 1191 height 15
click at [153, 370] on li "Toggle "Omainen"" at bounding box center [668, 362] width 1191 height 15
click at [153, 386] on li "Omaisen tiedot: Etunimi, Sukunimi, Sähköposti / Ei sähköpostia, Puhelin" at bounding box center [668, 378] width 1191 height 15
click at [197, 386] on li "Täytettävkäsi vain kentät: Etunimi, Sukunimi, Sähköposti / Ei sähköpostia, Puhe…" at bounding box center [668, 378] width 1191 height 15
click at [188, 402] on li at bounding box center [668, 393] width 1191 height 15
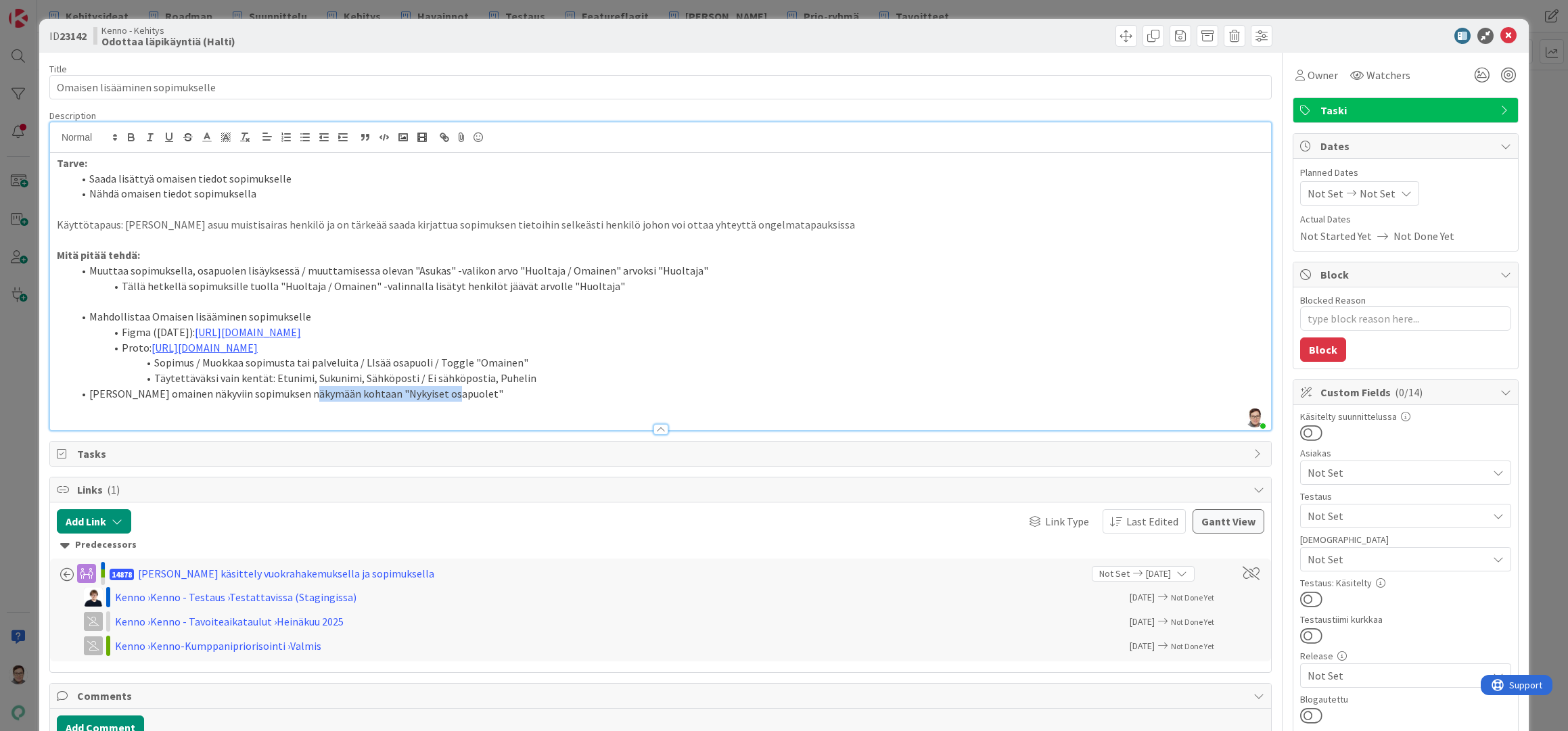
drag, startPoint x: 458, startPoint y: 411, endPoint x: 404, endPoint y: 446, distance: 64.4
click at [311, 402] on li "Tuoda omainen näkyviin sopimuksen näkymään kohtaan "Nykyiset osapuolet"" at bounding box center [668, 393] width 1191 height 15
click at [301, 327] on link "https://www.figma.com/design/0IJ8fGlasErUUd7odgirDN/Sopimushallinta?node-id=599…" at bounding box center [248, 331] width 106 height 13
click at [678, 370] on li "Sopimus / Muokkaa sopimusta tai palveluita / LIsää osapuoli / Toggle "Omainen"" at bounding box center [668, 362] width 1191 height 15
click at [258, 347] on link "https://www.figma.com/proto/0IJ8fGlasErUUd7odgirDN/Sopimushallinta?page-id=0%3A…" at bounding box center [205, 347] width 106 height 13
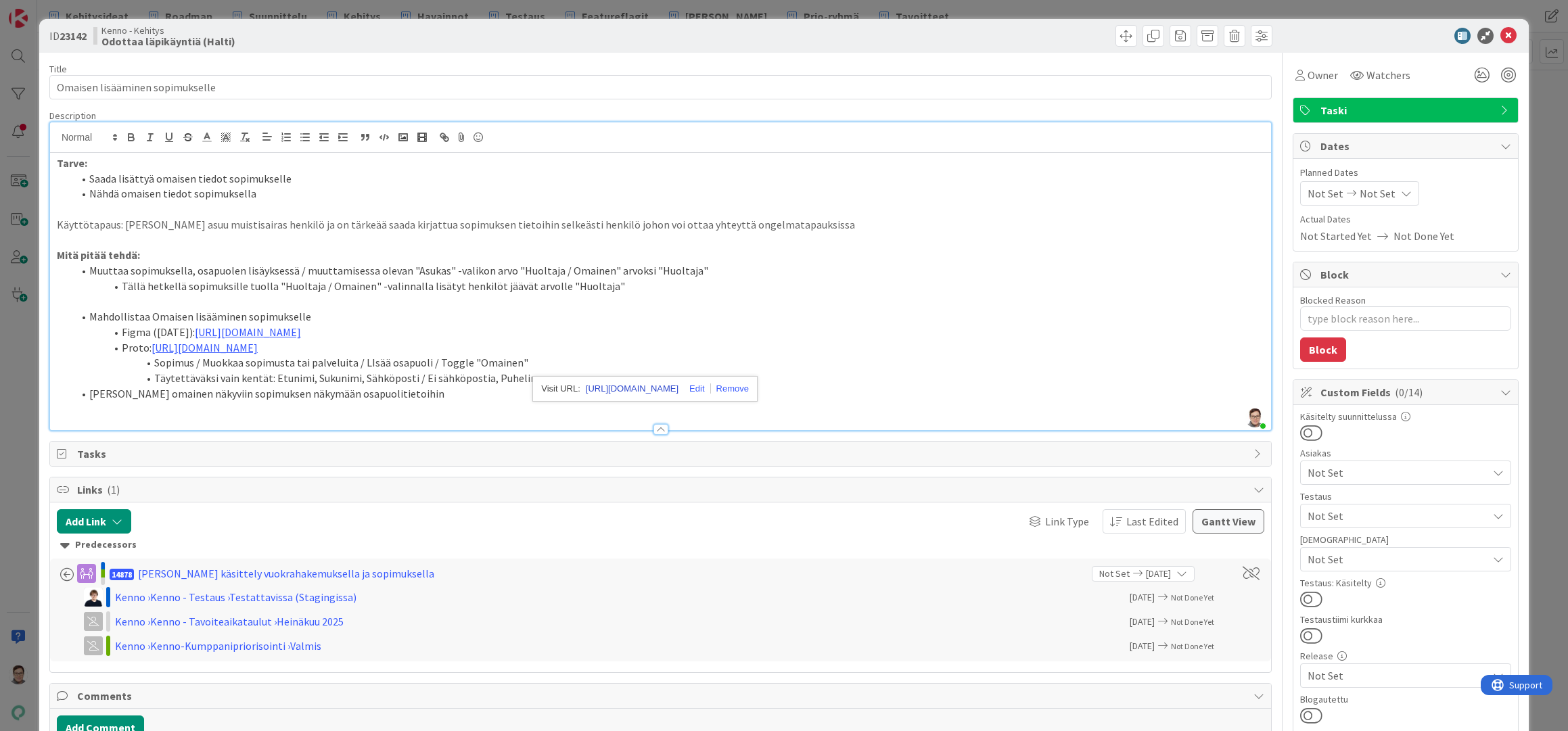
click at [672, 385] on link "https://www.figma.com/proto/0IJ8fGlasErUUd7odgirDN/Sopimushallinta?content-scal…" at bounding box center [632, 388] width 92 height 18
click at [574, 417] on p at bounding box center [660, 409] width 1207 height 15
click at [538, 386] on li "Täytettäväksi vain kentät: Etunimi, Sukunimi, Sähköposti / Ei sähköpostia, Puhe…" at bounding box center [668, 378] width 1191 height 15
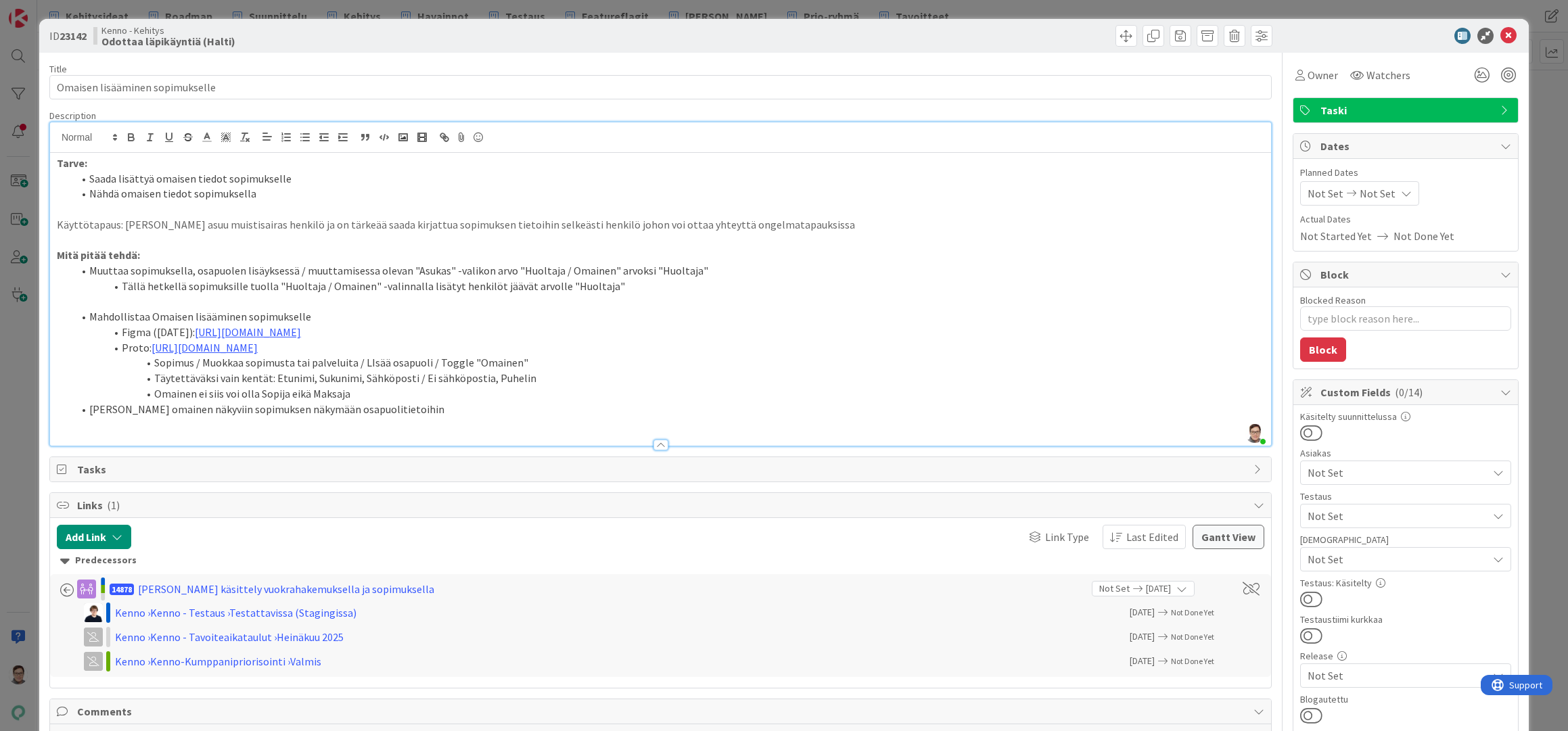
click at [393, 417] on li "Tuoda omainen näkyviin sopimuksen näkymään osapuolitietoihin" at bounding box center [668, 409] width 1191 height 15
click at [399, 402] on li "Omainen ei siis voi olla Sopija eikä Maksaja" at bounding box center [668, 393] width 1191 height 15
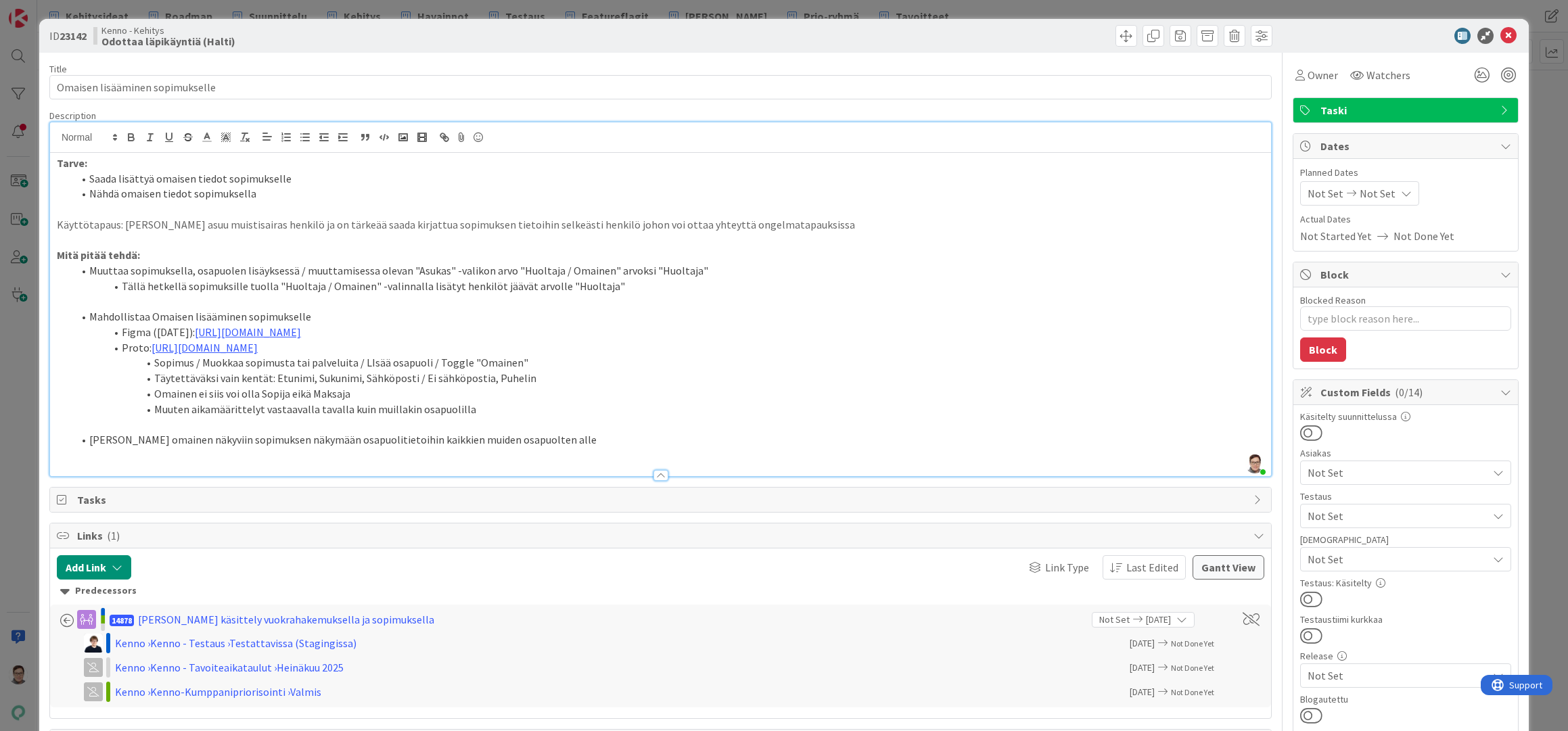
click at [494, 417] on li "Muuten aikamäärittelyt vastaavalla tavalla kuin muillakin osapuolilla" at bounding box center [668, 409] width 1191 height 15
click at [486, 417] on li "Muuten aikamäärittelyt vastaavalla tavalla kuin muillakin osapuolilla (alaken -…" at bounding box center [668, 409] width 1191 height 15
click at [508, 417] on li "Muuten aikamäärittelyt vastaavalla tavalla kuin muillakin osapuolilla (alkaen -…" at bounding box center [668, 409] width 1191 height 15
click at [757, 417] on li "Muuten aikamäärittelyt vastaavalla tavalla kuin muillakin osapuolilla (alkaen -…" at bounding box center [668, 409] width 1191 height 15
click at [544, 448] on li "Tuoda omainen näkyviin sopimuksen näkymään osapuolitietoihin kaikkien muiden os…" at bounding box center [668, 439] width 1191 height 15
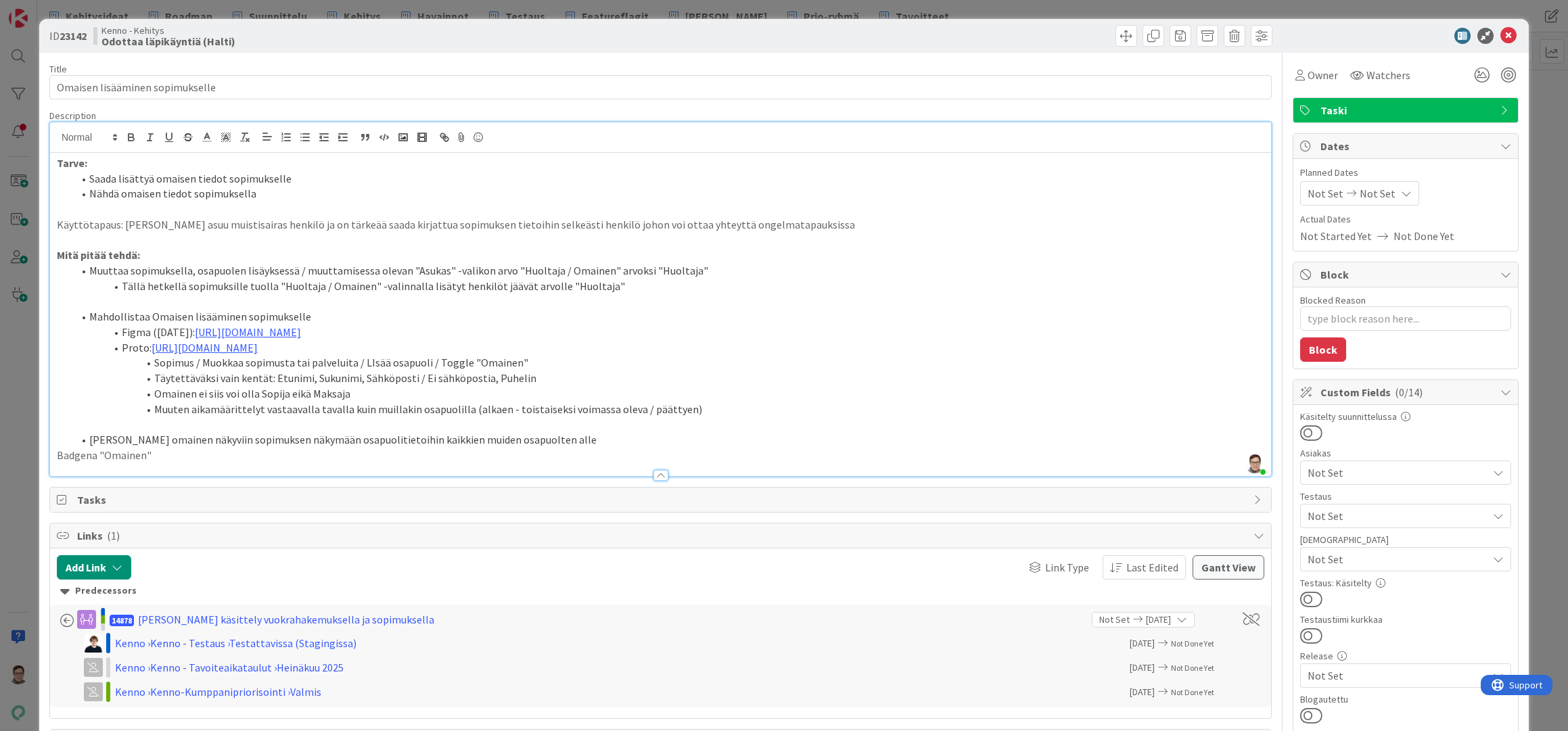
click at [52, 462] on div "Tarve: Saada lisättyä omaisen tiedot sopimukselle Nähdä omaisen tiedot sopimuks…" at bounding box center [661, 314] width 1221 height 323
click at [54, 470] on div "Tarve: Saada lisättyä omaisen tiedot sopimukselle Nähdä omaisen tiedot sopimuks…" at bounding box center [661, 314] width 1221 height 323
click at [1500, 36] on icon at bounding box center [1508, 36] width 16 height 16
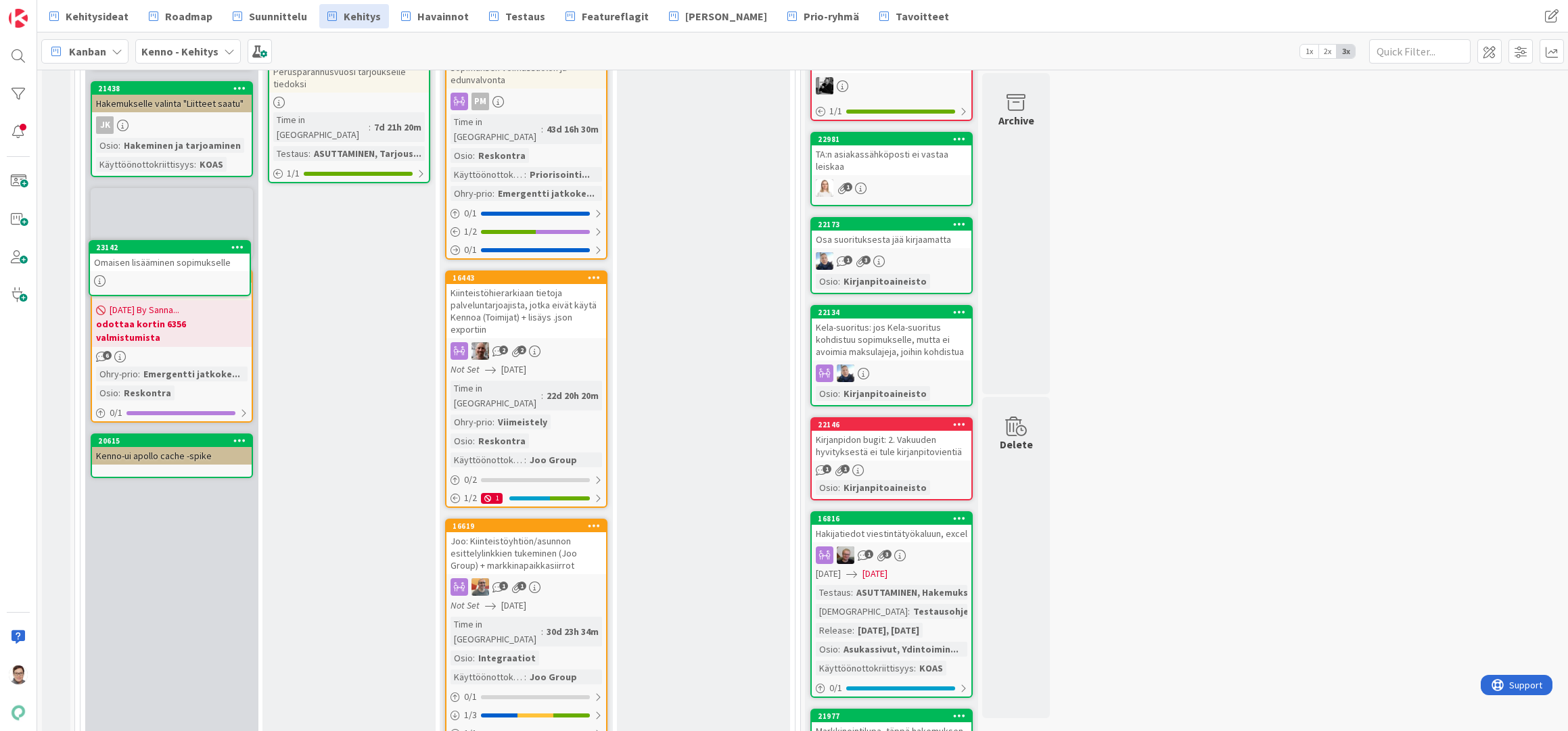
scroll to position [493, 0]
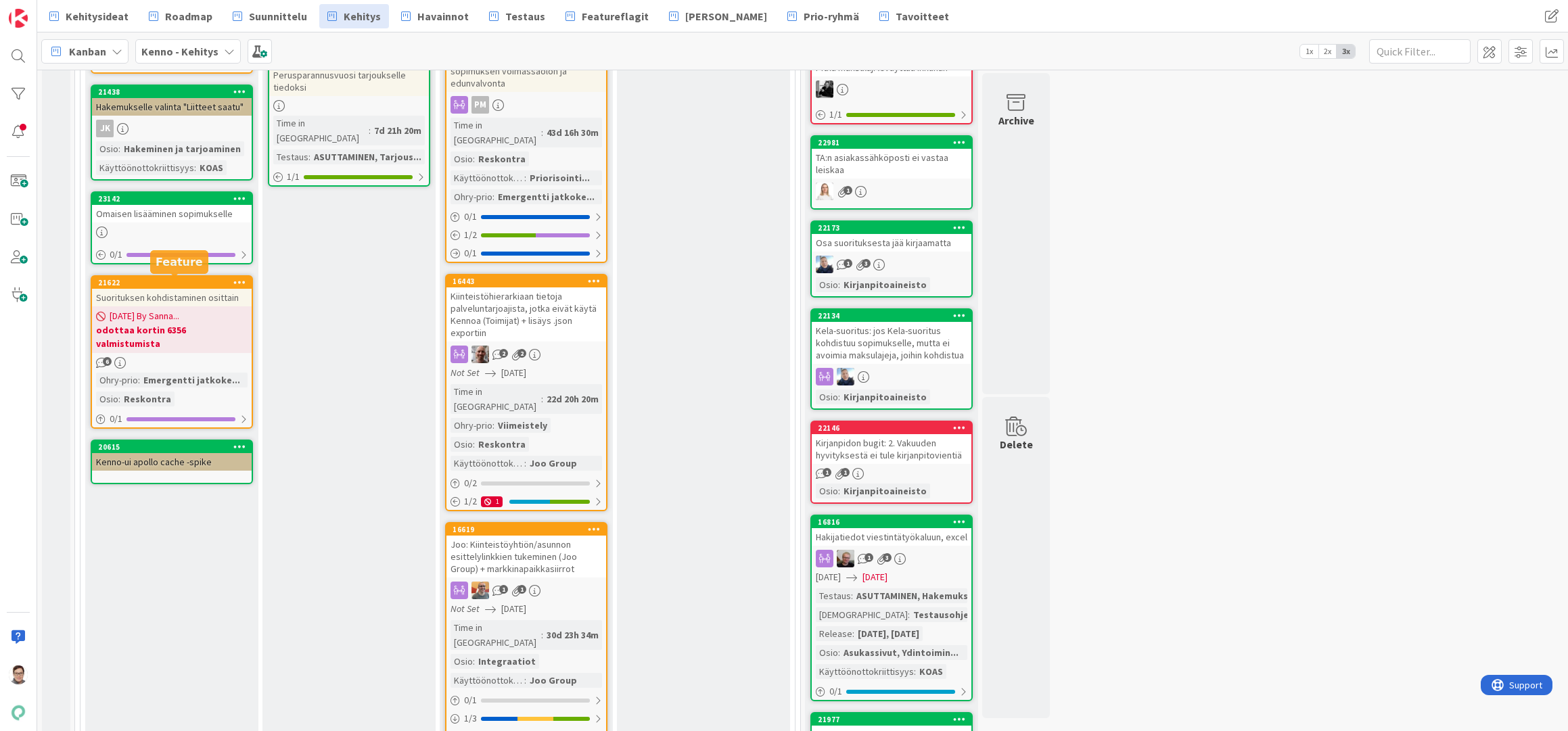
click at [177, 214] on div "Omaisen lisääminen sopimukselle" at bounding box center [171, 213] width 160 height 18
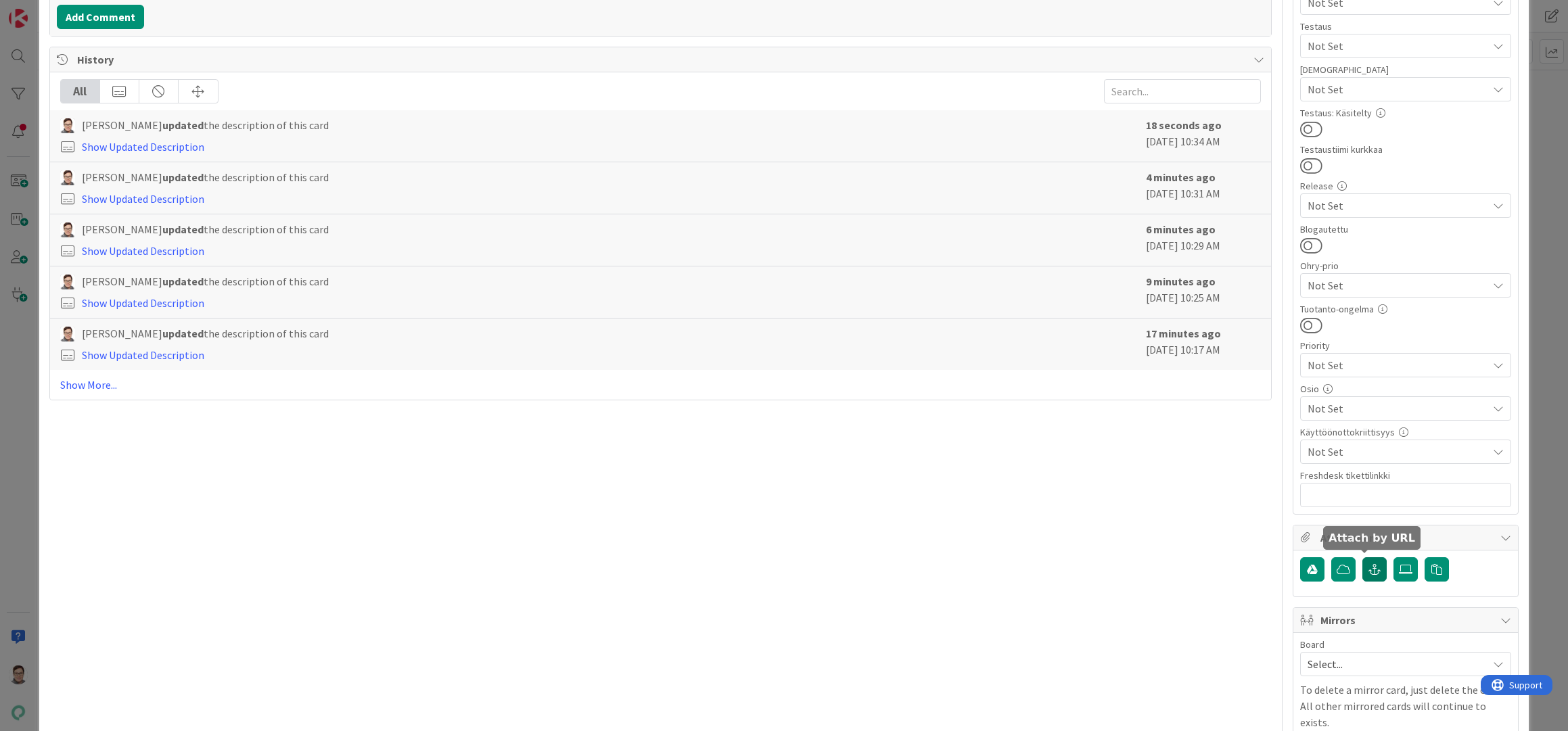
scroll to position [473, 0]
click at [1341, 405] on span "Not Set" at bounding box center [1397, 405] width 180 height 16
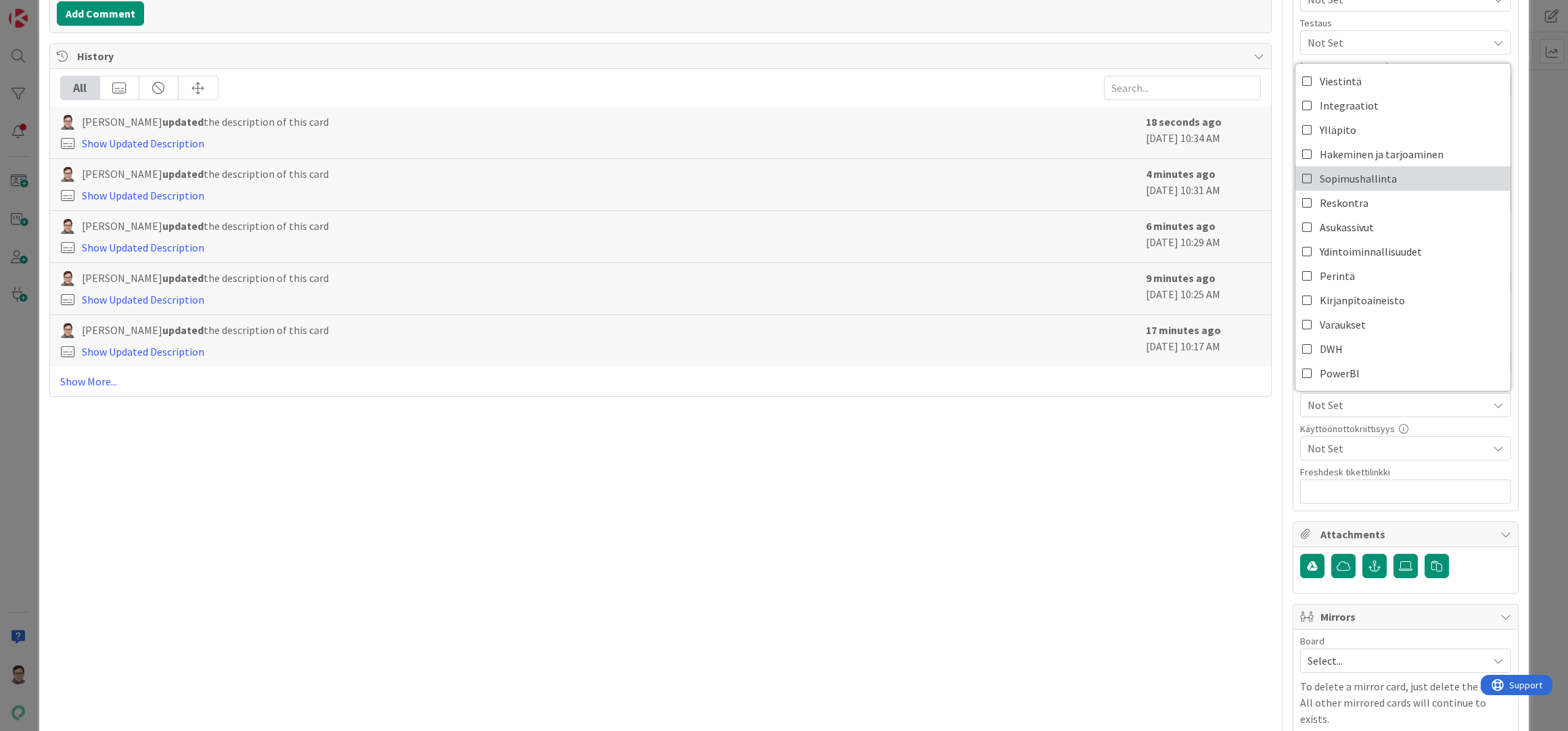
click at [1340, 172] on span "Sopimushallinta" at bounding box center [1358, 178] width 77 height 21
type textarea "x"
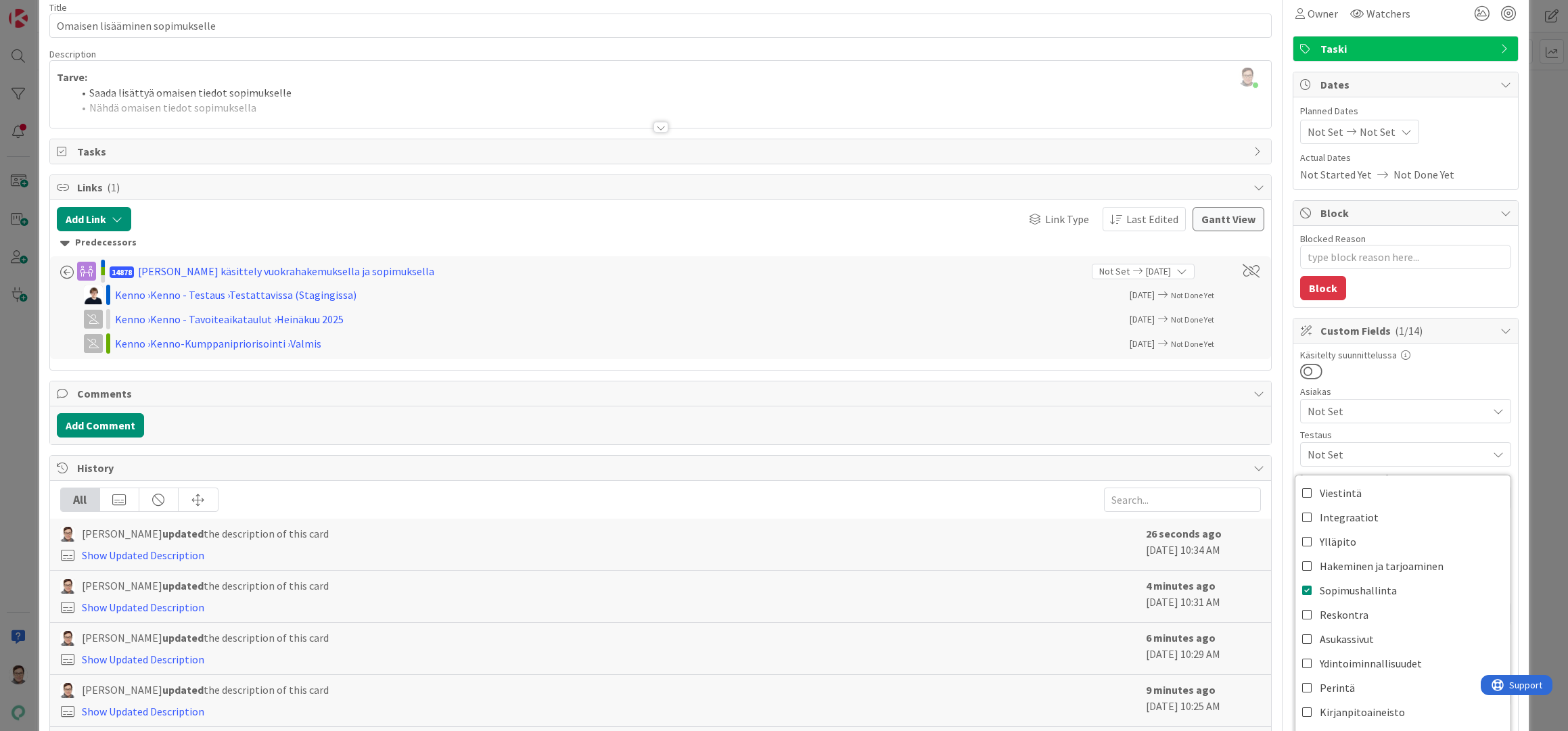
scroll to position [0, 0]
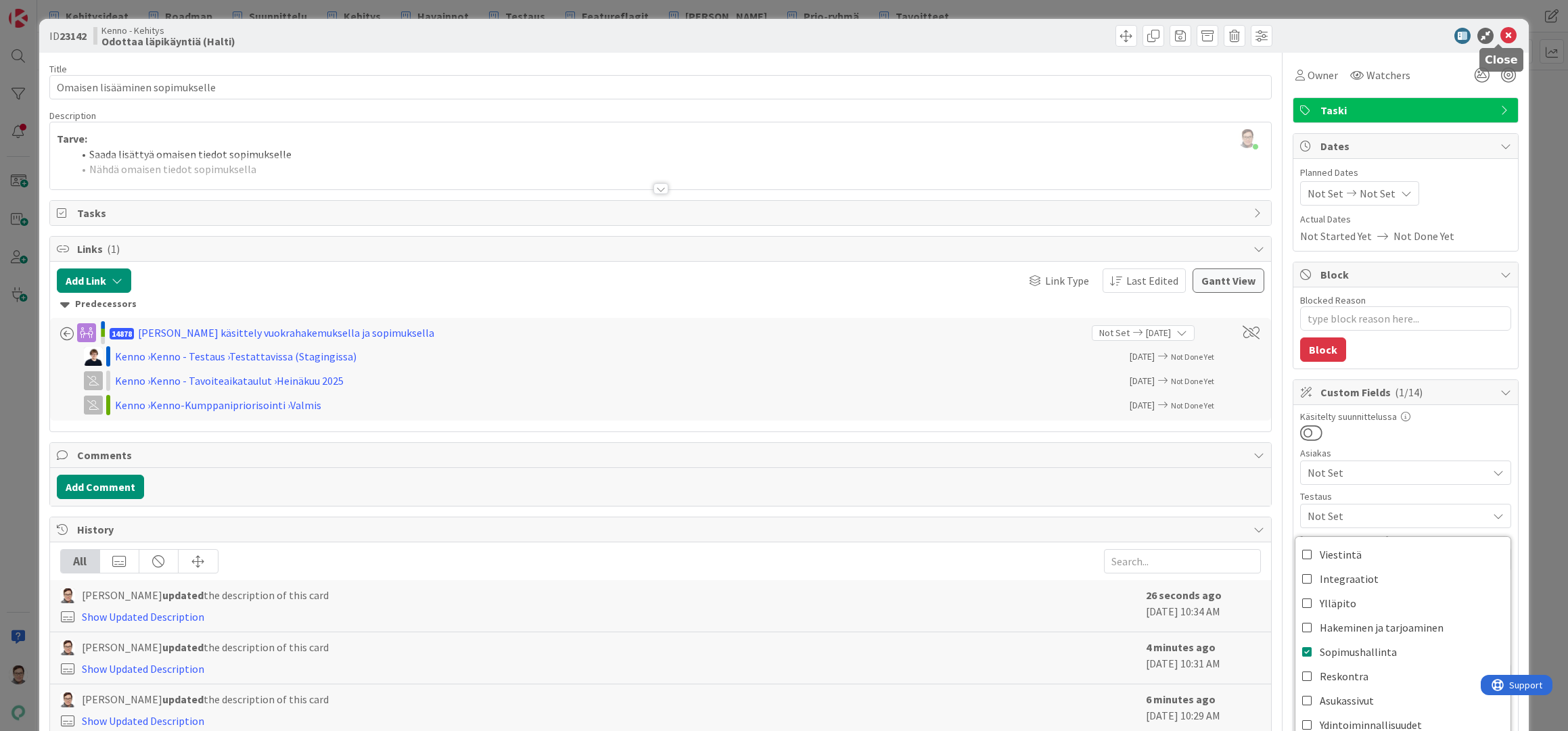
click at [1501, 37] on icon at bounding box center [1508, 36] width 16 height 16
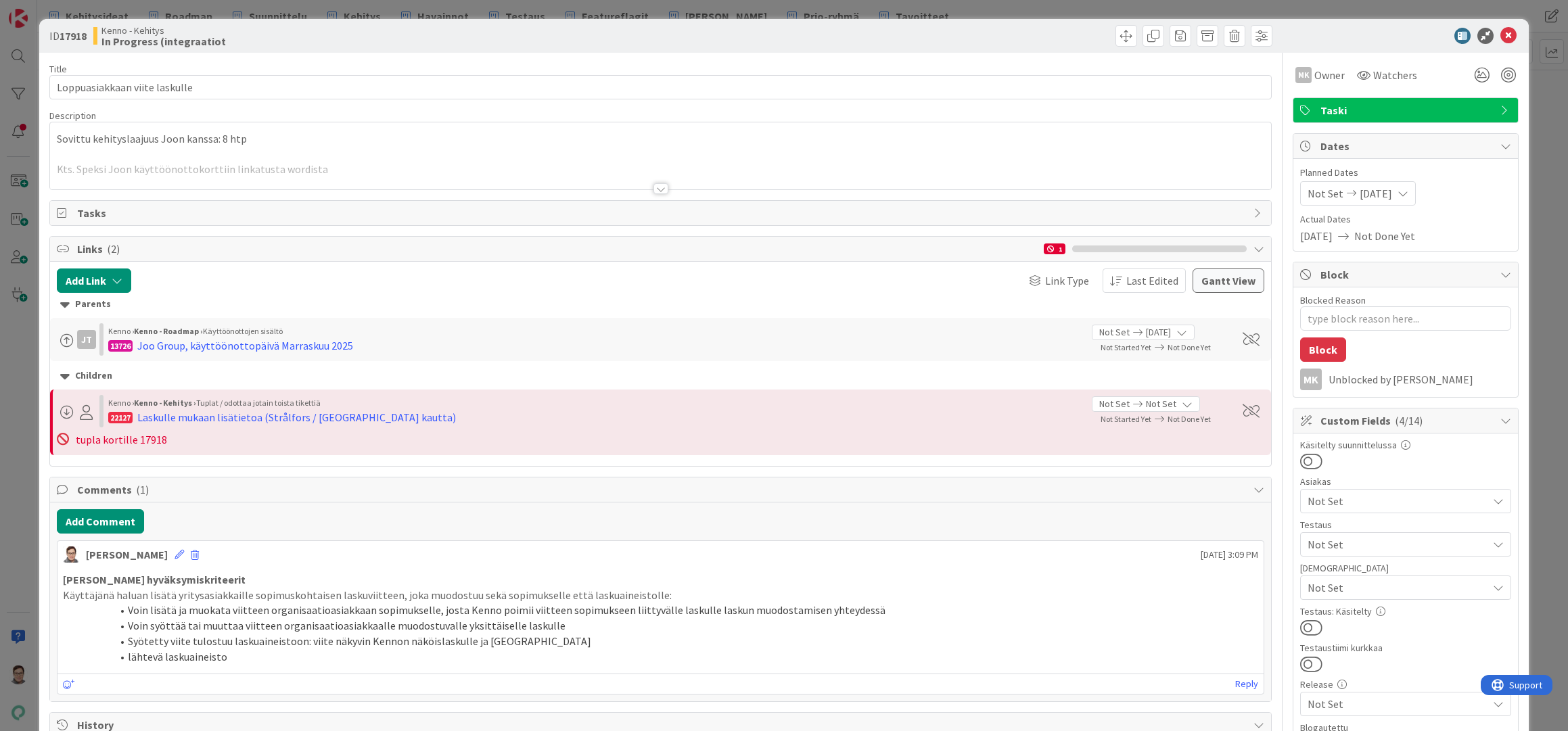
type textarea "x"
click at [653, 185] on div at bounding box center [661, 188] width 15 height 11
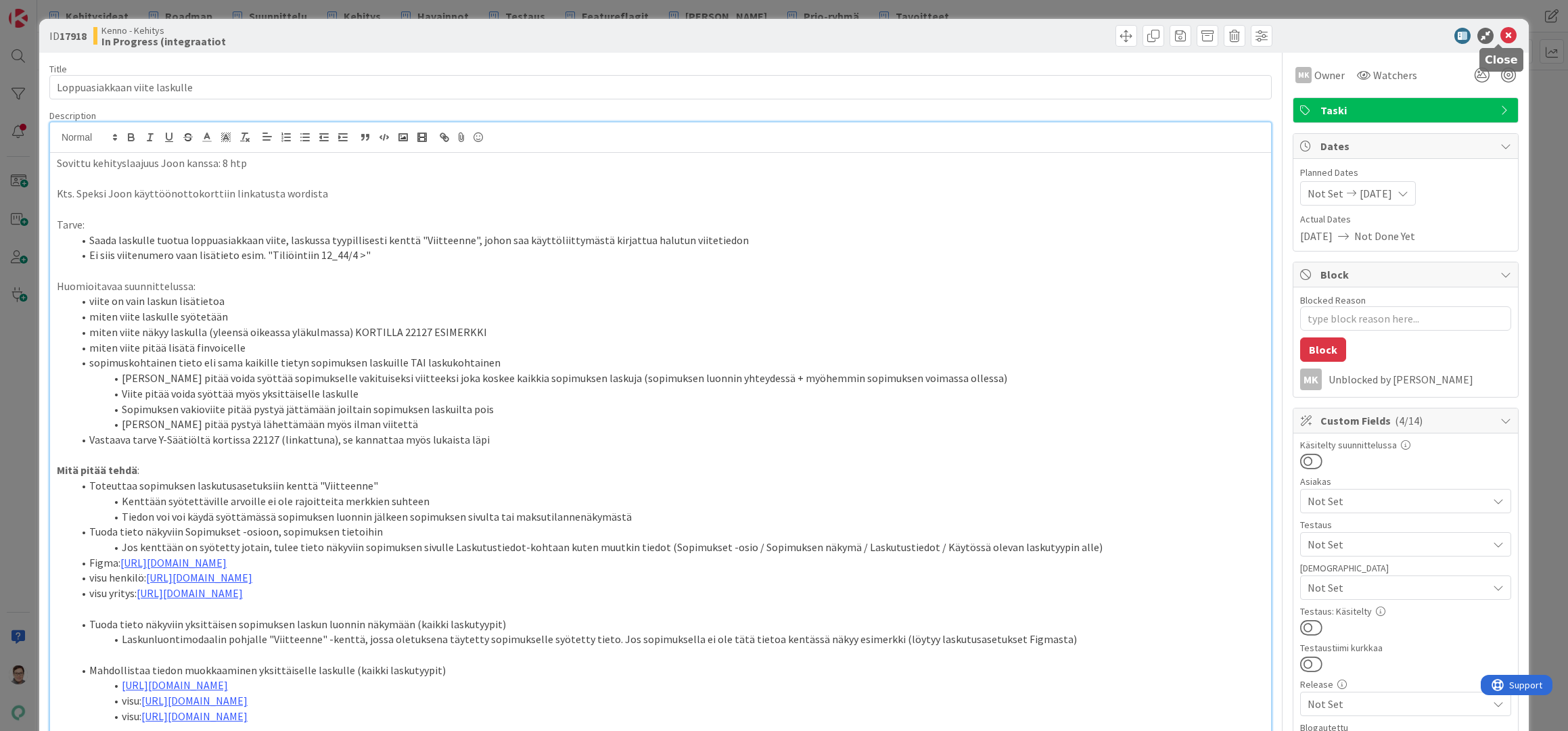
click at [1500, 37] on icon at bounding box center [1508, 36] width 16 height 16
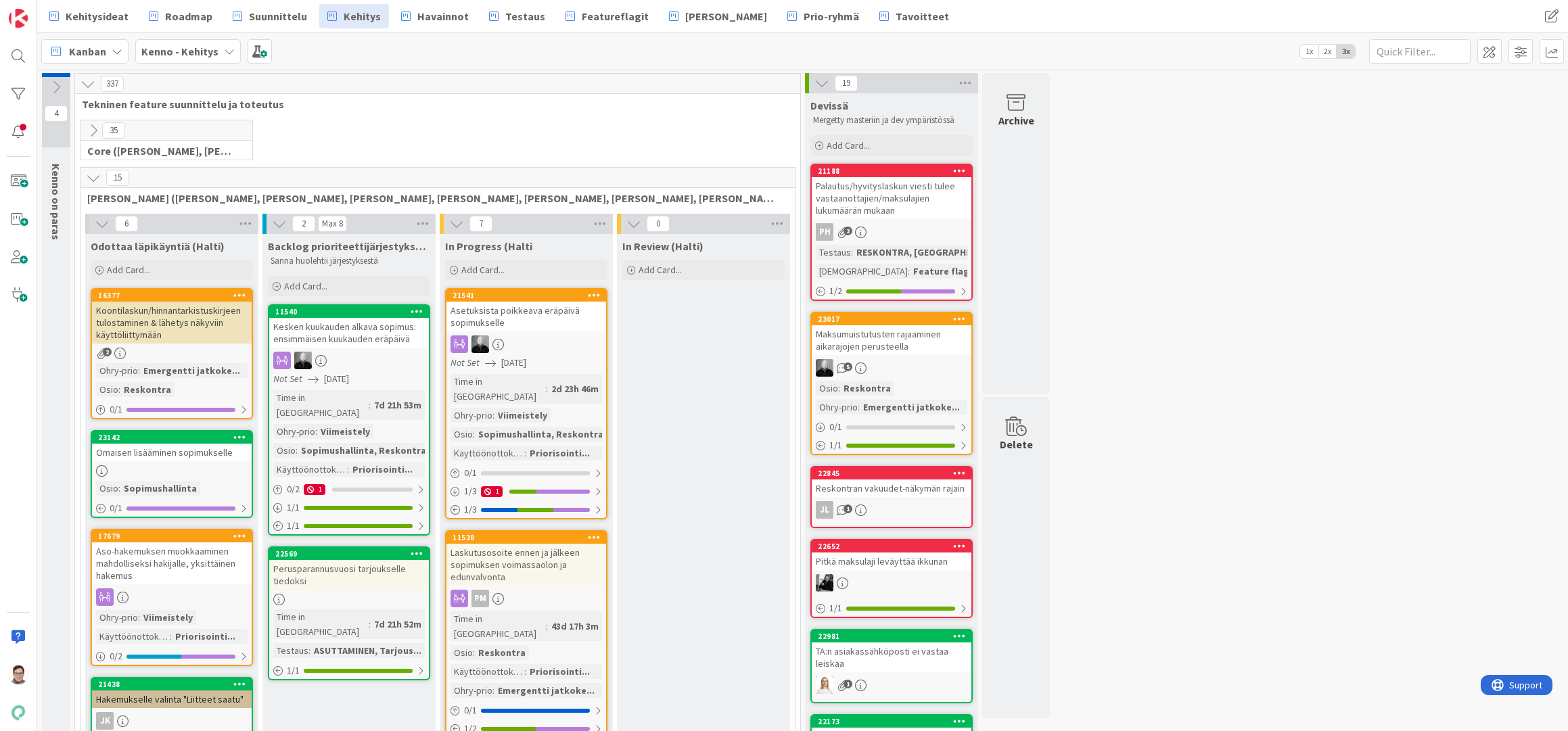
drag, startPoint x: 1151, startPoint y: 701, endPoint x: 1143, endPoint y: 698, distance: 8.5
